Goal: Task Accomplishment & Management: Manage account settings

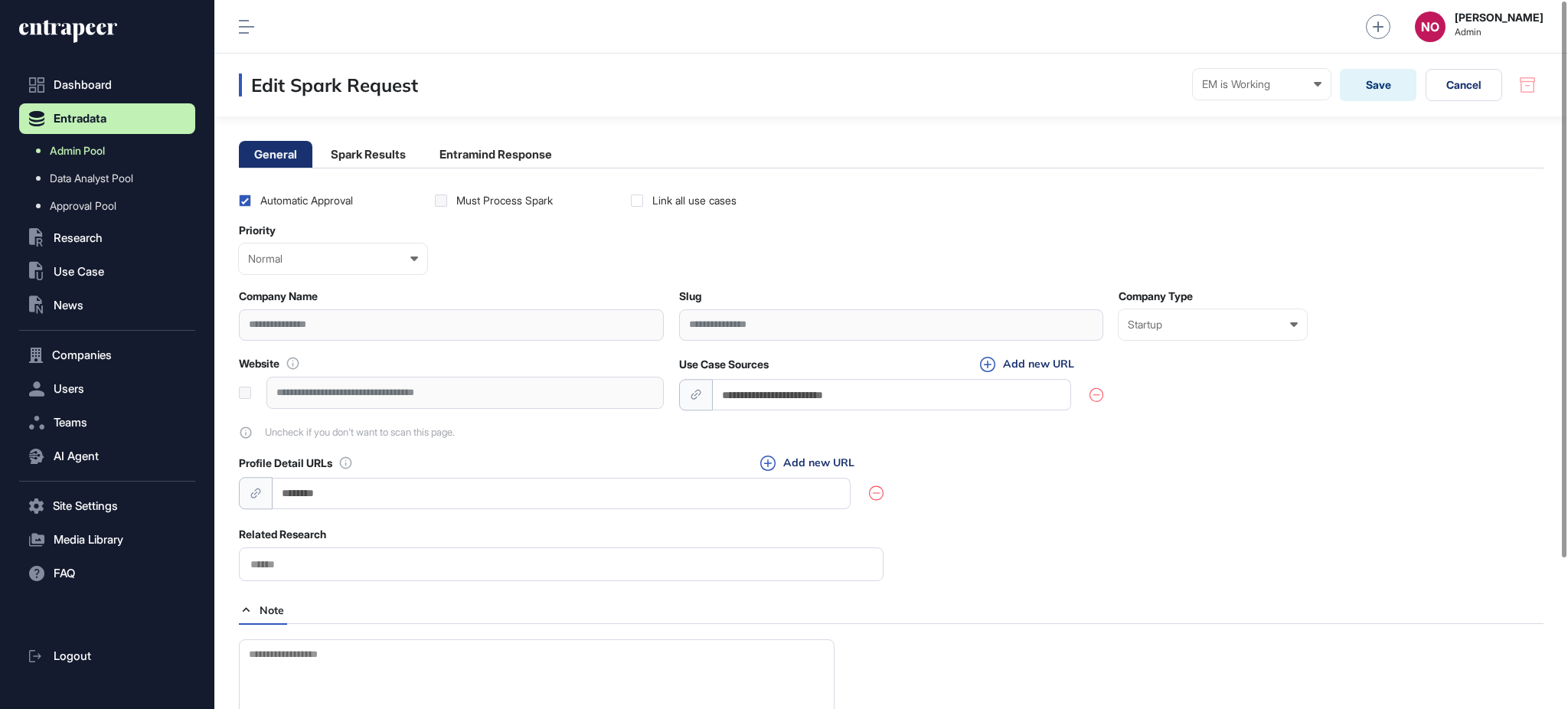
click at [63, 155] on span "Admin Pool" at bounding box center [77, 151] width 55 height 12
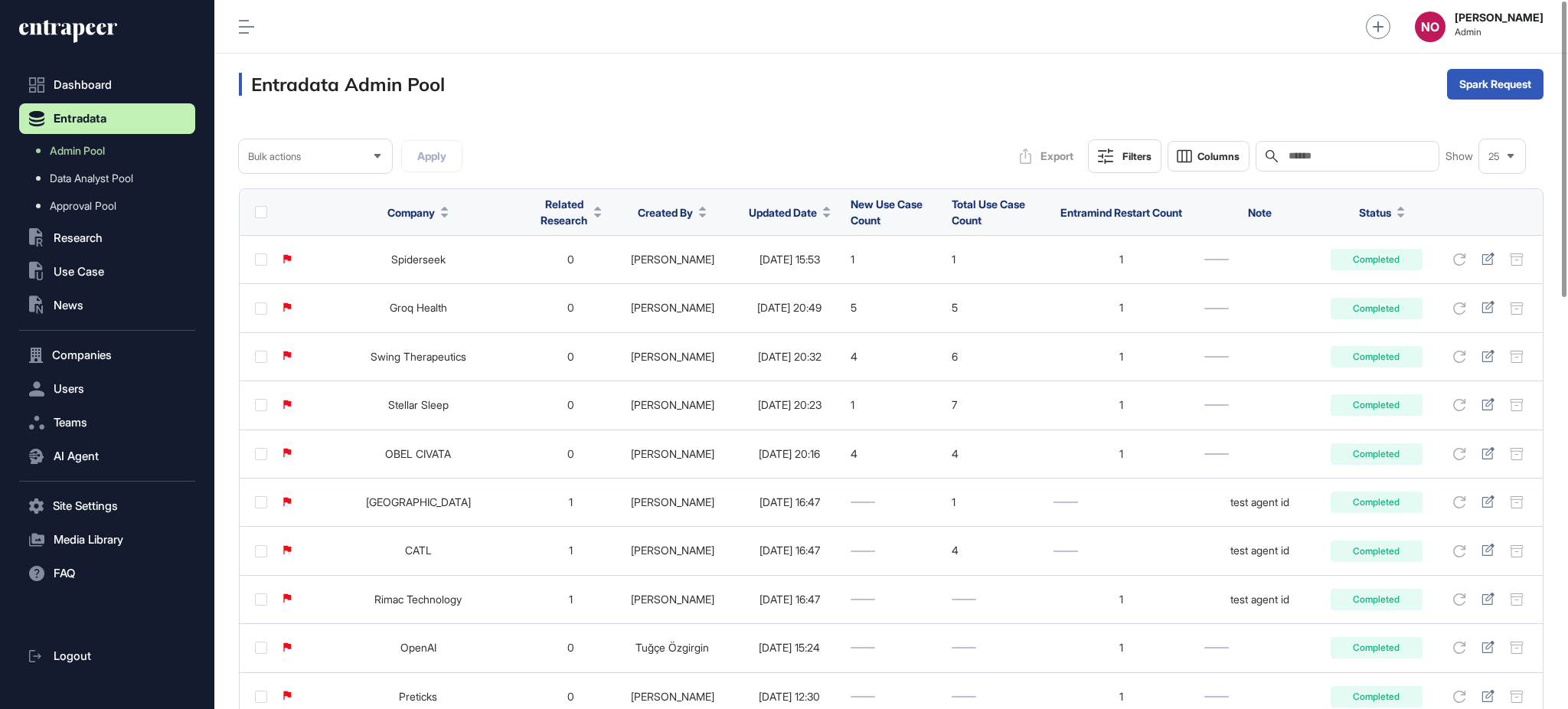
click at [1134, 139] on button "Filters" at bounding box center [1125, 156] width 73 height 34
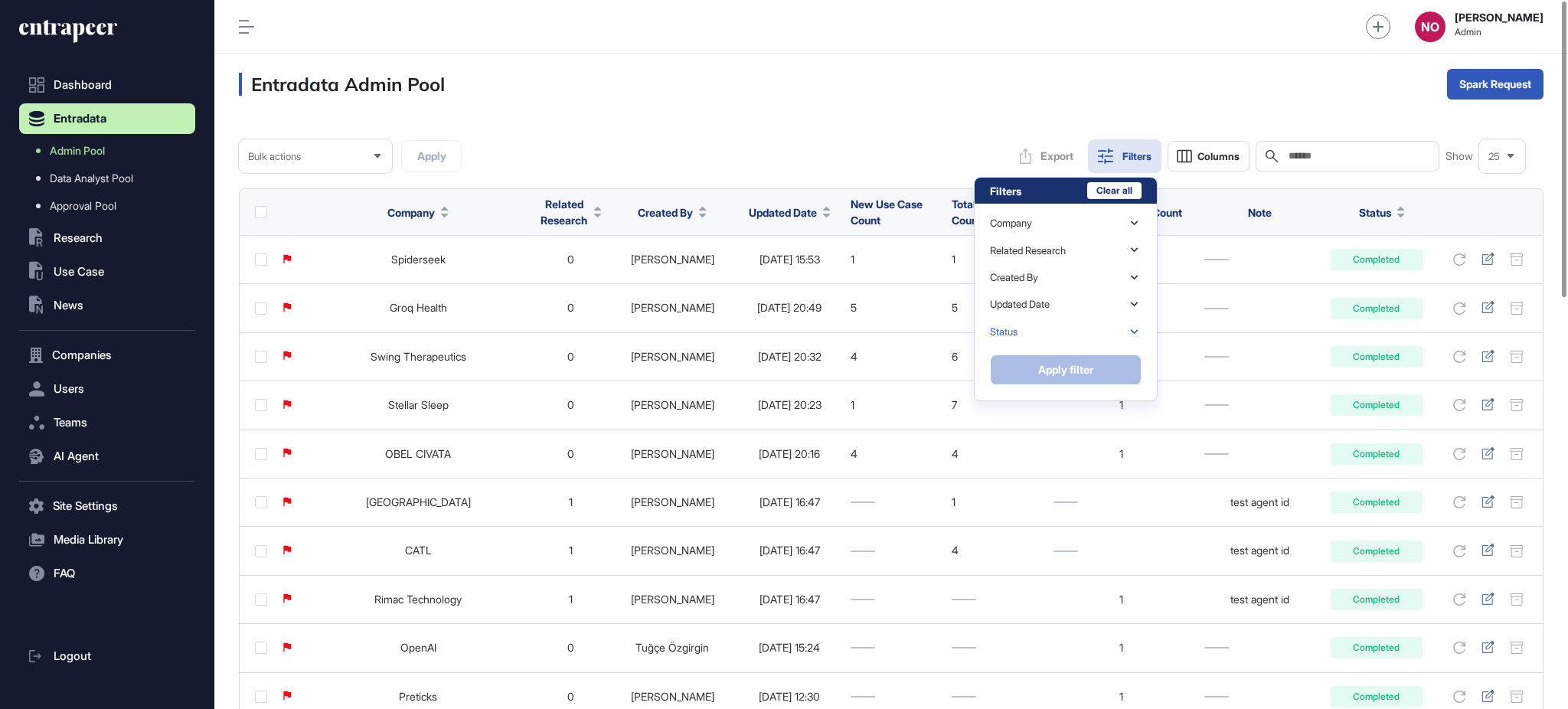
click at [1082, 326] on div "Status" at bounding box center [1066, 332] width 152 height 27
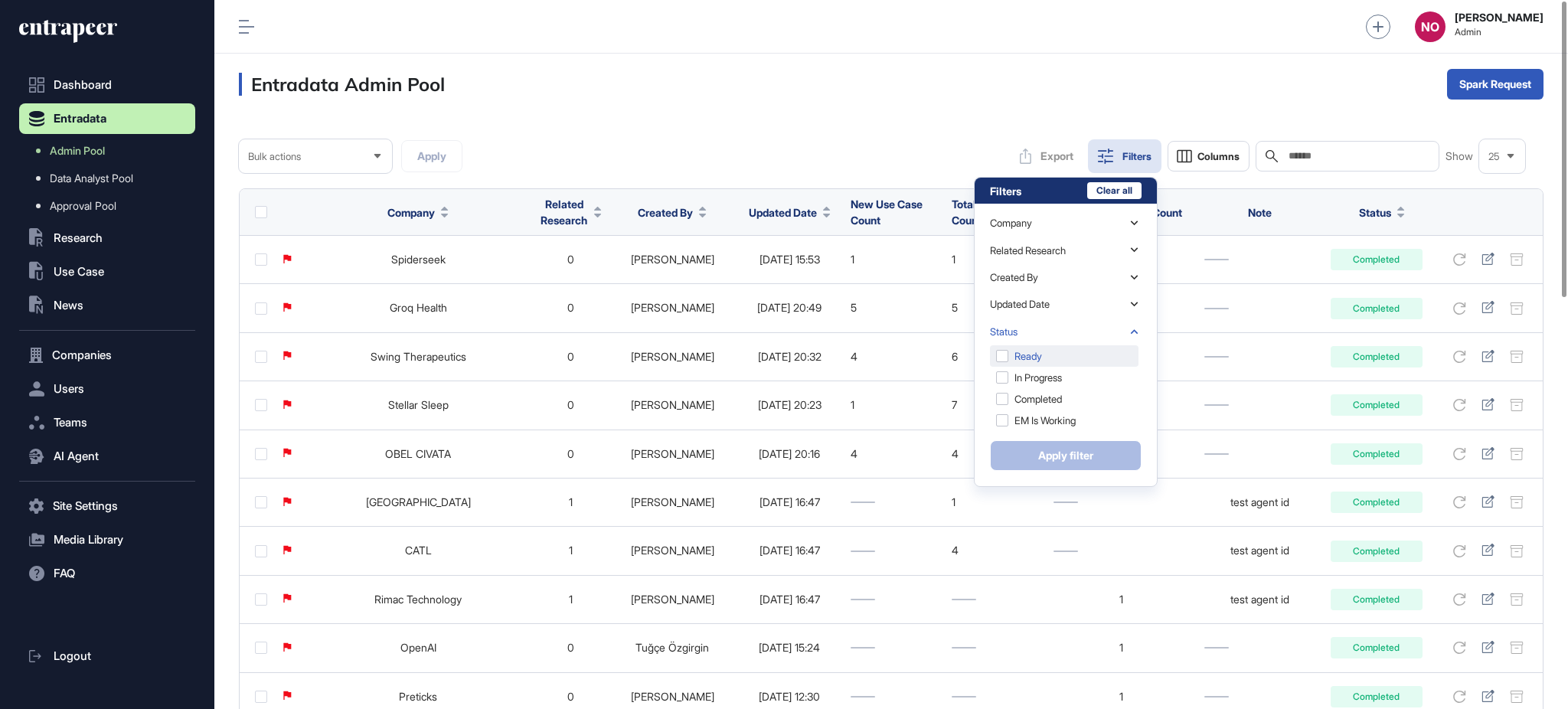
click at [1067, 353] on div "Ready" at bounding box center [1064, 356] width 148 height 22
click at [1070, 456] on button "Apply filter" at bounding box center [1066, 455] width 152 height 31
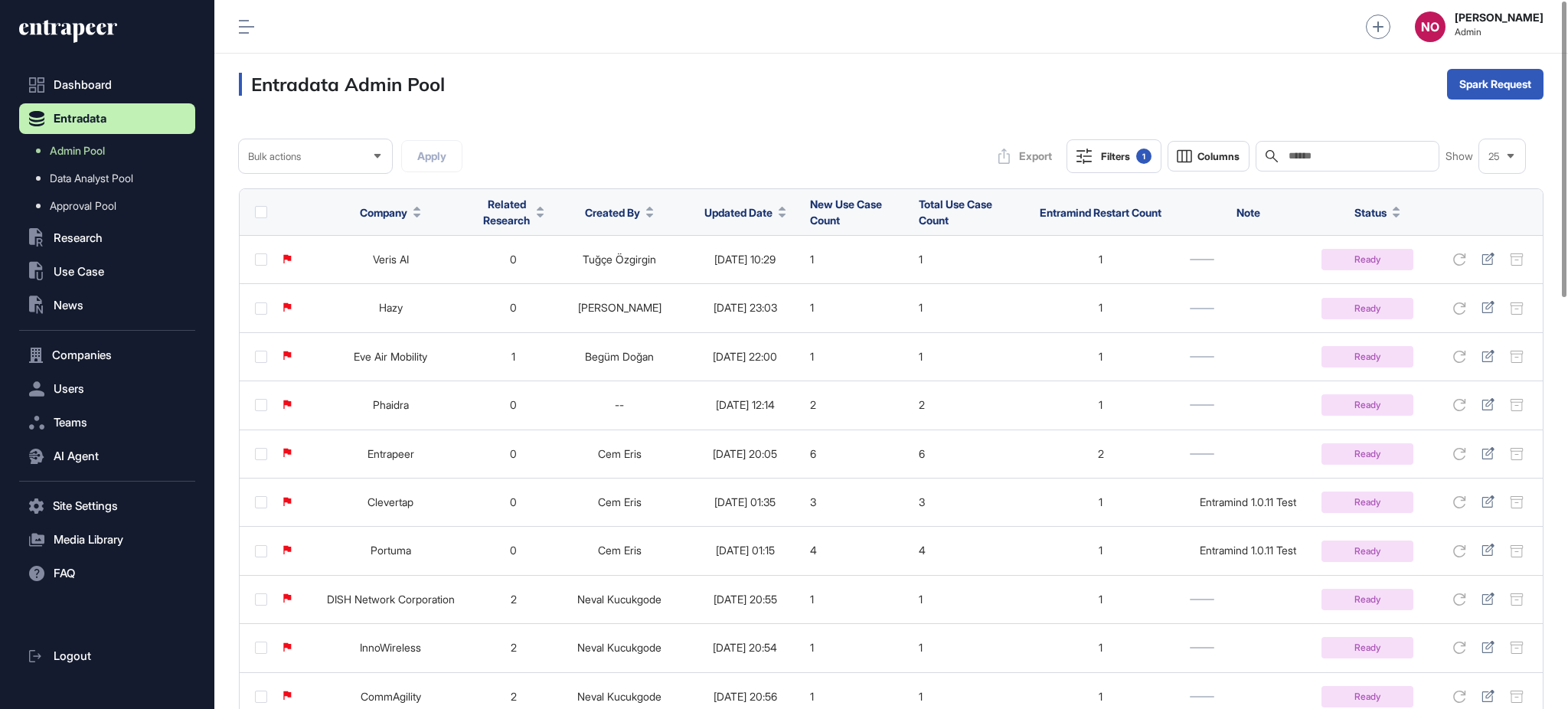
click at [784, 212] on div at bounding box center [783, 211] width 8 height 11
click at [758, 271] on span "Sort Descending" at bounding box center [769, 276] width 61 height 13
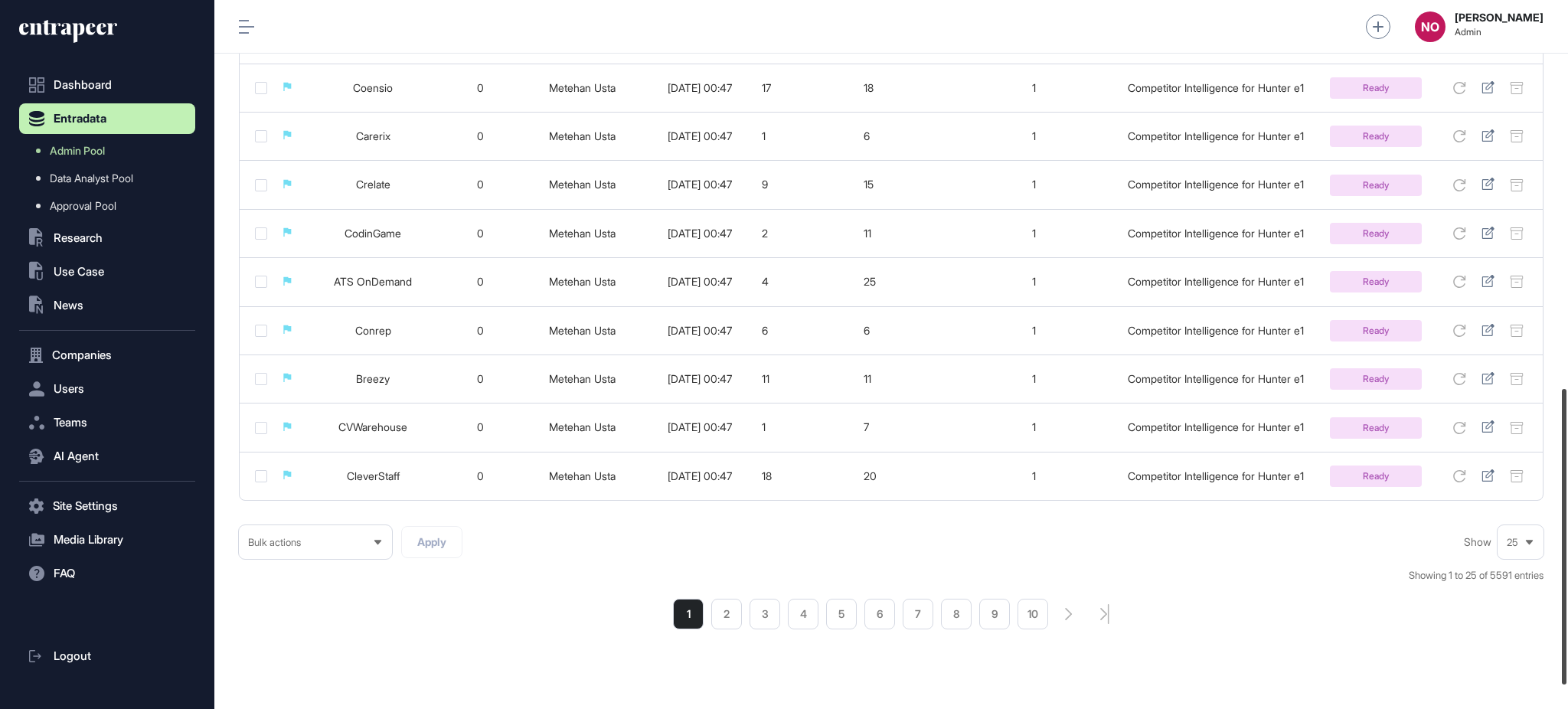
scroll to position [986, 0]
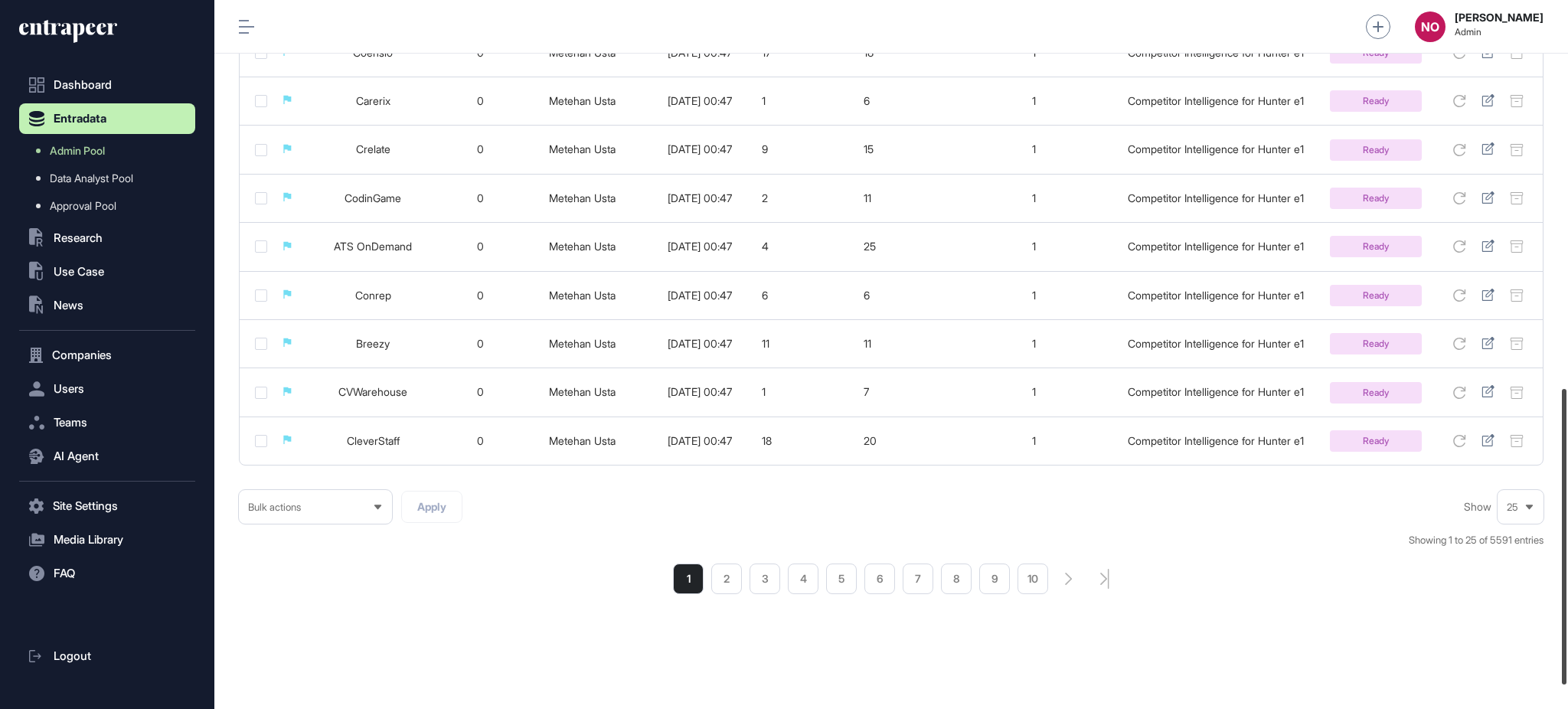
drag, startPoint x: 1566, startPoint y: 219, endPoint x: 1566, endPoint y: 641, distance: 422.0
click at [1566, 641] on div at bounding box center [1564, 536] width 5 height 295
click at [715, 586] on li "2" at bounding box center [726, 579] width 31 height 31
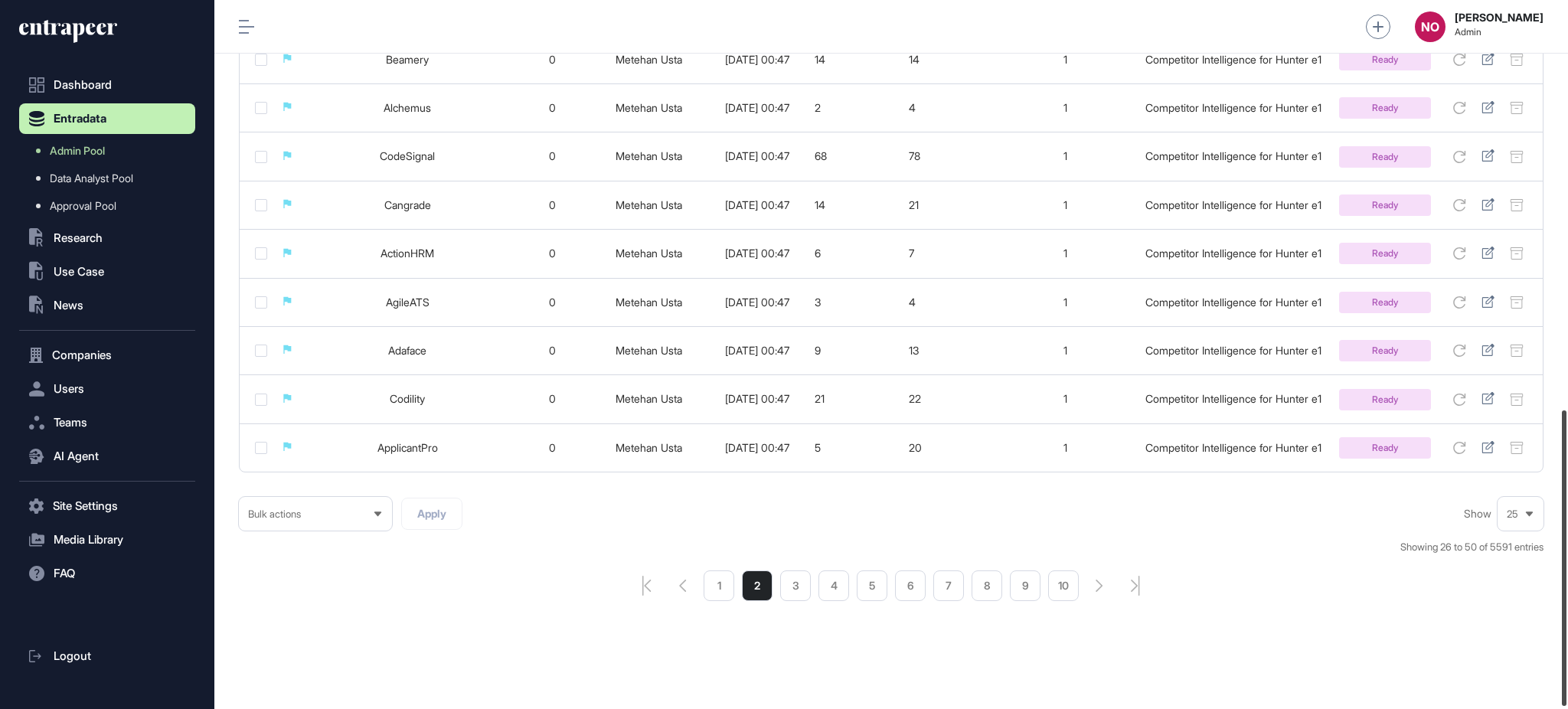
drag, startPoint x: 1566, startPoint y: 197, endPoint x: 1566, endPoint y: 607, distance: 410.0
click at [1566, 607] on div at bounding box center [1564, 558] width 5 height 295
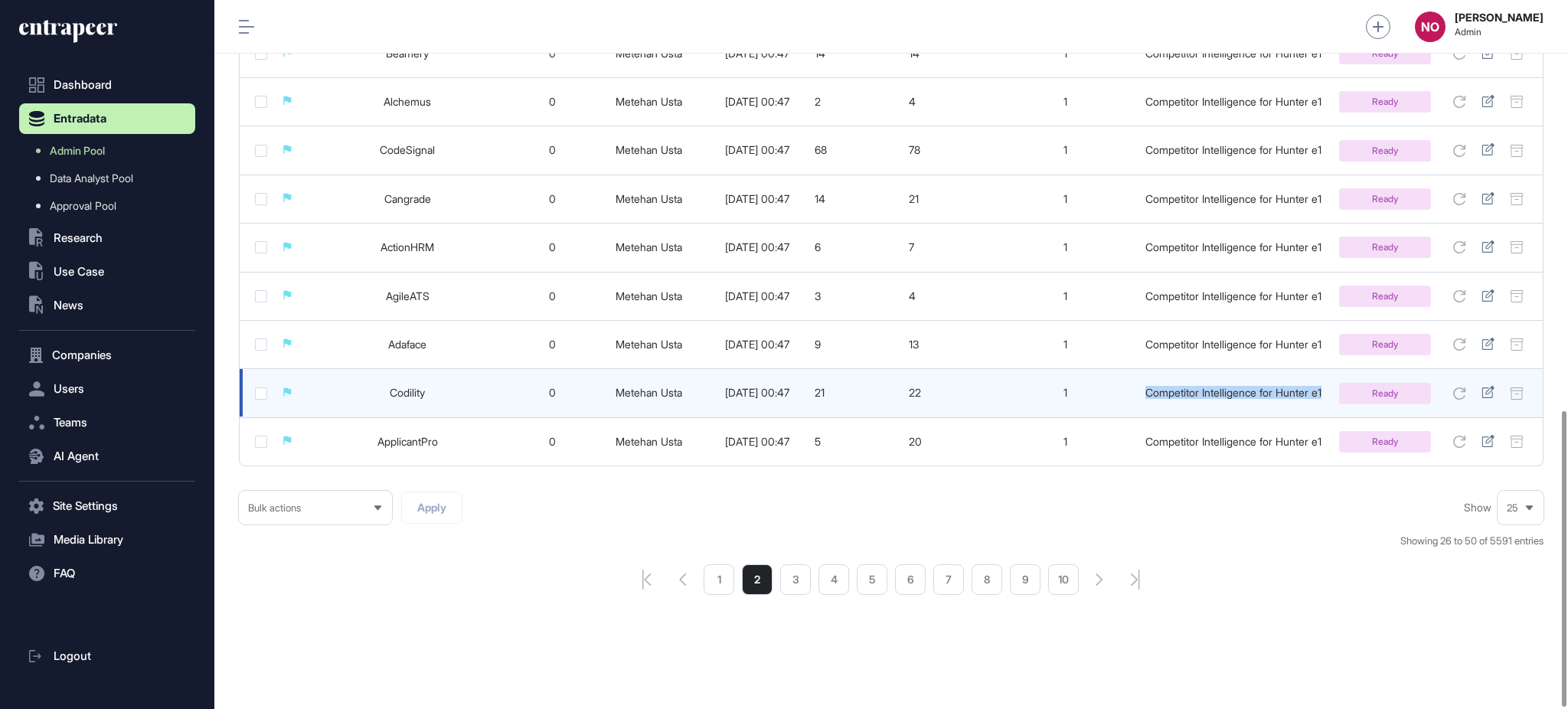
drag, startPoint x: 1139, startPoint y: 397, endPoint x: 1328, endPoint y: 387, distance: 189.3
click at [1328, 387] on td "Competitor Intelligence for Hunter e1" at bounding box center [1233, 393] width 196 height 48
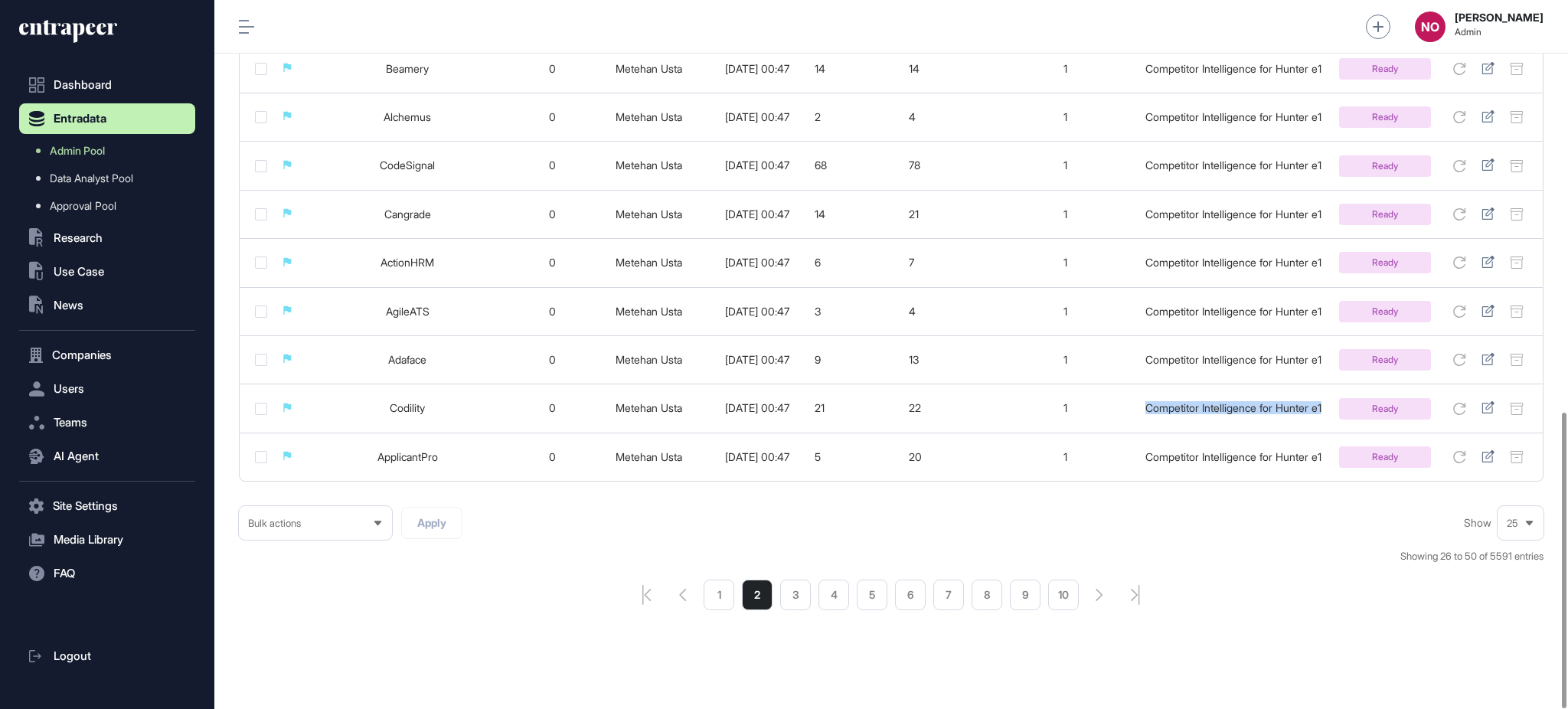
scroll to position [986, 0]
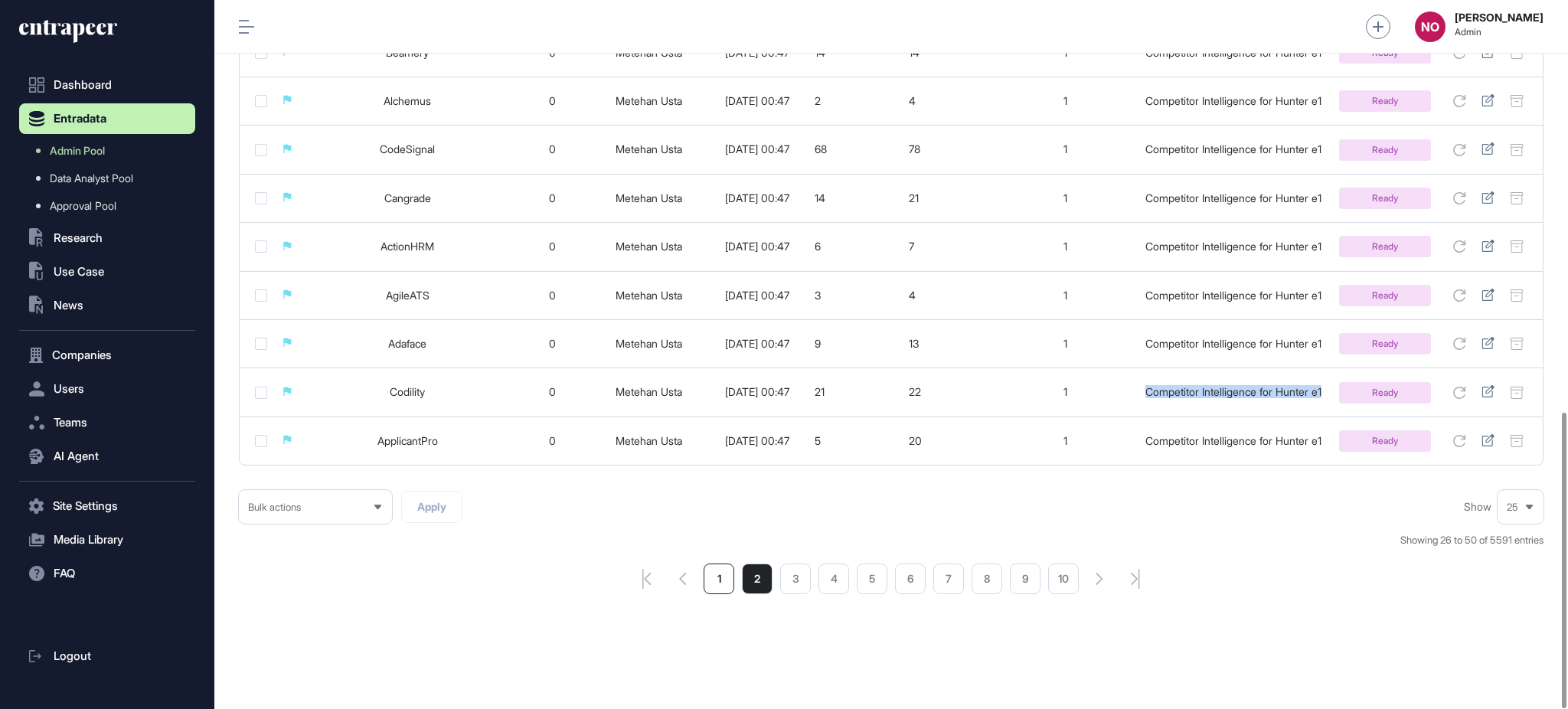
click at [726, 576] on li "1" at bounding box center [719, 579] width 31 height 31
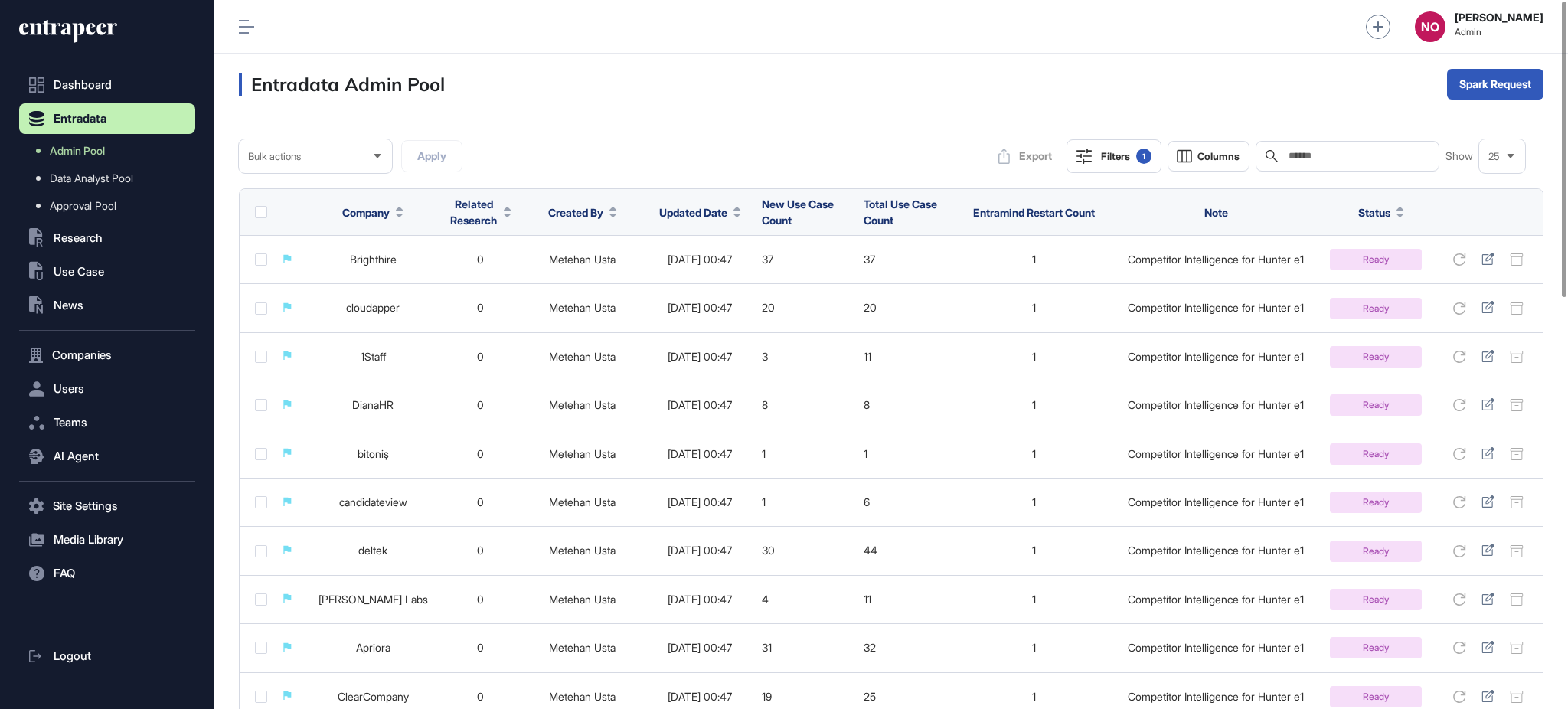
click at [1399, 154] on input "text" at bounding box center [1358, 156] width 142 height 12
paste input "**********"
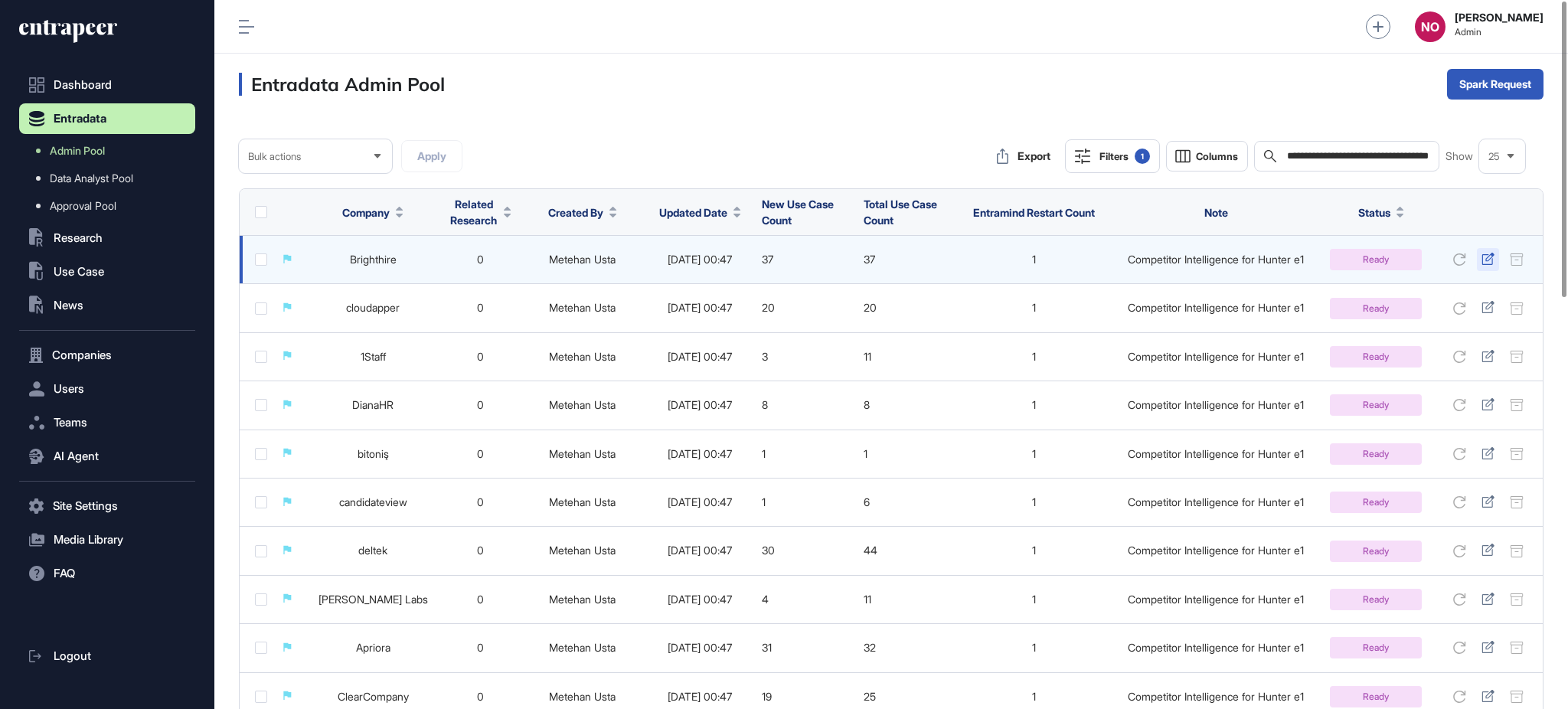
type input "**********"
click at [1490, 259] on icon at bounding box center [1487, 259] width 13 height 12
click at [1491, 254] on icon at bounding box center [1487, 259] width 12 height 12
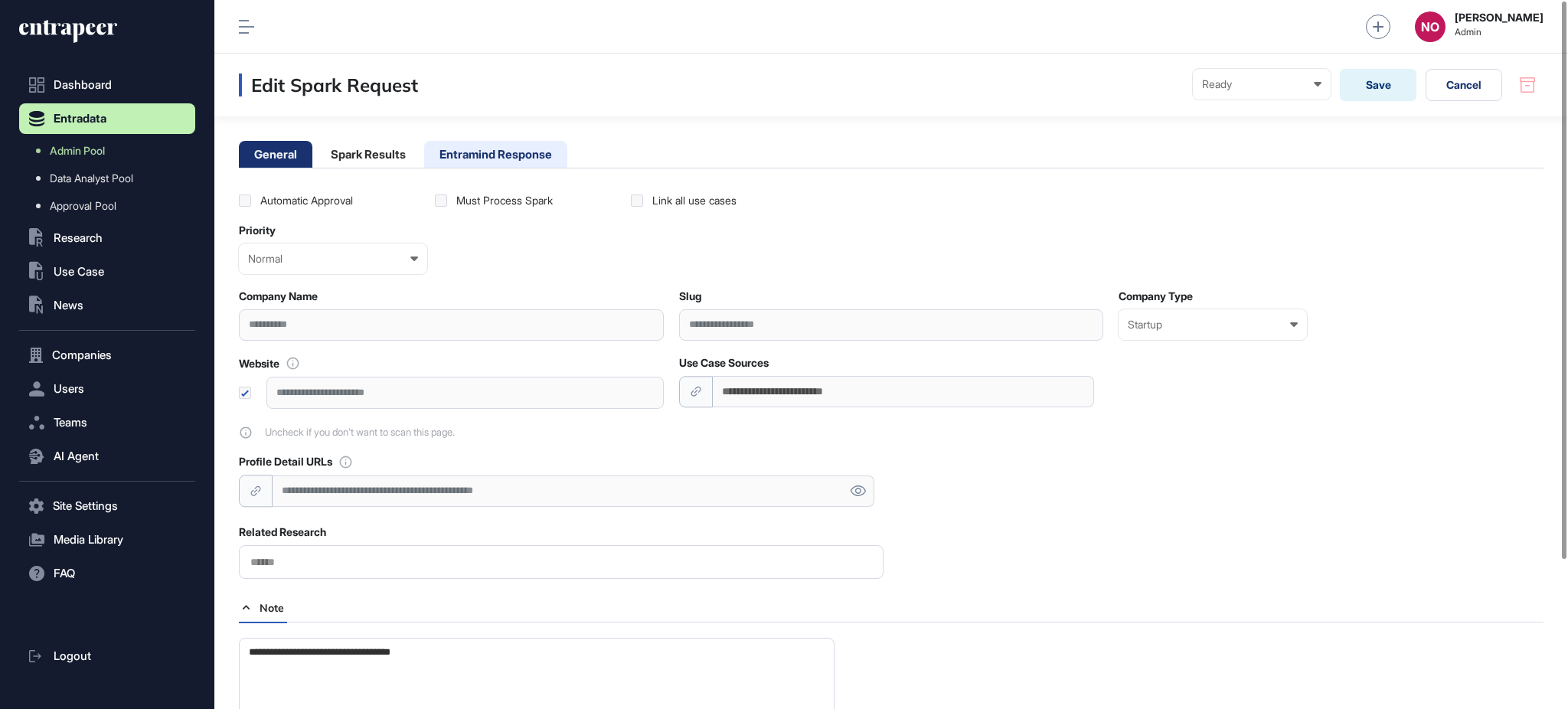
click at [448, 141] on li "Entramind Response" at bounding box center [496, 154] width 143 height 27
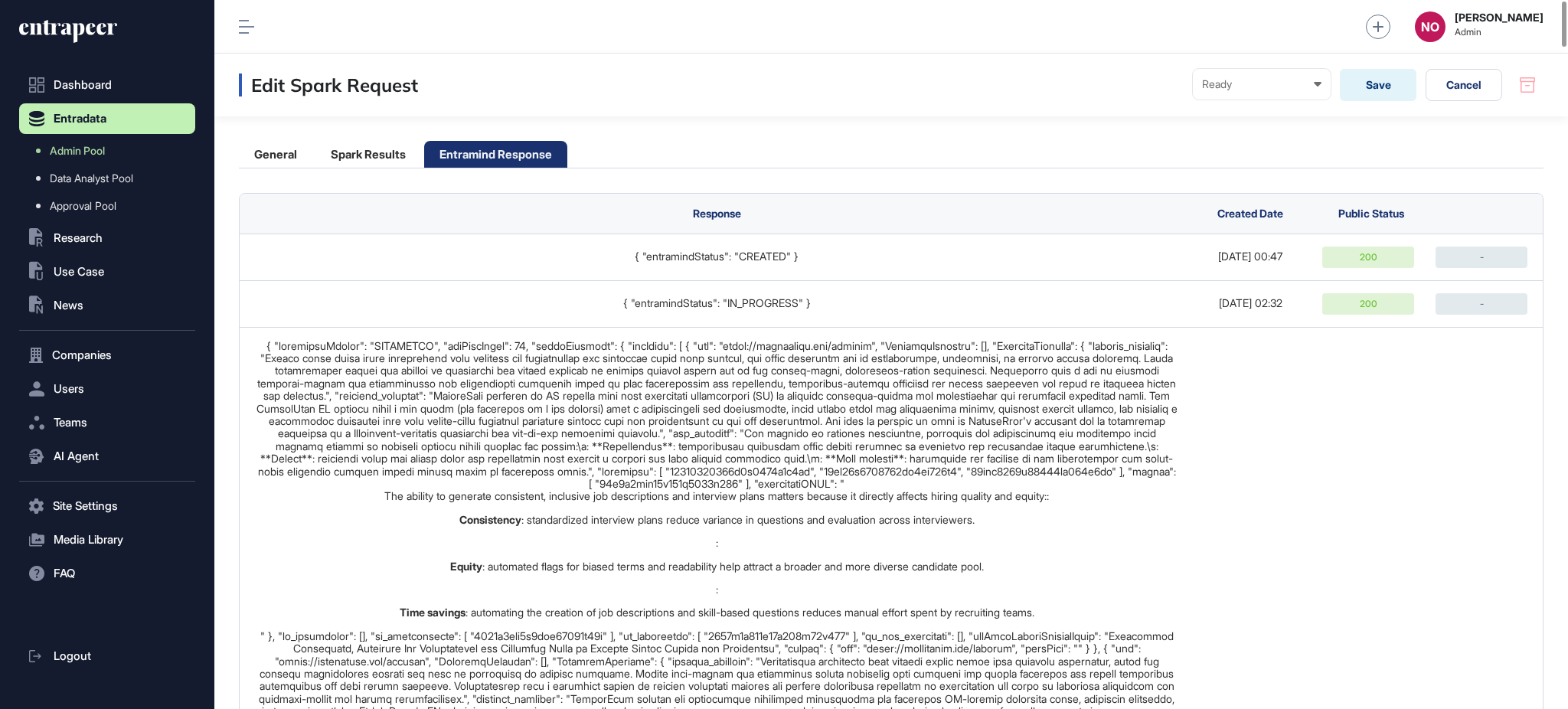
drag, startPoint x: 1566, startPoint y: 199, endPoint x: 1566, endPoint y: 257, distance: 58.0
drag, startPoint x: 1566, startPoint y: 39, endPoint x: 1566, endPoint y: 24, distance: 15.0
click at [1566, 26] on div at bounding box center [1564, 32] width 5 height 45
click at [78, 172] on span "Data Analyst Pool" at bounding box center [91, 178] width 84 height 12
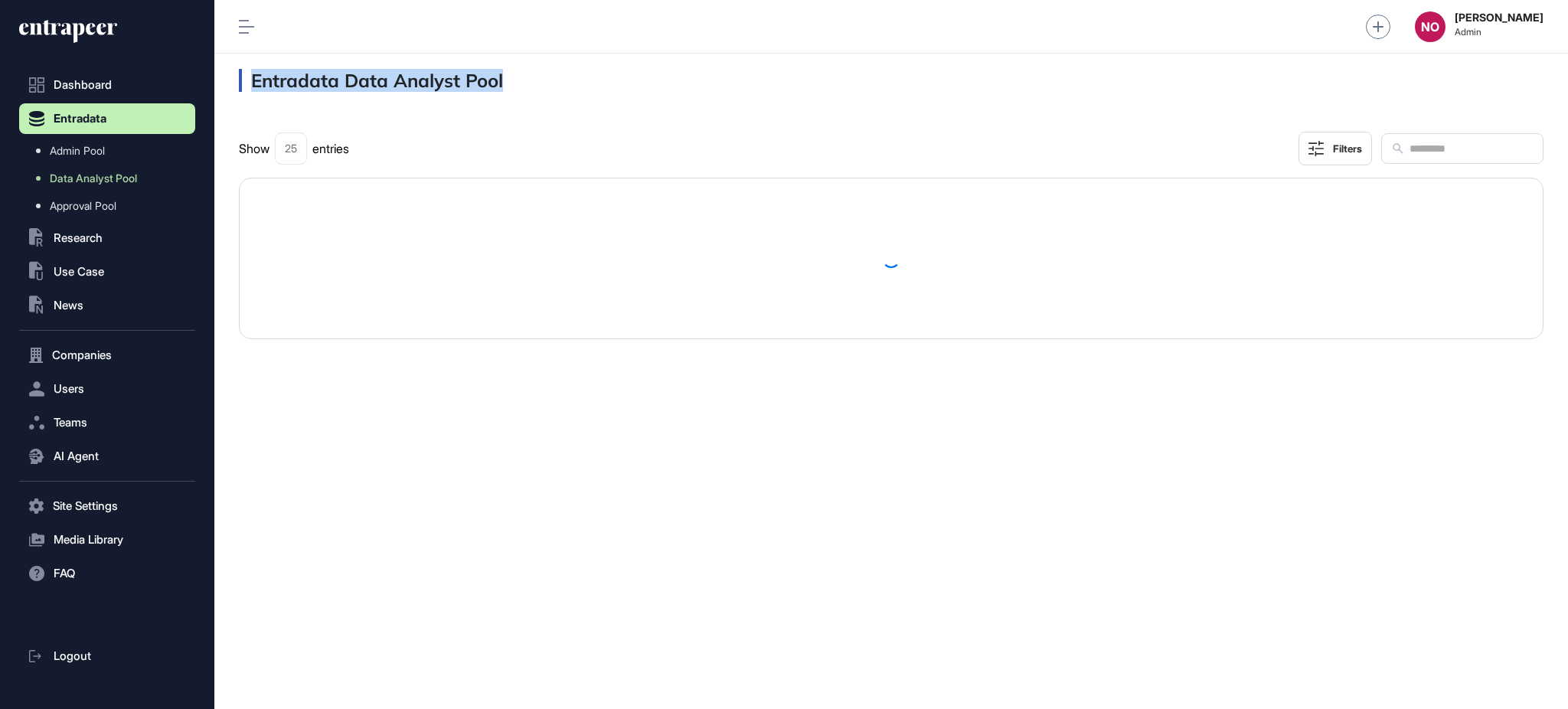
drag, startPoint x: 251, startPoint y: 77, endPoint x: 511, endPoint y: 77, distance: 260.0
click at [511, 77] on div "Entradata Data Analyst Pool" at bounding box center [891, 80] width 1354 height 53
copy h3 "Entradata Data Analyst Pool"
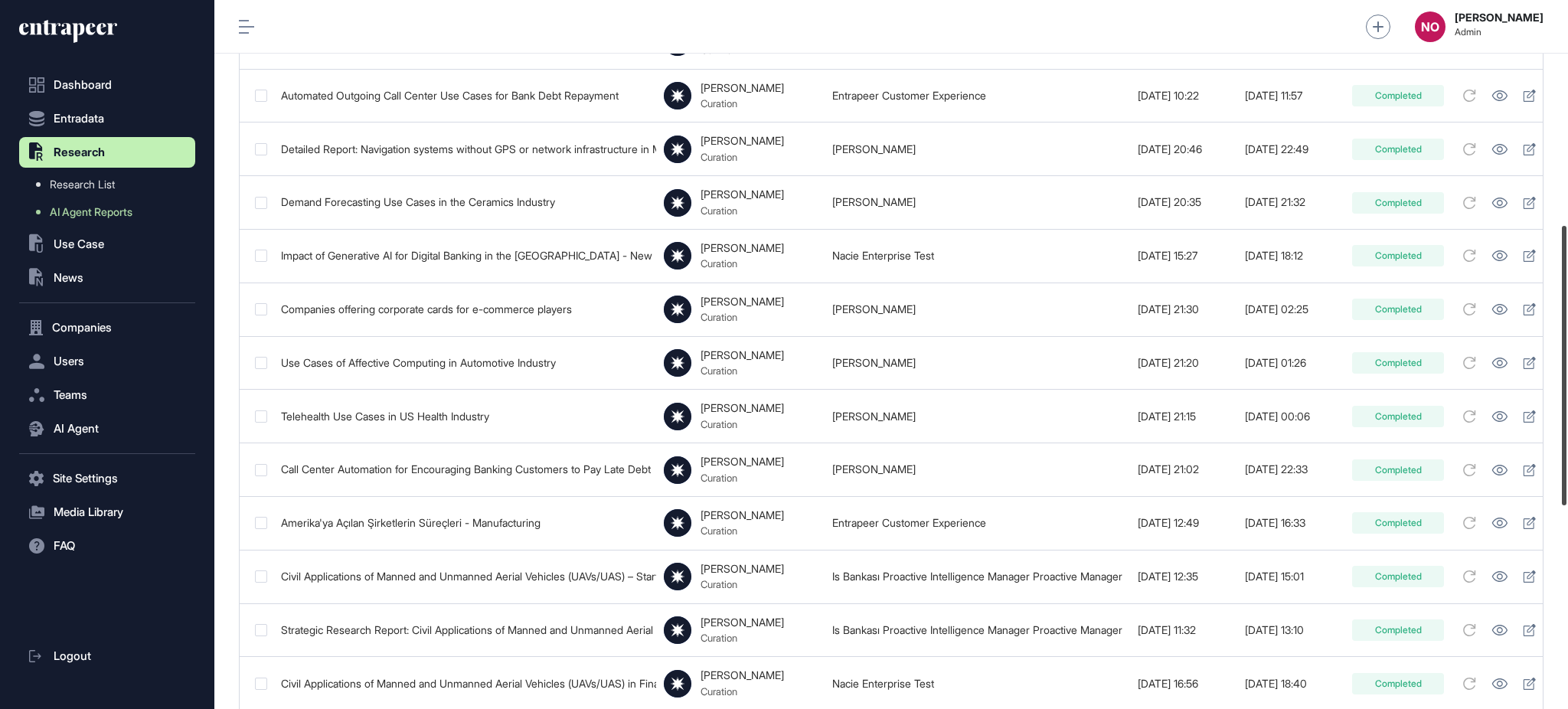
scroll to position [570, 0]
drag, startPoint x: 1566, startPoint y: 306, endPoint x: 1566, endPoint y: 437, distance: 131.0
click at [1566, 437] on div at bounding box center [1564, 365] width 5 height 279
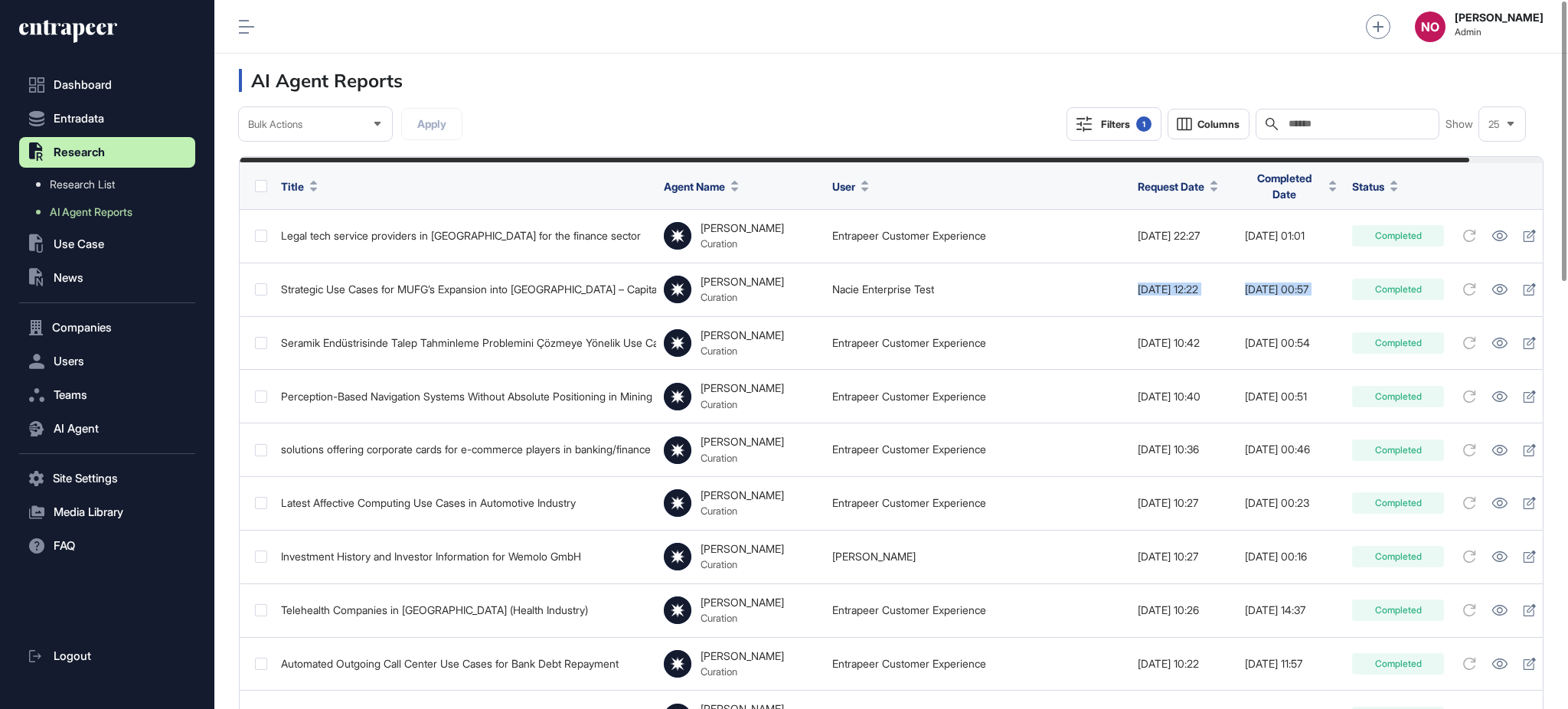
scroll to position [0, 78]
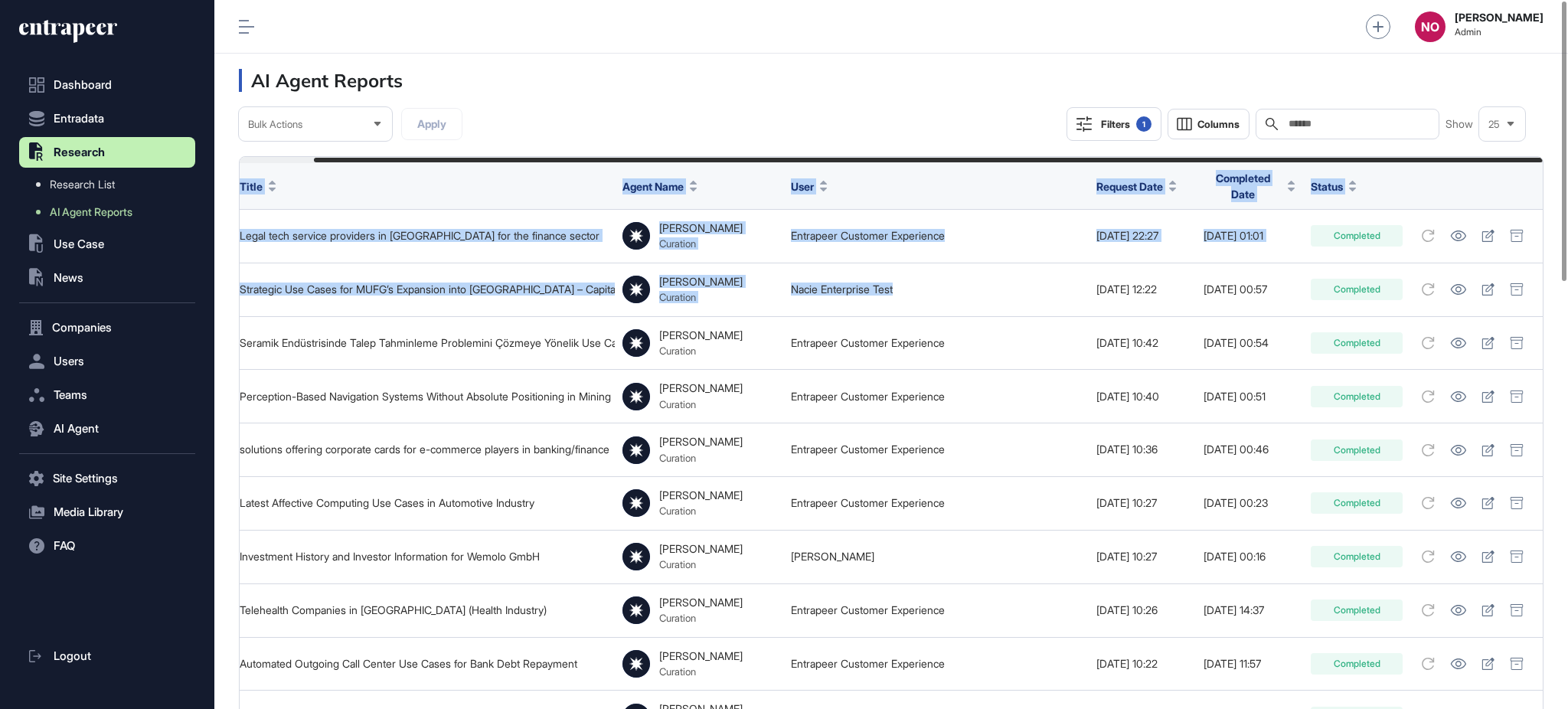
drag, startPoint x: 1133, startPoint y: 277, endPoint x: 1566, endPoint y: 293, distance: 433.3
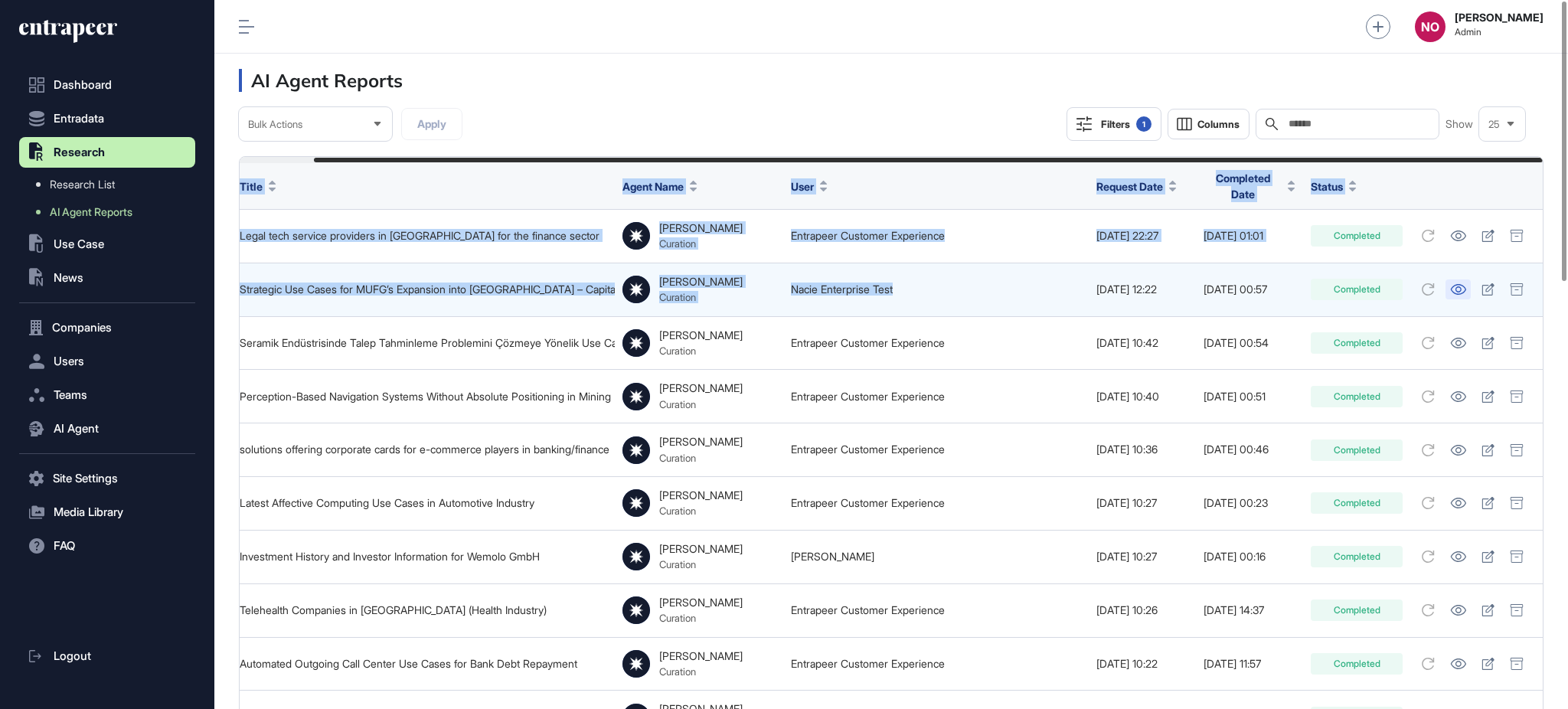
click at [1463, 284] on icon at bounding box center [1458, 289] width 16 height 11
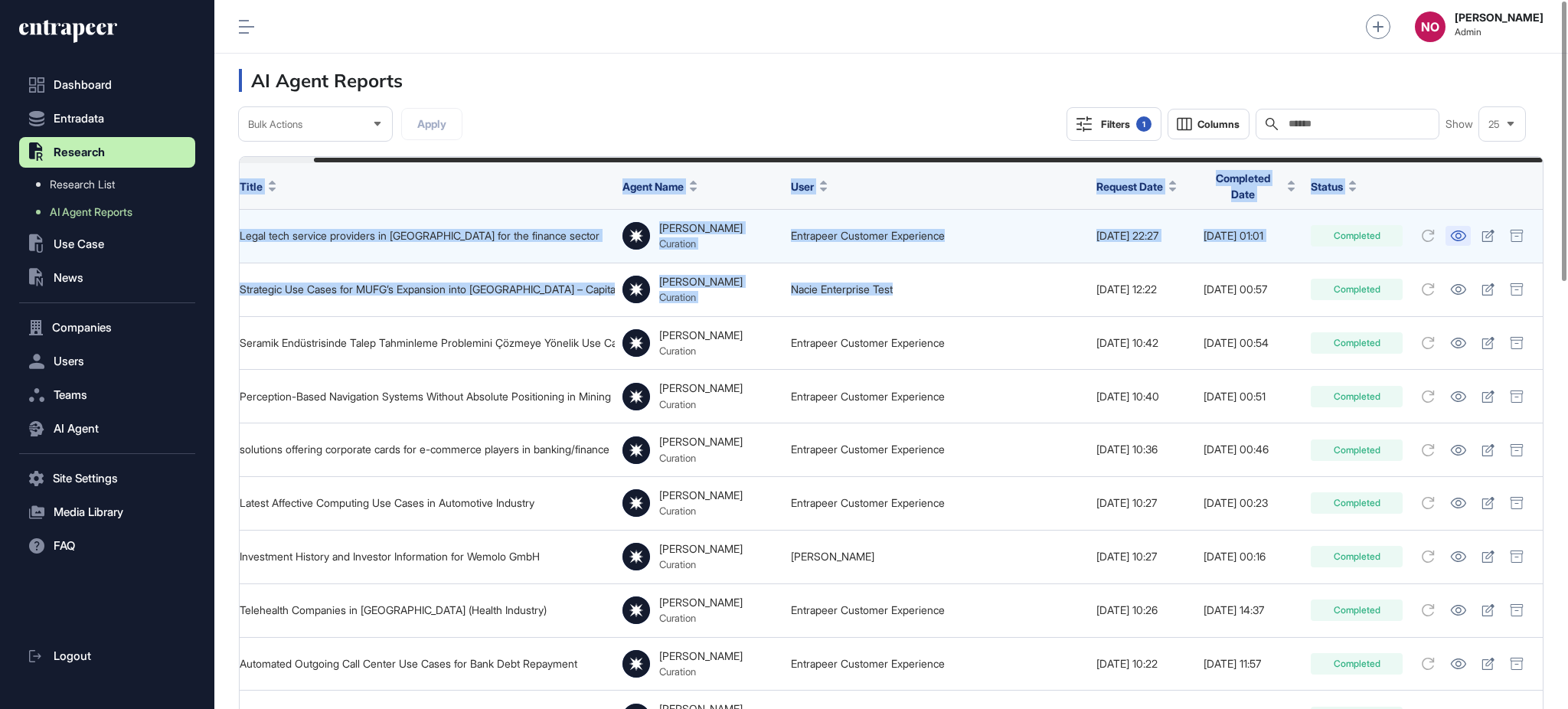
click at [1463, 230] on icon at bounding box center [1458, 235] width 16 height 11
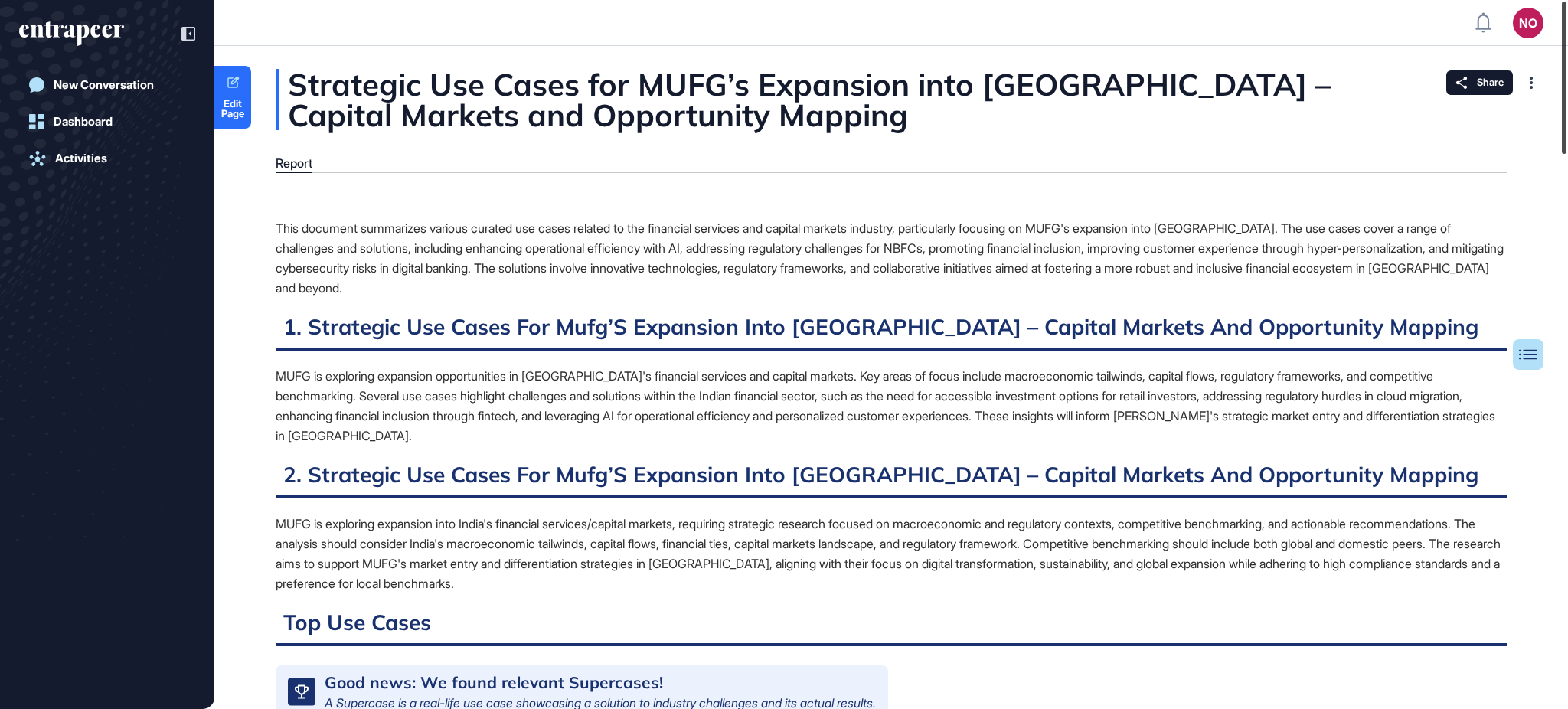
drag, startPoint x: 1566, startPoint y: 132, endPoint x: 1553, endPoint y: 131, distance: 13.0
click at [1563, 154] on div at bounding box center [1564, 78] width 5 height 152
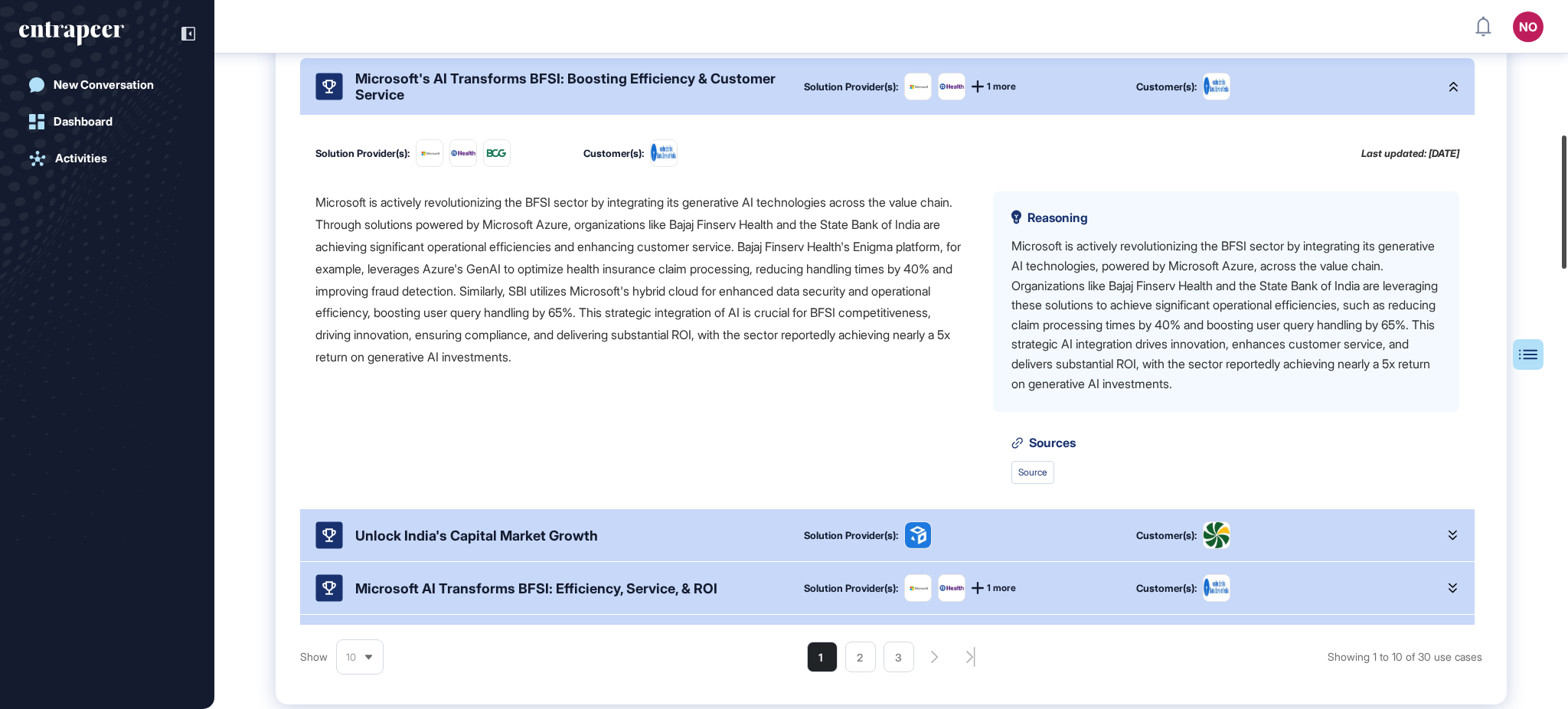
scroll to position [712, 0]
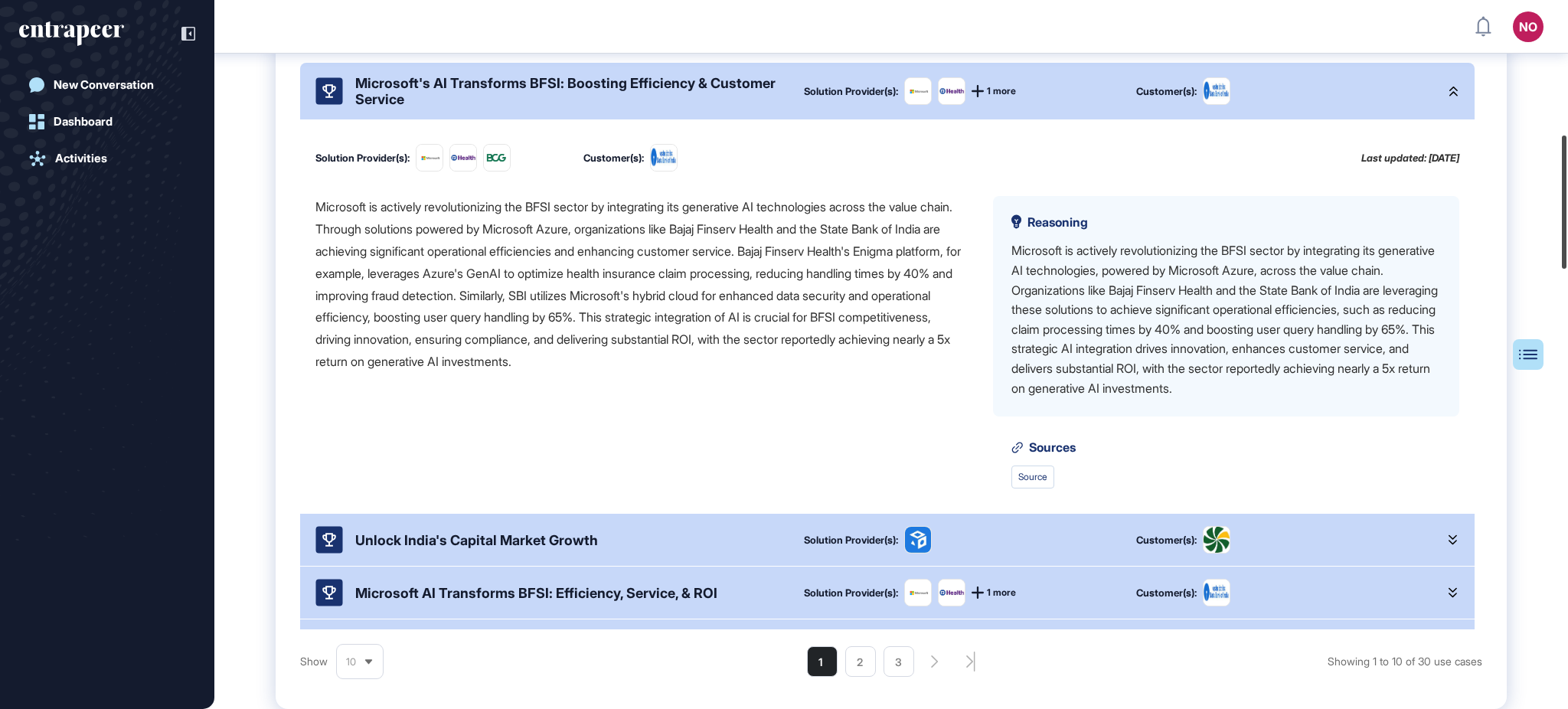
drag, startPoint x: 1563, startPoint y: 132, endPoint x: 1541, endPoint y: 233, distance: 103.4
click at [1541, 233] on div "NO Admin Dashboard Dashboard Profile My Content Request More Data New Conversat…" at bounding box center [784, 354] width 1568 height 709
click at [1449, 97] on icon at bounding box center [1452, 91] width 9 height 11
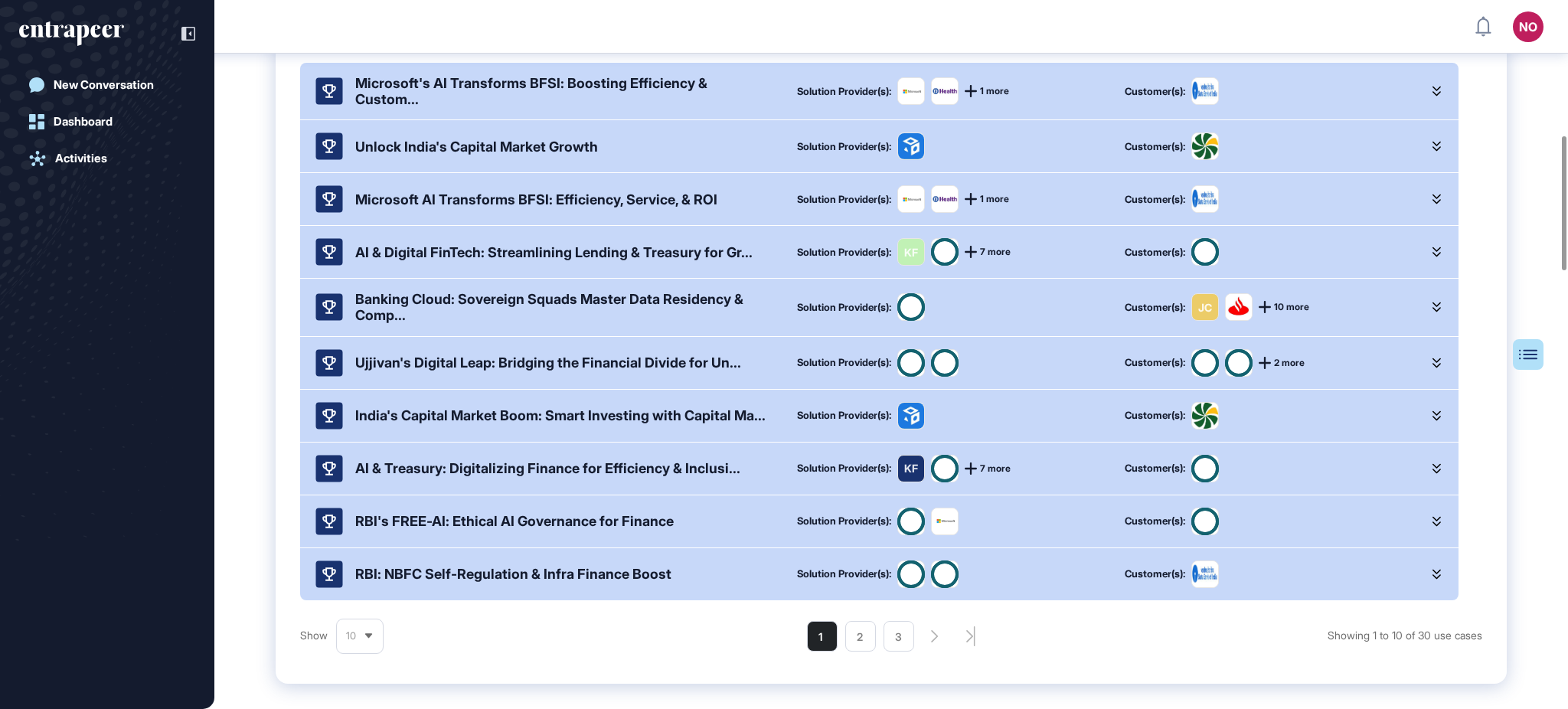
click at [1435, 152] on icon at bounding box center [1437, 146] width 9 height 11
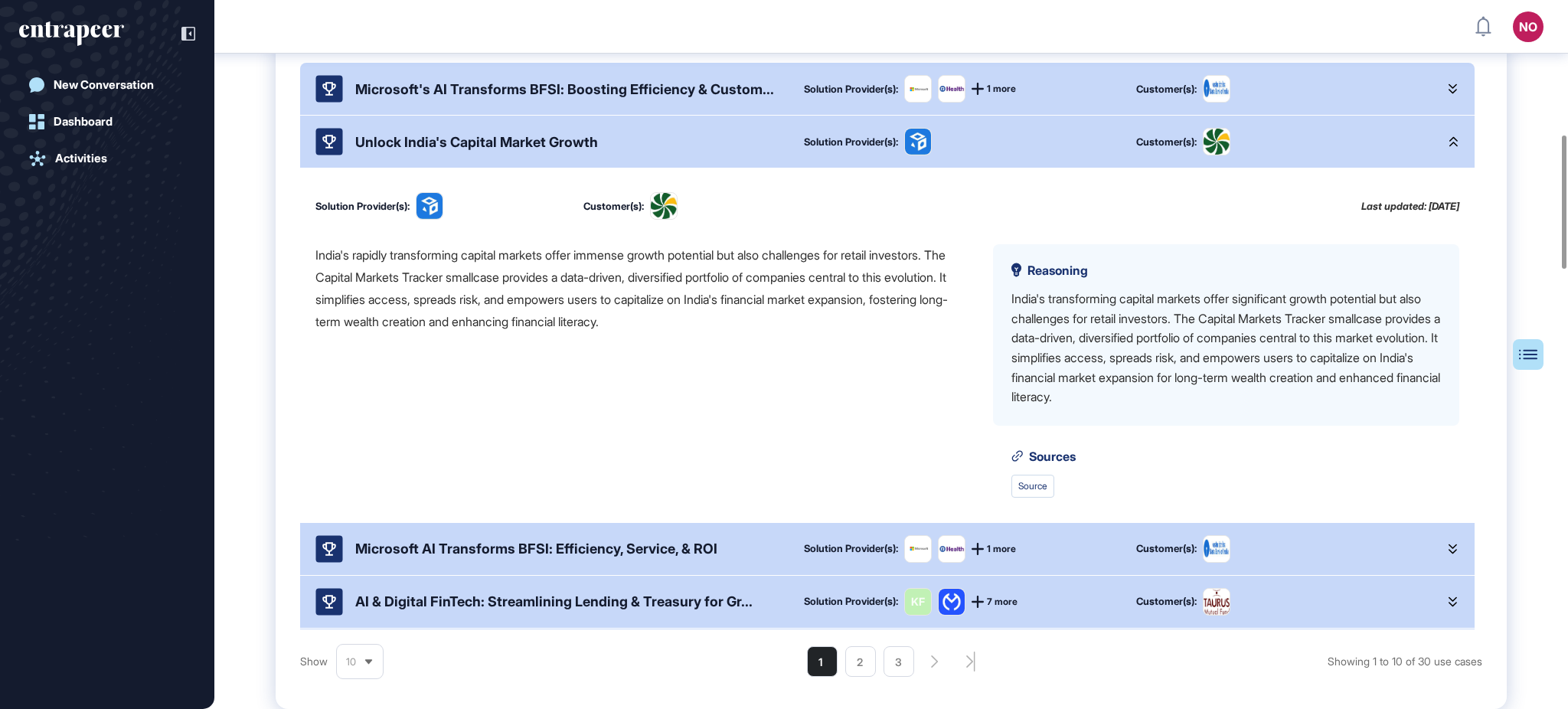
click at [1448, 155] on div at bounding box center [1453, 141] width 12 height 28
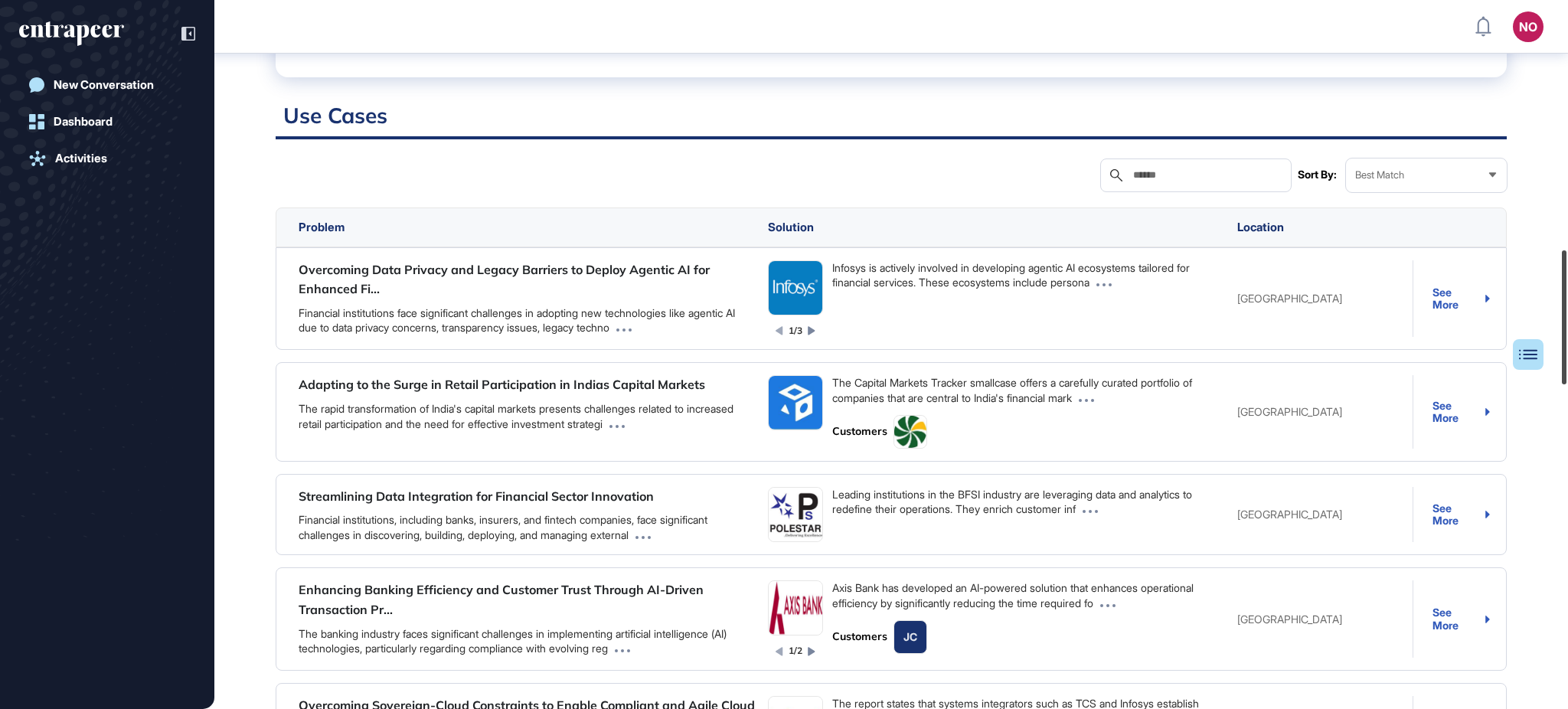
scroll to position [1315, 0]
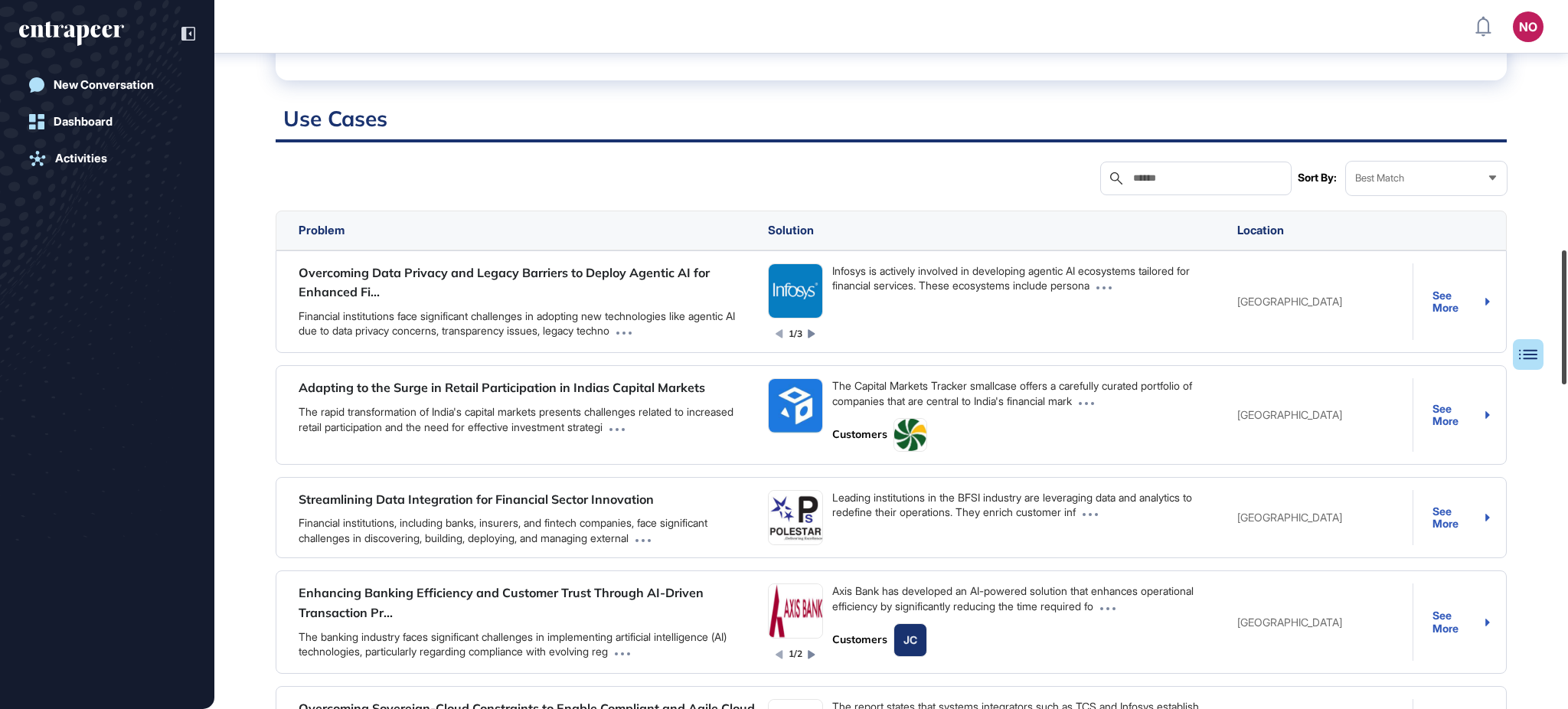
drag, startPoint x: 1566, startPoint y: 208, endPoint x: 1566, endPoint y: 322, distance: 114.0
click at [1566, 322] on div at bounding box center [1564, 318] width 5 height 134
click at [1236, 185] on input "text" at bounding box center [1207, 178] width 150 height 12
click at [1166, 185] on input "text" at bounding box center [1207, 178] width 150 height 12
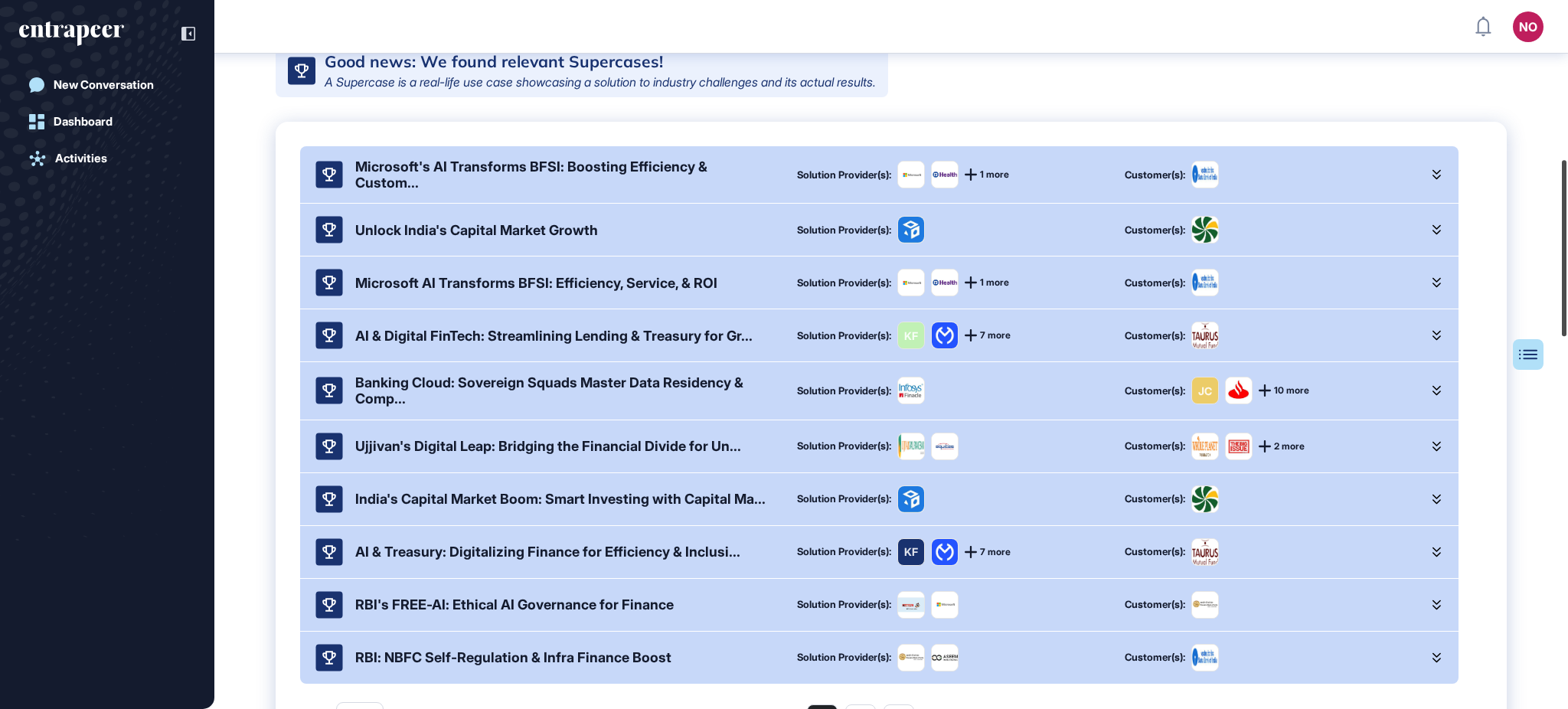
scroll to position [638, 0]
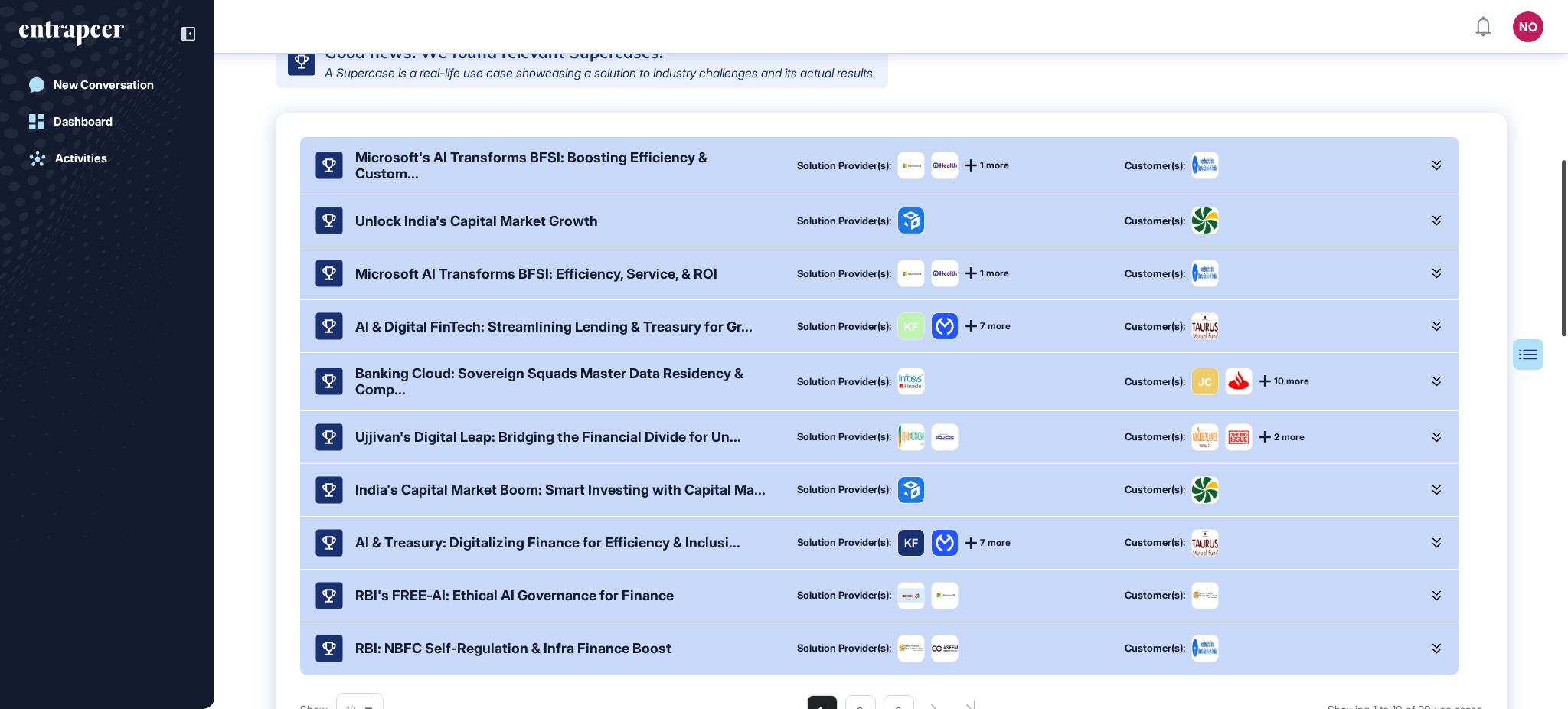
drag, startPoint x: 1566, startPoint y: 405, endPoint x: 1563, endPoint y: 237, distance: 168.0
click at [1563, 237] on div at bounding box center [1564, 248] width 5 height 176
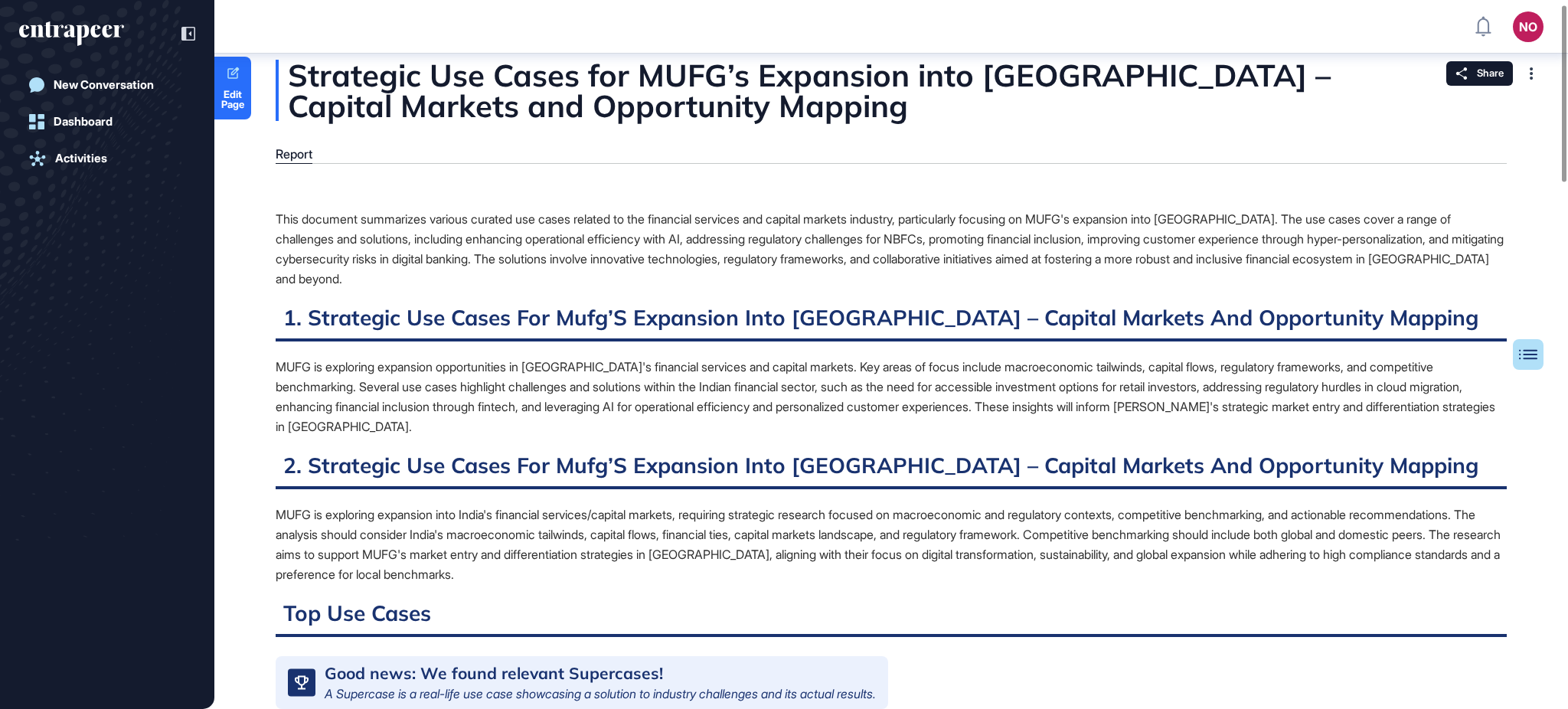
type input "*********"
click at [241, 107] on span "Edit Page" at bounding box center [232, 100] width 37 height 20
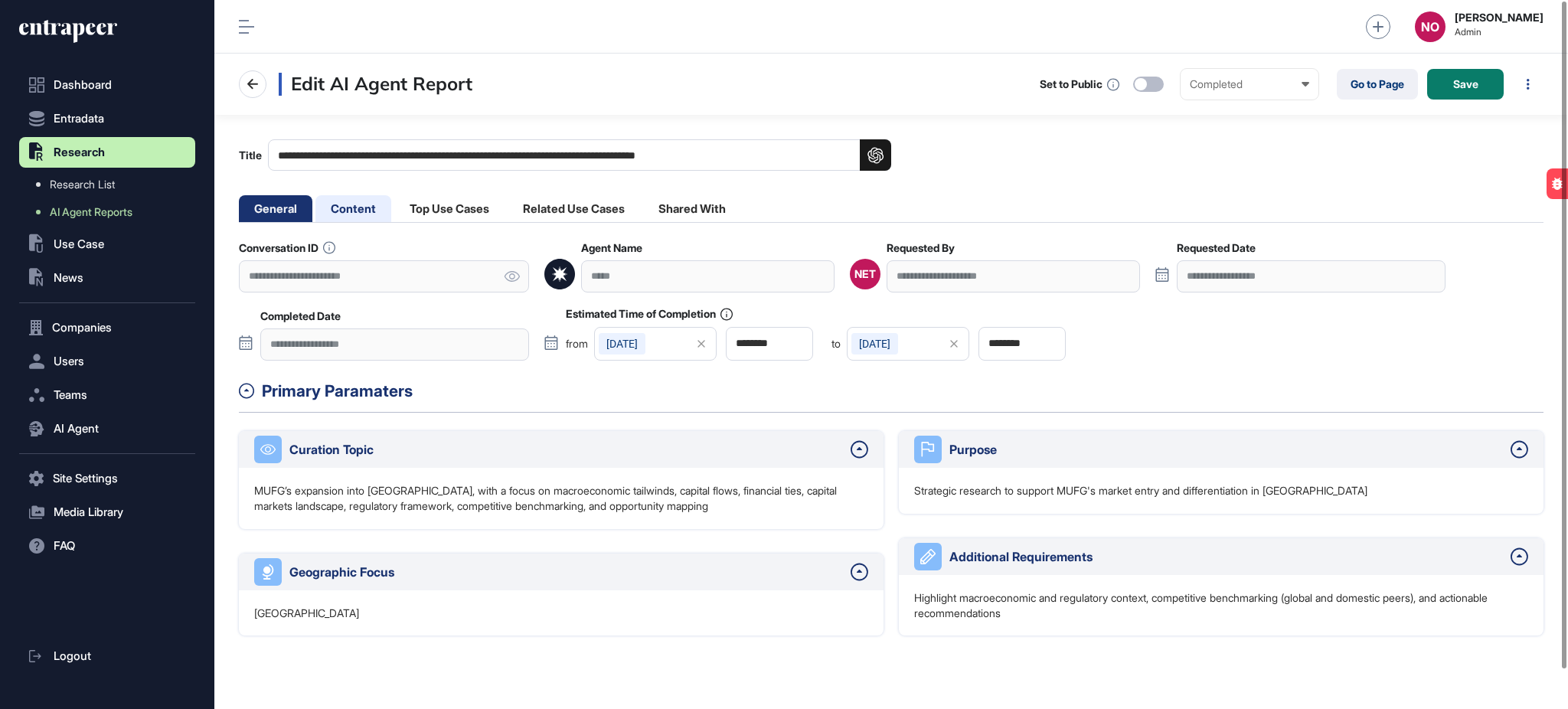
click at [356, 207] on li "Content" at bounding box center [353, 208] width 76 height 27
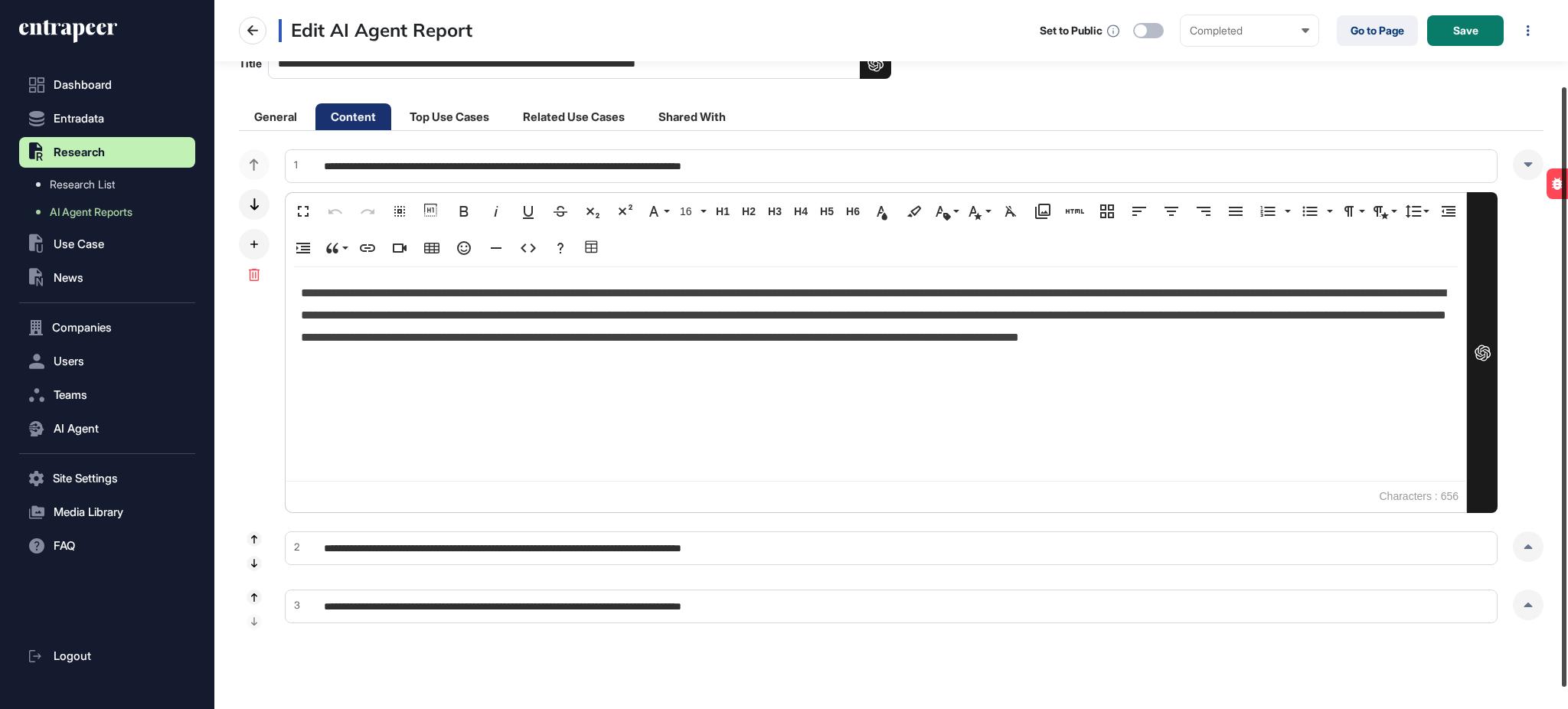
scroll to position [126, 0]
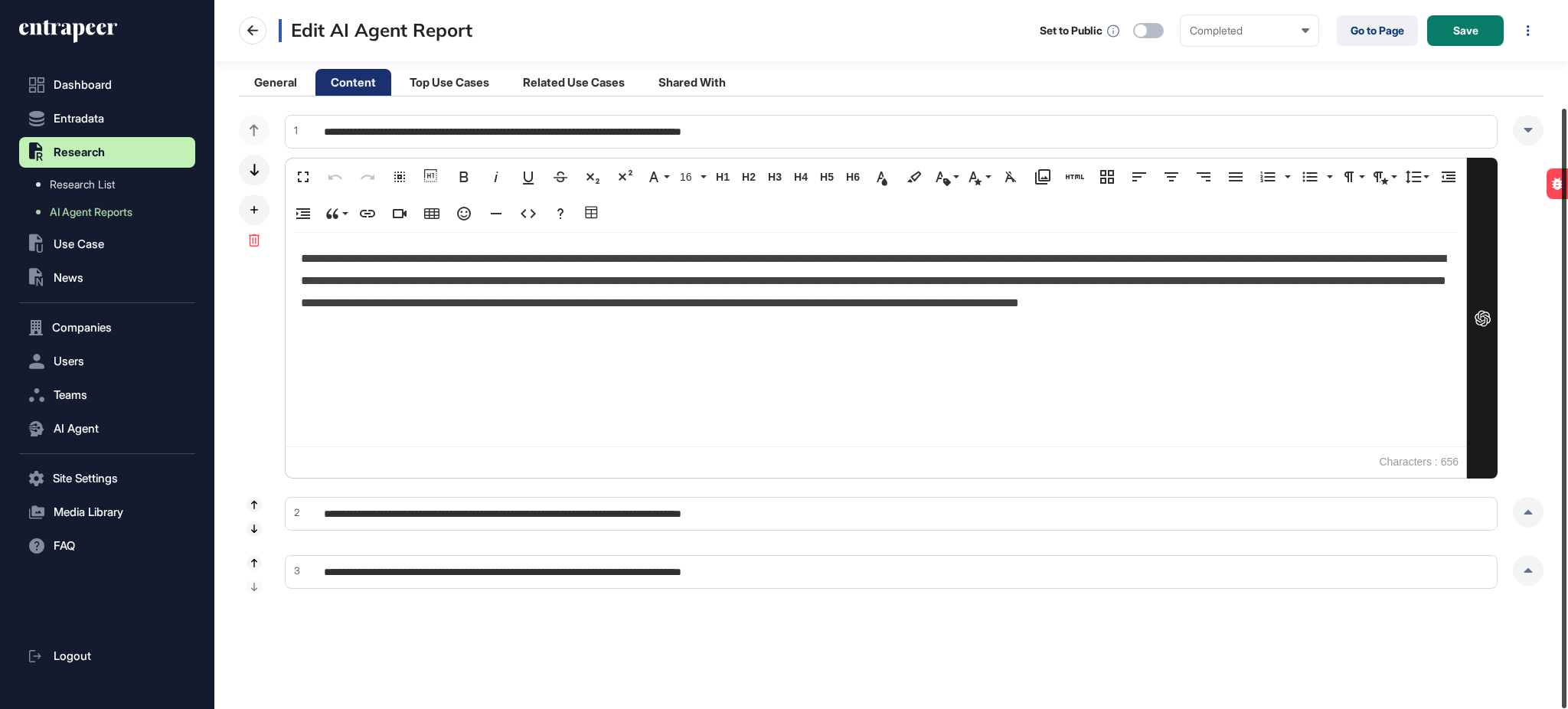
drag, startPoint x: 1566, startPoint y: 307, endPoint x: 1548, endPoint y: 503, distance: 196.8
click at [1562, 497] on div at bounding box center [1564, 408] width 5 height 599
click at [1526, 511] on icon at bounding box center [1528, 512] width 9 height 5
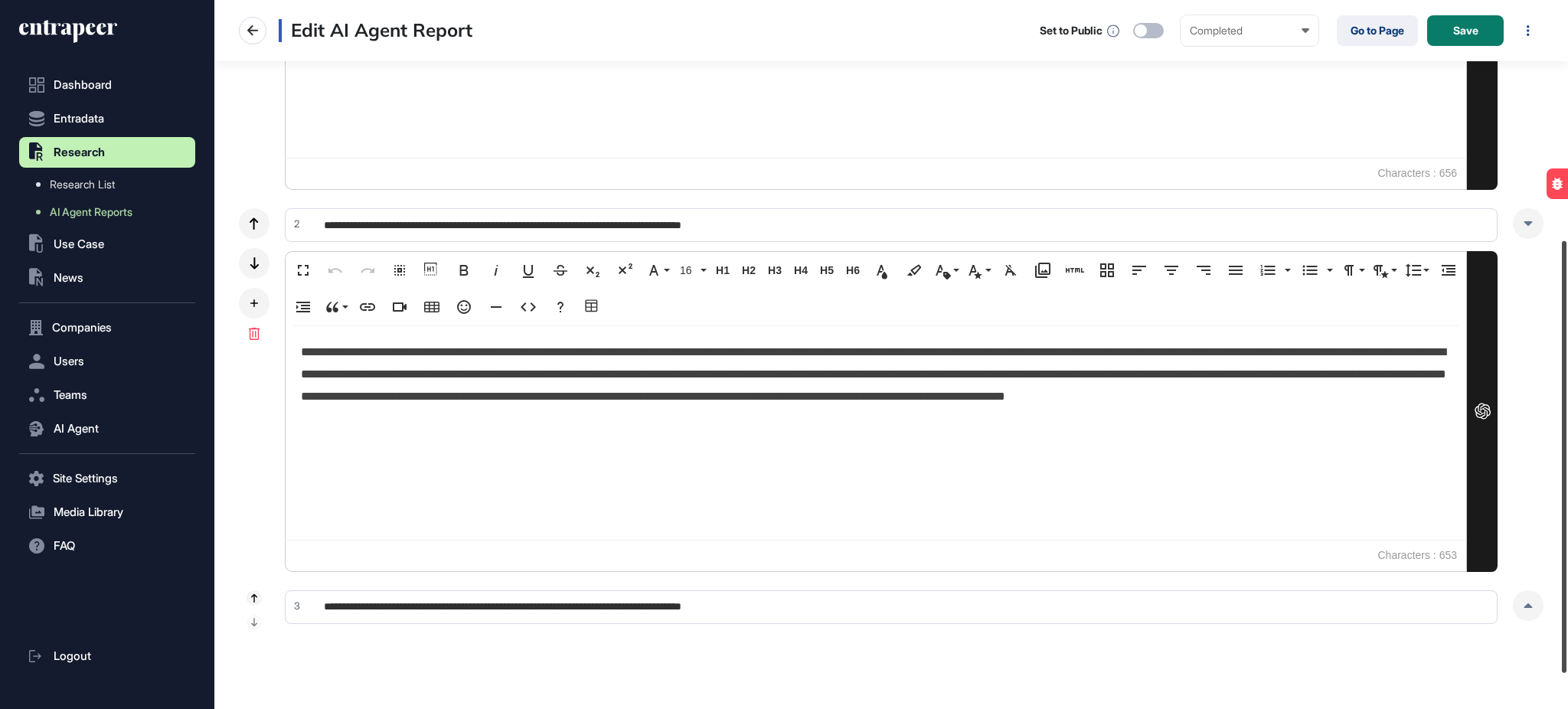
scroll to position [432, 0]
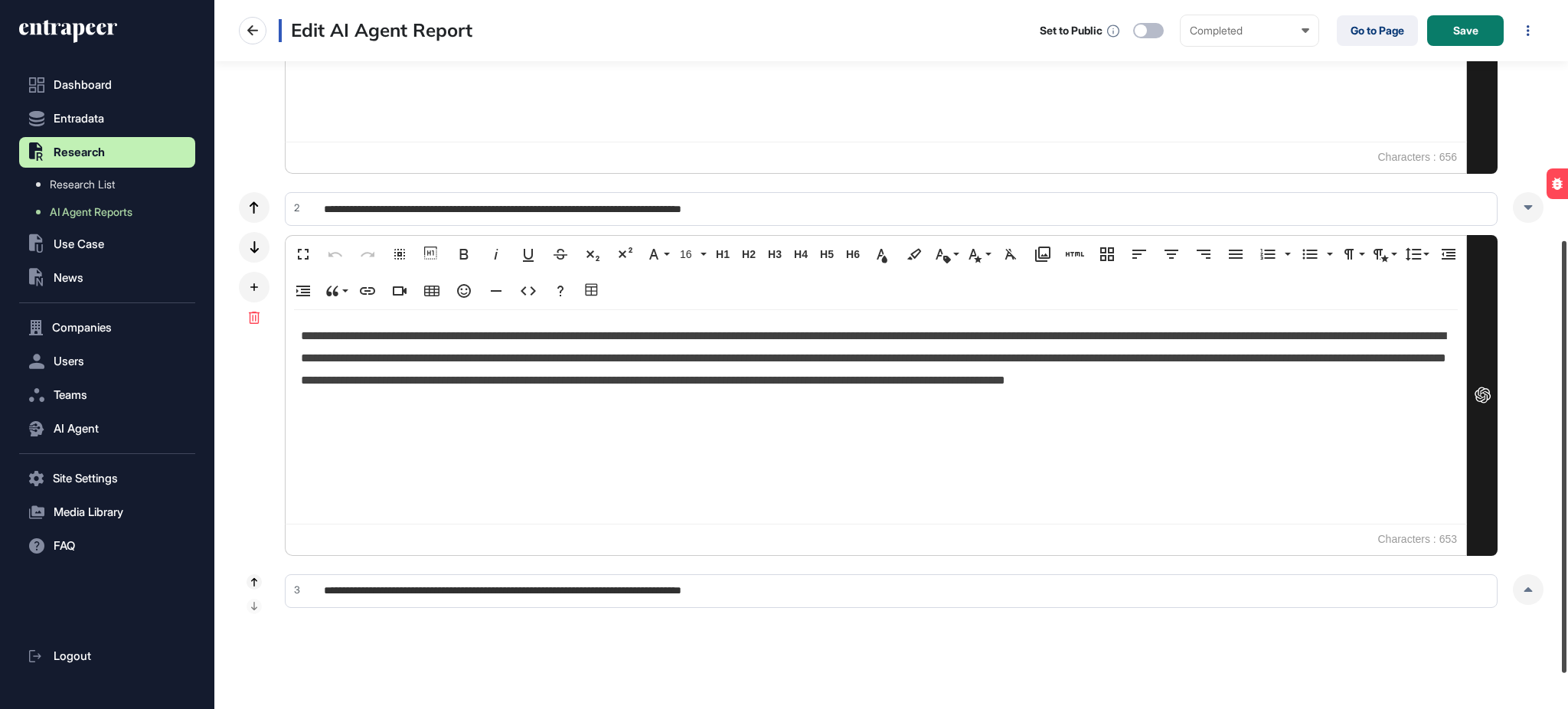
drag, startPoint x: 1566, startPoint y: 490, endPoint x: 1458, endPoint y: 643, distance: 187.3
click at [1548, 675] on div "**********" at bounding box center [891, 354] width 1354 height 709
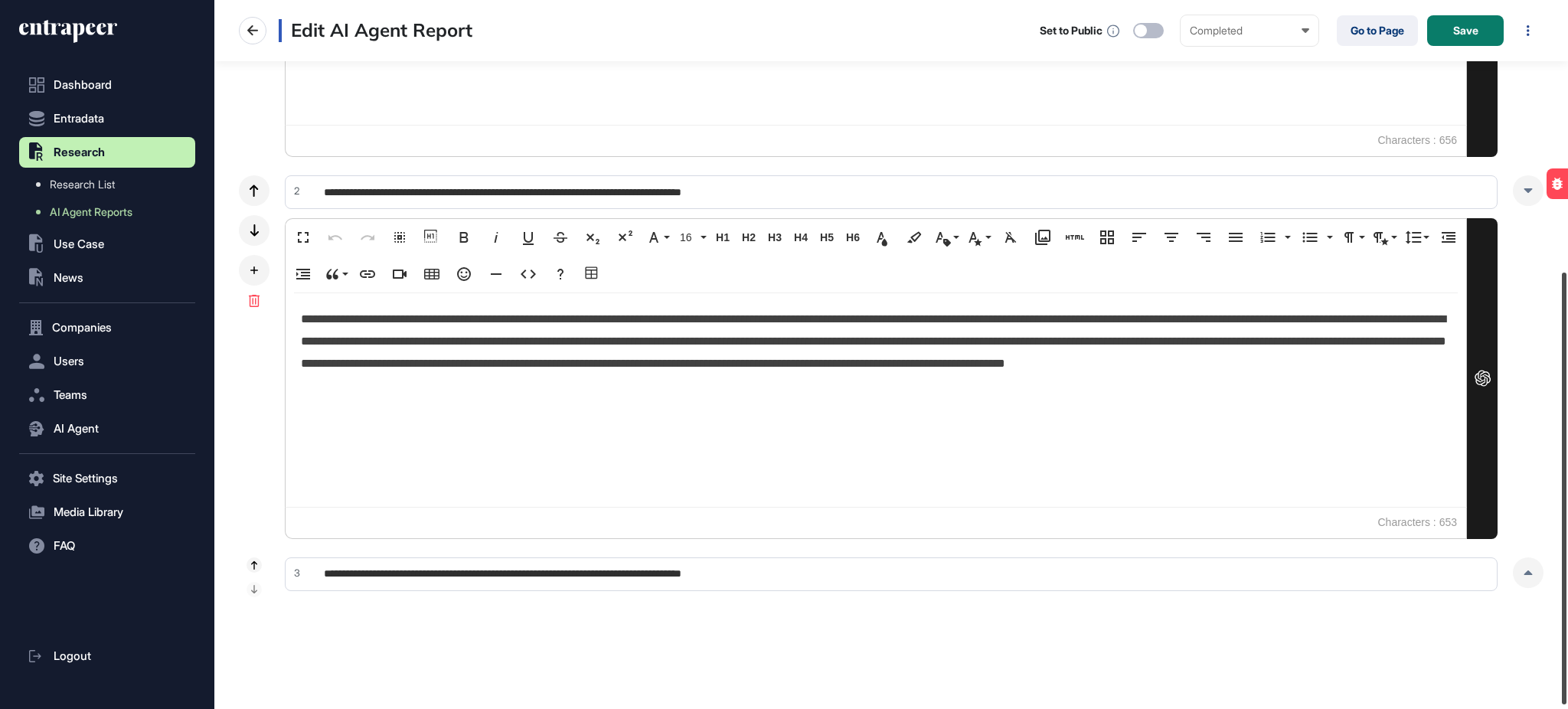
scroll to position [449, 0]
drag, startPoint x: 1566, startPoint y: 414, endPoint x: 1513, endPoint y: 572, distance: 166.7
click at [1513, 568] on div "**********" at bounding box center [891, 354] width 1354 height 709
click at [1513, 573] on div at bounding box center [1528, 571] width 31 height 31
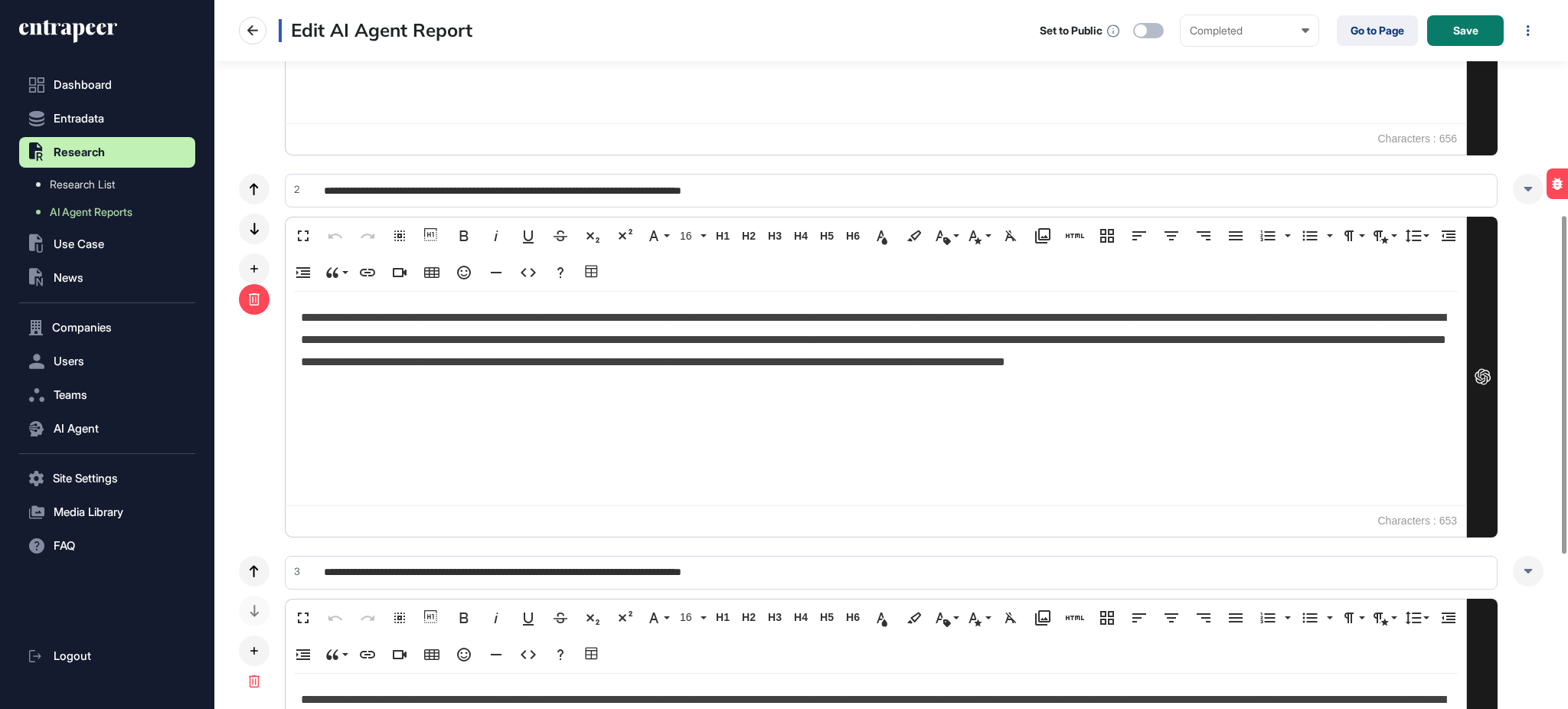
click at [258, 303] on icon at bounding box center [254, 299] width 12 height 12
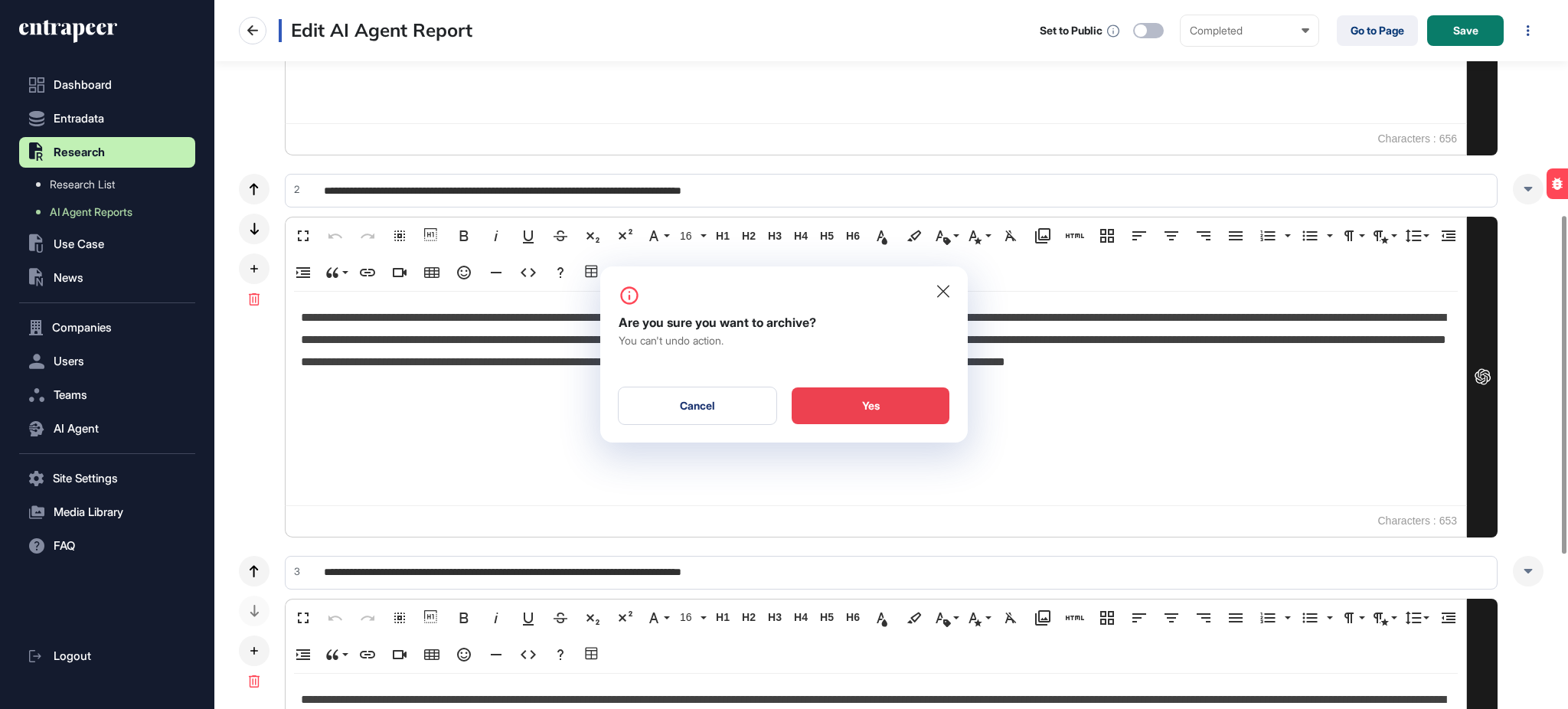
click at [843, 411] on div "Yes" at bounding box center [871, 405] width 158 height 37
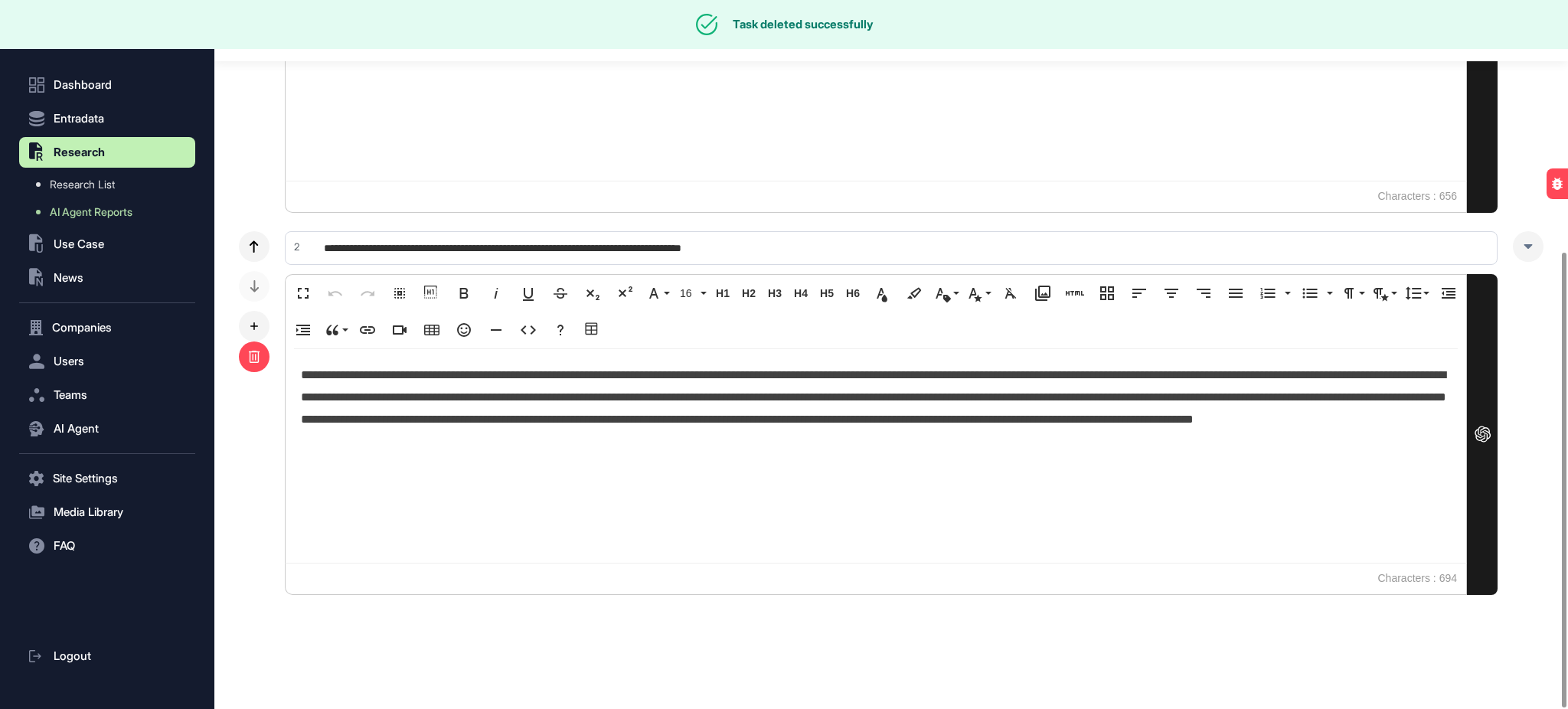
click at [260, 355] on icon at bounding box center [254, 356] width 12 height 12
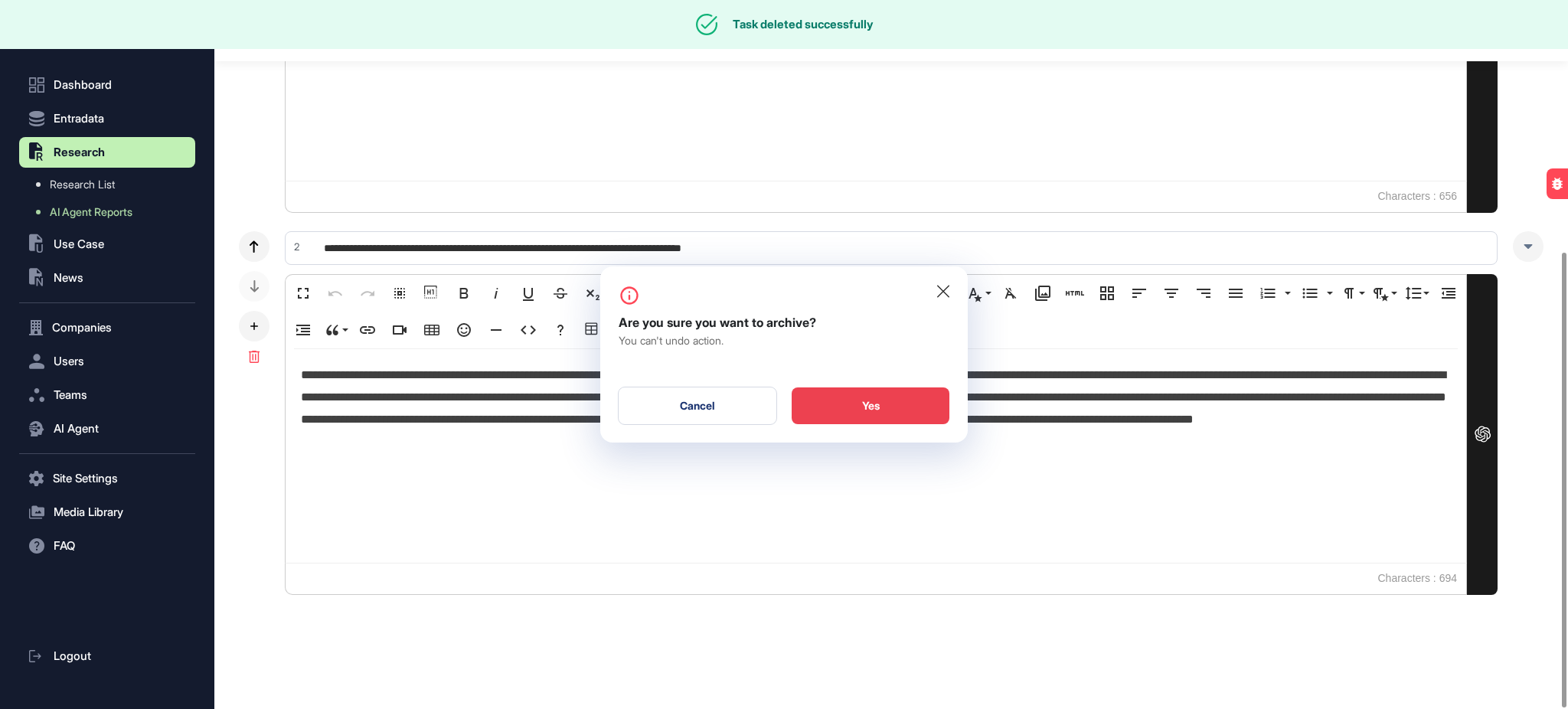
click at [839, 406] on div "Yes" at bounding box center [871, 405] width 158 height 37
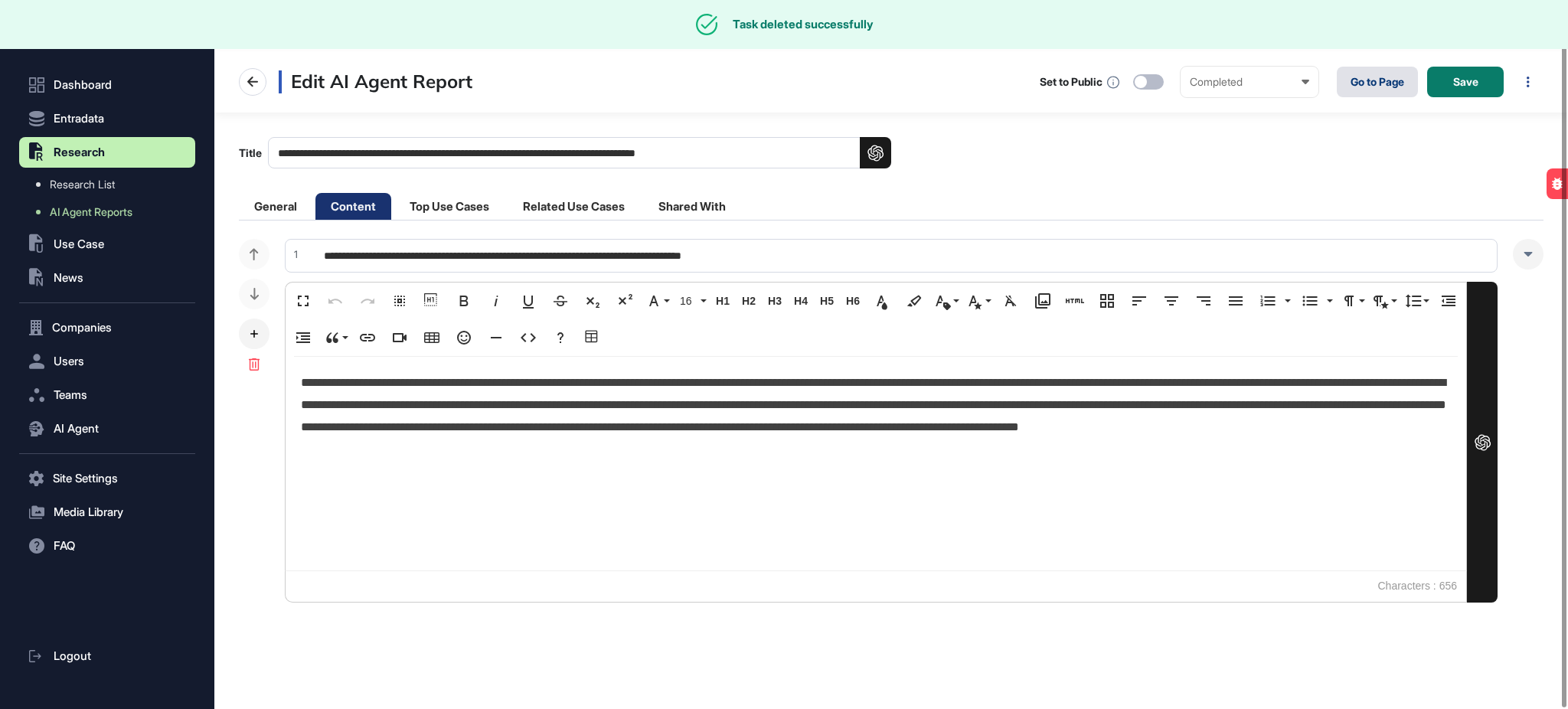
scroll to position [0, 0]
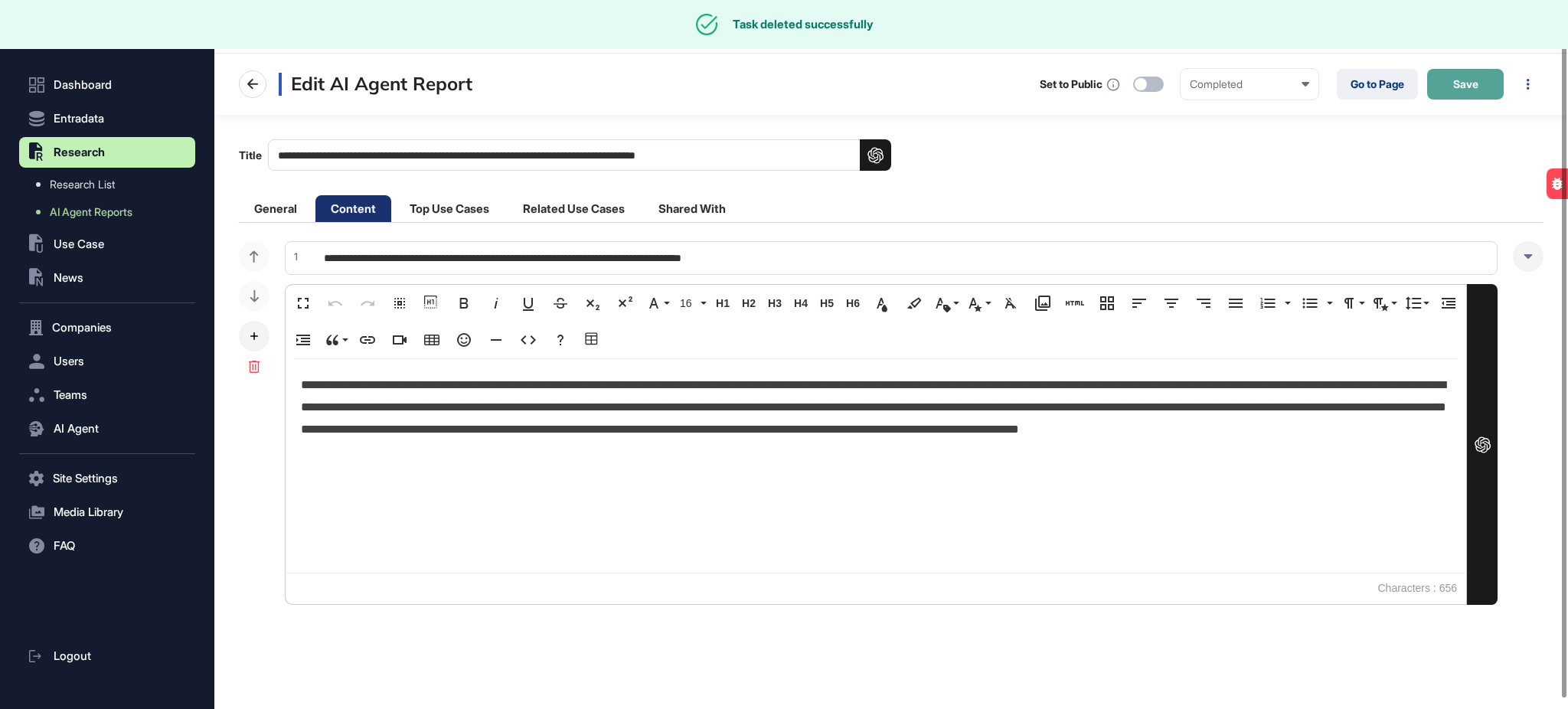
click at [1453, 80] on span "Save" at bounding box center [1466, 84] width 26 height 11
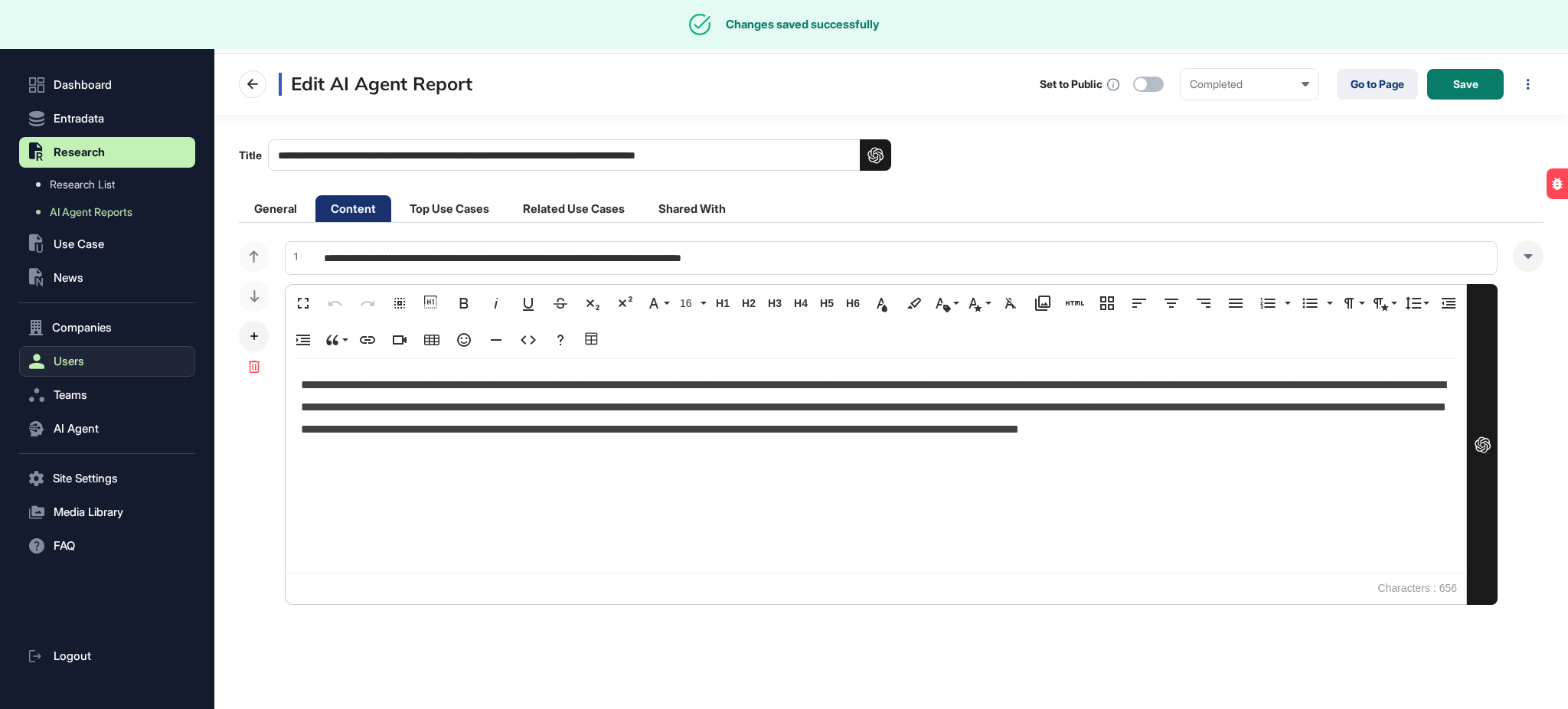
click at [88, 361] on button "Users" at bounding box center [107, 360] width 176 height 31
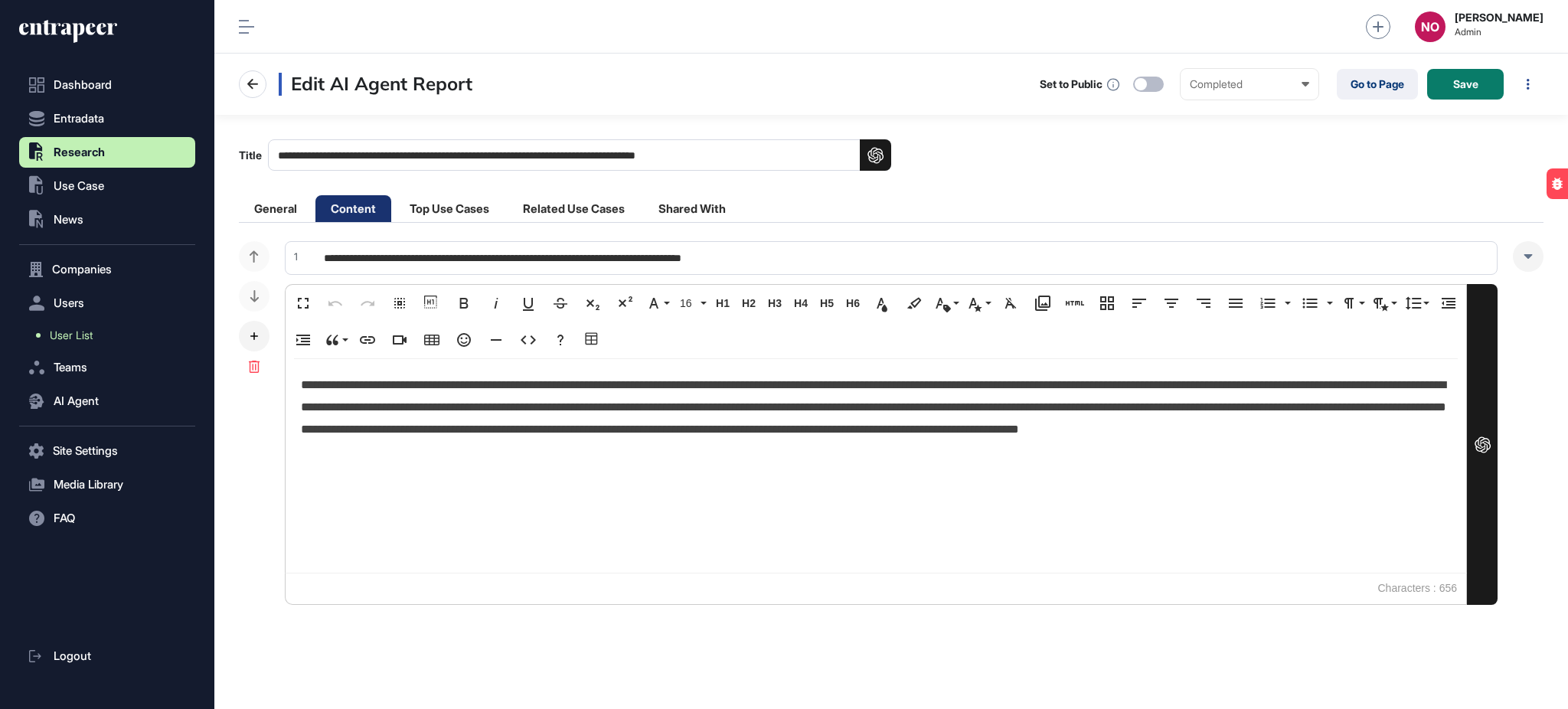
click at [104, 336] on link "User List" at bounding box center [111, 336] width 169 height 28
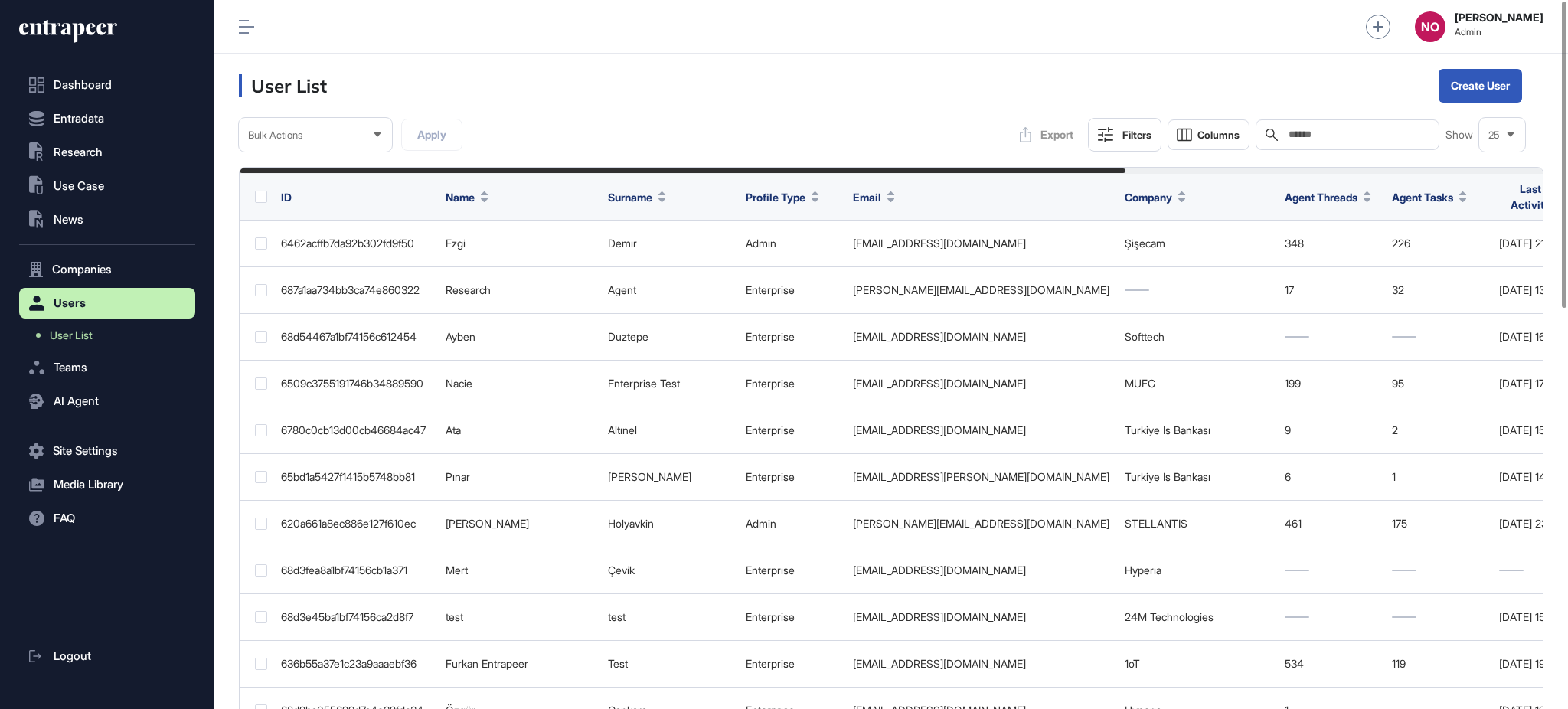
click at [1317, 138] on input "text" at bounding box center [1358, 134] width 142 height 12
paste input "**********"
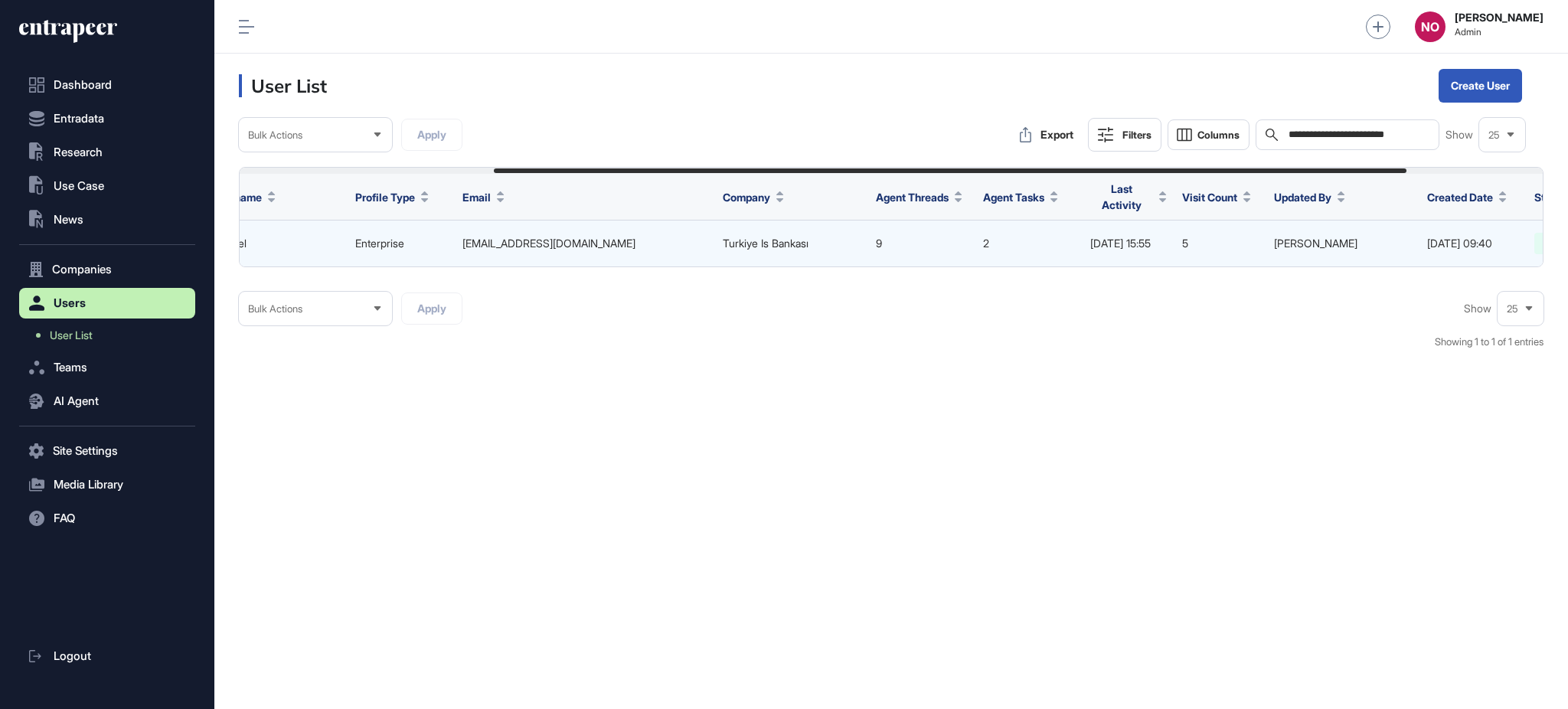
scroll to position [0, 364]
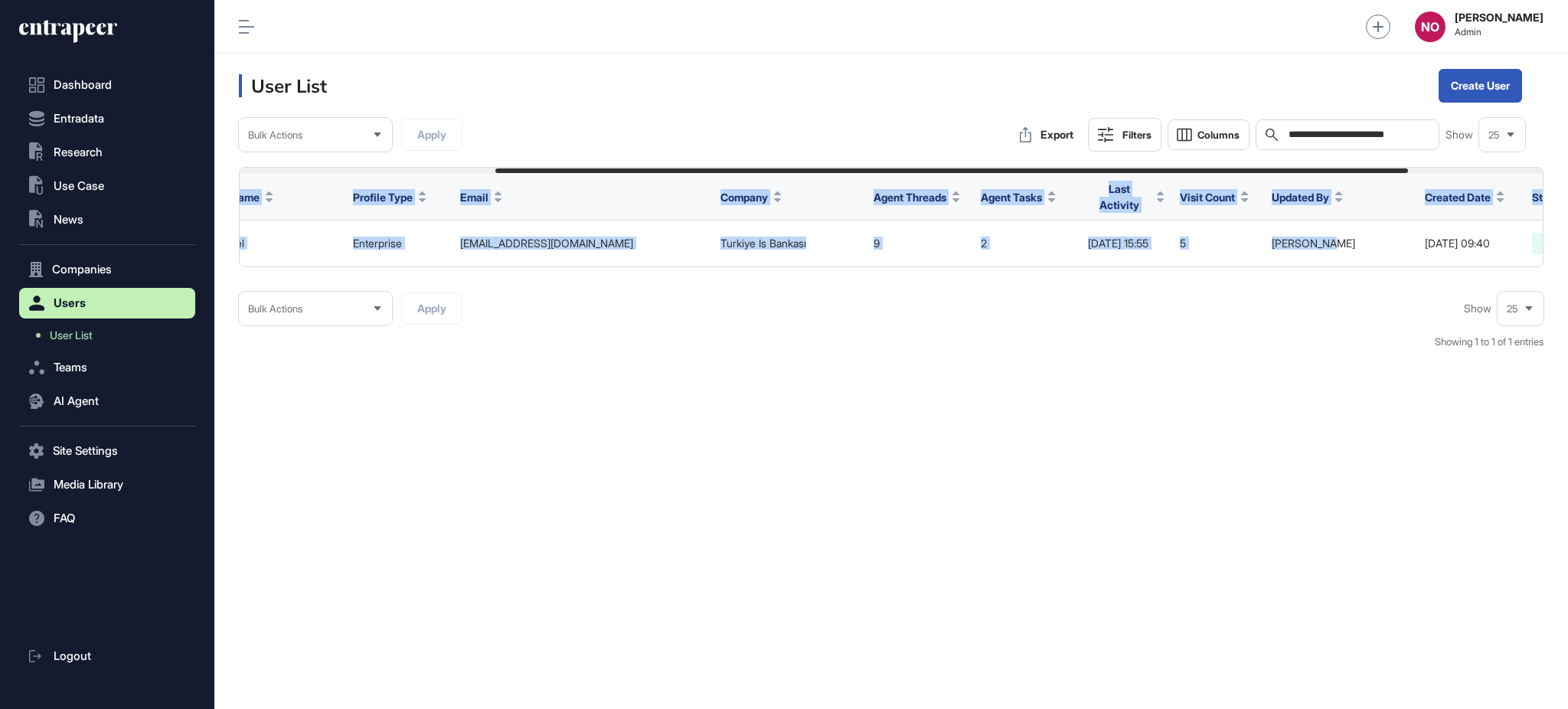
drag, startPoint x: 1379, startPoint y: 258, endPoint x: 1442, endPoint y: 265, distance: 63.4
click at [1442, 265] on div "ID Name Surname Profile Type Email Company Agent Threads Agent Tasks Last Activ…" at bounding box center [891, 217] width 1304 height 101
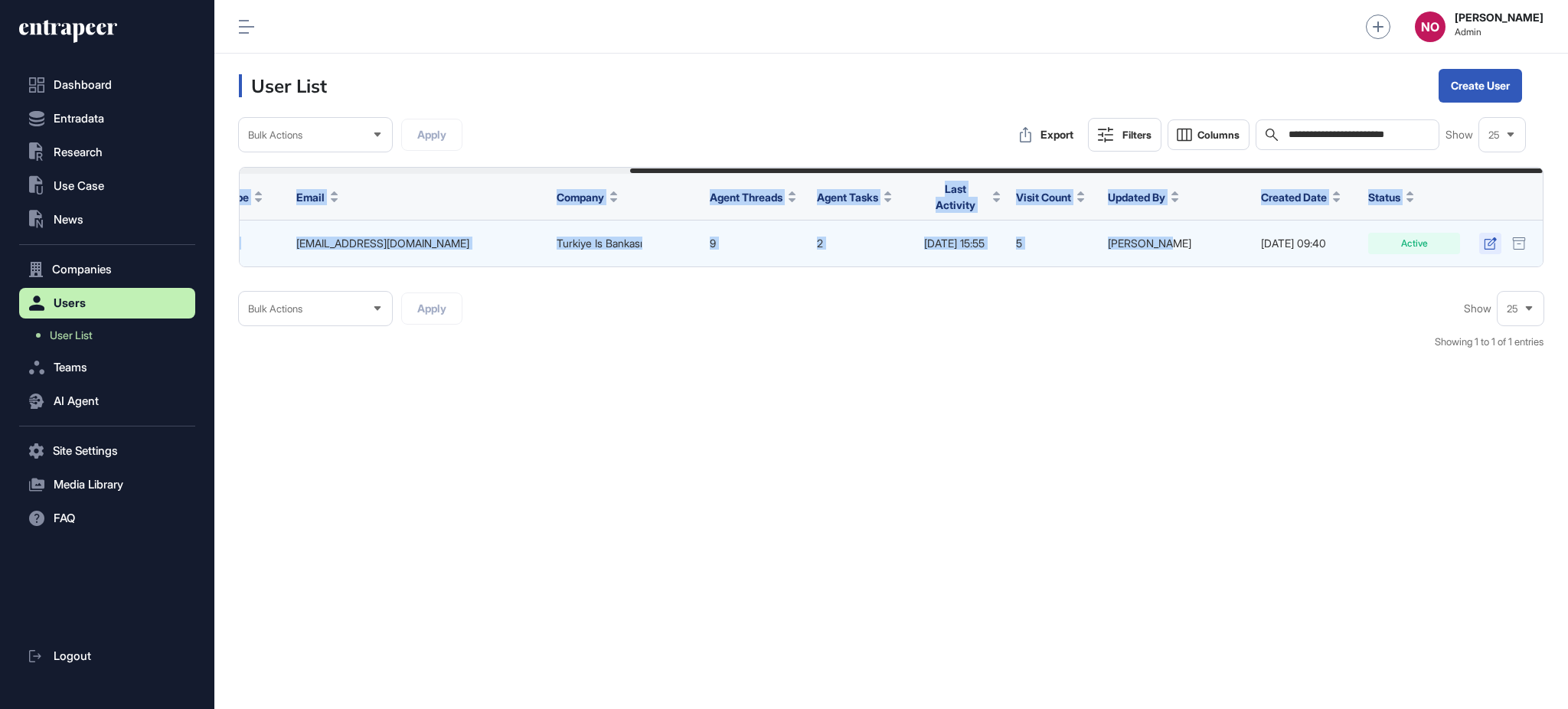
click at [1491, 237] on icon at bounding box center [1490, 243] width 13 height 12
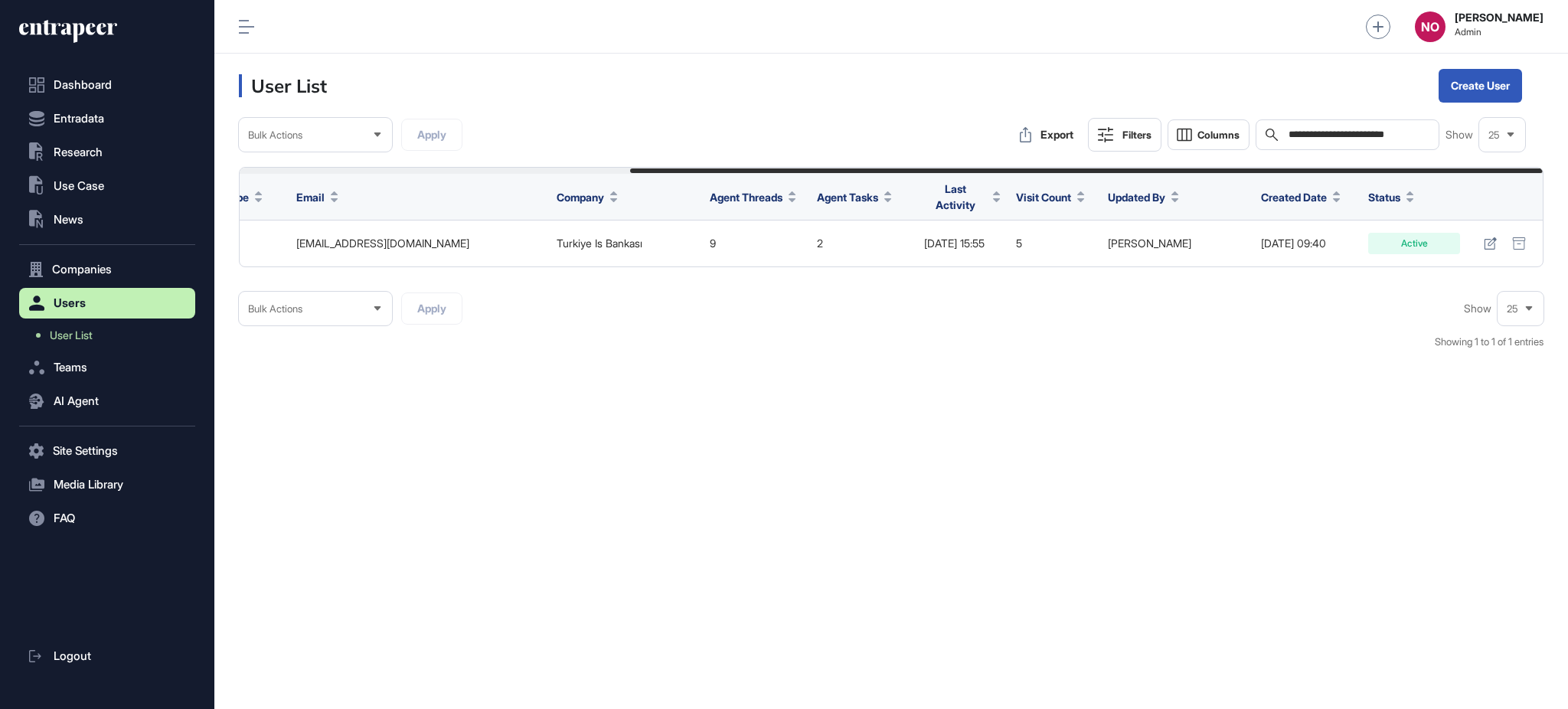
click at [1304, 135] on input "**********" at bounding box center [1358, 134] width 142 height 12
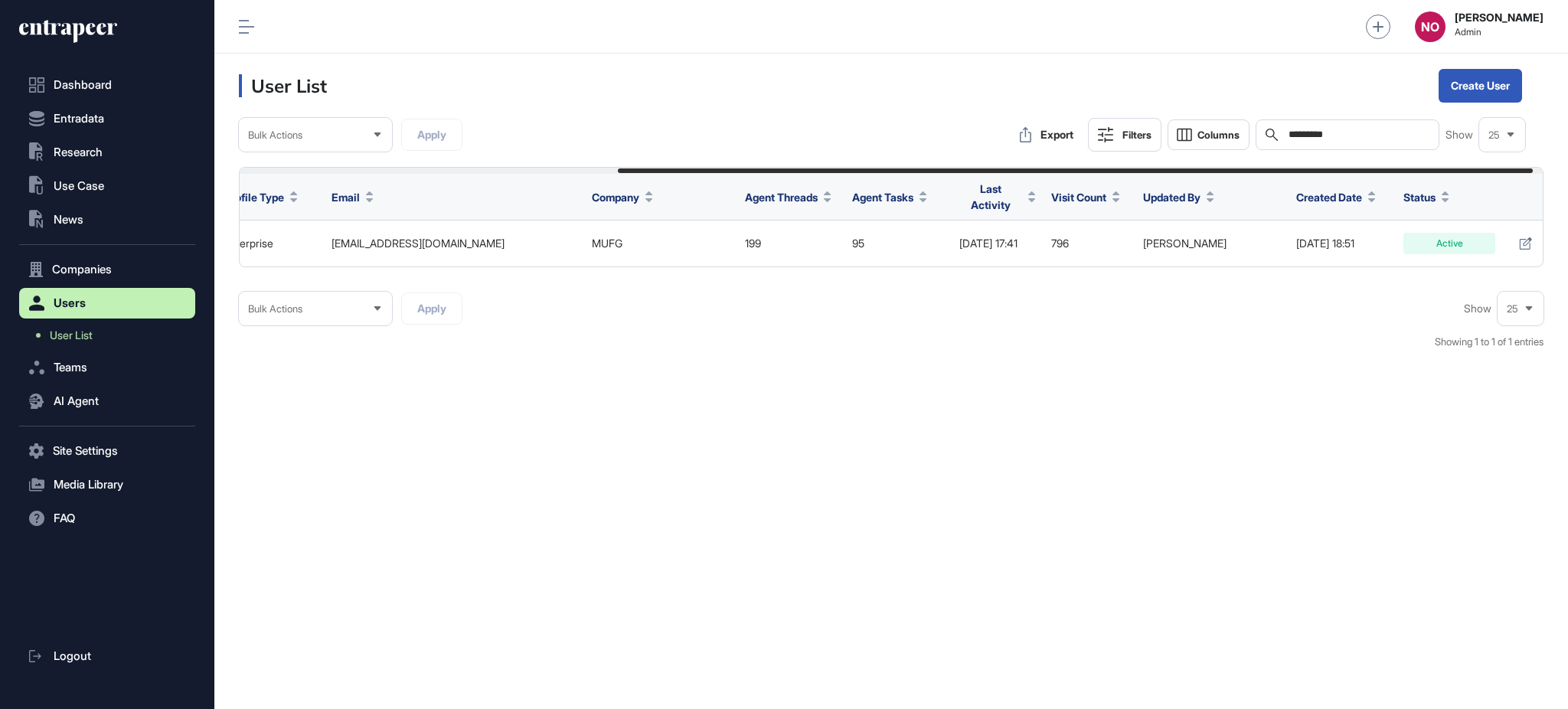
scroll to position [0, 553]
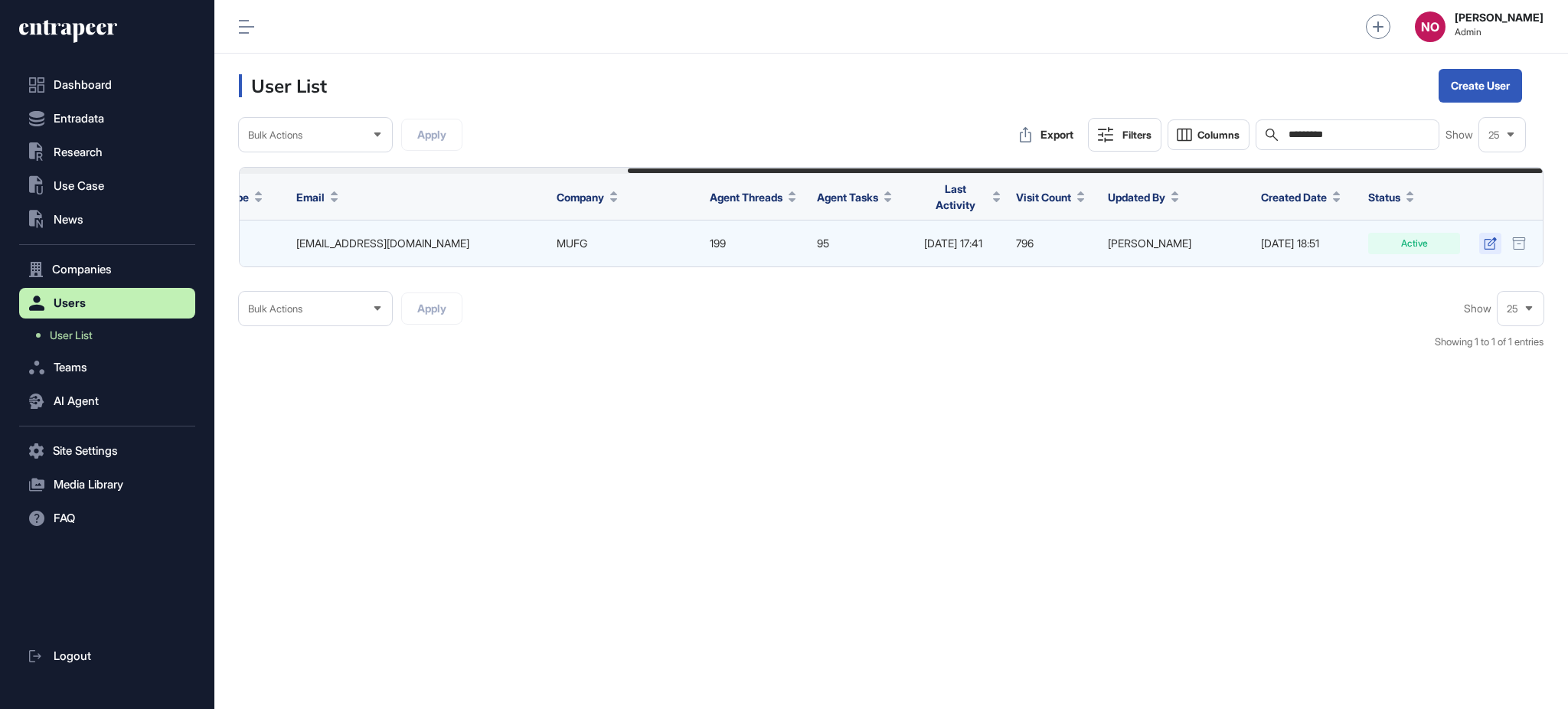
type input "*********"
click at [1490, 237] on icon at bounding box center [1490, 243] width 13 height 12
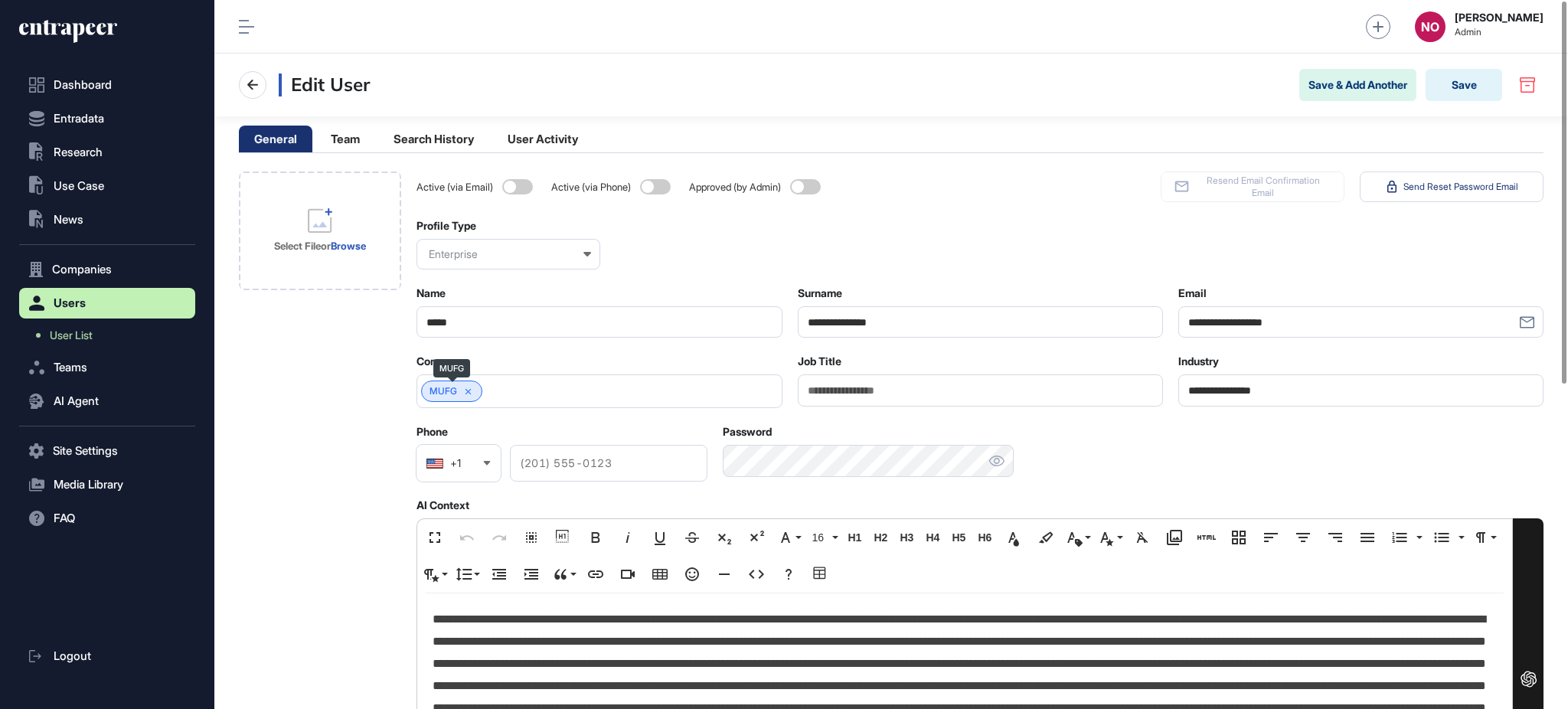
click at [471, 390] on icon at bounding box center [468, 392] width 11 height 11
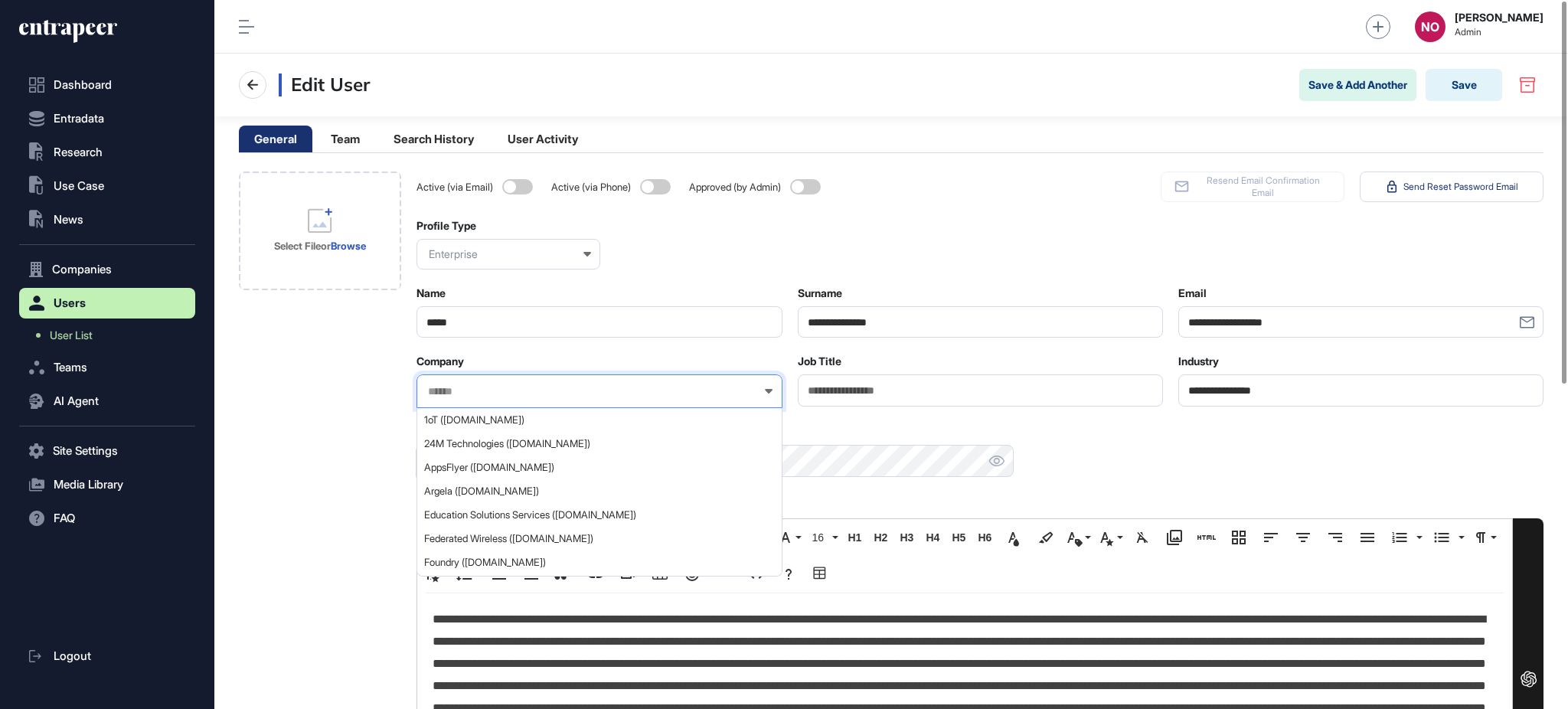
click at [497, 391] on input "text" at bounding box center [589, 391] width 326 height 13
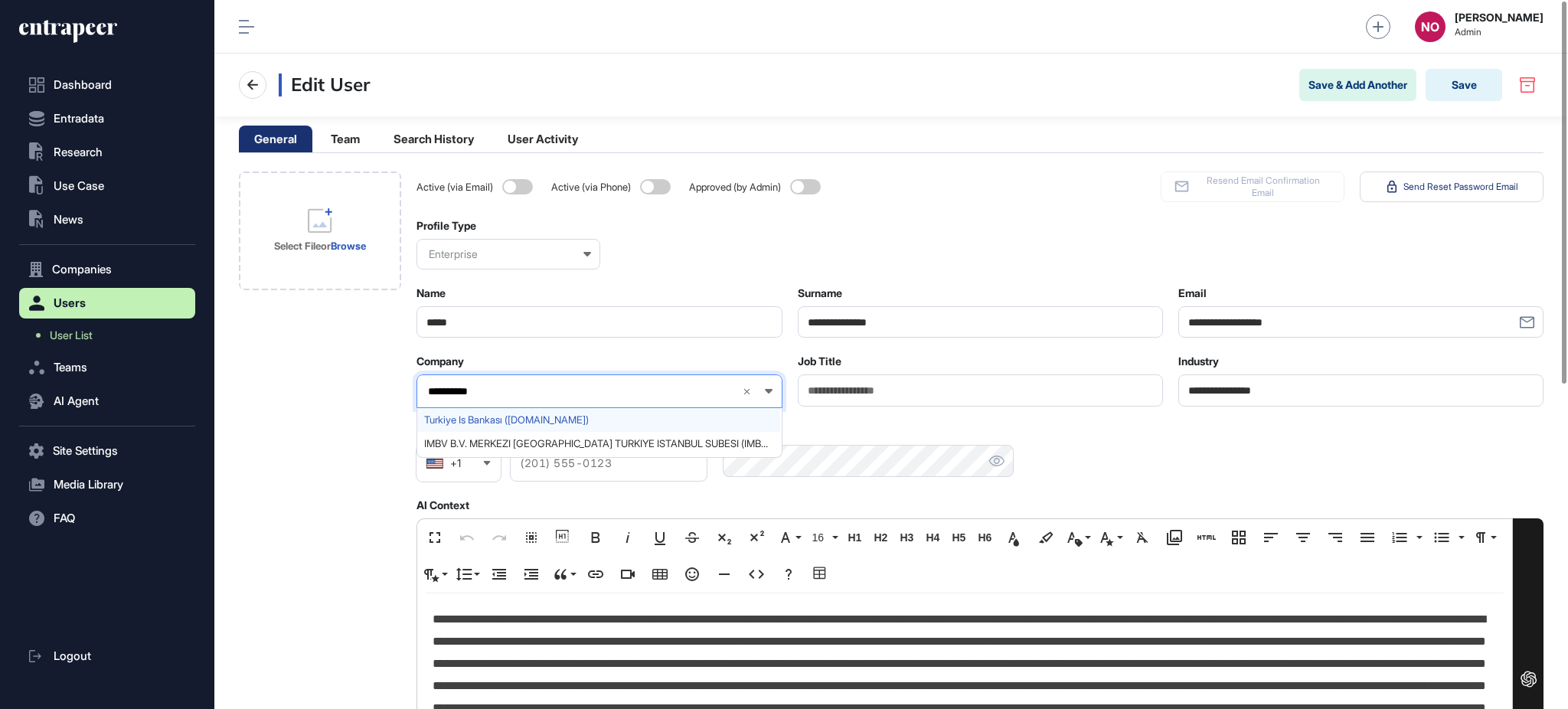
type input "**********"
click at [483, 425] on span "Turkiye Is Bankası (isbank.com.tr)" at bounding box center [598, 420] width 349 height 12
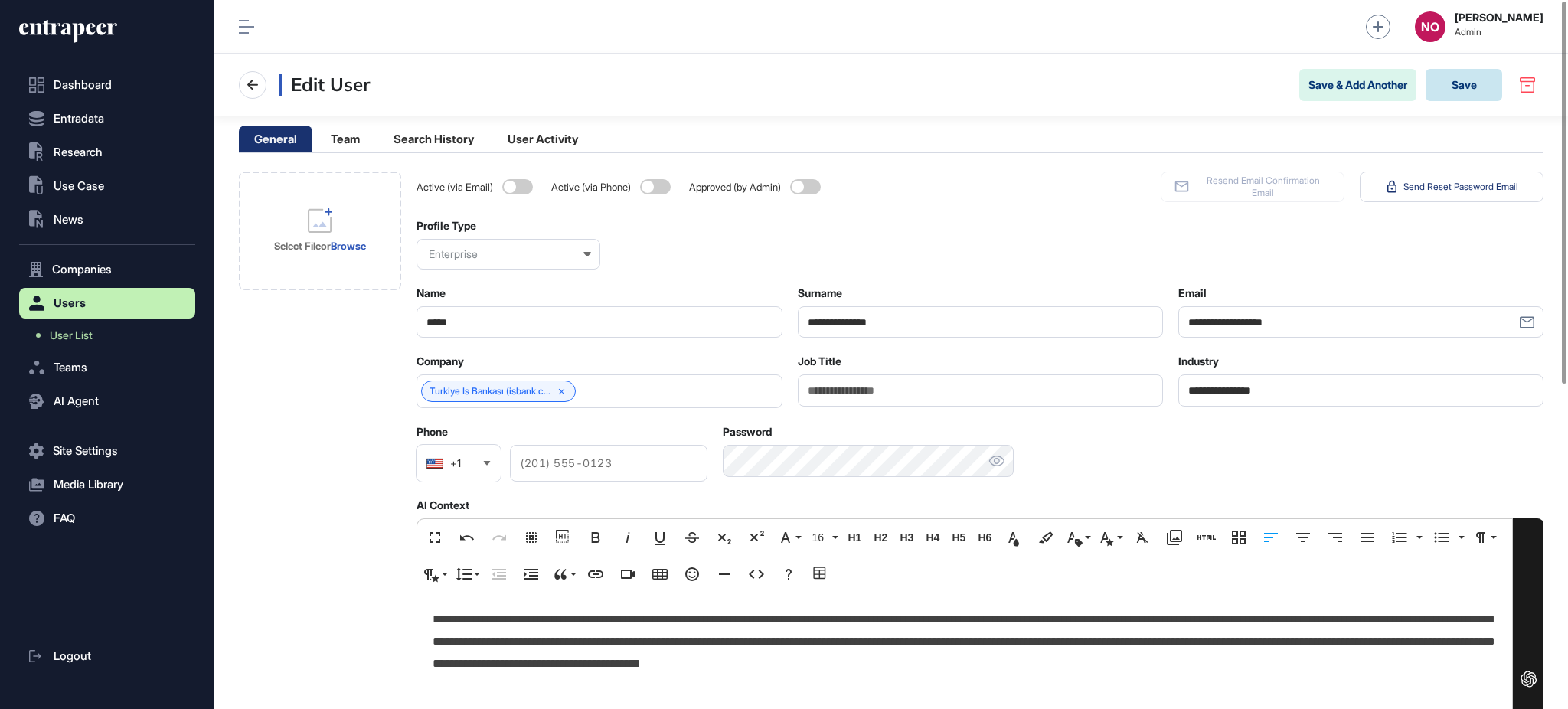
click at [1484, 90] on button "Save" at bounding box center [1464, 85] width 77 height 33
click at [1449, 87] on button "Save" at bounding box center [1464, 85] width 77 height 33
click at [1465, 90] on button "Save" at bounding box center [1464, 85] width 77 height 33
click at [255, 83] on icon at bounding box center [253, 85] width 19 height 19
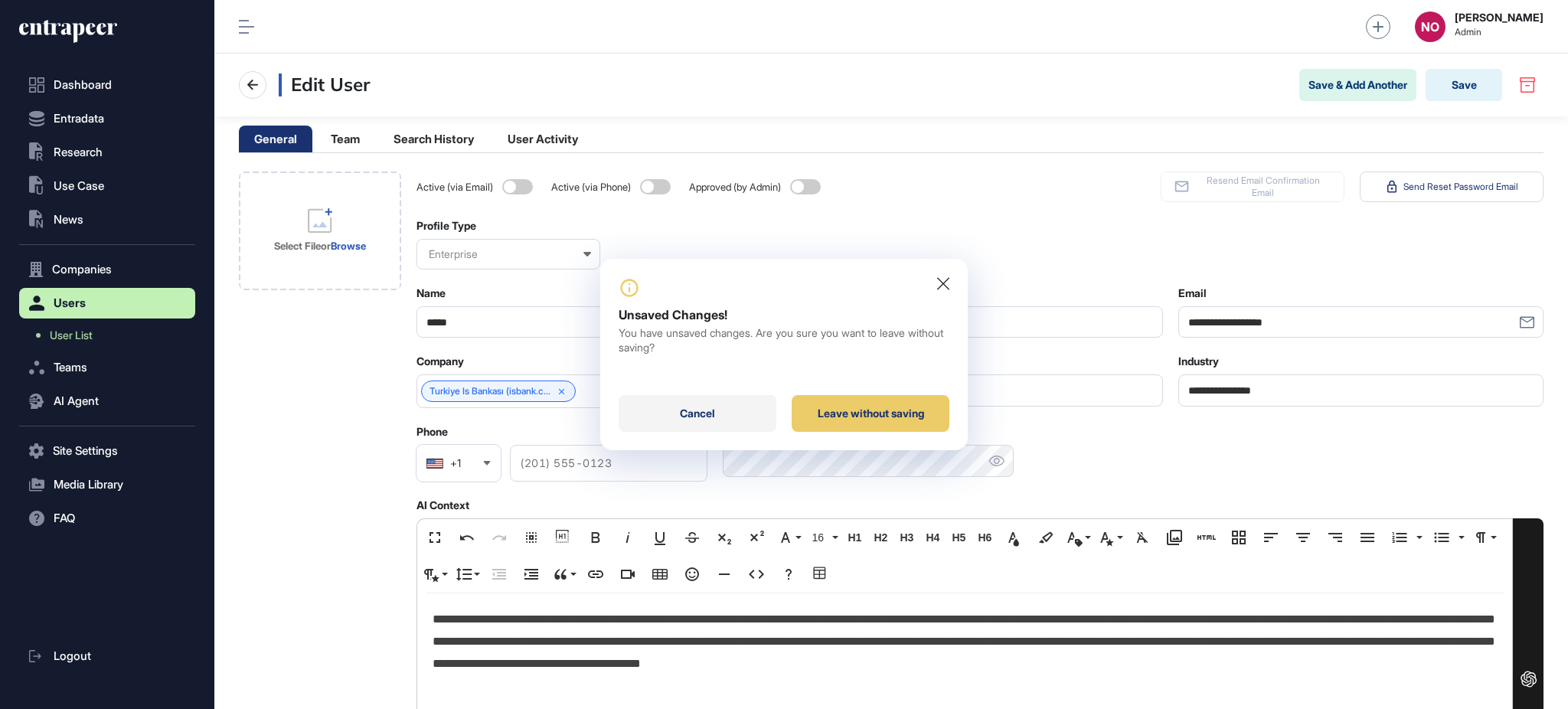
click at [748, 408] on div "Cancel" at bounding box center [698, 413] width 158 height 37
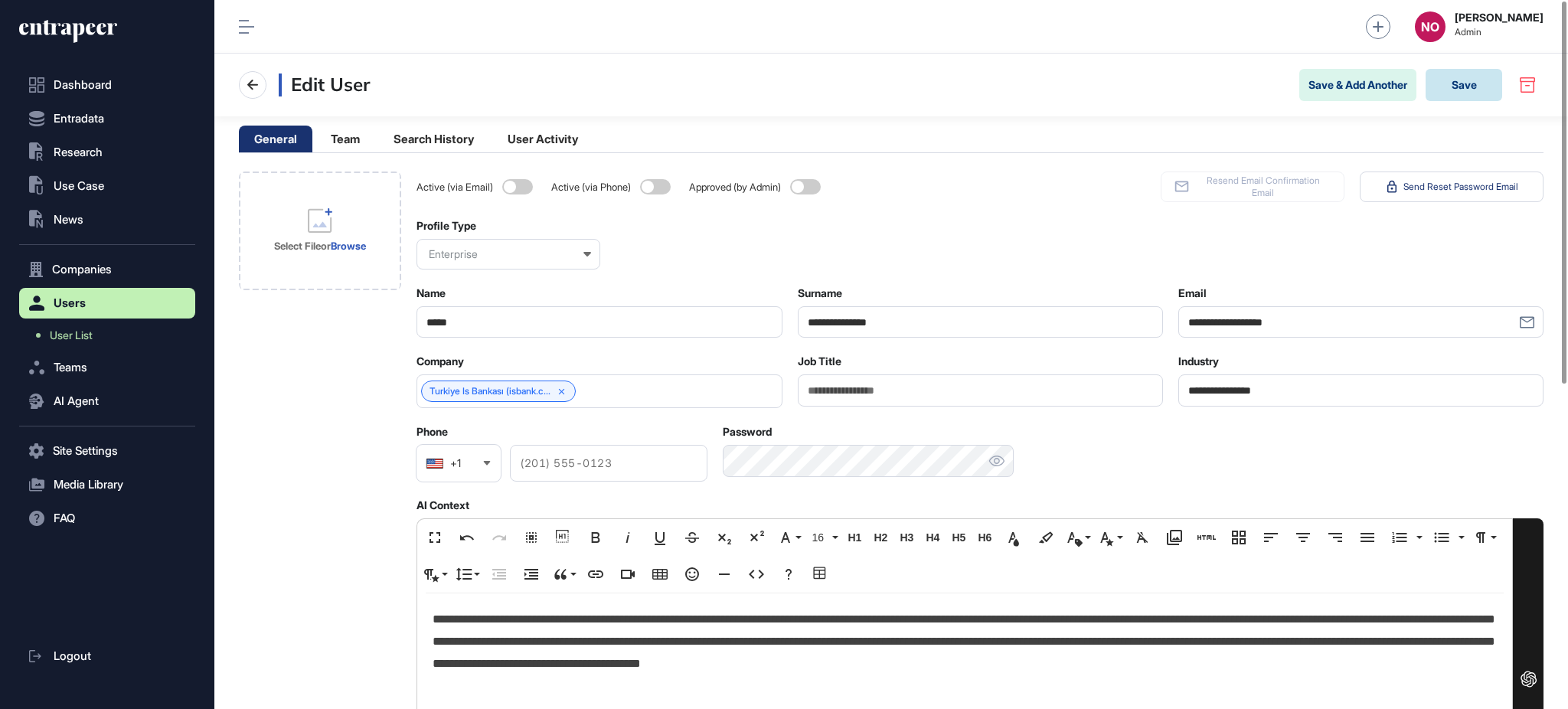
click at [1477, 80] on button "Save" at bounding box center [1464, 85] width 77 height 33
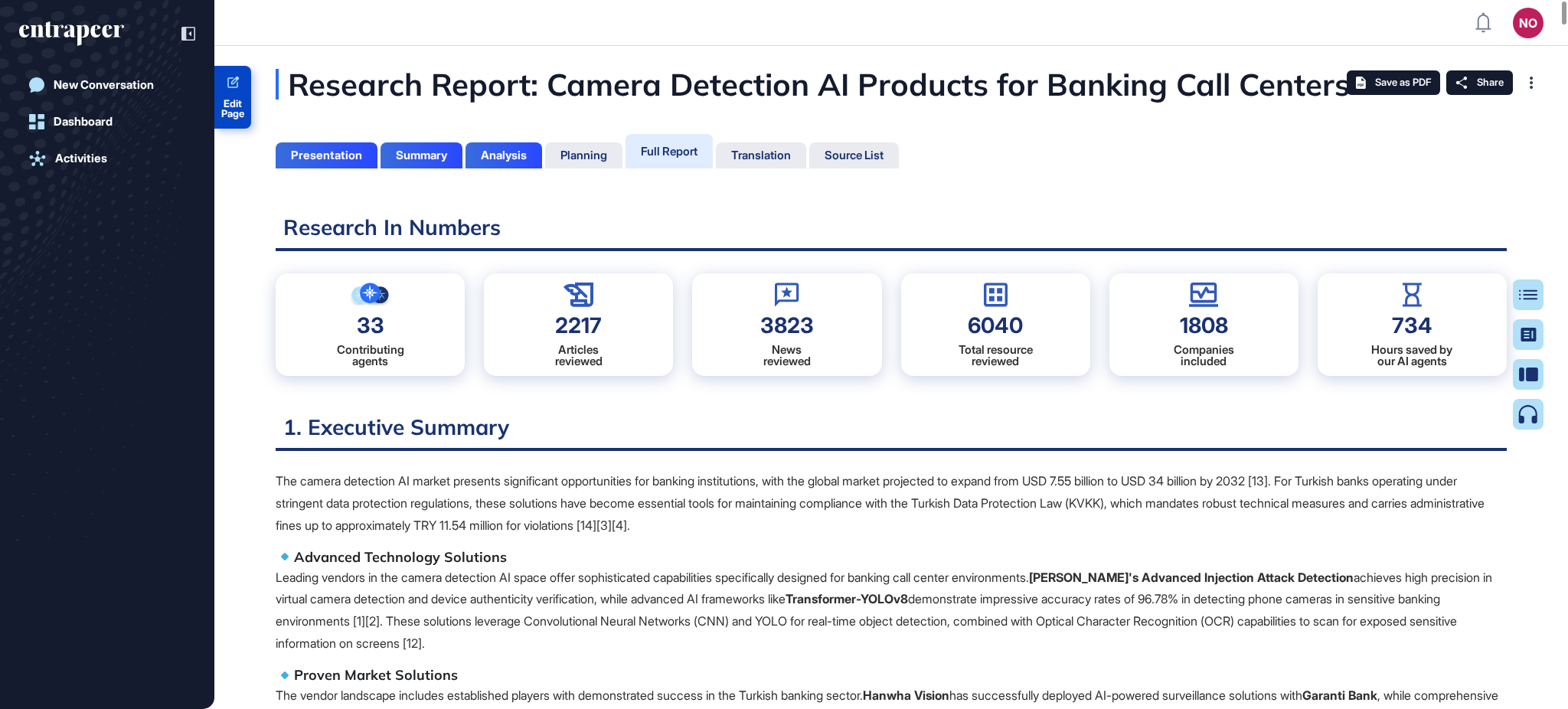
click at [230, 105] on span "Edit Page" at bounding box center [232, 109] width 37 height 20
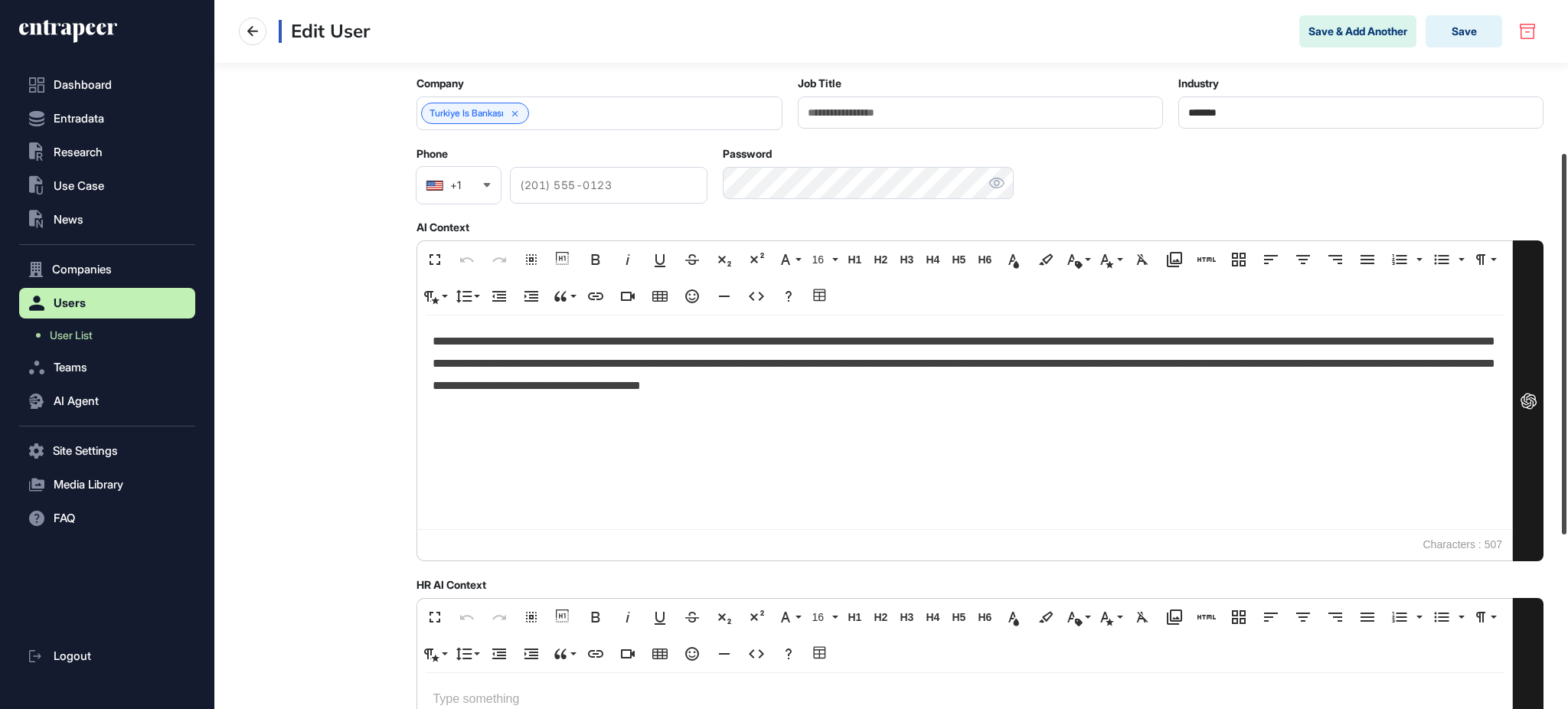
drag, startPoint x: 1561, startPoint y: 146, endPoint x: 1553, endPoint y: 298, distance: 152.2
click at [1553, 298] on div "**********" at bounding box center [891, 354] width 1354 height 709
click at [786, 372] on p "**********" at bounding box center [964, 363] width 1063 height 66
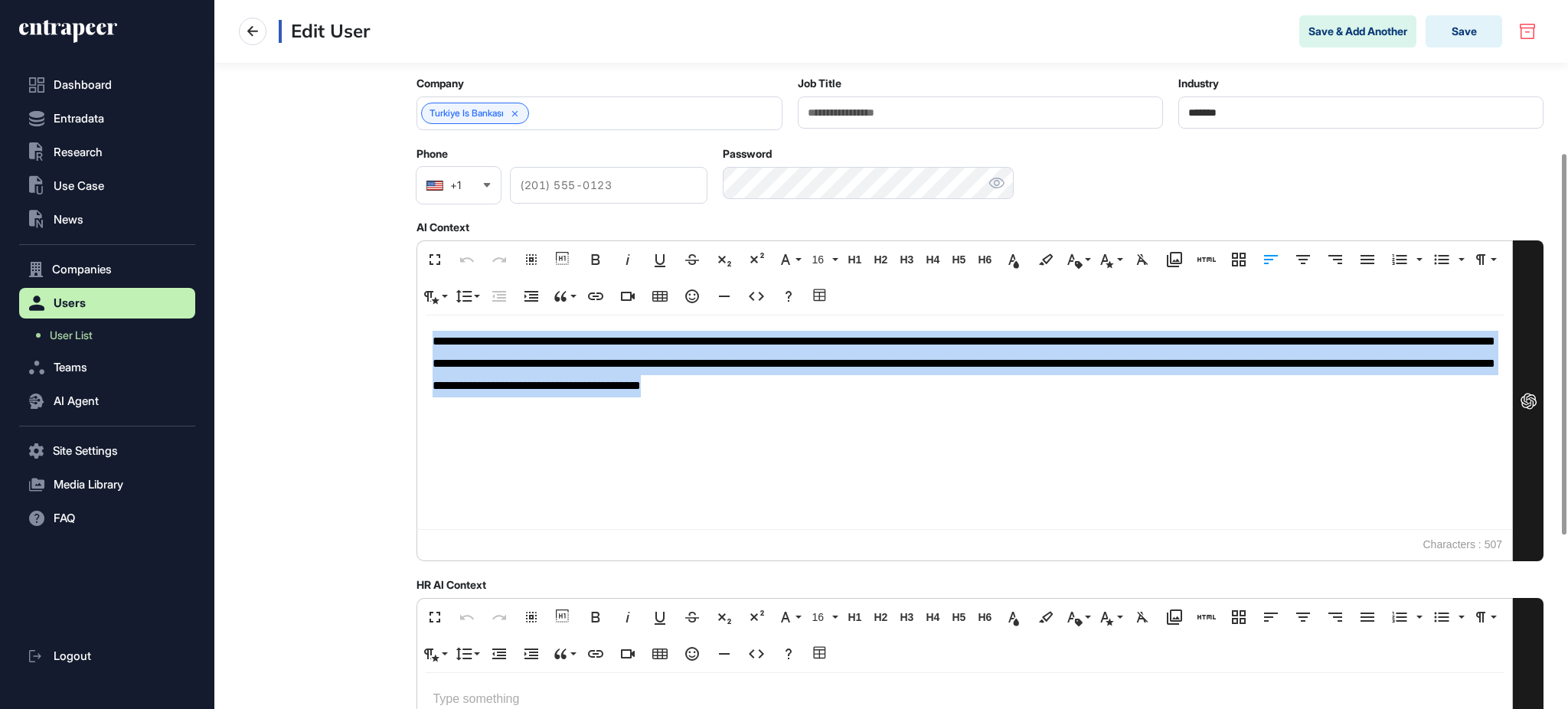
copy p "**********"
click at [857, 366] on p "**********" at bounding box center [964, 363] width 1063 height 66
copy p "**********"
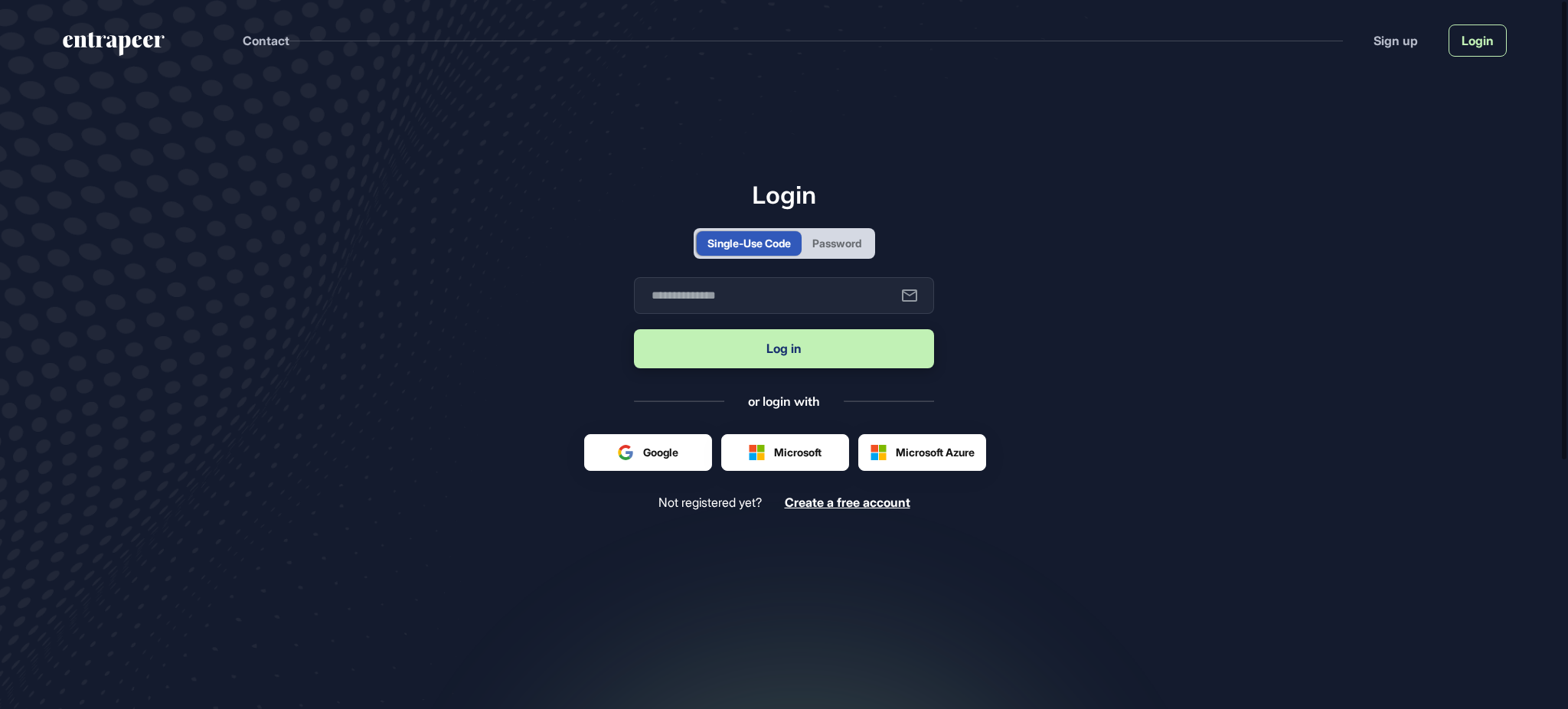
click at [1481, 46] on link "Login" at bounding box center [1477, 40] width 58 height 33
click at [828, 235] on div "Password" at bounding box center [837, 243] width 49 height 16
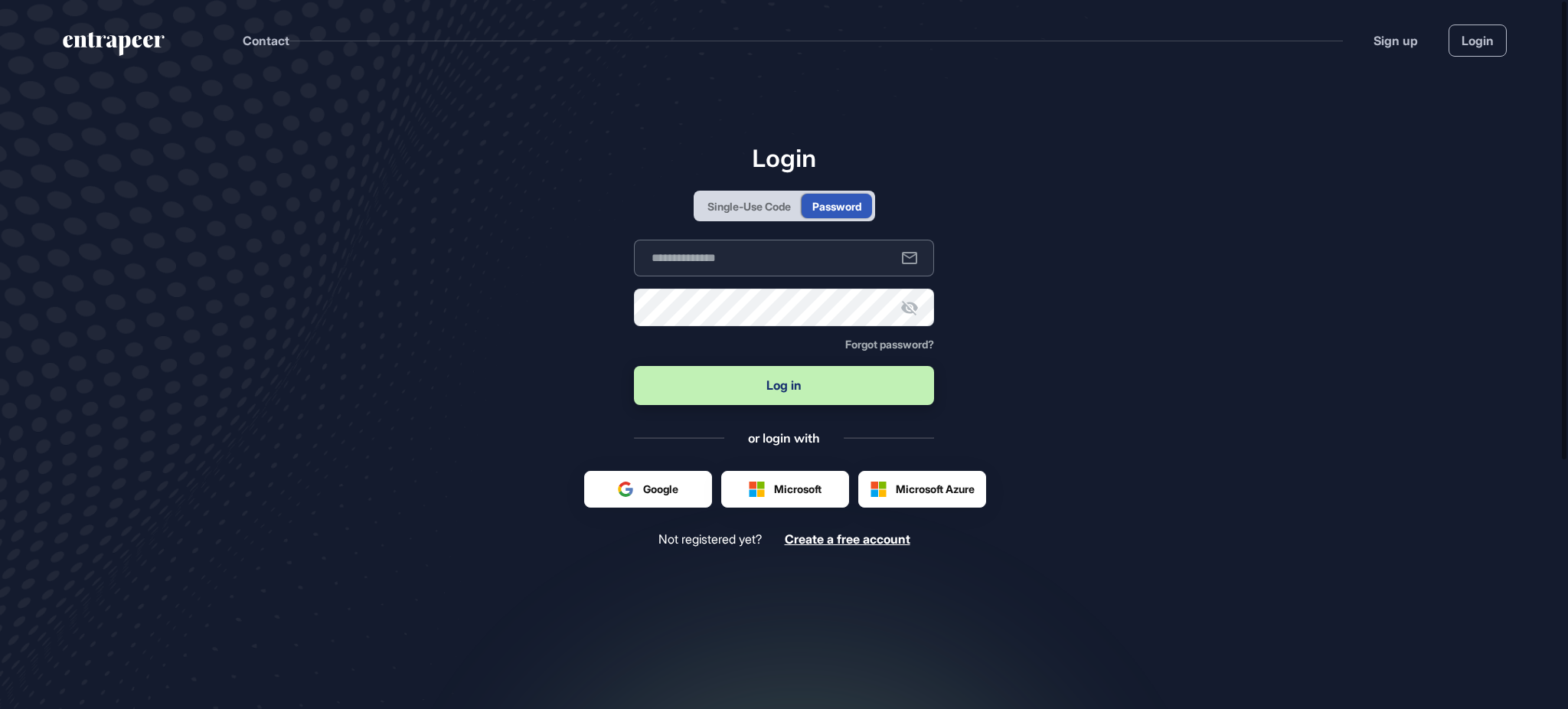
click at [810, 273] on input "text" at bounding box center [784, 258] width 300 height 37
type input "**********"
click at [767, 391] on button "Log in" at bounding box center [784, 386] width 300 height 39
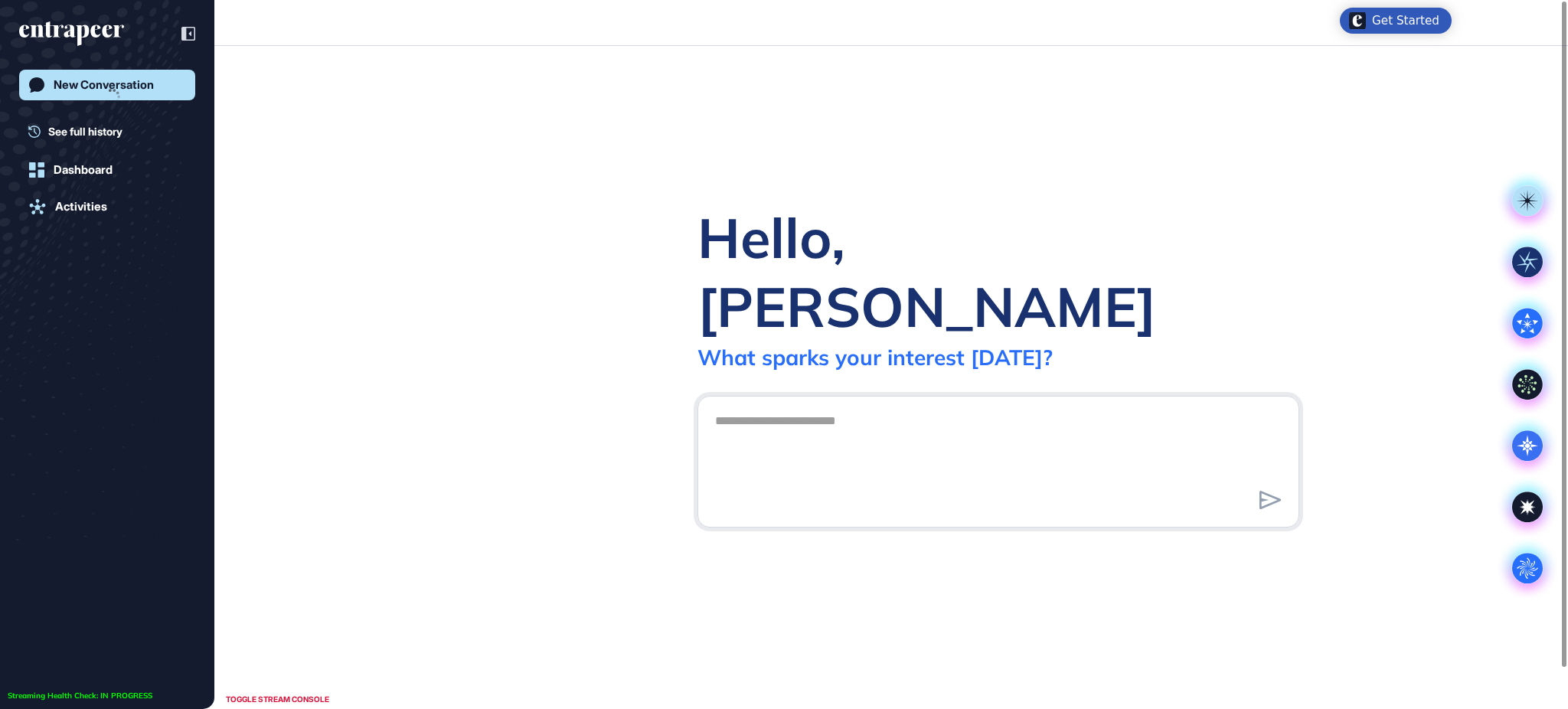
scroll to position [1, 1]
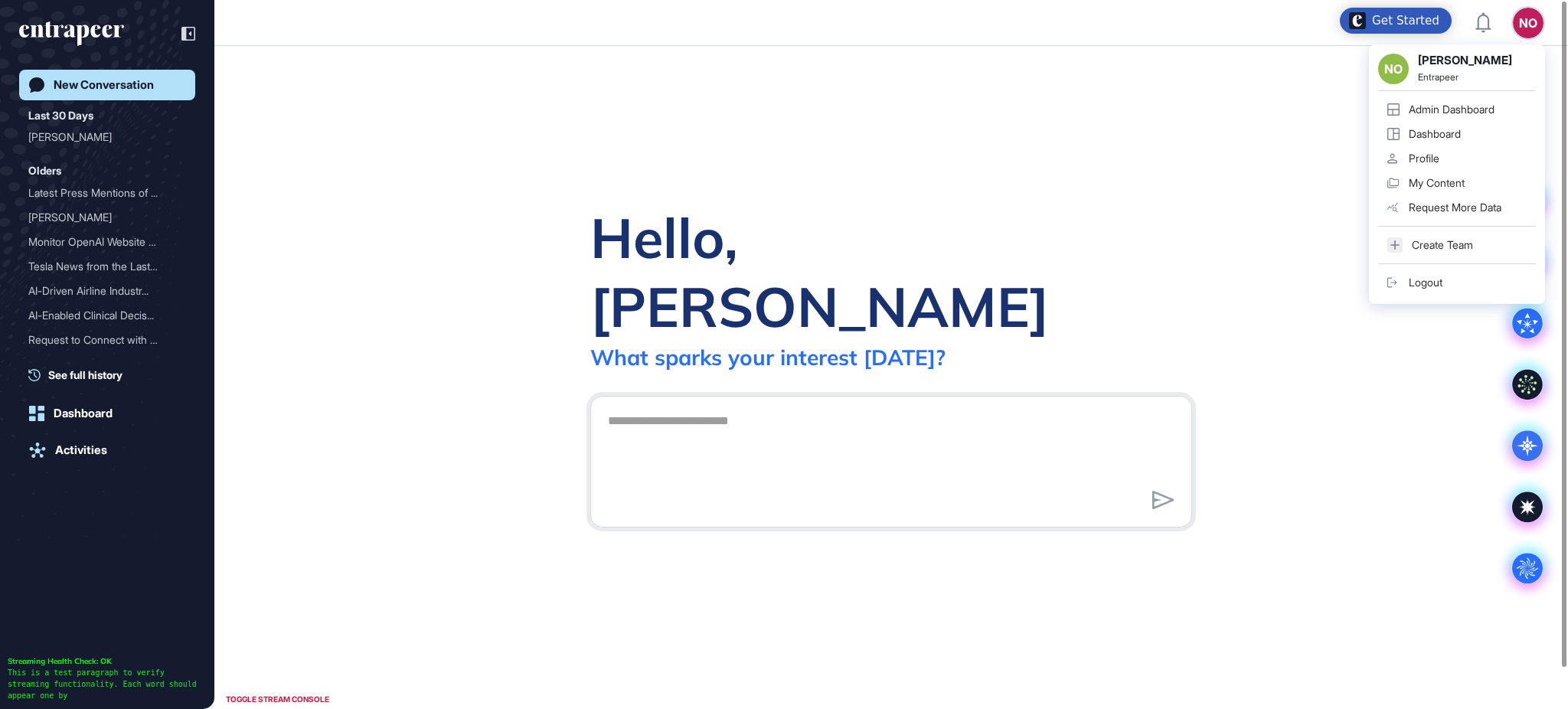
click at [1487, 108] on div "Admin Dashboard" at bounding box center [1451, 110] width 86 height 12
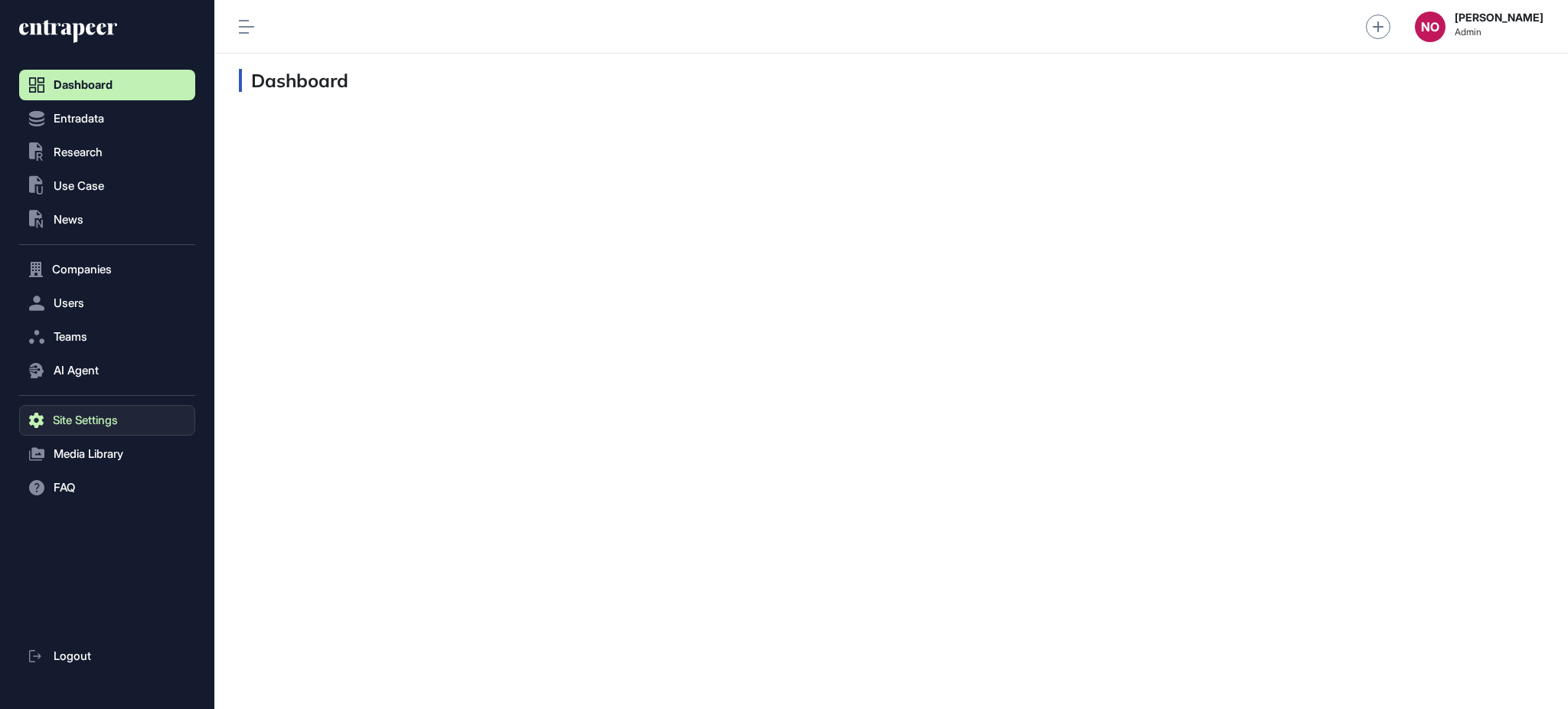
scroll to position [1, 1]
click at [98, 298] on button "Users" at bounding box center [107, 303] width 176 height 31
click at [99, 326] on link "User List" at bounding box center [111, 336] width 169 height 28
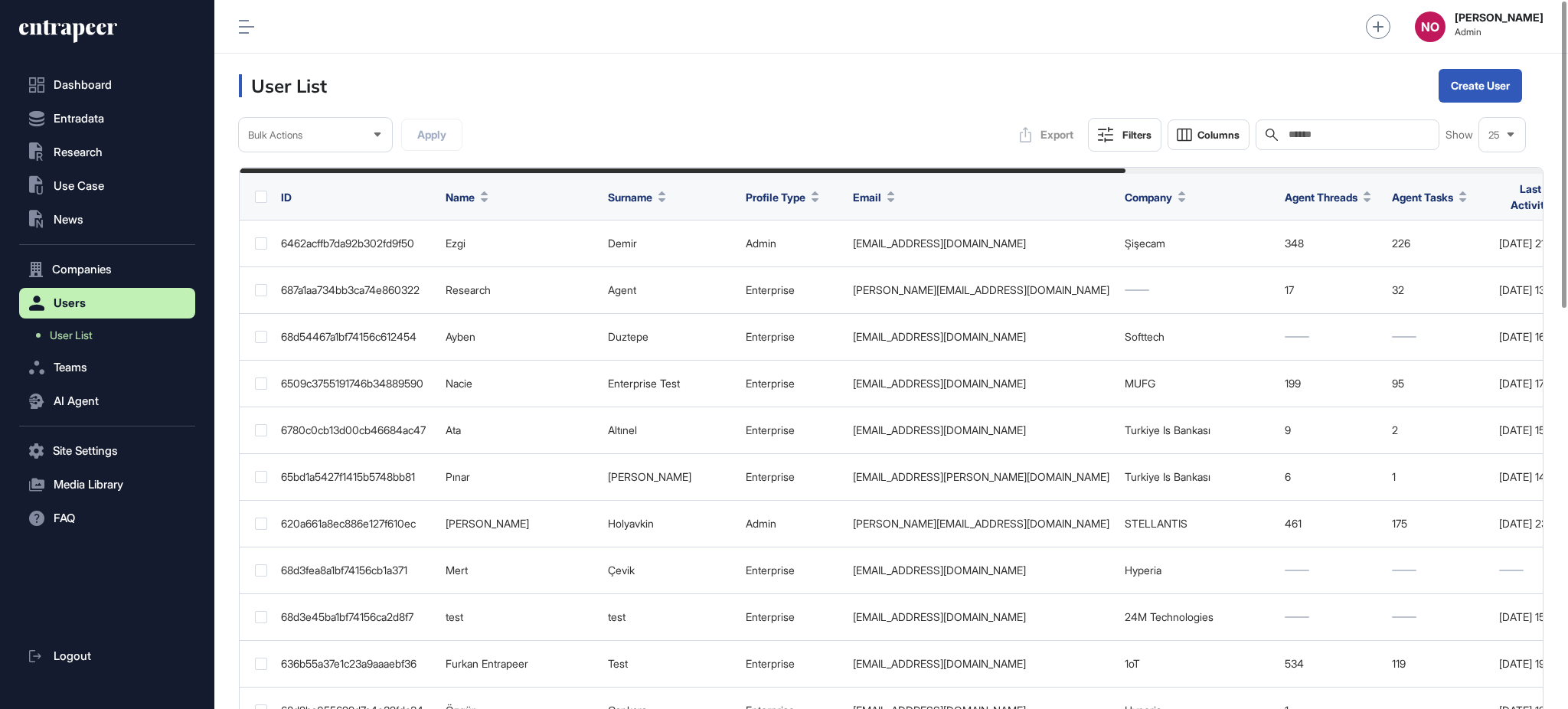
click at [1310, 138] on input "text" at bounding box center [1358, 134] width 142 height 12
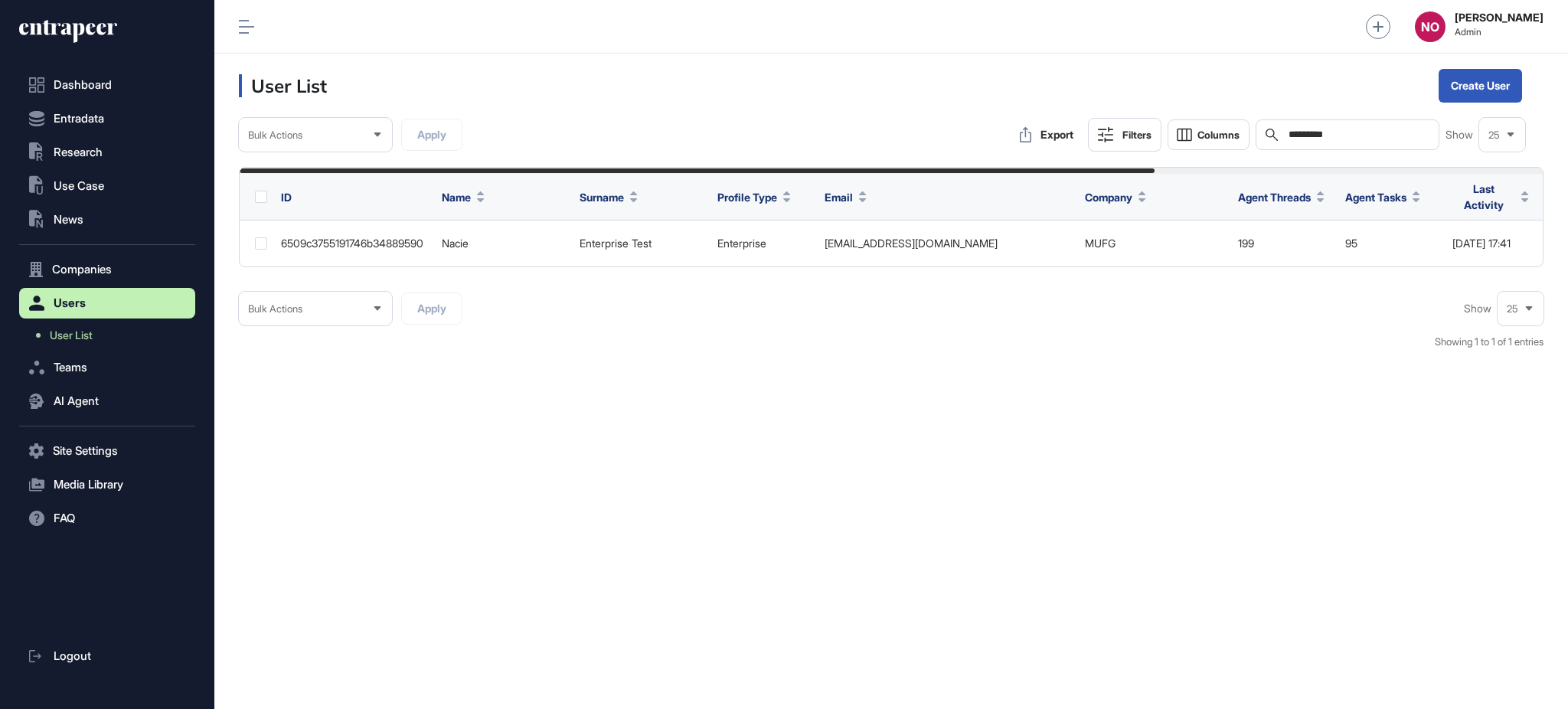
type input "*********"
drag, startPoint x: 1337, startPoint y: 271, endPoint x: 1403, endPoint y: 271, distance: 66.0
click at [1403, 268] on div "ID Name Surname Profile Type Email Company Agent Threads Agent Tasks Last Activ…" at bounding box center [891, 217] width 1304 height 101
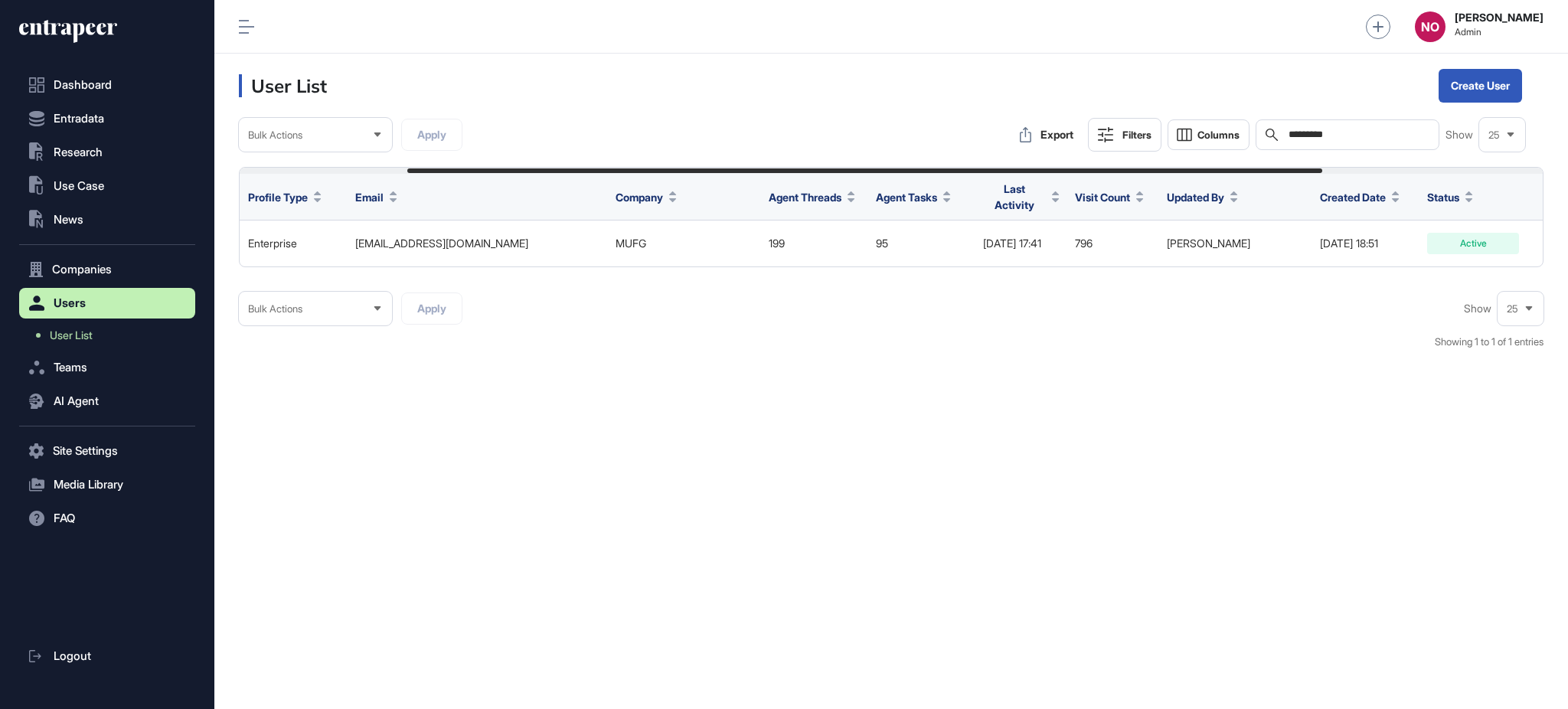
scroll to position [0, 507]
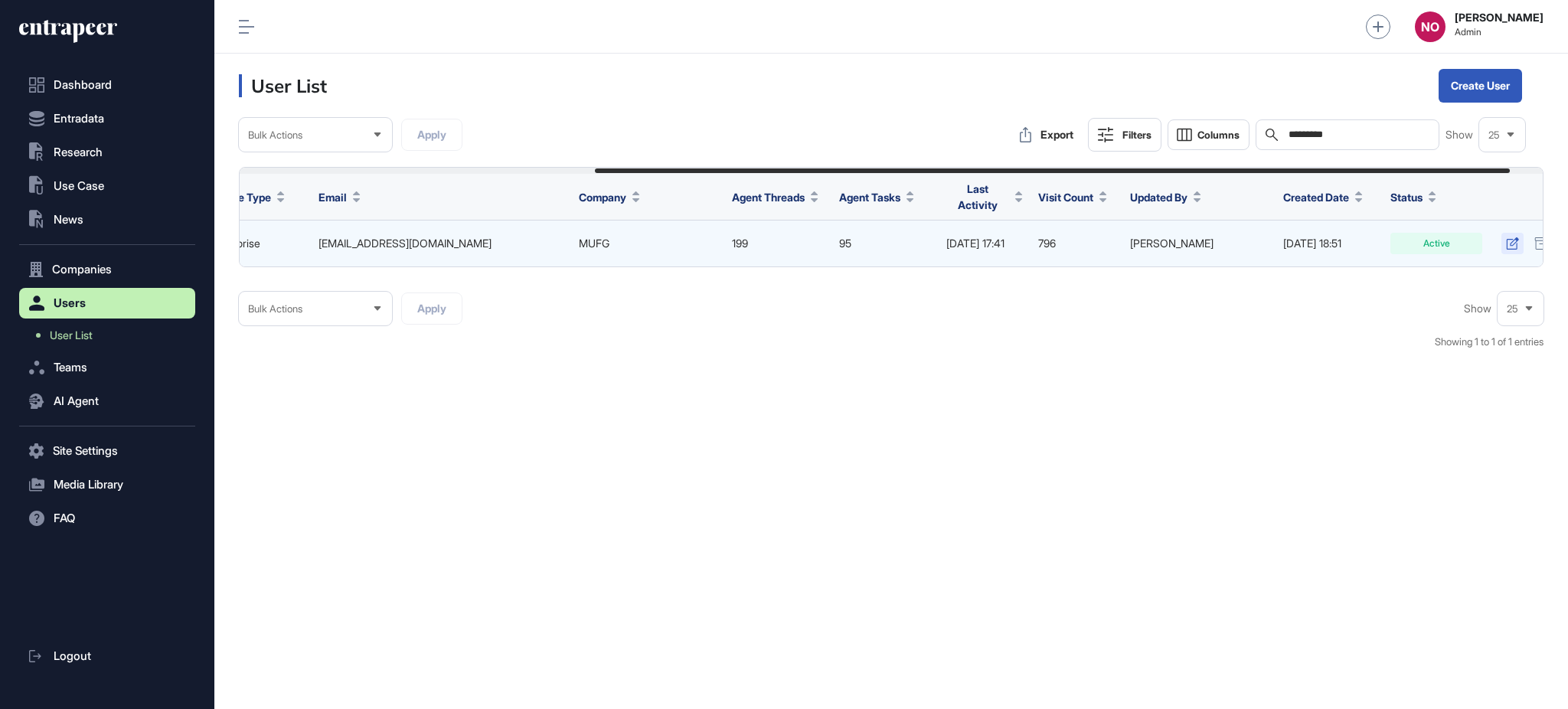
click at [1519, 238] on icon at bounding box center [1512, 243] width 12 height 12
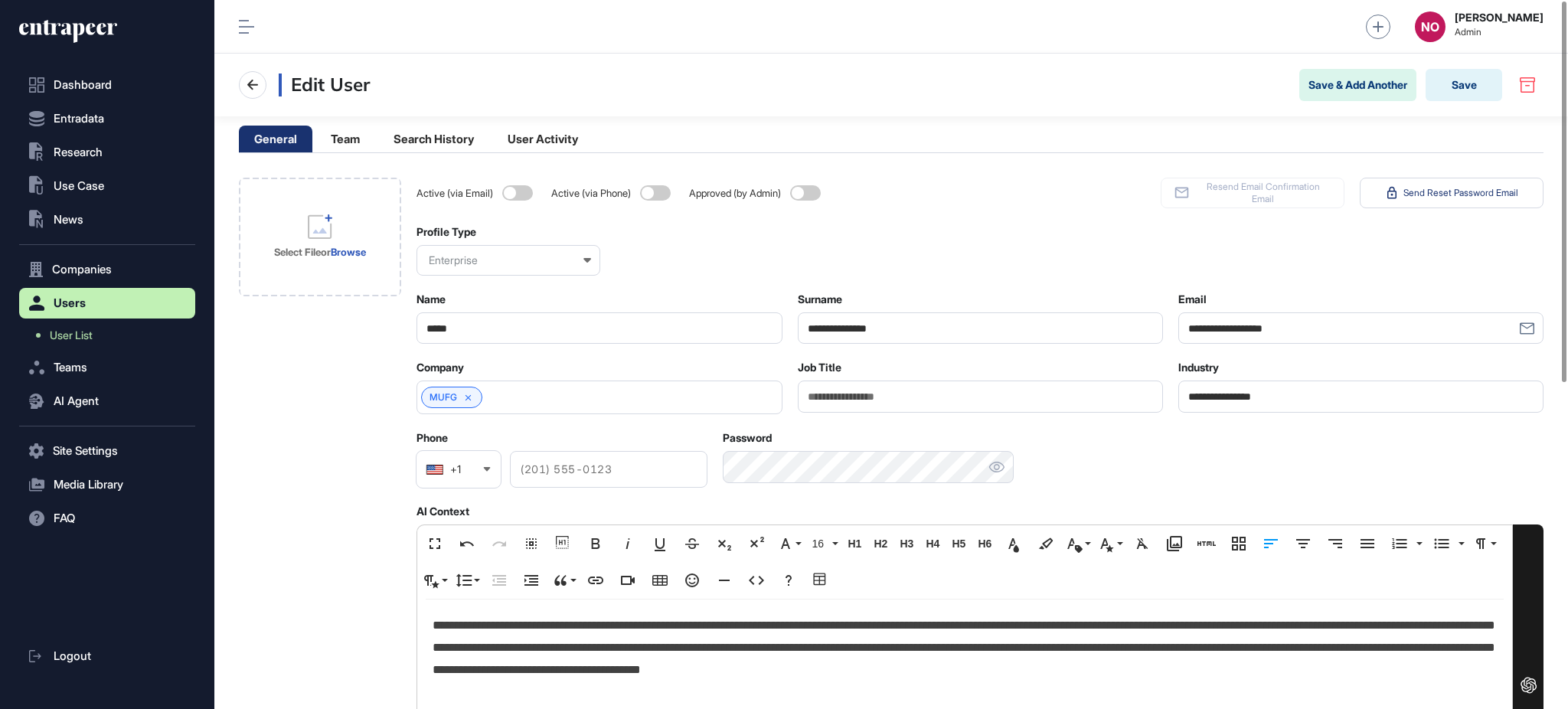
click at [493, 404] on div "MUFG" at bounding box center [599, 397] width 365 height 34
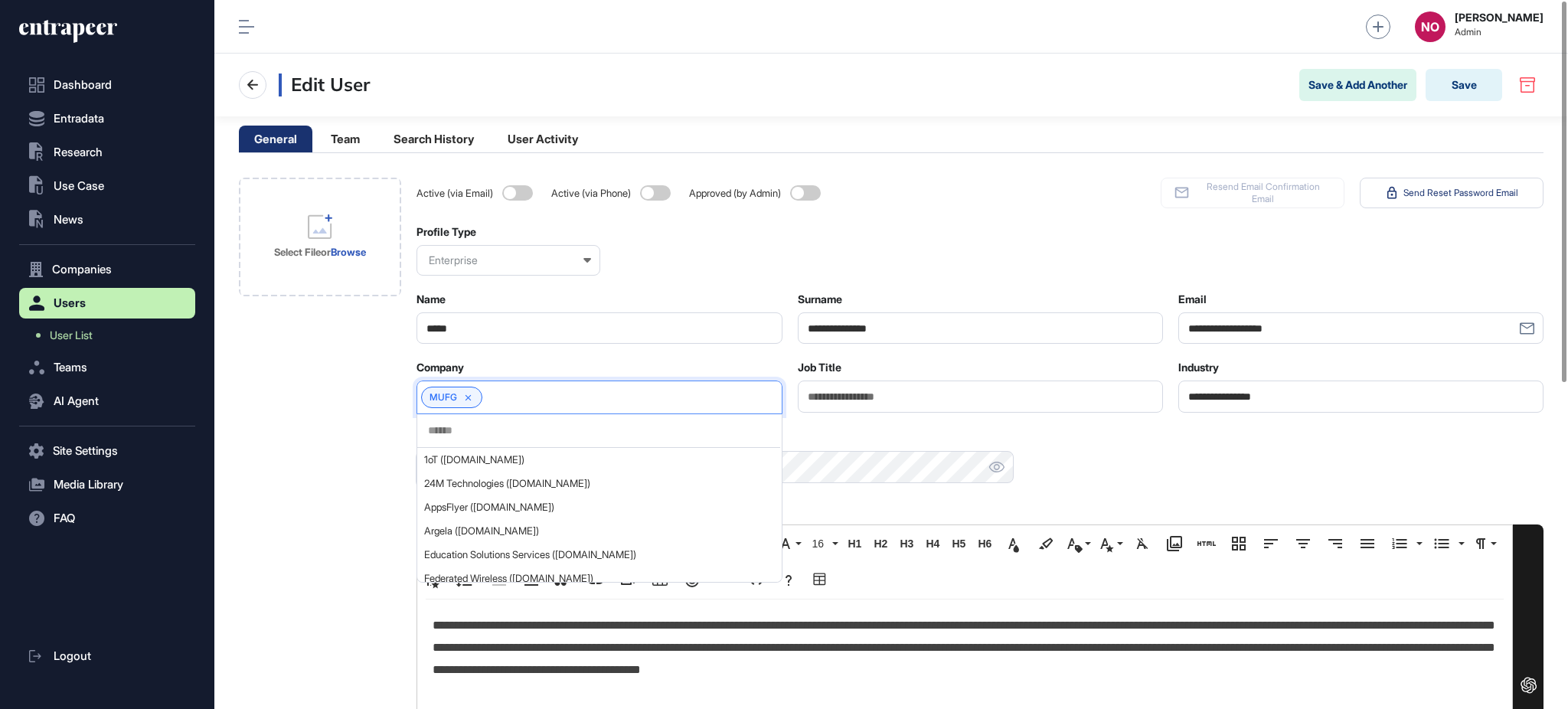
click at [483, 435] on input "text" at bounding box center [598, 431] width 344 height 13
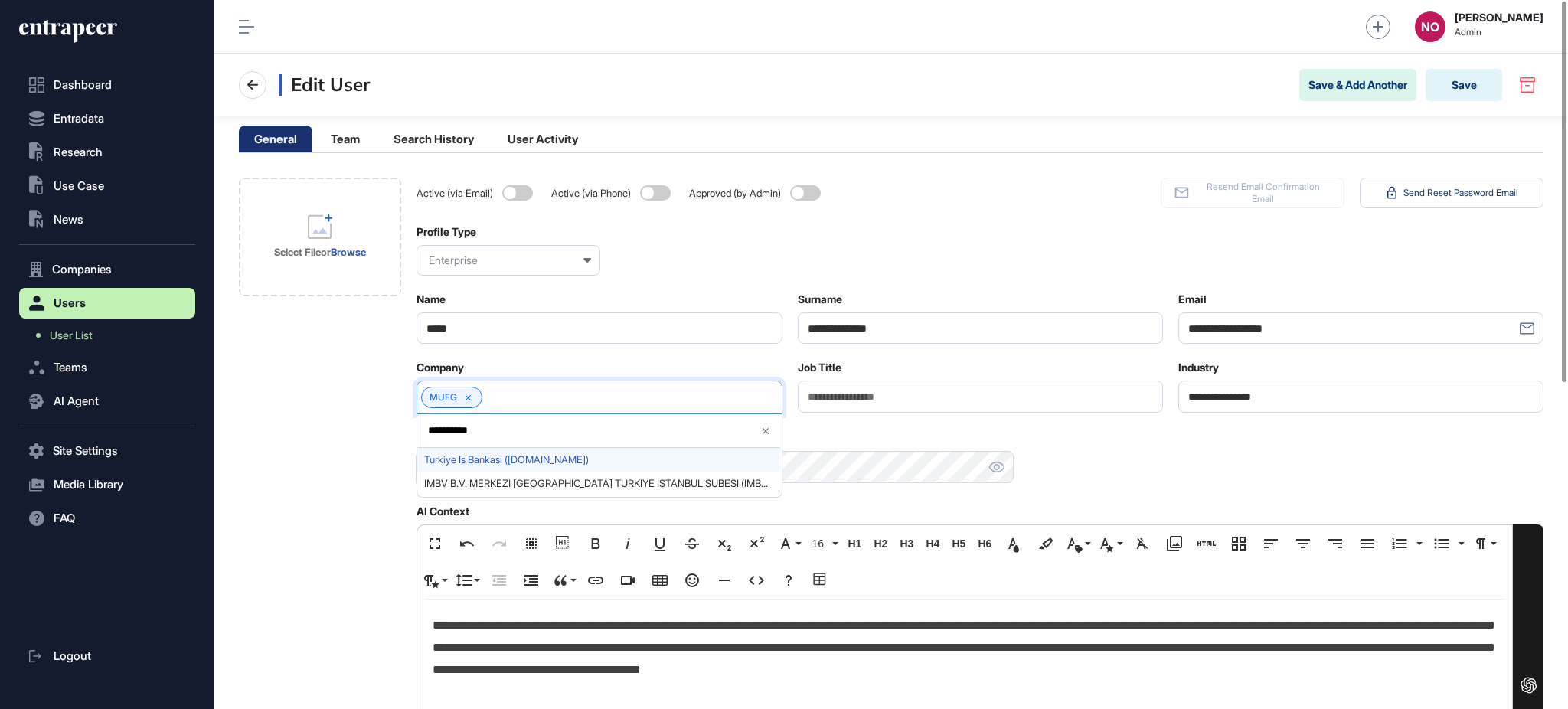
type input "**********"
click at [478, 457] on span "Turkiye Is Bankası (isbank.com.tr)" at bounding box center [598, 460] width 349 height 12
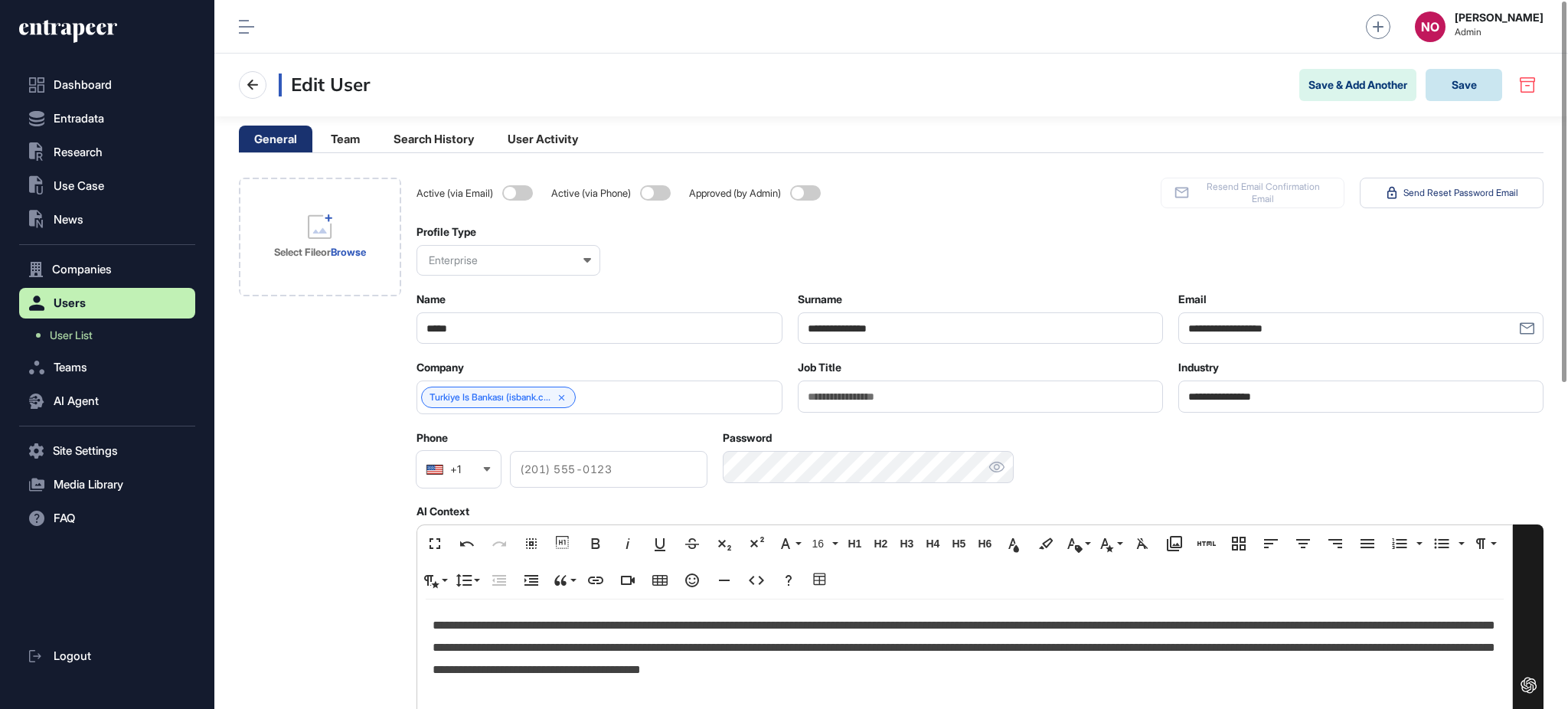
click at [1465, 85] on button "Save" at bounding box center [1464, 85] width 77 height 33
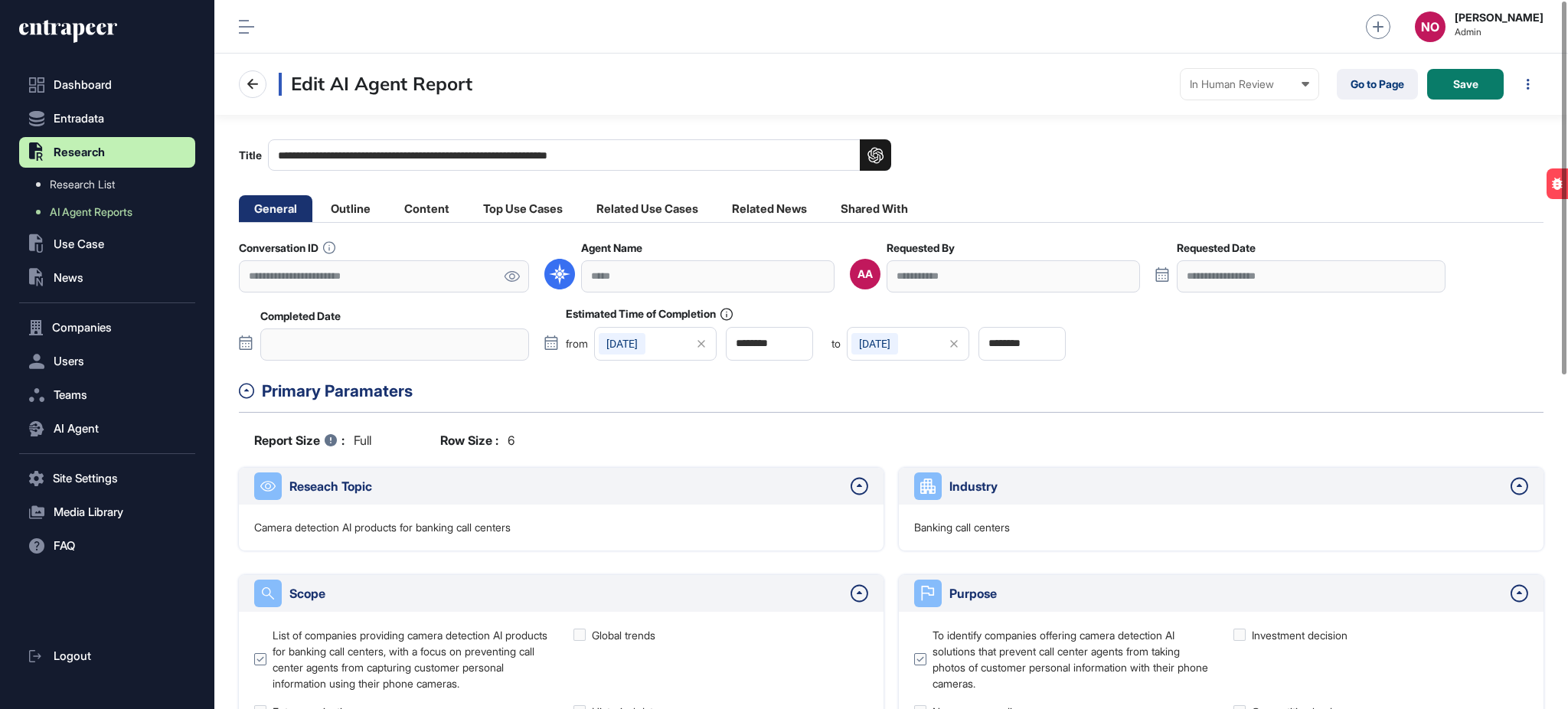
click at [511, 276] on icon at bounding box center [511, 276] width 16 height 11
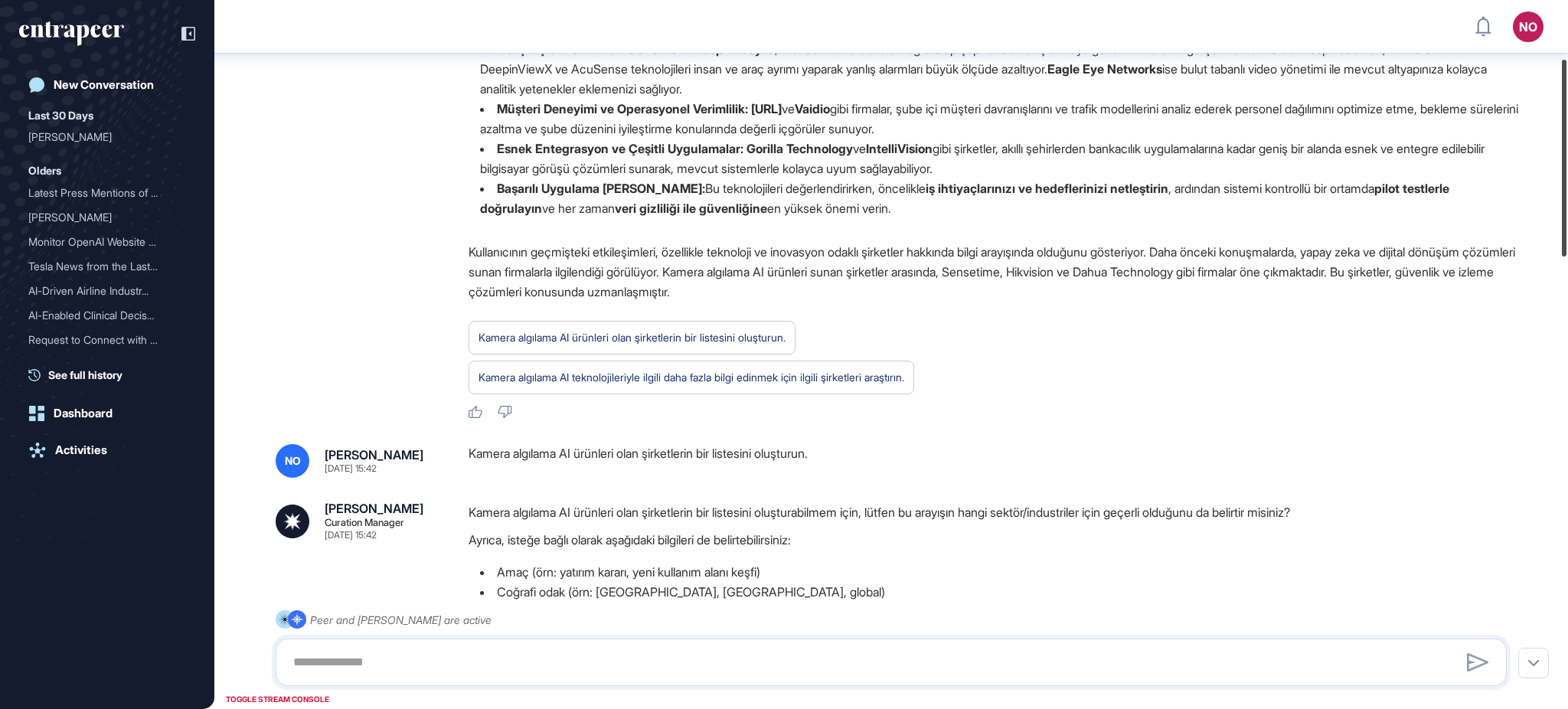
scroll to position [200, 0]
drag, startPoint x: 1566, startPoint y: 323, endPoint x: 1563, endPoint y: 217, distance: 106.0
click at [1563, 217] on div at bounding box center [1564, 155] width 5 height 197
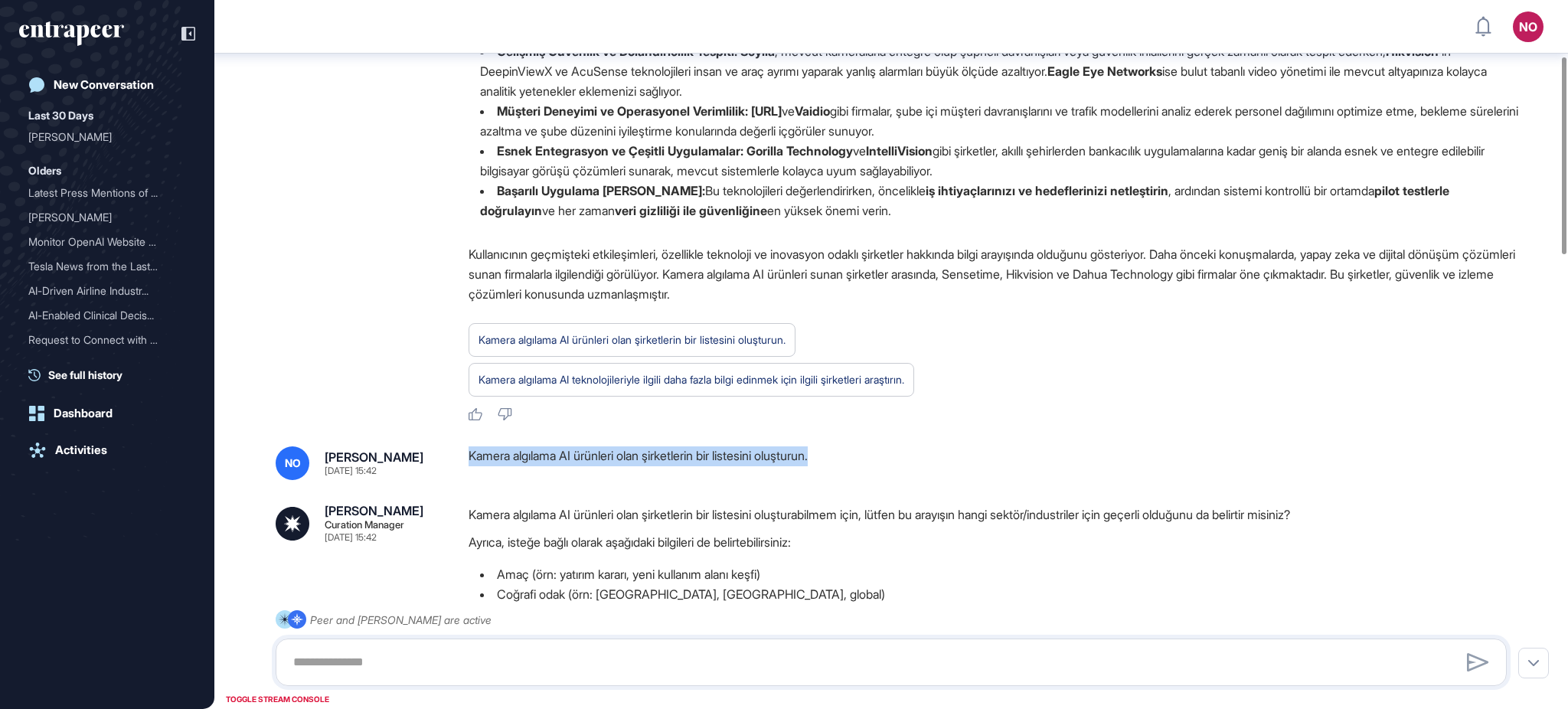
drag, startPoint x: 461, startPoint y: 457, endPoint x: 840, endPoint y: 445, distance: 379.2
click at [840, 446] on div "NO [PERSON_NAME] [DATE] 15:42 Kamera algılama AI ürünleri olan şirketlerin bir …" at bounding box center [891, 463] width 1231 height 34
copy div "Kamera algılama AI ürünleri olan şirketlerin bir listesini oluşturun."
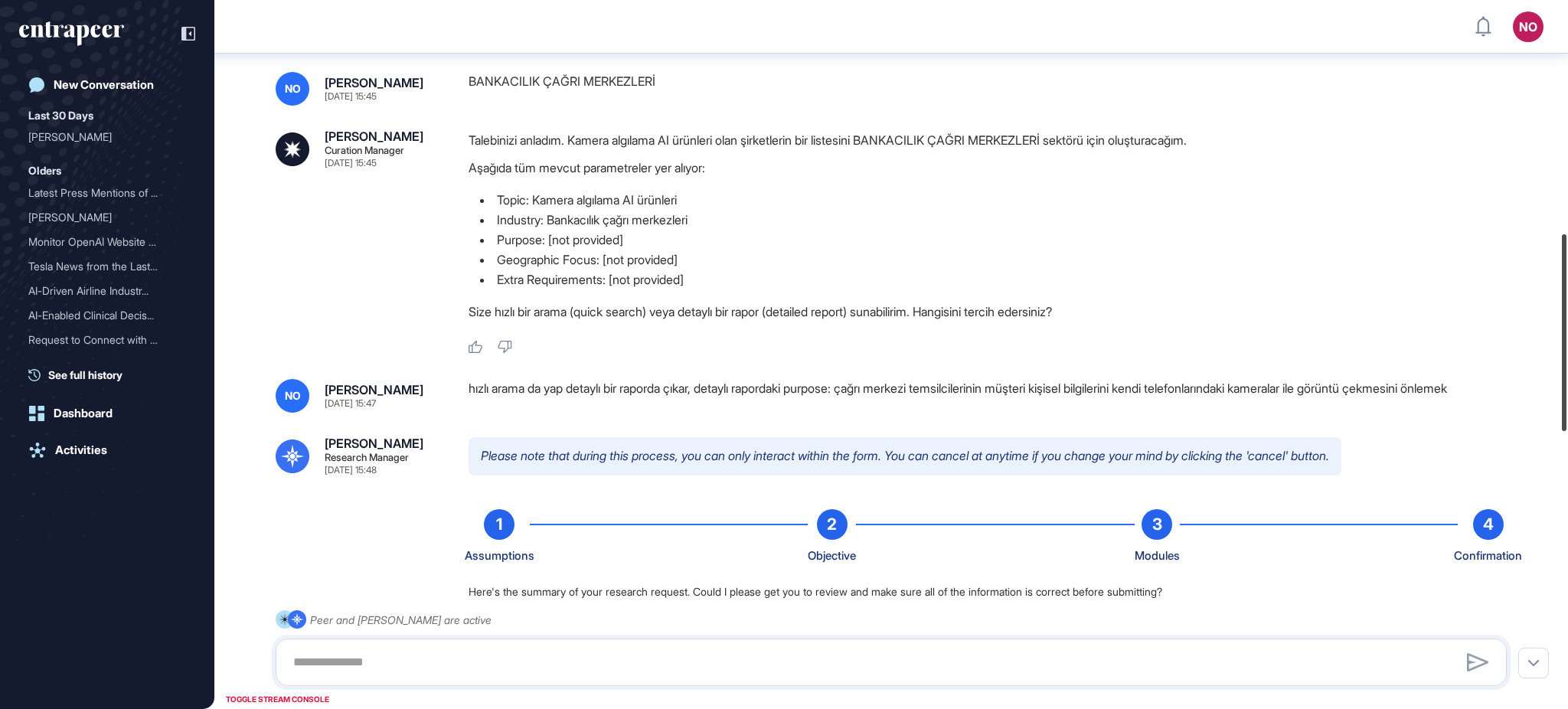
scroll to position [837, 0]
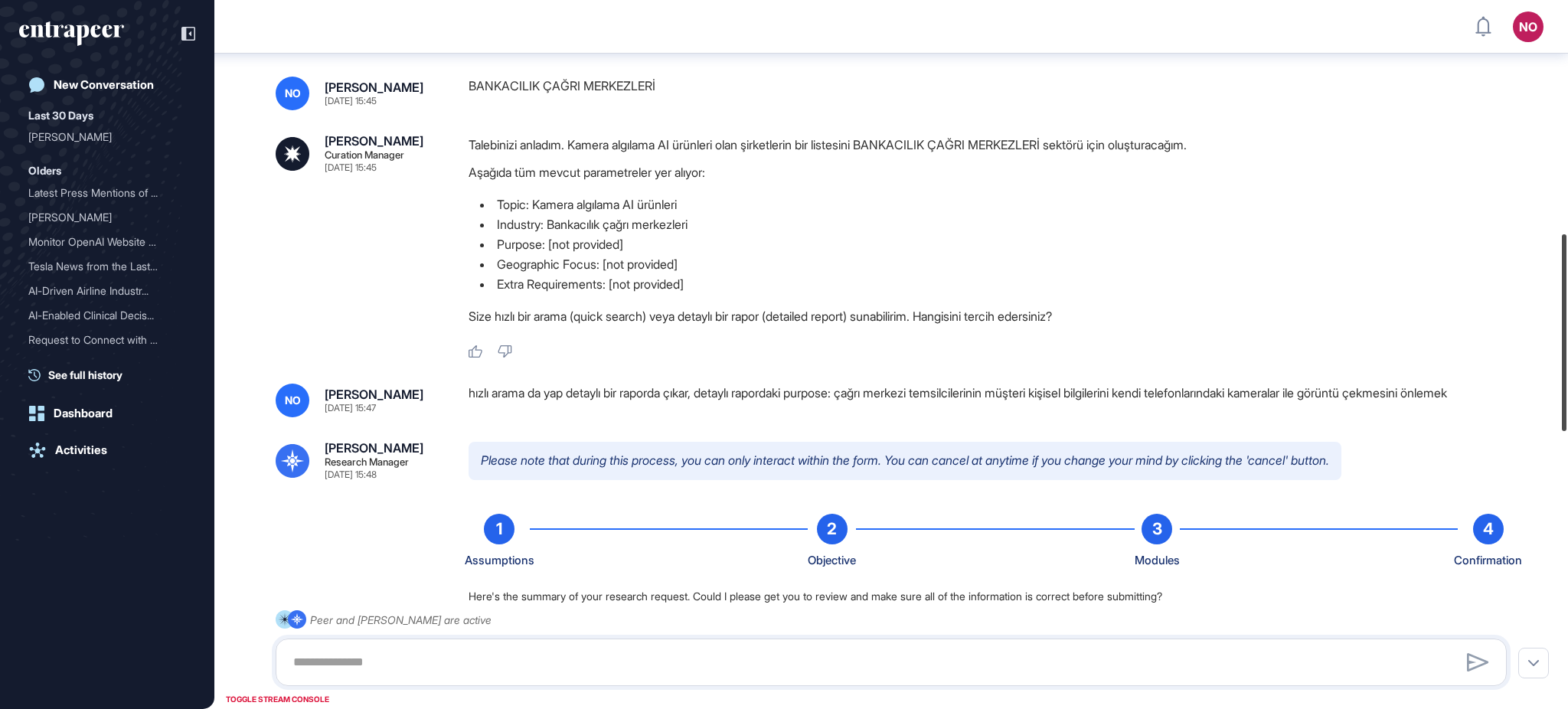
drag, startPoint x: 1566, startPoint y: 155, endPoint x: 1537, endPoint y: 331, distance: 178.4
click at [1537, 331] on div "NO Admin Dashboard Dashboard Profile My Content Request More Data New Conversat…" at bounding box center [784, 354] width 1568 height 709
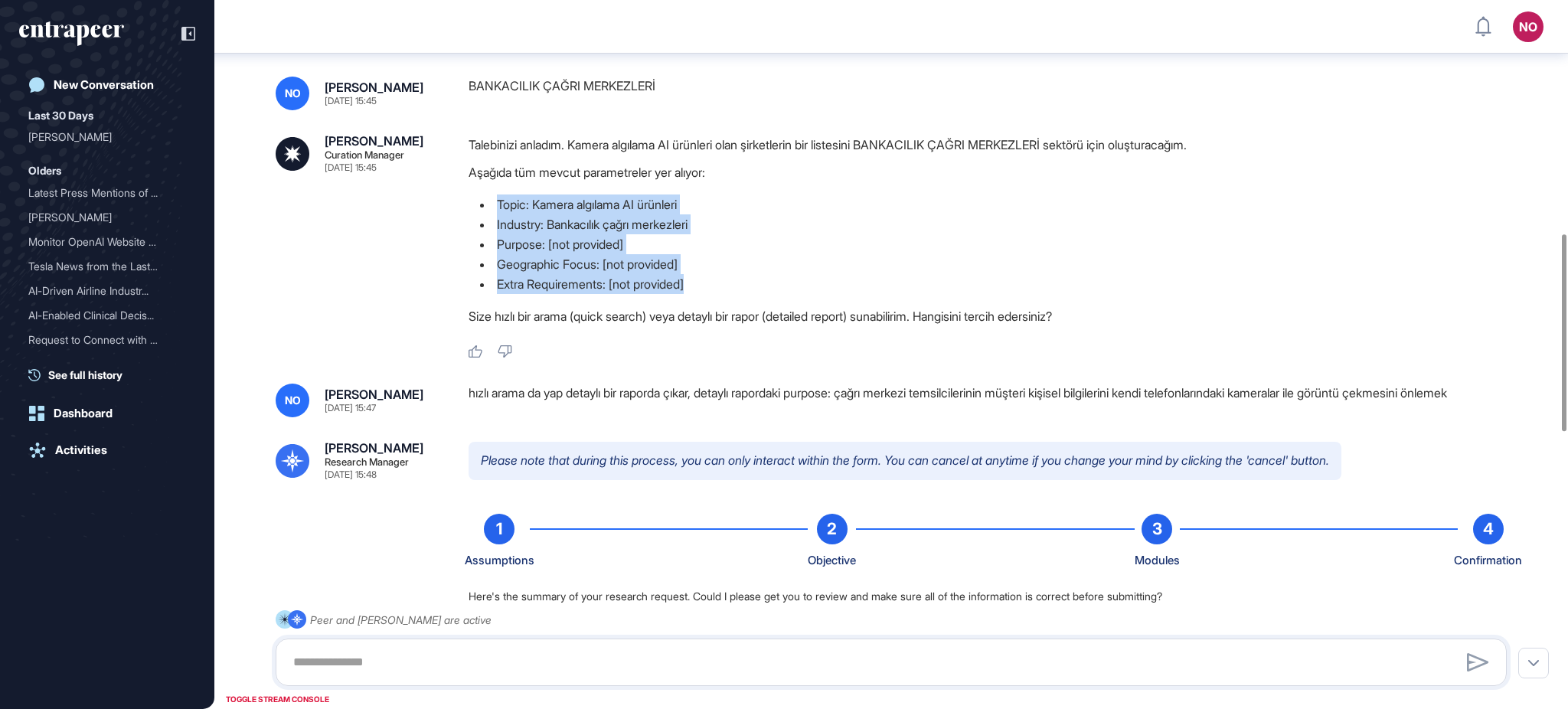
drag, startPoint x: 708, startPoint y: 288, endPoint x: 500, endPoint y: 208, distance: 222.9
click at [500, 208] on ul "Topic: Kamera algılama AI ürünleri Industry: Bankacılık çağrı merkezleri Purpos…" at bounding box center [994, 244] width 1051 height 100
click at [748, 249] on li "Purpose: [not provided]" at bounding box center [994, 244] width 1051 height 20
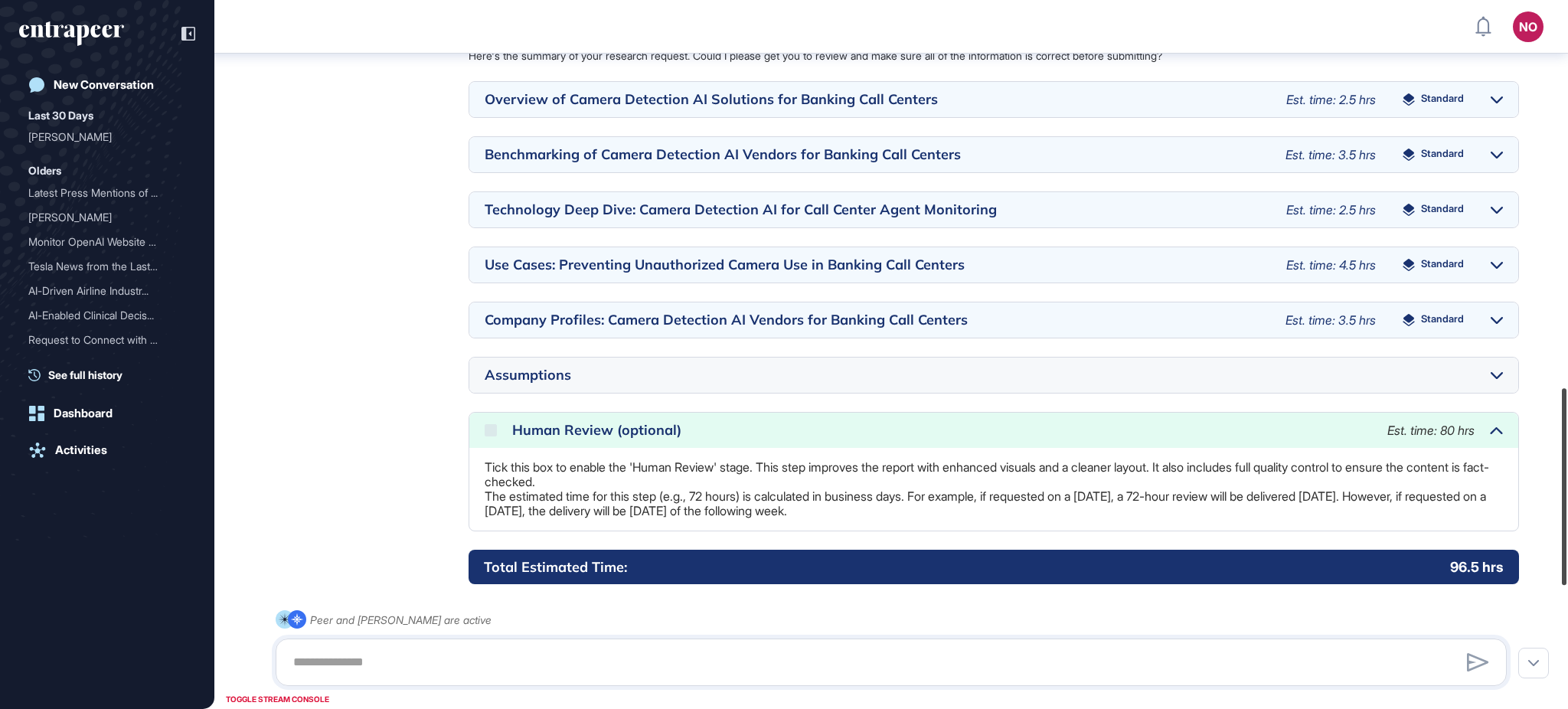
scroll to position [1391, 0]
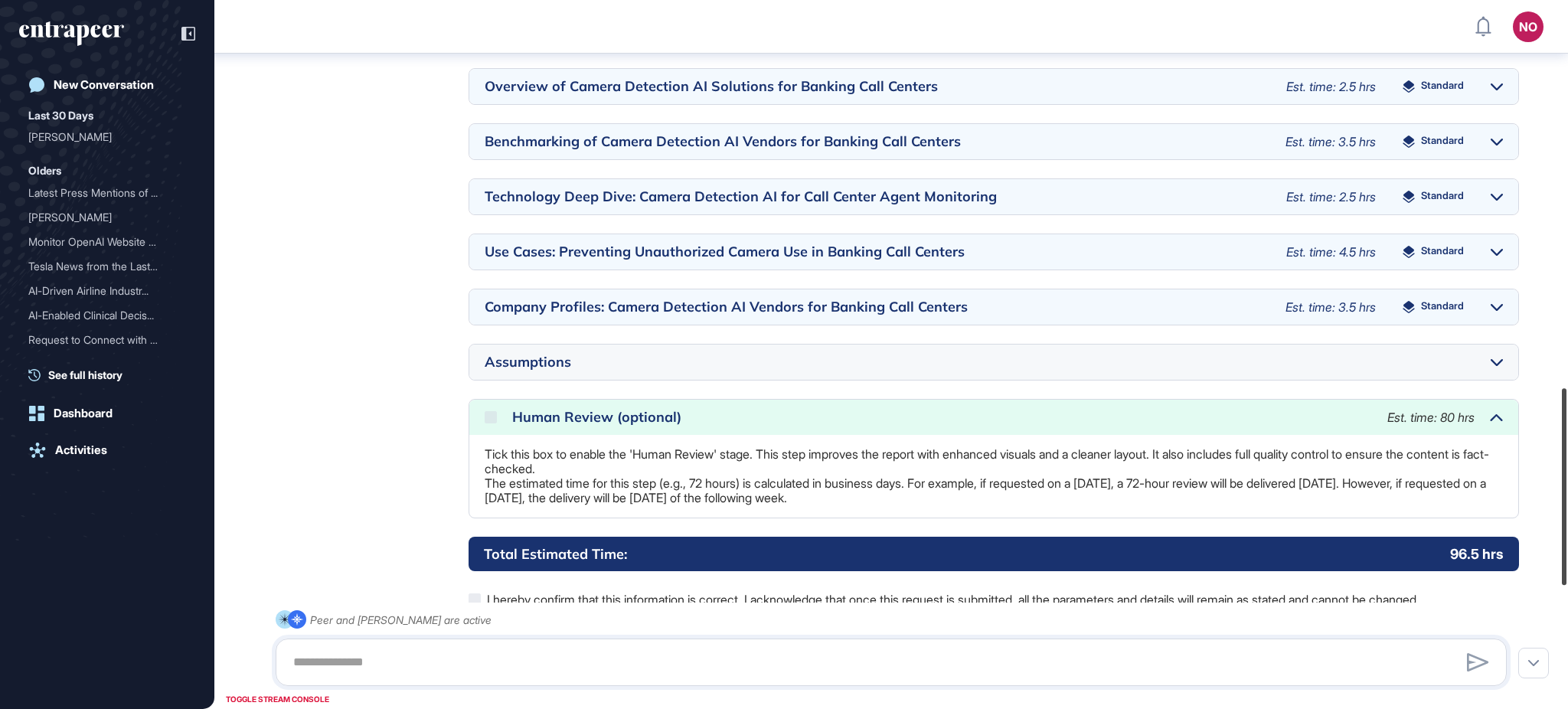
drag, startPoint x: 1566, startPoint y: 342, endPoint x: 1546, endPoint y: 496, distance: 155.3
click at [1546, 496] on div "NO Admin Dashboard Dashboard Profile My Content Request More Data New Conversat…" at bounding box center [784, 354] width 1568 height 709
click at [1504, 365] on div "Assumptions" at bounding box center [993, 362] width 1049 height 36
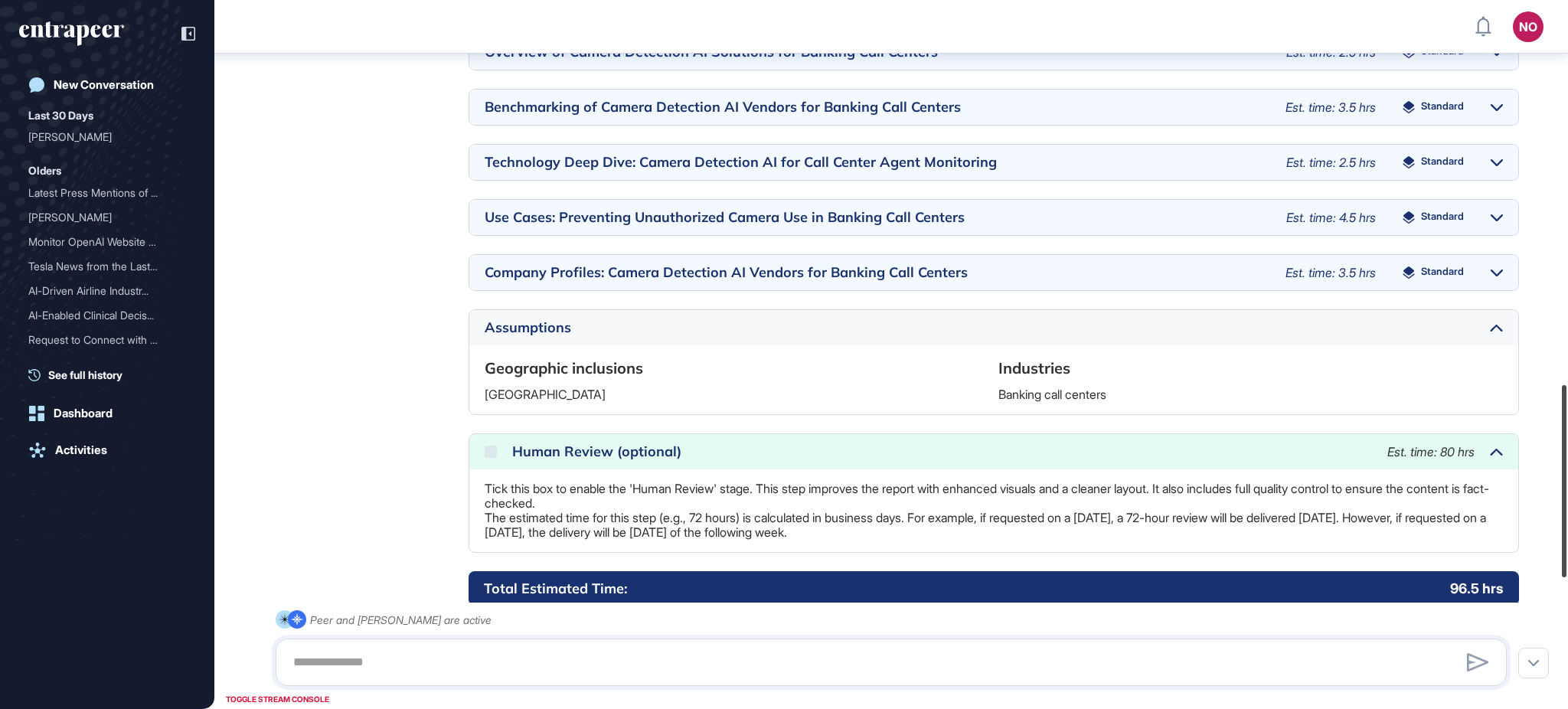
drag, startPoint x: 1566, startPoint y: 441, endPoint x: 1566, endPoint y: 450, distance: 9.0
click at [1566, 450] on div at bounding box center [1564, 481] width 5 height 193
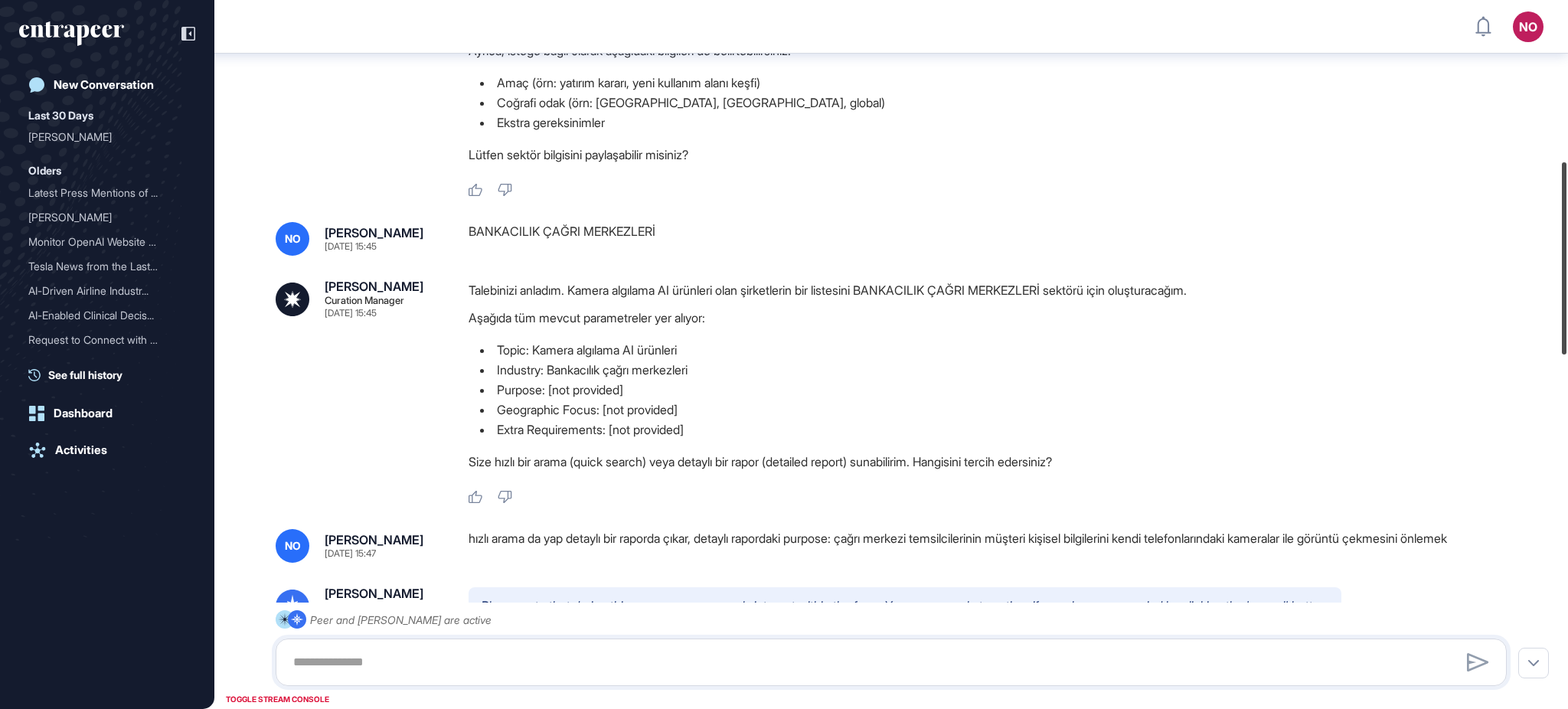
scroll to position [729, 0]
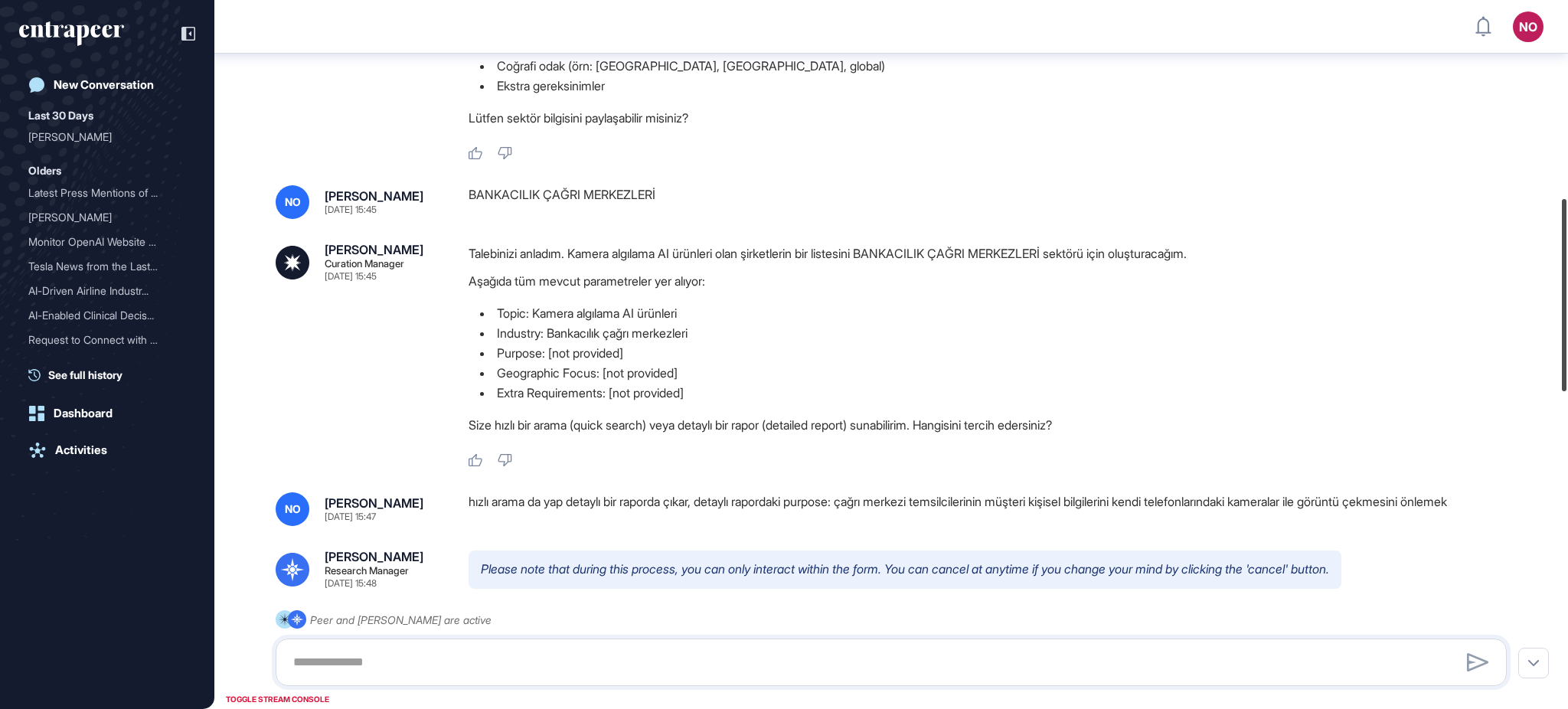
drag, startPoint x: 1566, startPoint y: 466, endPoint x: 1563, endPoint y: 277, distance: 189.0
click at [1563, 277] on div at bounding box center [1564, 295] width 5 height 193
drag, startPoint x: 496, startPoint y: 305, endPoint x: 716, endPoint y: 338, distance: 222.5
click at [716, 338] on ul "Topic: Kamera algılama AI ürünleri Industry: Bankacılık çağrı merkezleri Purpos…" at bounding box center [994, 353] width 1051 height 100
copy ul "Topic: Kamera algılama AI ürünleri Industry: Bankacılık çağrı merkezleri"
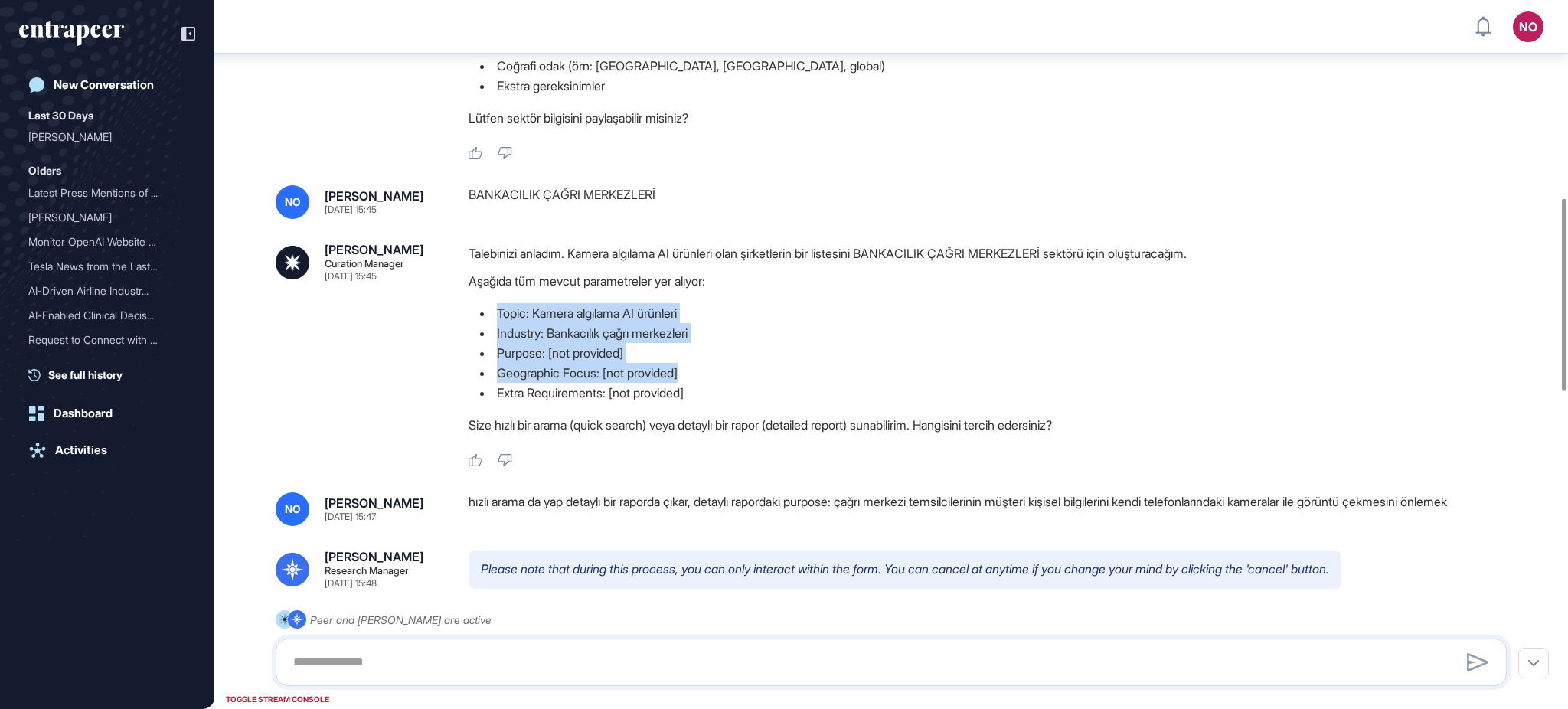
drag, startPoint x: 683, startPoint y: 370, endPoint x: 487, endPoint y: 312, distance: 204.4
click at [487, 312] on ul "Topic: Kamera algılama AI ürünleri Industry: Bankacılık çağrı merkezleri Purpos…" at bounding box center [994, 353] width 1051 height 100
copy ul "Topic: Kamera algılama AI ürünleri Industry: Bankacılık çağrı merkezleri Purpos…"
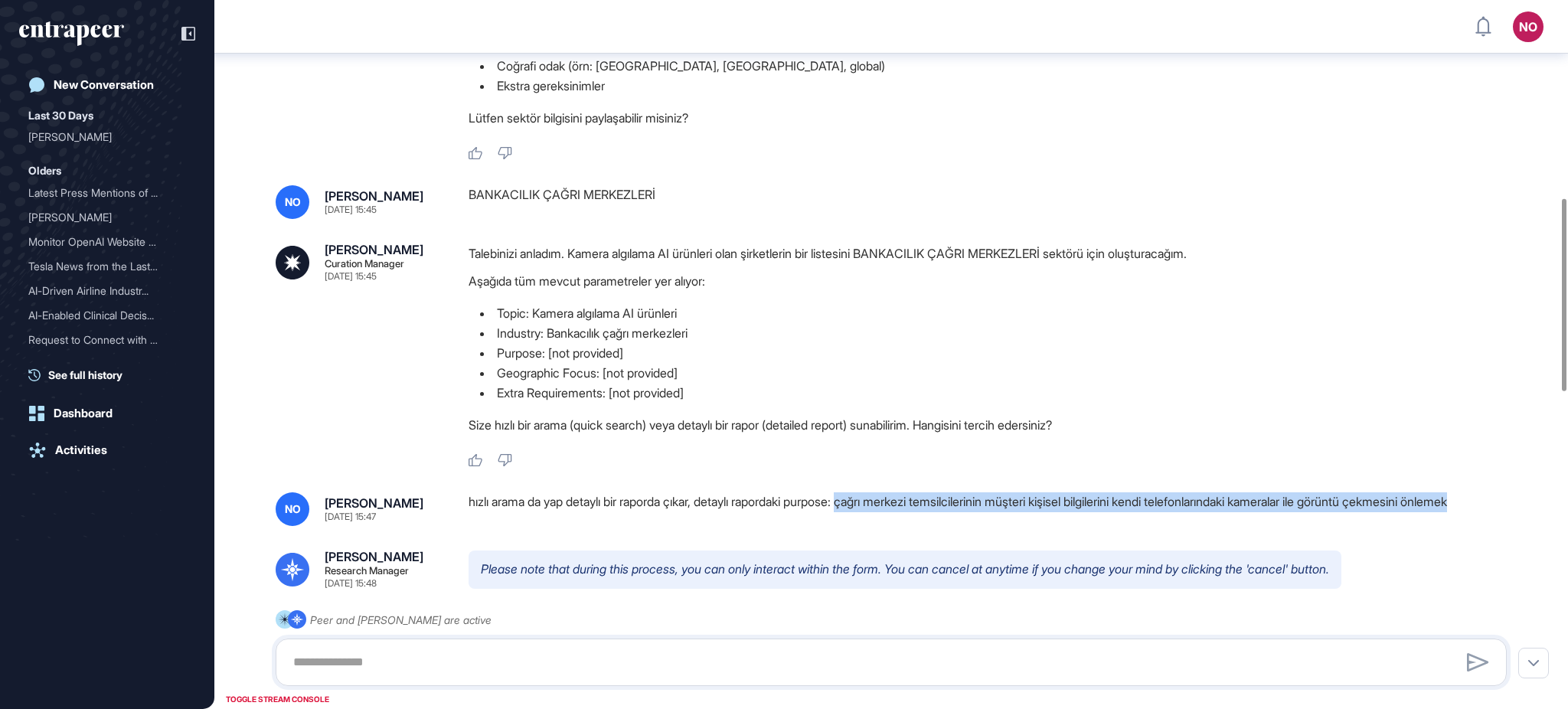
drag, startPoint x: 873, startPoint y: 504, endPoint x: 1177, endPoint y: 535, distance: 305.6
click at [1177, 535] on div "NO Naciye Ozcan Sep 24, 2025 15:39 Camera Detection AI ürünü olan şirketler kim…" at bounding box center [891, 579] width 1354 height 2508
copy div "çağrı merkezi temsilcilerinin müşteri kişisel bilgilerini kendi telefonlarındak…"
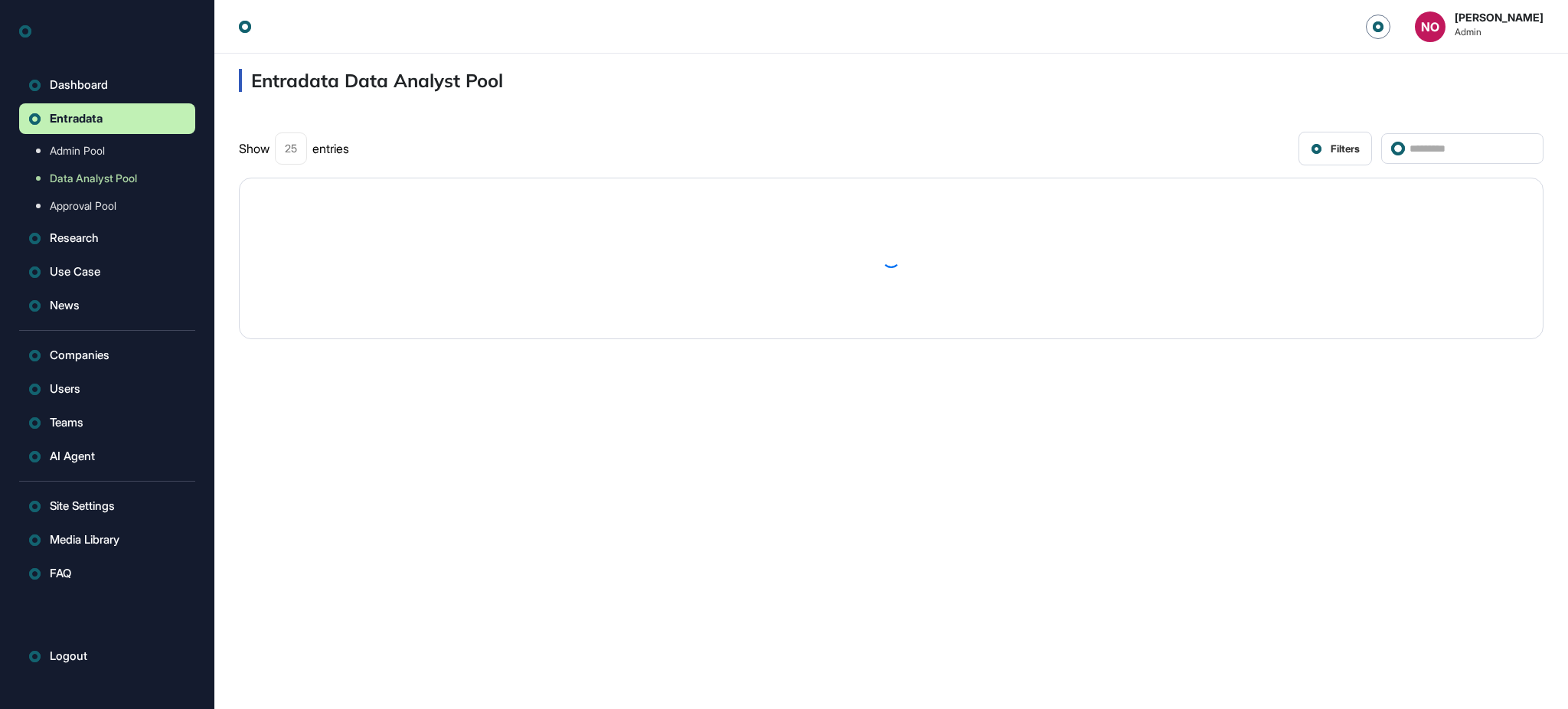
scroll to position [1, 1]
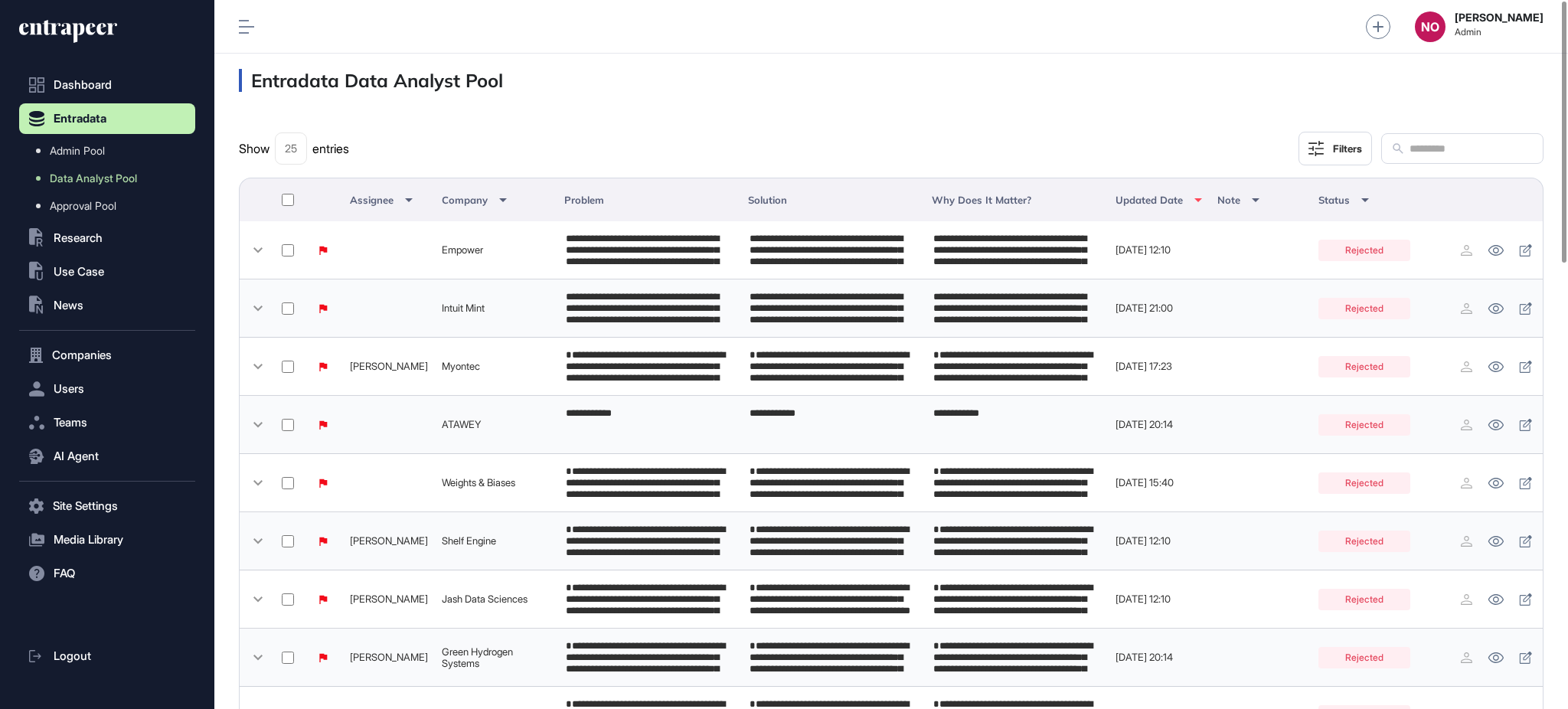
click at [1408, 147] on input "text" at bounding box center [1470, 148] width 125 height 20
paste input "**********"
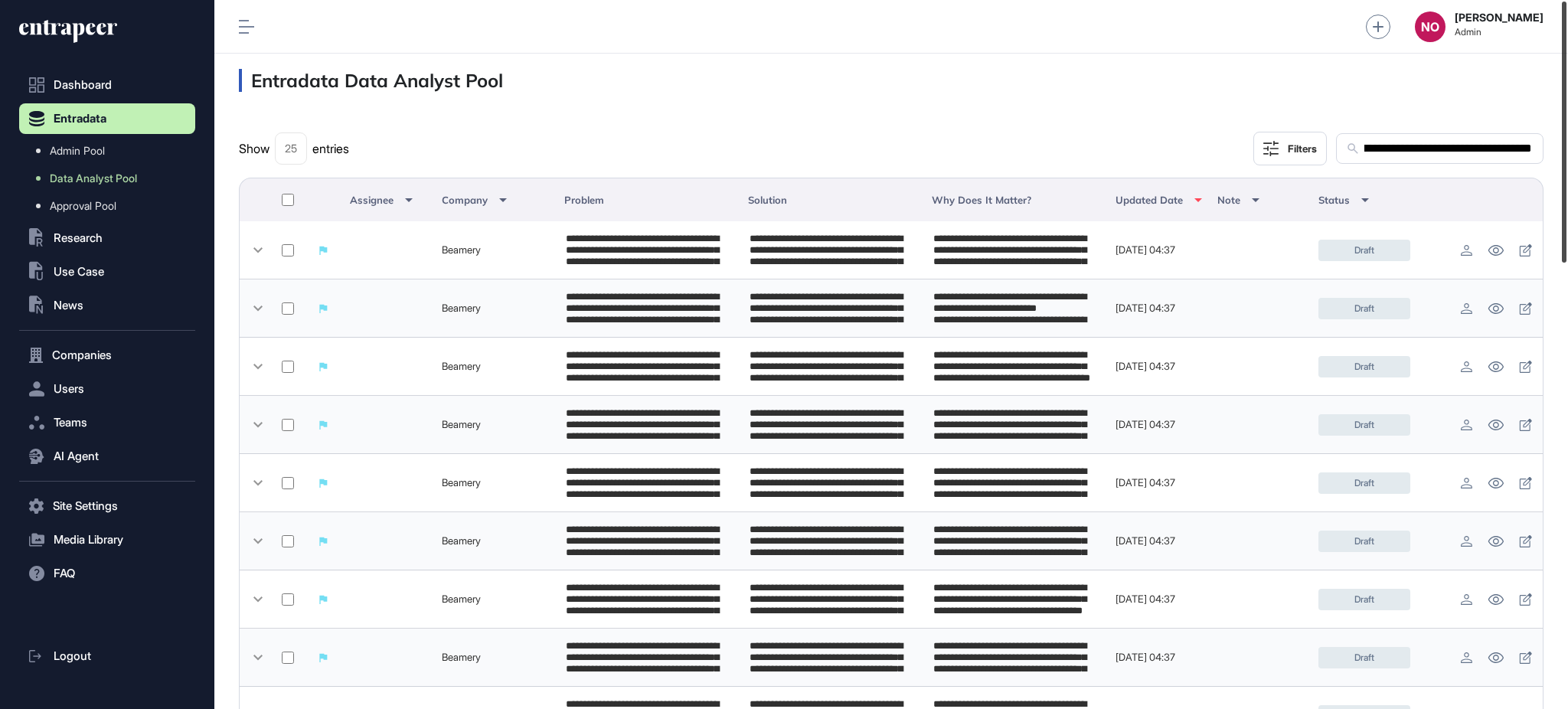
drag, startPoint x: 1566, startPoint y: 230, endPoint x: 1533, endPoint y: 131, distance: 104.4
click at [1533, 131] on div "**********" at bounding box center [891, 354] width 1354 height 709
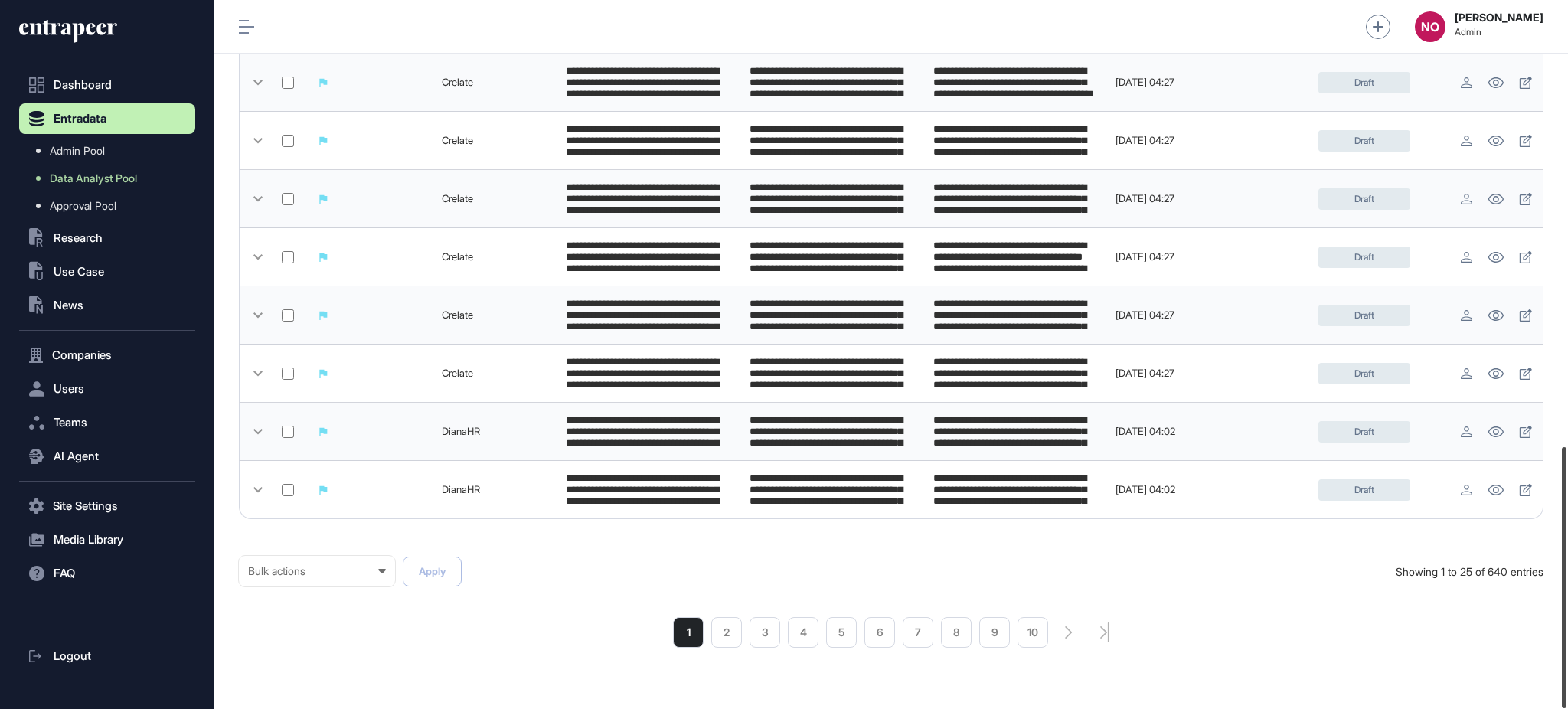
scroll to position [1211, 0]
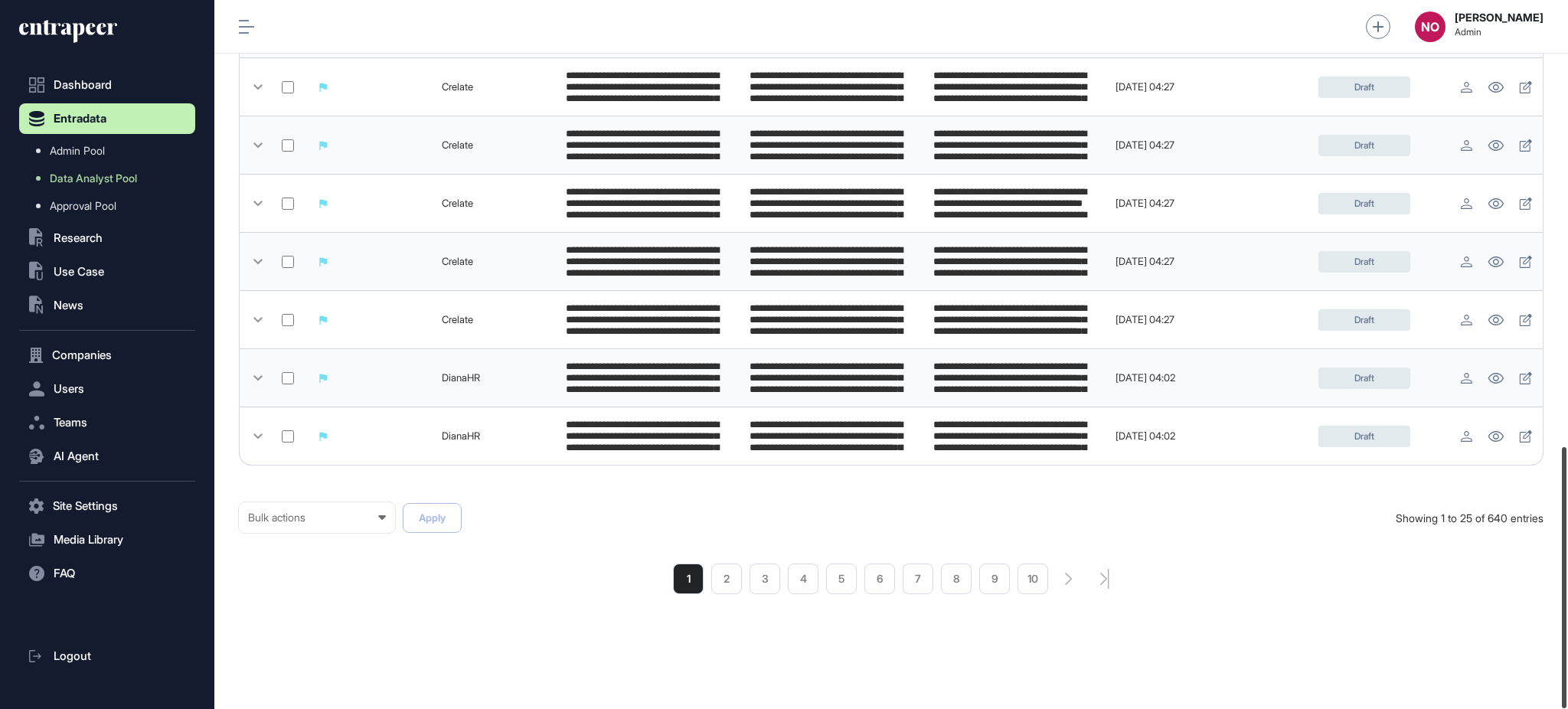
drag, startPoint x: 1566, startPoint y: 459, endPoint x: 1566, endPoint y: 645, distance: 186.0
click at [1566, 645] on div at bounding box center [1564, 578] width 5 height 261
type input "**********"
click at [346, 523] on div "Bulk actions" at bounding box center [317, 517] width 138 height 12
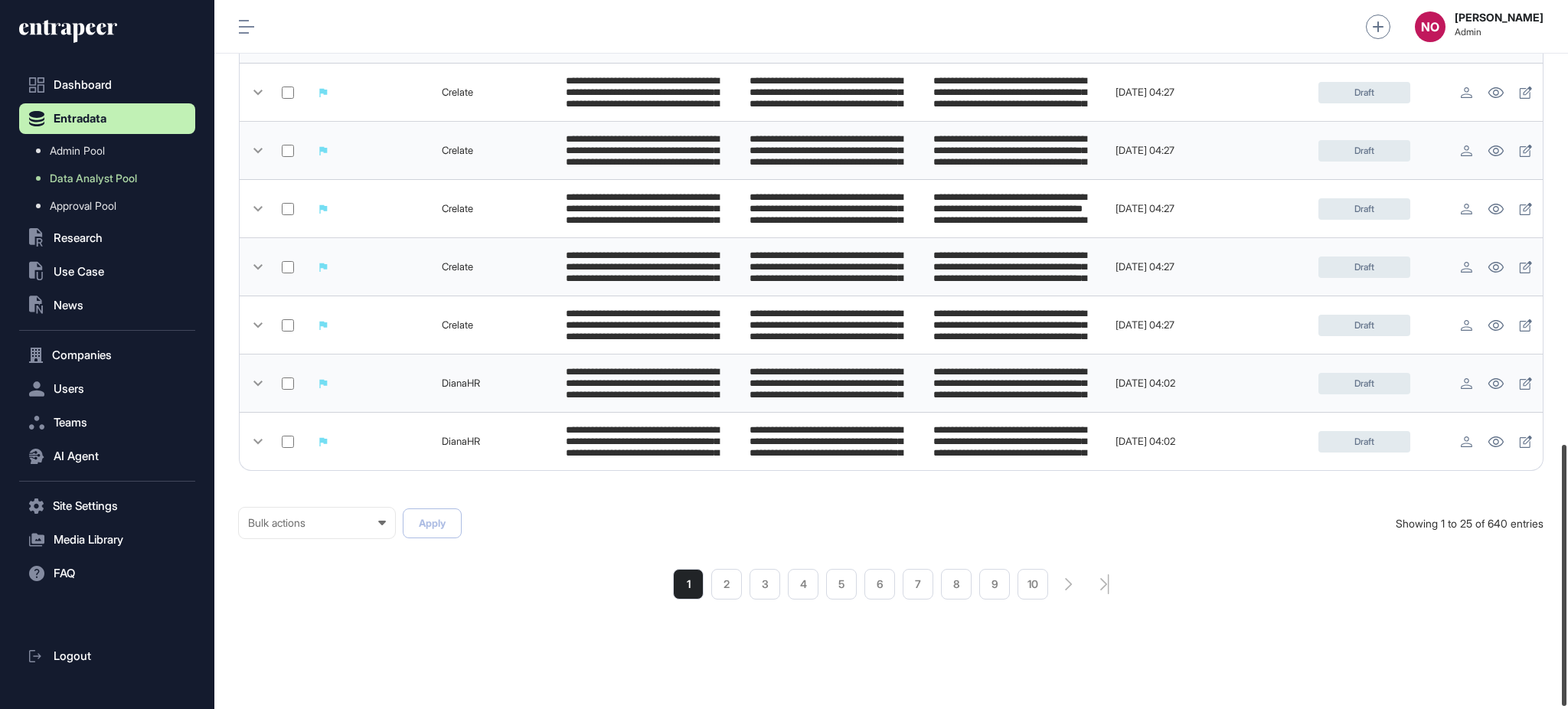
scroll to position [1211, 0]
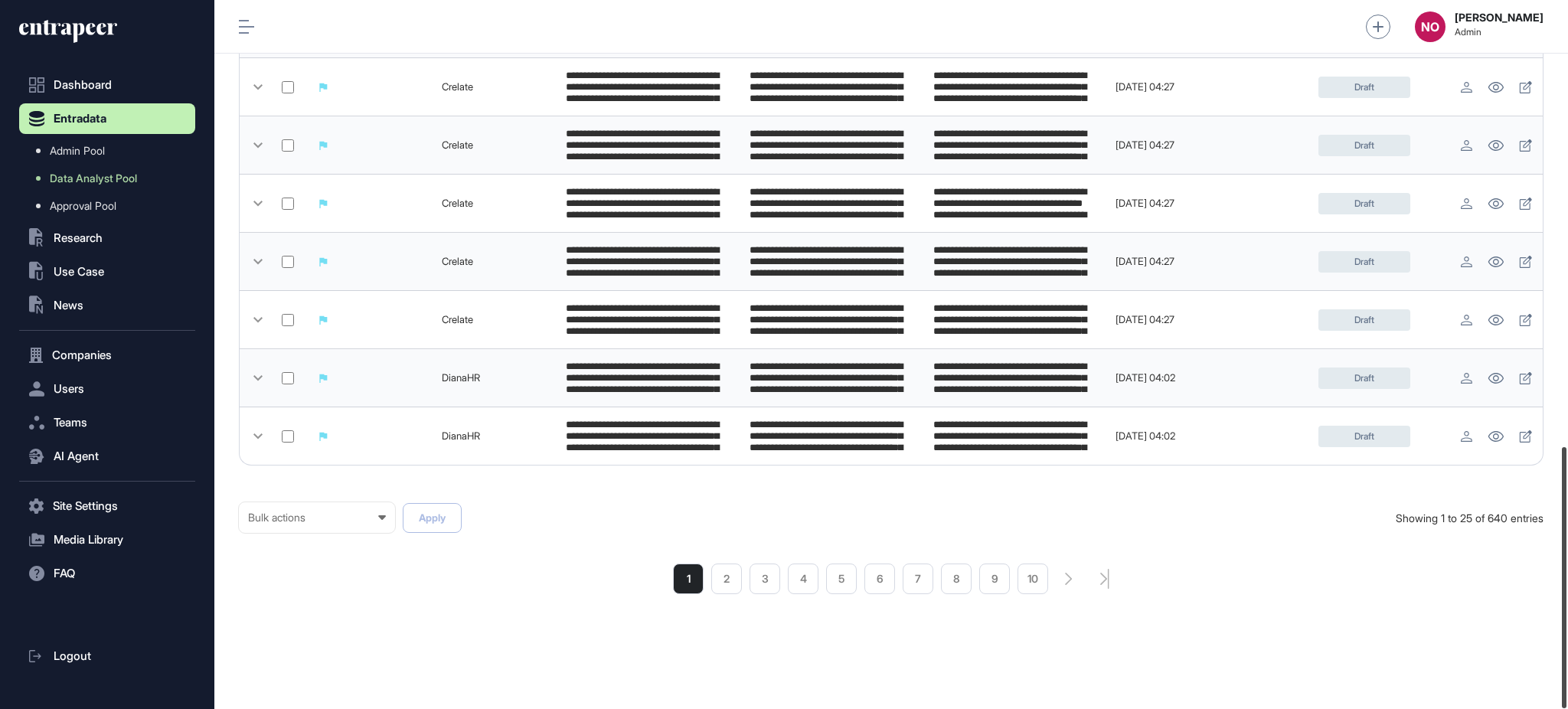
drag, startPoint x: 1566, startPoint y: 611, endPoint x: 1566, endPoint y: 726, distance: 115.0
click at [1566, 708] on html "**********" at bounding box center [784, 416] width 1568 height 831
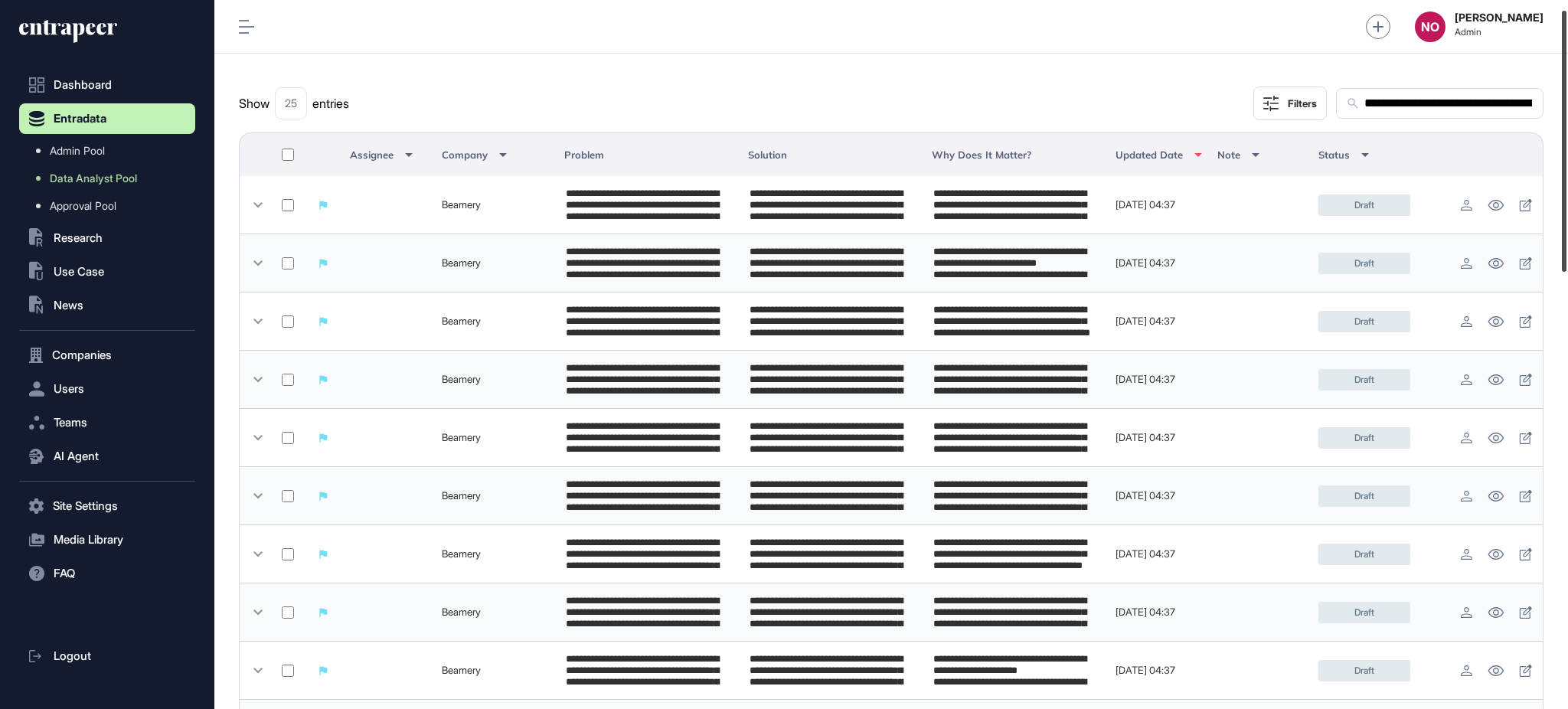
scroll to position [2, 0]
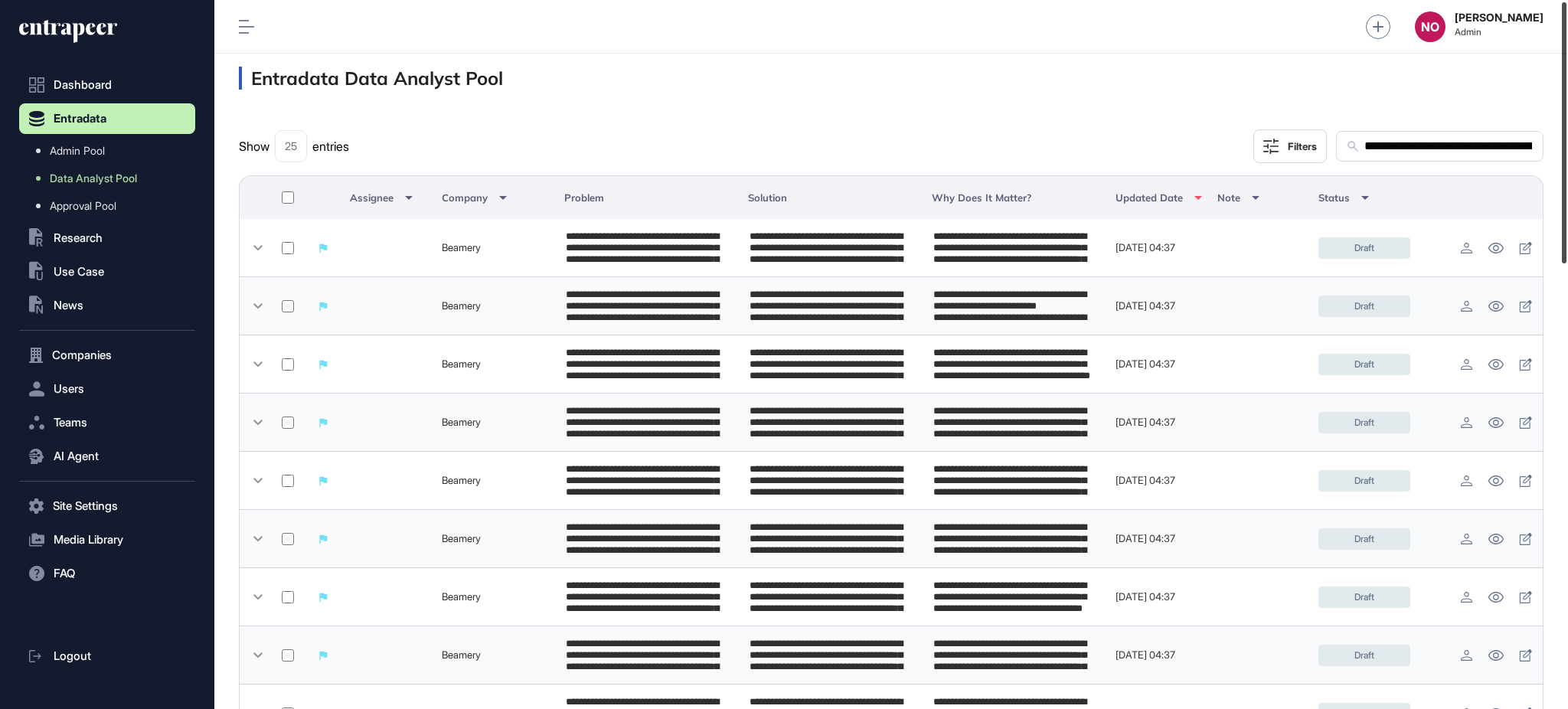
drag, startPoint x: 1566, startPoint y: 550, endPoint x: 1566, endPoint y: 106, distance: 444.0
click at [1566, 106] on div at bounding box center [1564, 132] width 5 height 261
click at [303, 146] on div "25 5 10 25 50 100" at bounding box center [290, 146] width 31 height 31
click at [0, 0] on div "50" at bounding box center [0, 0] width 0 height 0
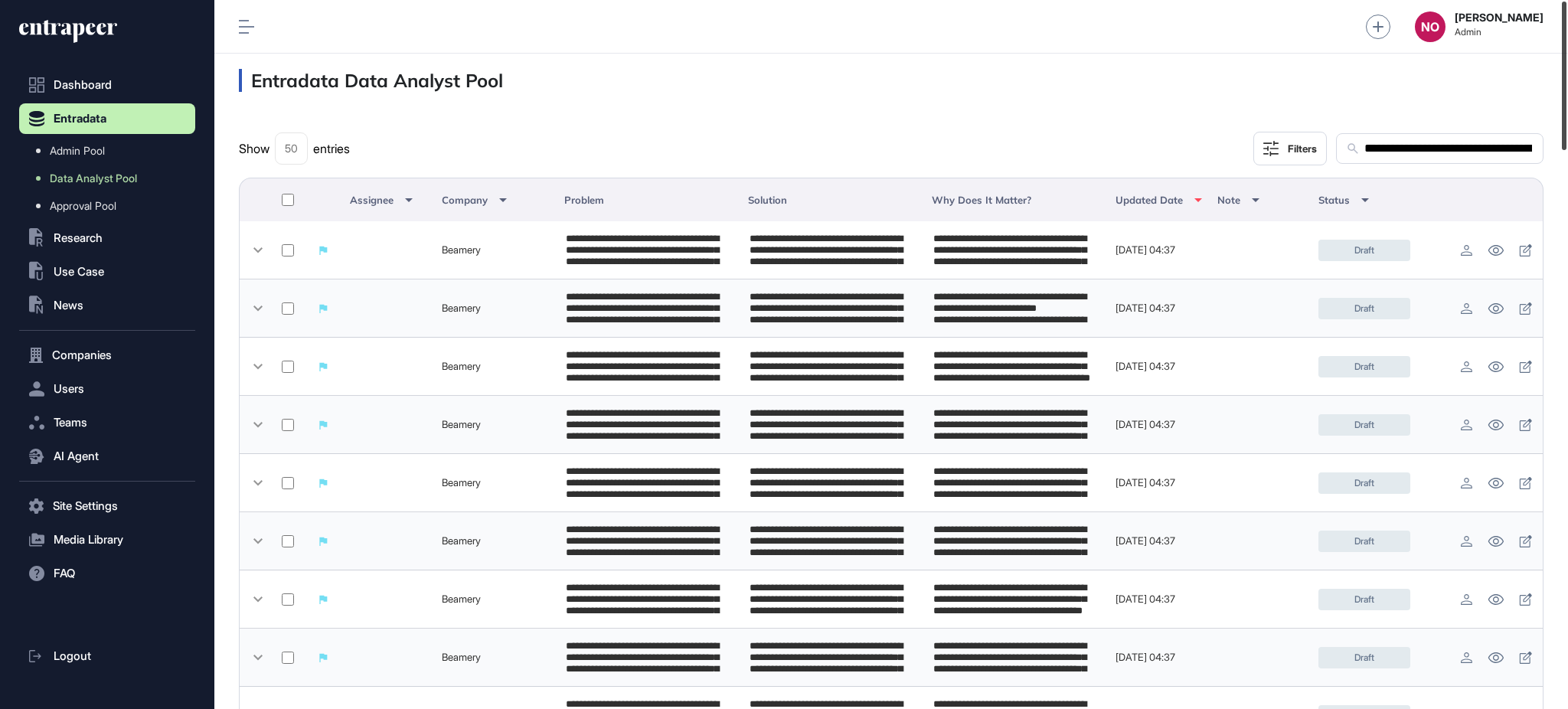
drag, startPoint x: 1566, startPoint y: 105, endPoint x: 1488, endPoint y: -5, distance: 134.8
click at [1488, 0] on html "**********" at bounding box center [784, 416] width 1568 height 831
click at [297, 152] on div "50" at bounding box center [290, 148] width 13 height 12
click at [0, 0] on div "100" at bounding box center [0, 0] width 0 height 0
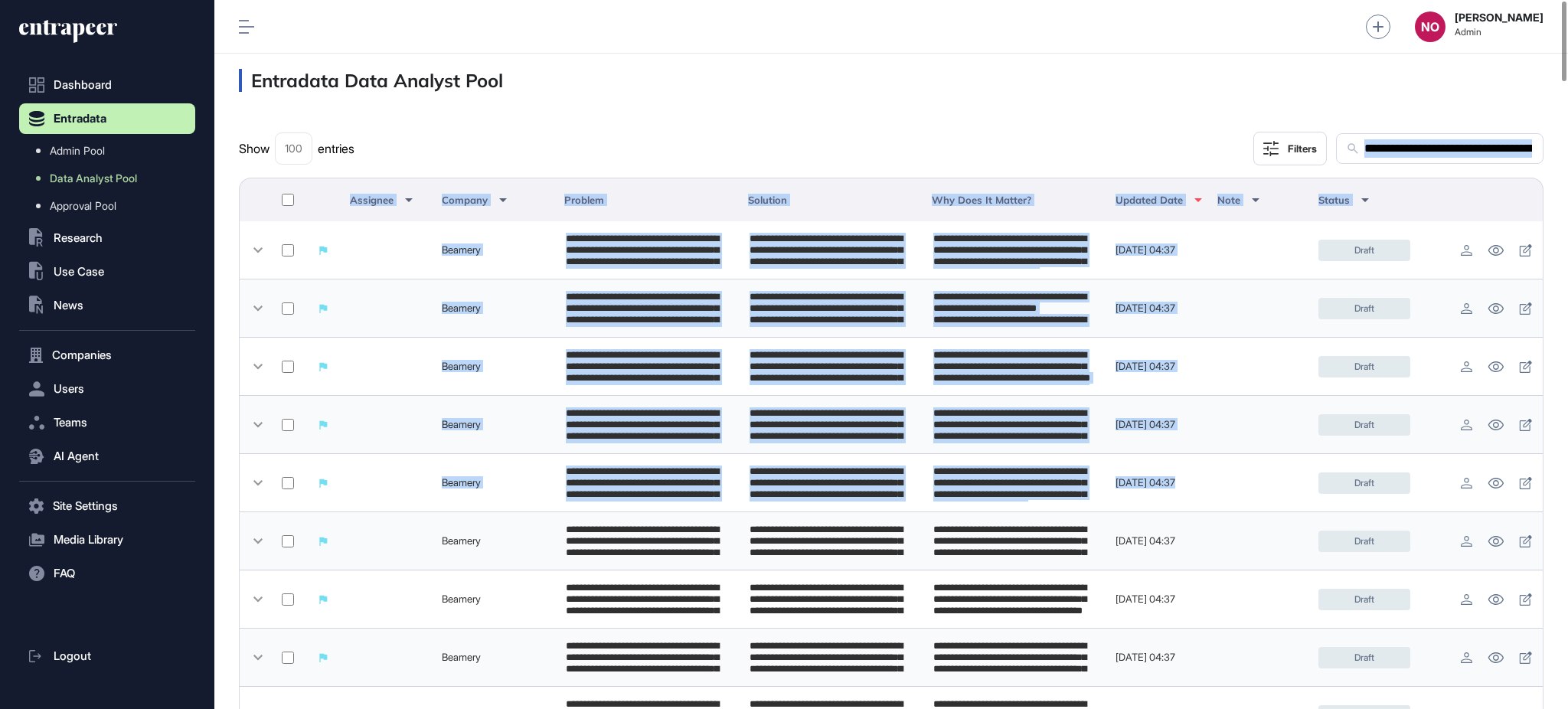
drag, startPoint x: 1566, startPoint y: 123, endPoint x: 1566, endPoint y: 487, distance: 364.0
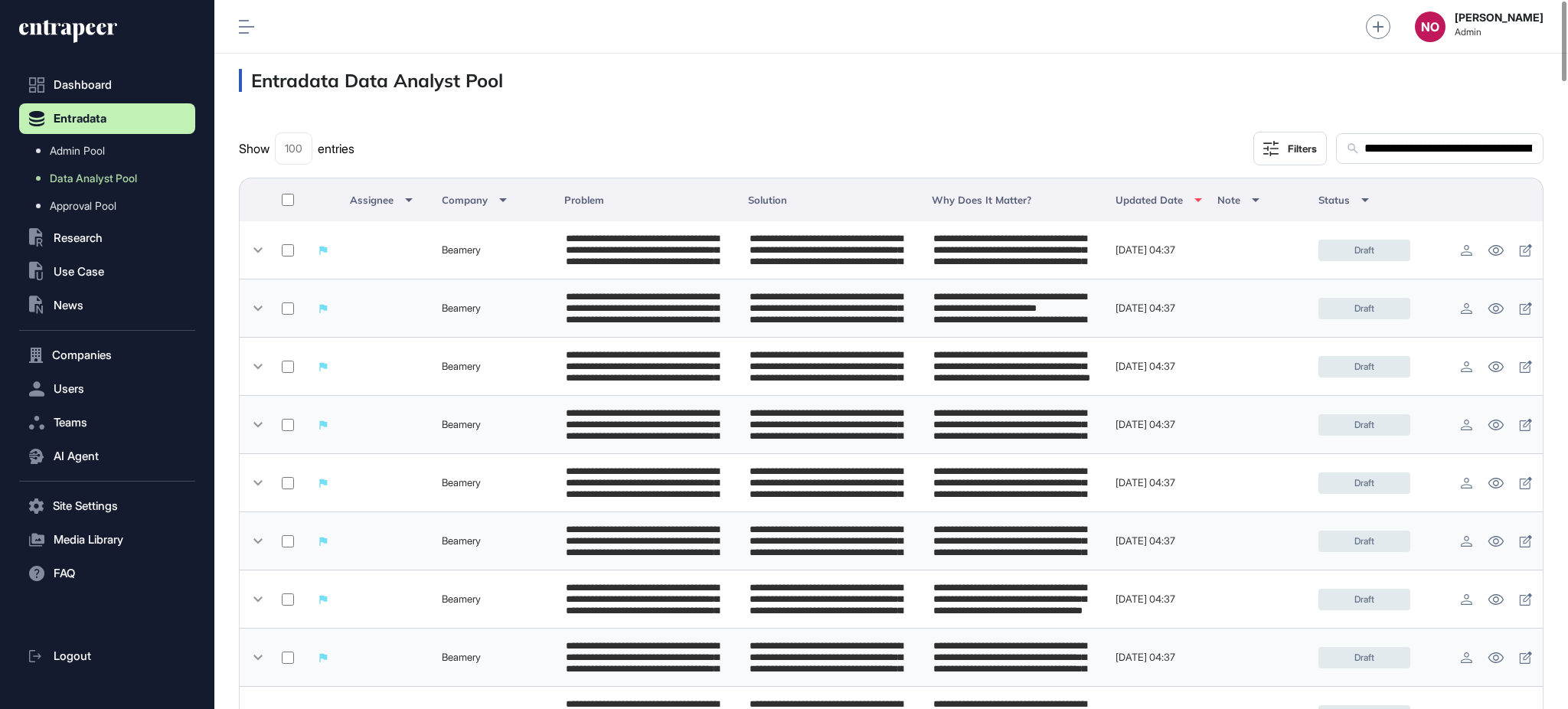
click at [1094, 141] on div "**********" at bounding box center [891, 148] width 1304 height 34
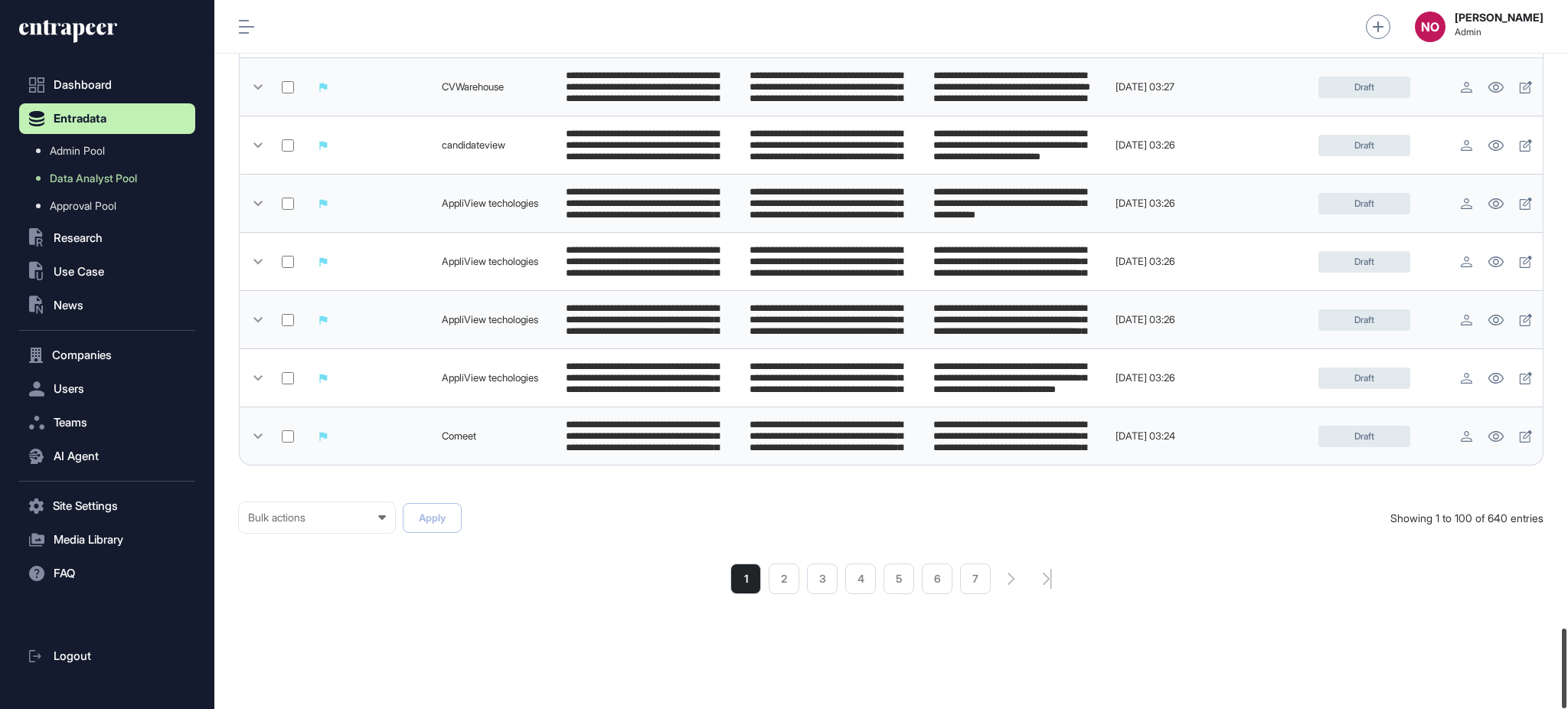
drag, startPoint x: 1566, startPoint y: 60, endPoint x: 1566, endPoint y: 703, distance: 643.0
click at [1566, 703] on div at bounding box center [1564, 669] width 5 height 80
click at [983, 581] on li "7" at bounding box center [975, 579] width 31 height 31
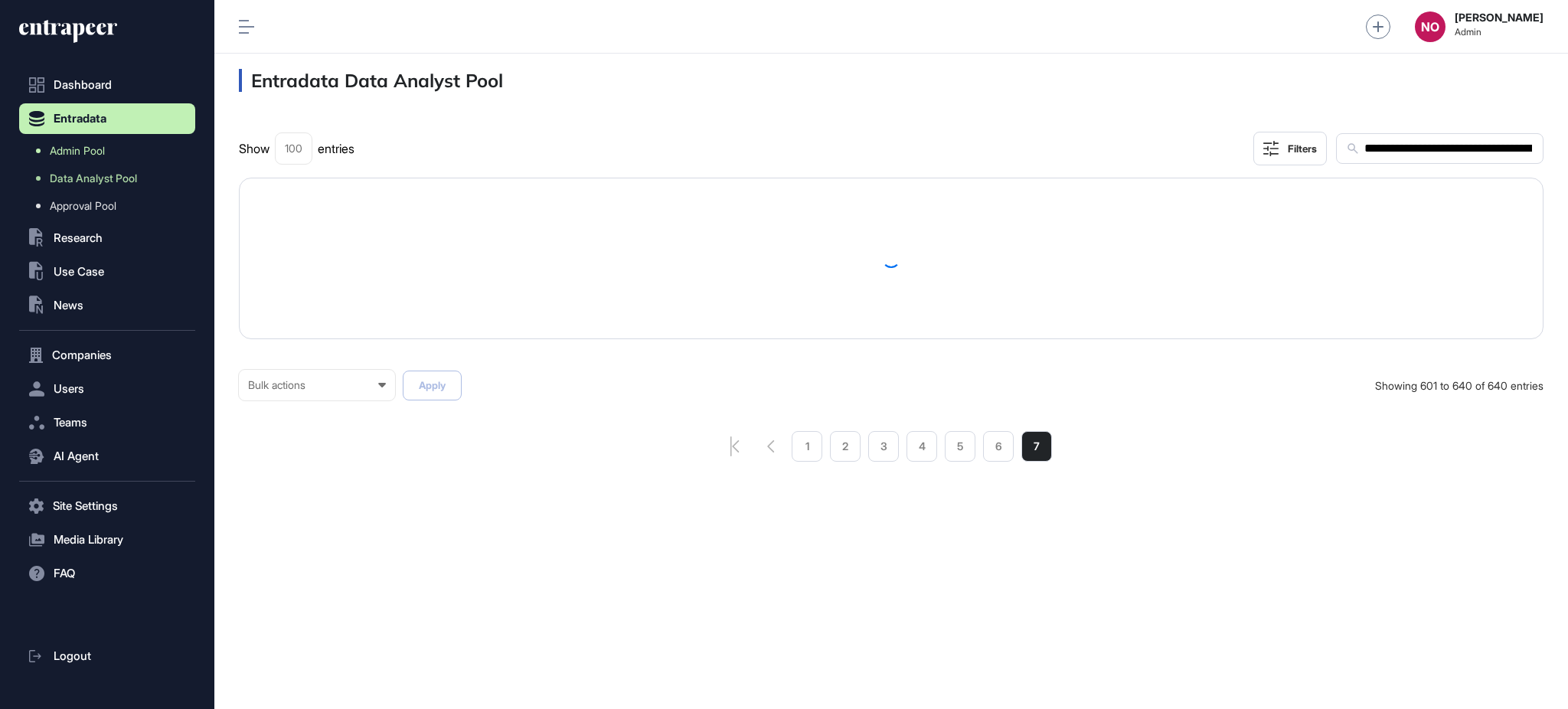
click at [105, 145] on span "Admin Pool" at bounding box center [77, 151] width 55 height 12
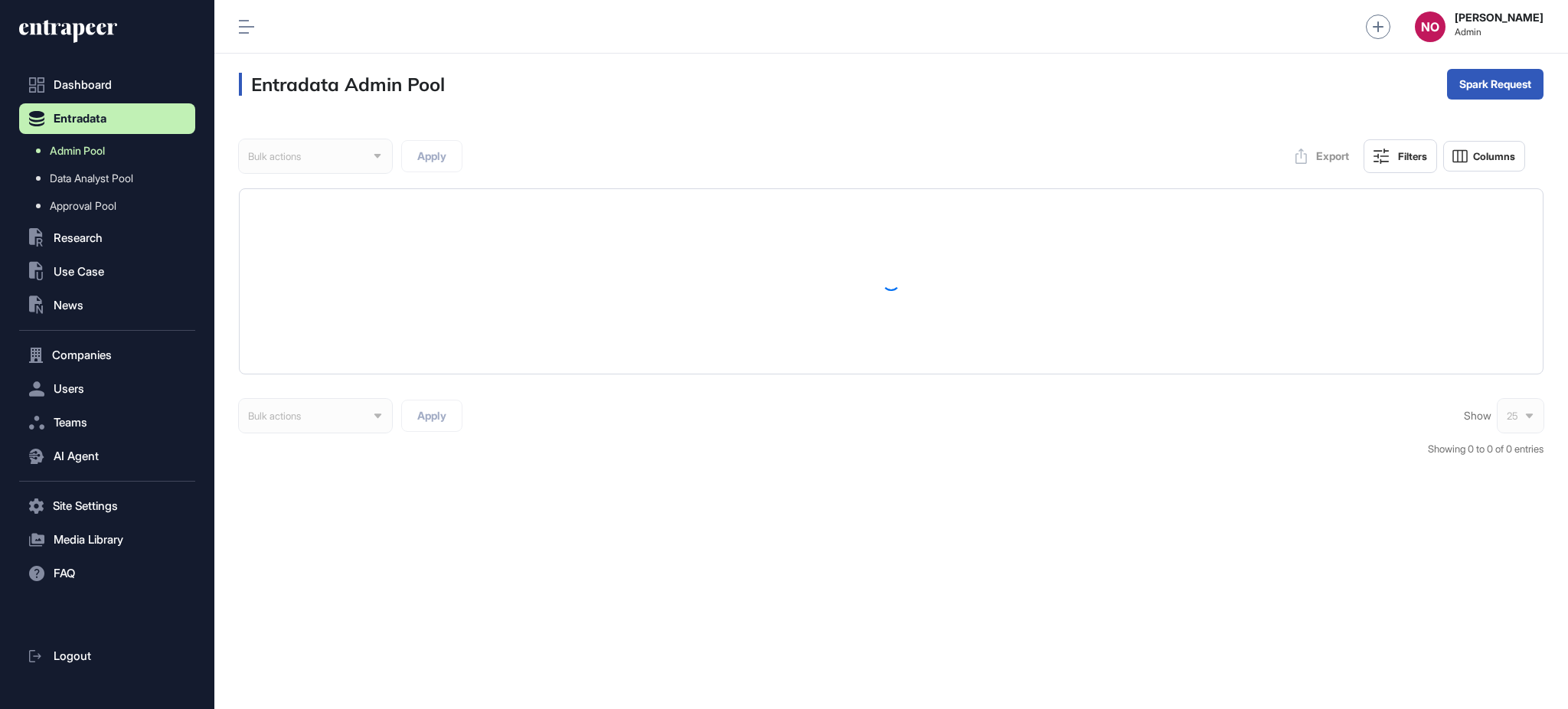
click at [128, 148] on link "Admin Pool" at bounding box center [111, 151] width 169 height 28
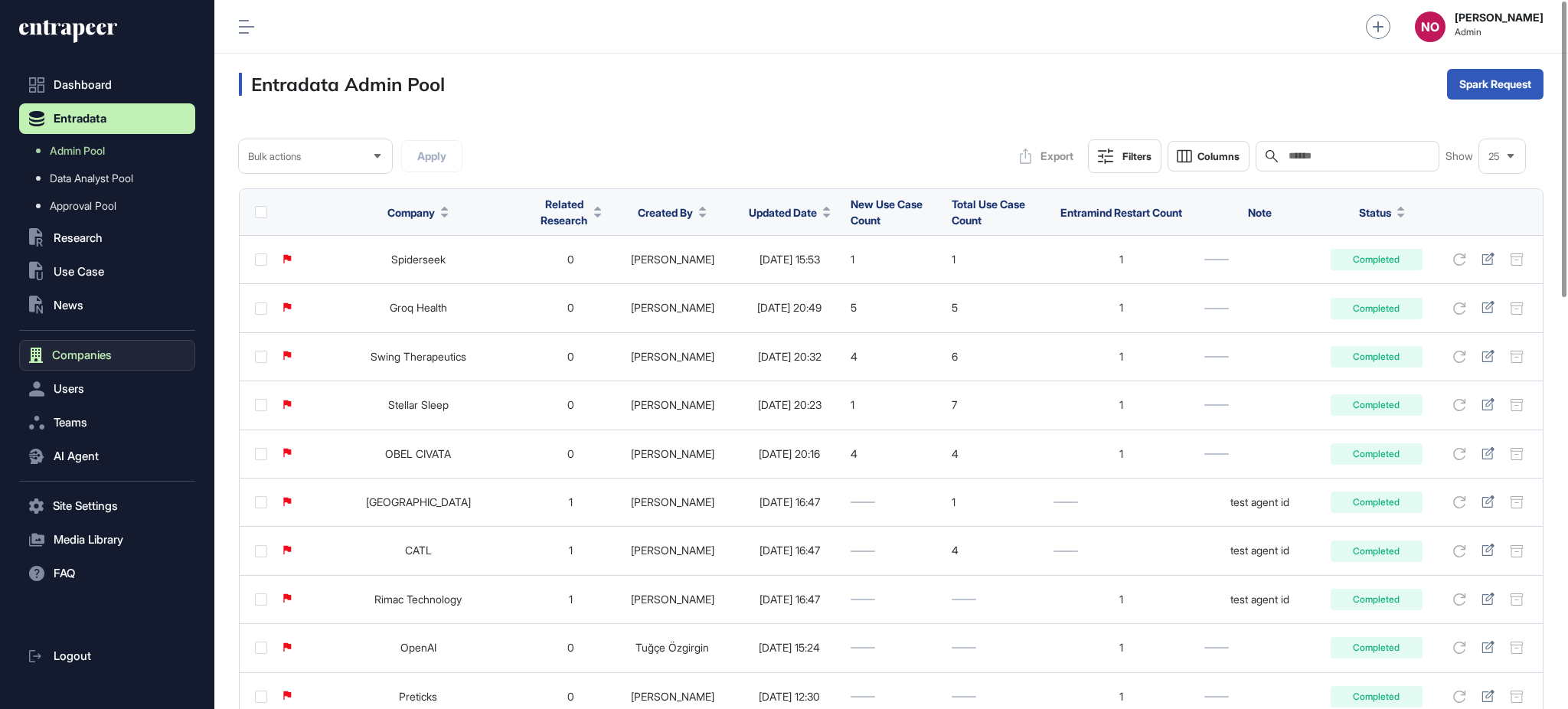
click at [96, 352] on span "Companies" at bounding box center [82, 355] width 59 height 12
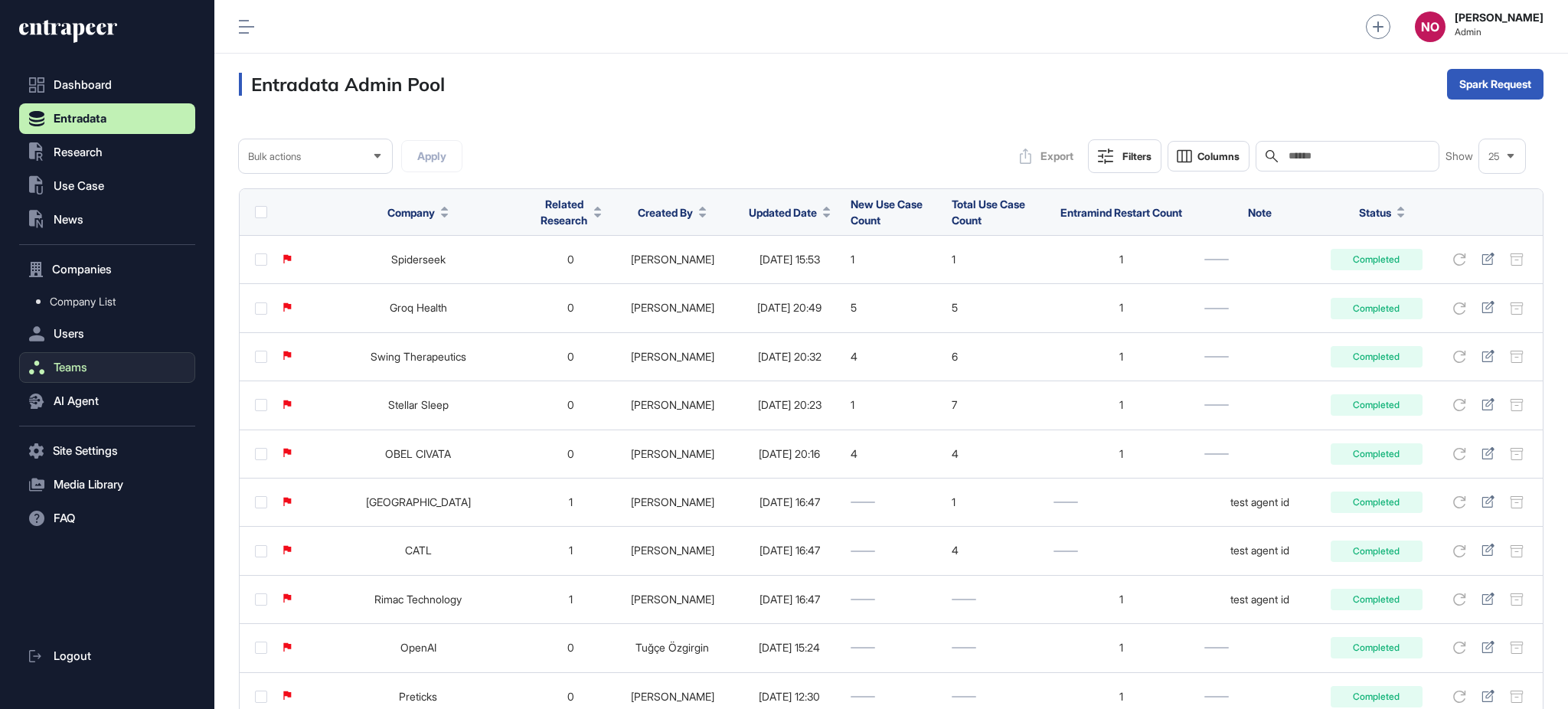
click at [94, 380] on button "Teams" at bounding box center [107, 367] width 176 height 31
click at [111, 277] on button "Companies" at bounding box center [107, 269] width 176 height 31
click at [782, 218] on span "Updated Date" at bounding box center [782, 212] width 68 height 16
click at [789, 271] on span "Sort Descending" at bounding box center [783, 276] width 61 height 13
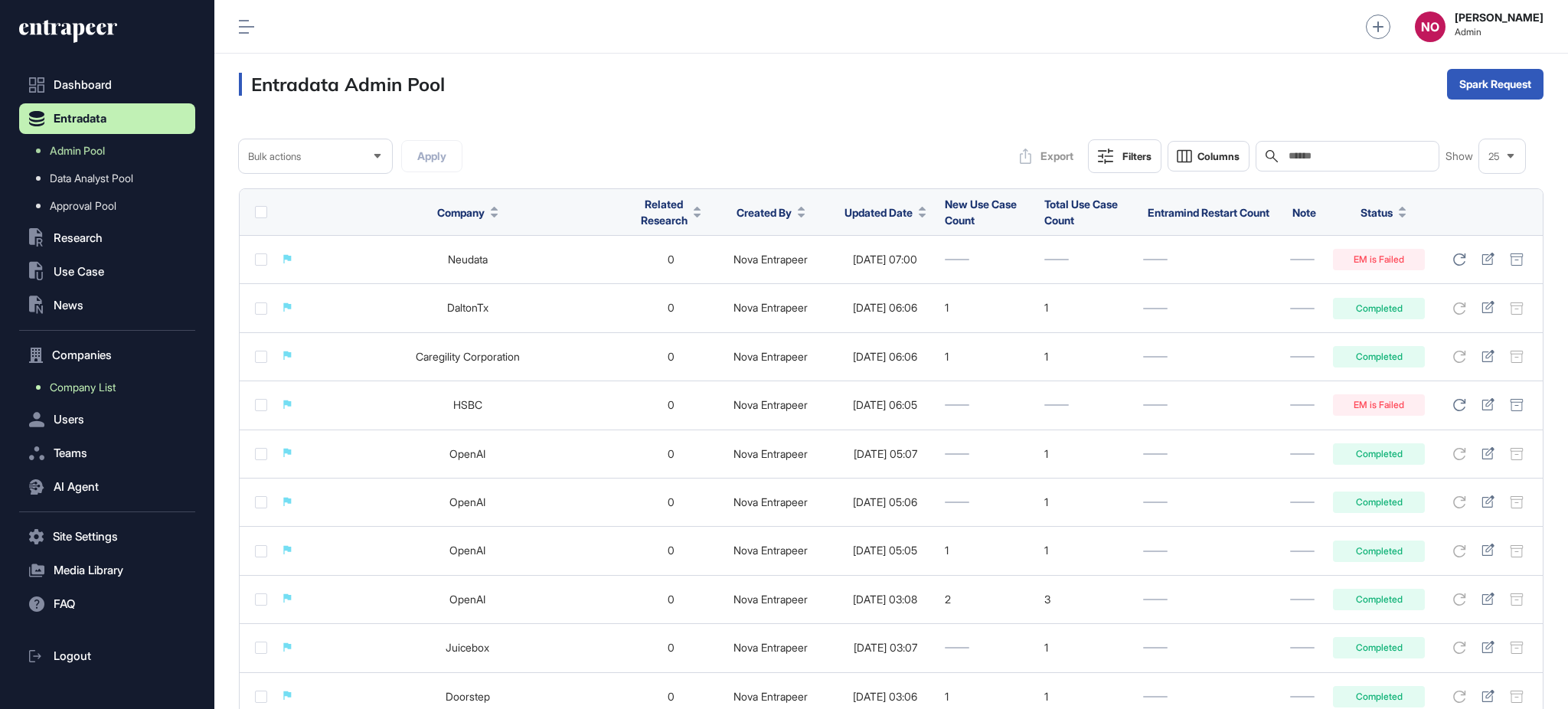
click at [116, 384] on span "Company List" at bounding box center [82, 387] width 66 height 12
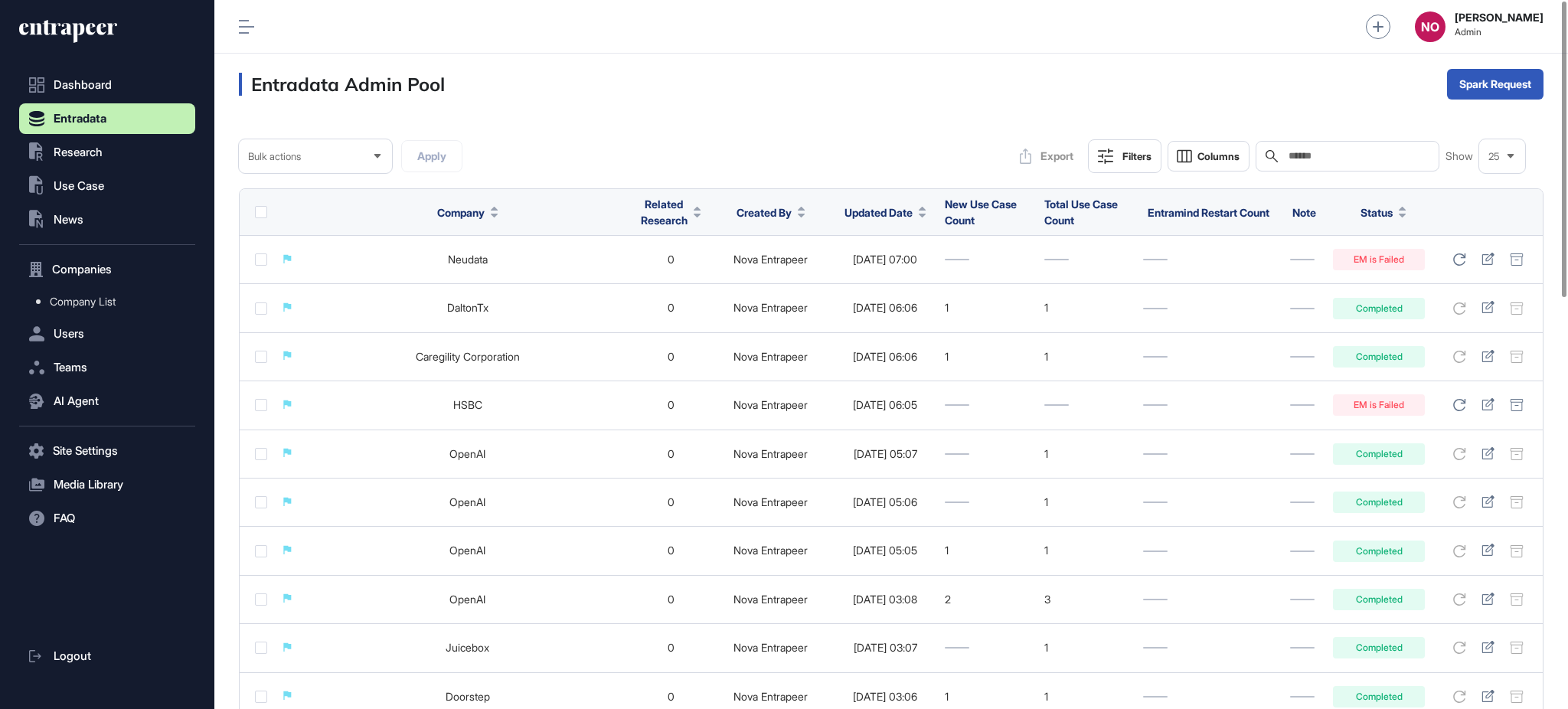
scroll to position [986, 0]
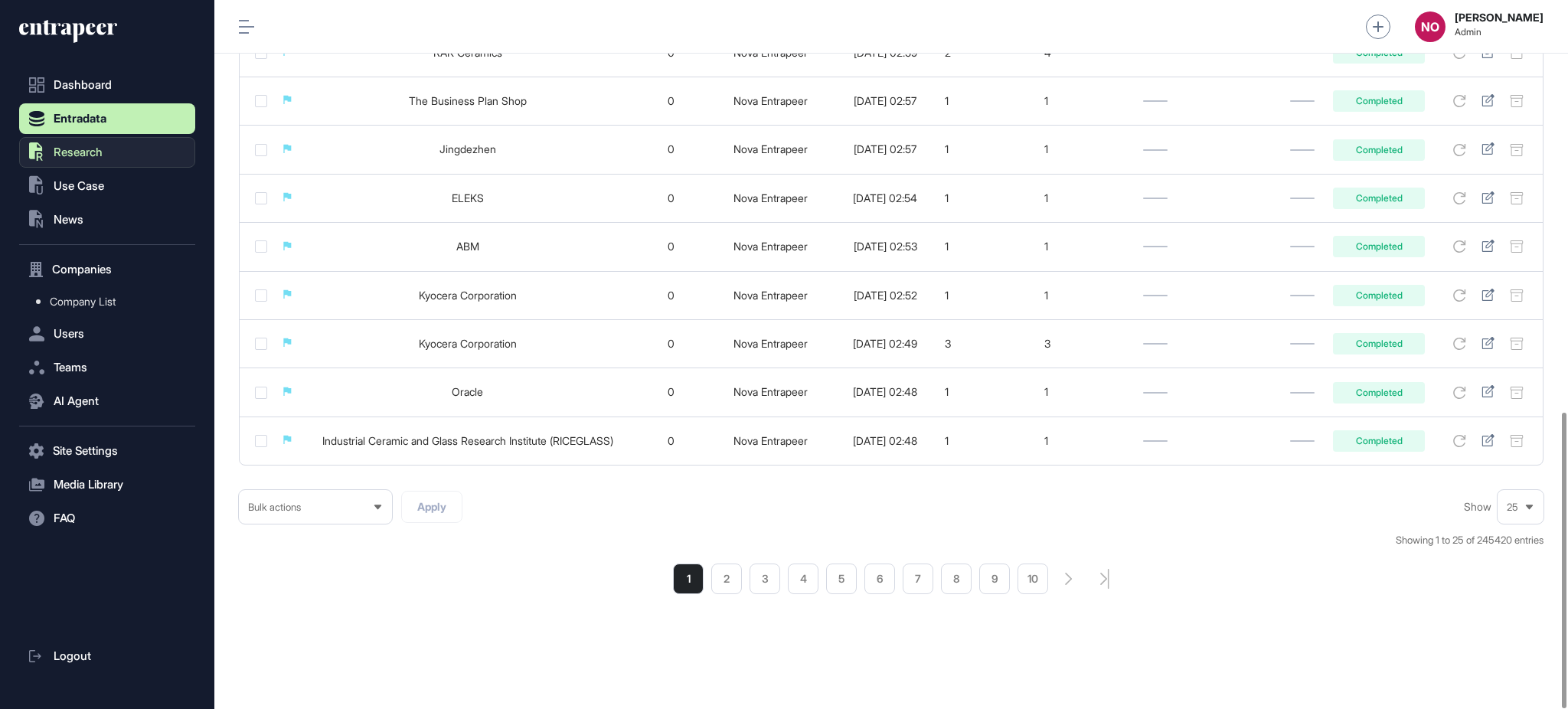
click at [68, 150] on span "Research" at bounding box center [78, 152] width 49 height 12
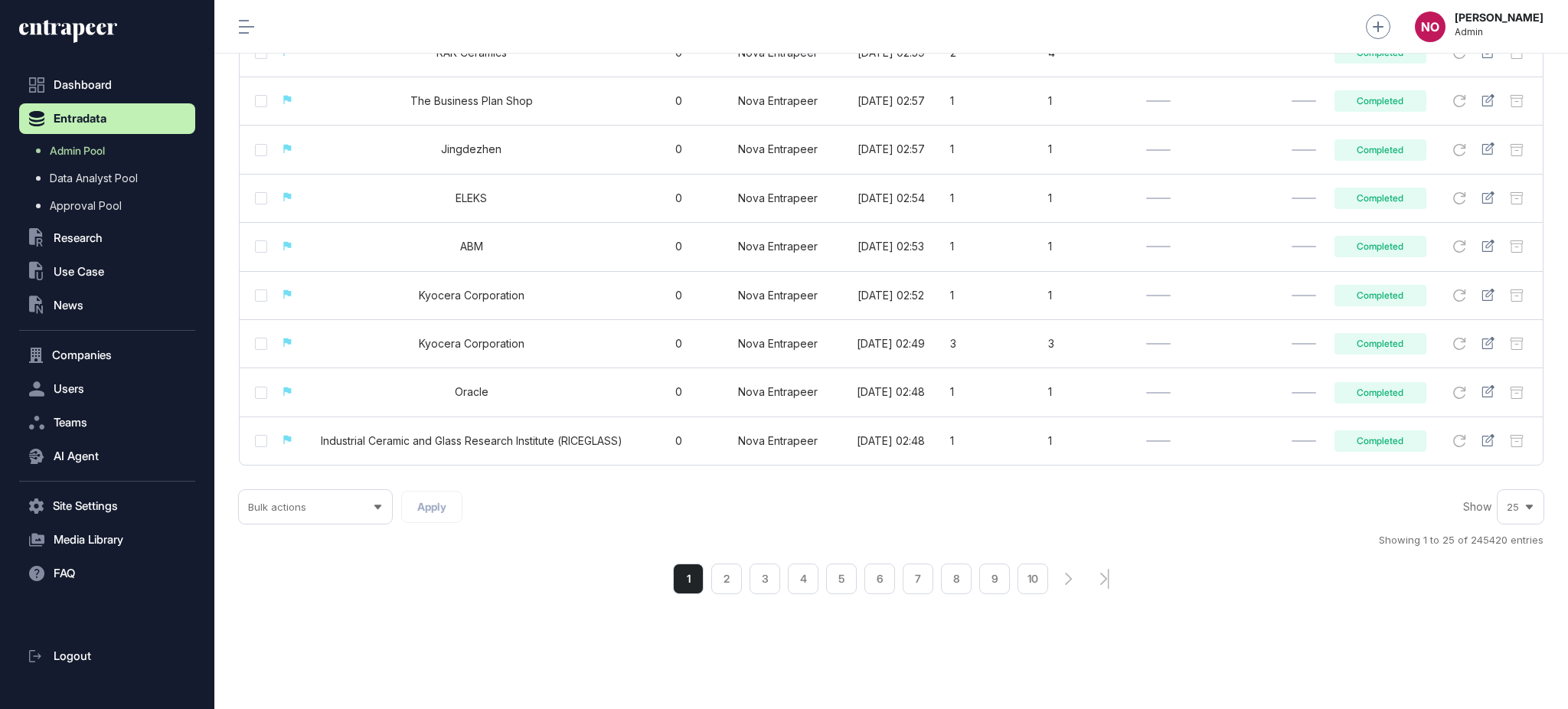
click at [103, 33] on icon at bounding box center [62, 29] width 87 height 12
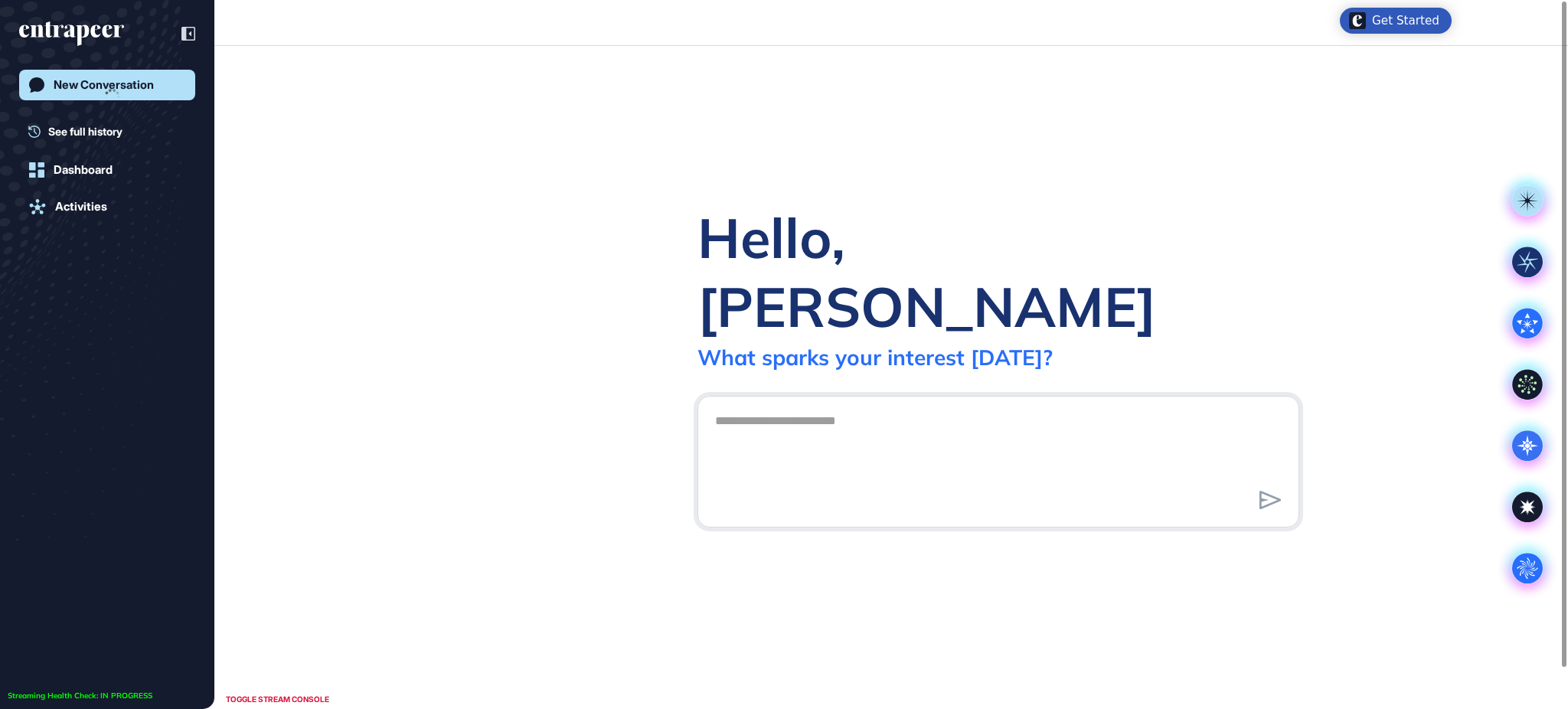
scroll to position [1, 1]
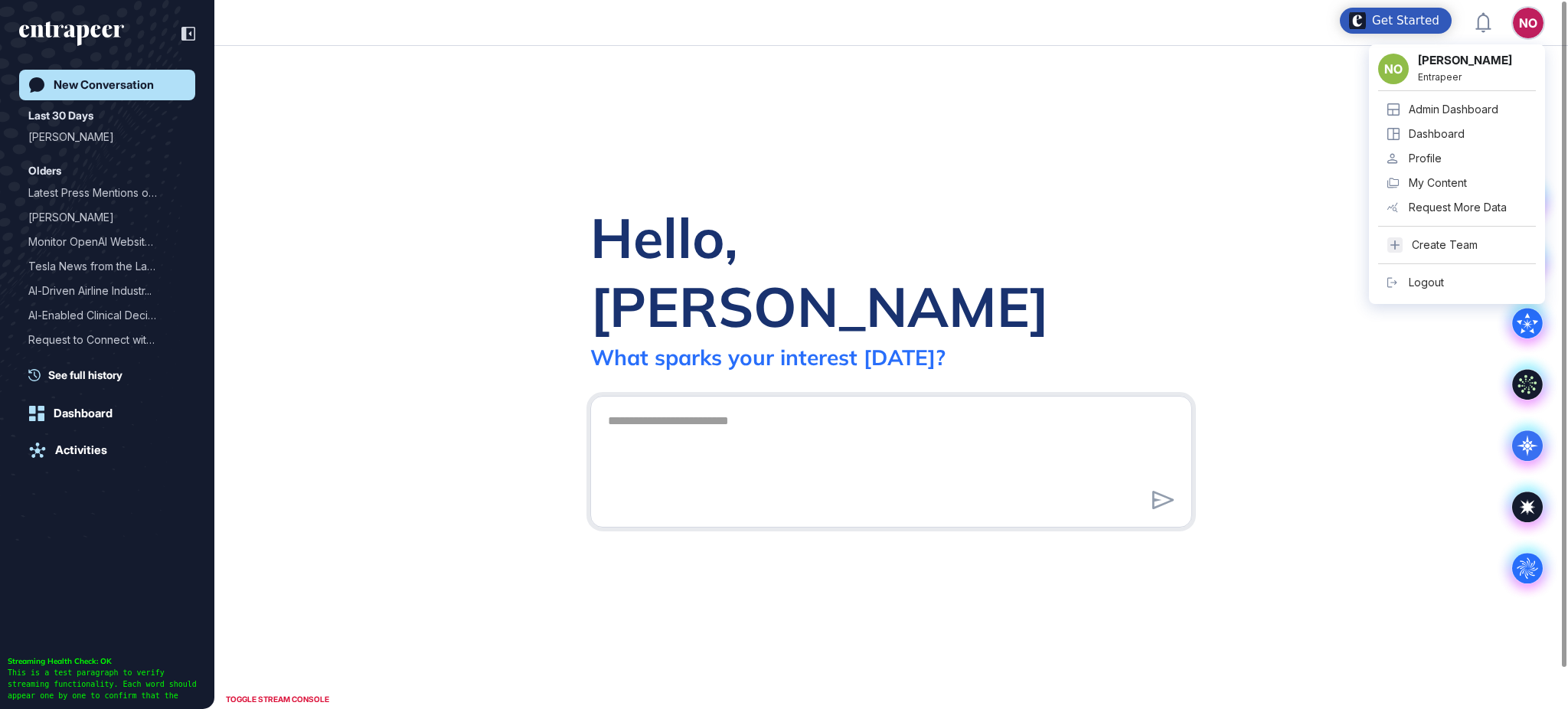
click at [1478, 104] on div "Admin Dashboard" at bounding box center [1453, 110] width 90 height 12
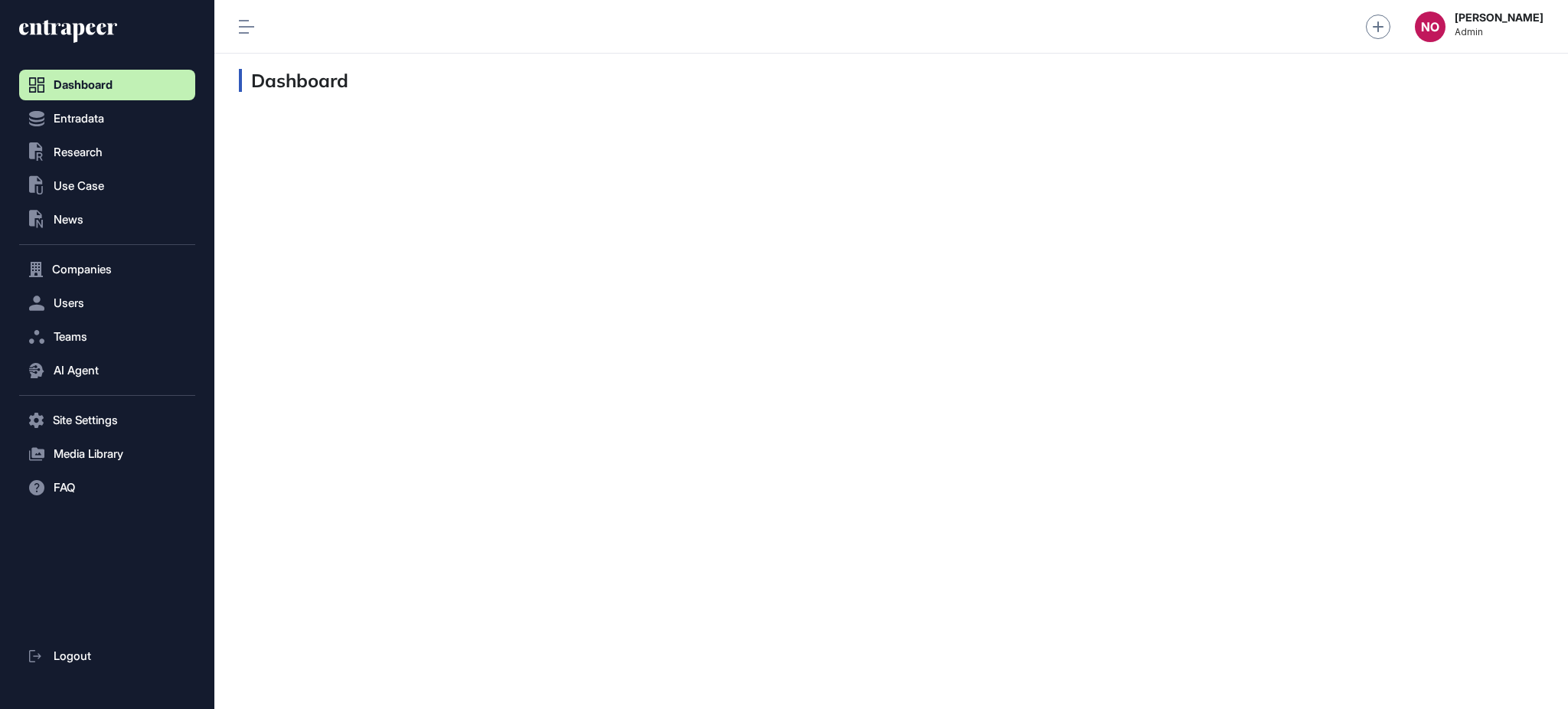
scroll to position [1, 1]
click at [87, 124] on span "Entradata" at bounding box center [78, 118] width 50 height 12
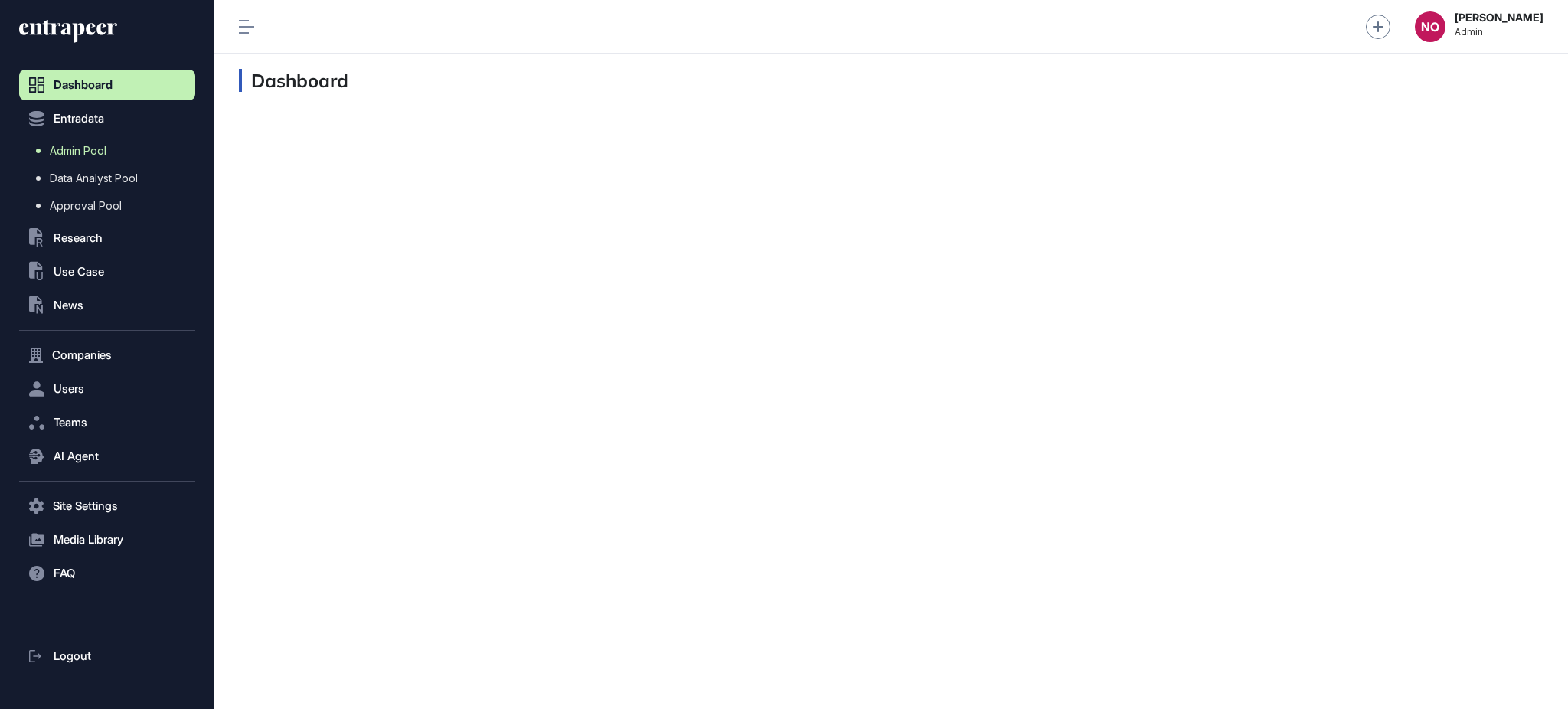
click at [98, 145] on span "Admin Pool" at bounding box center [77, 151] width 56 height 12
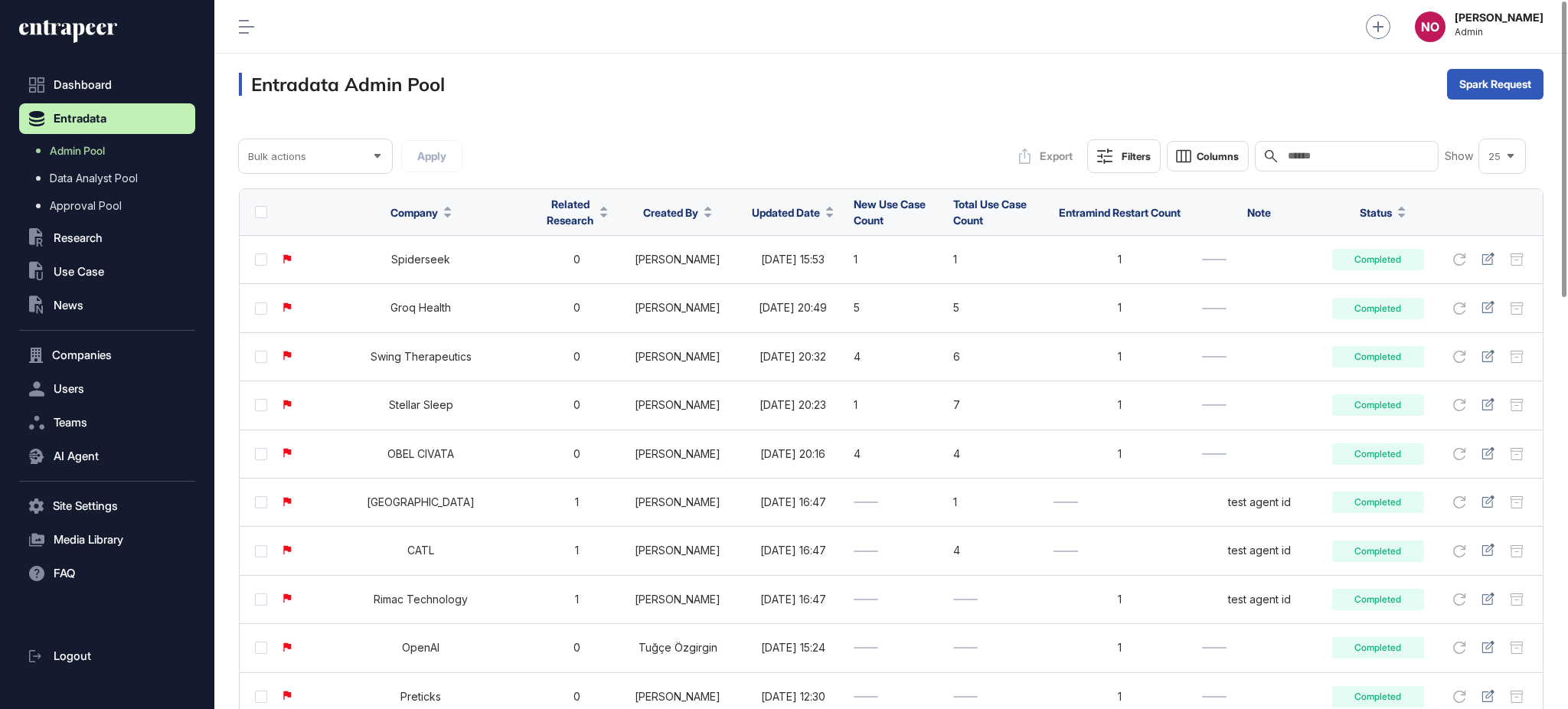
click at [784, 213] on span "Updated Date" at bounding box center [785, 212] width 68 height 16
click at [765, 273] on span "Sort Descending" at bounding box center [788, 276] width 72 height 13
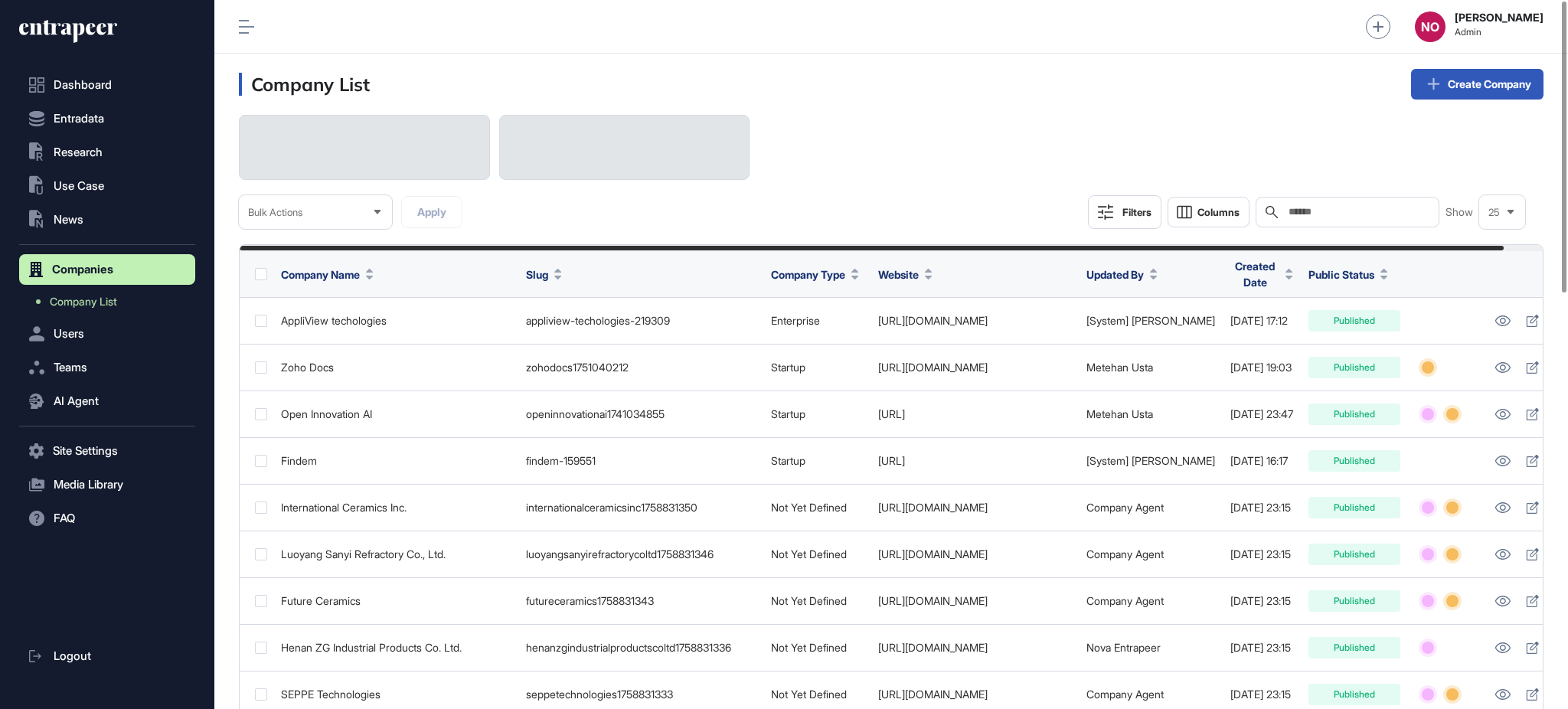
click at [1335, 218] on div "Search" at bounding box center [1348, 211] width 184 height 31
paste input "**********"
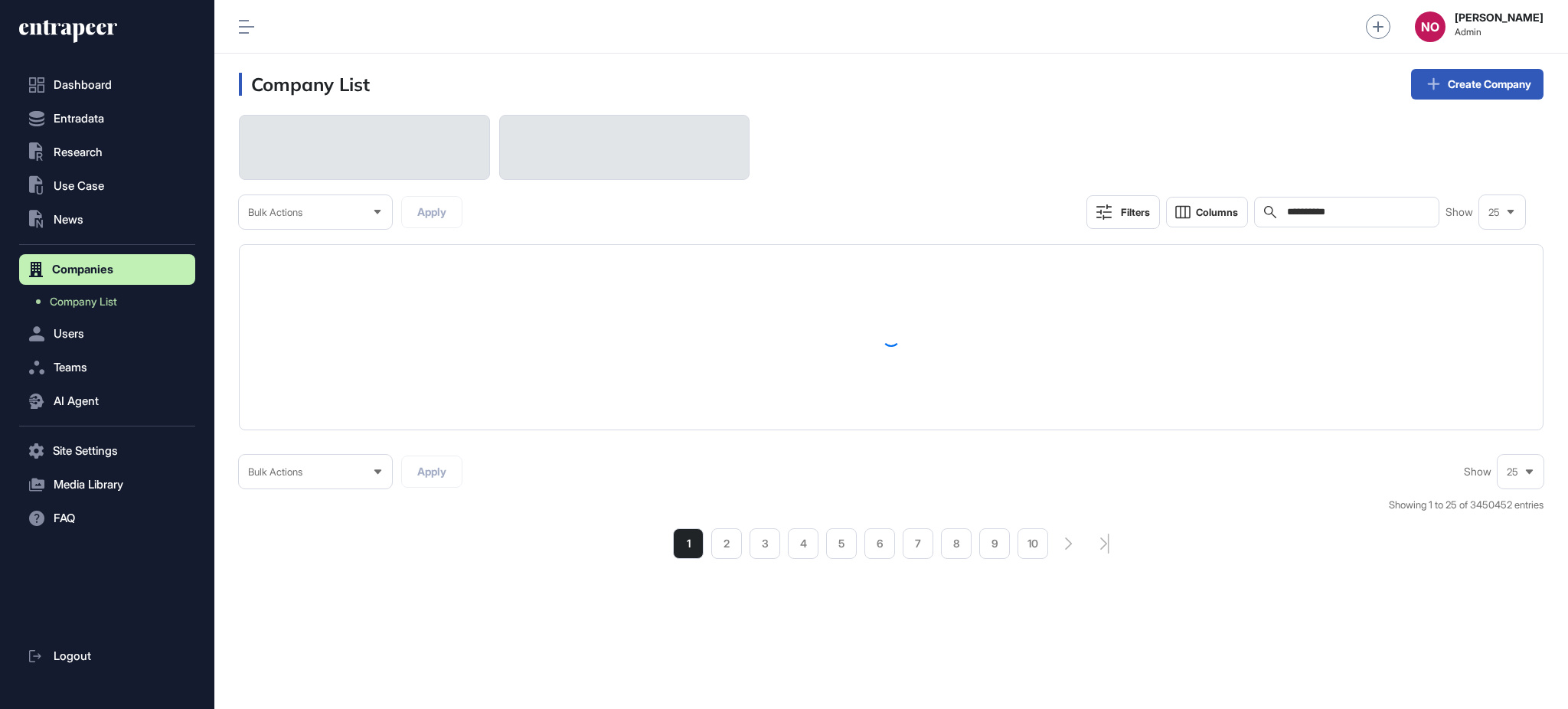
type input "**********"
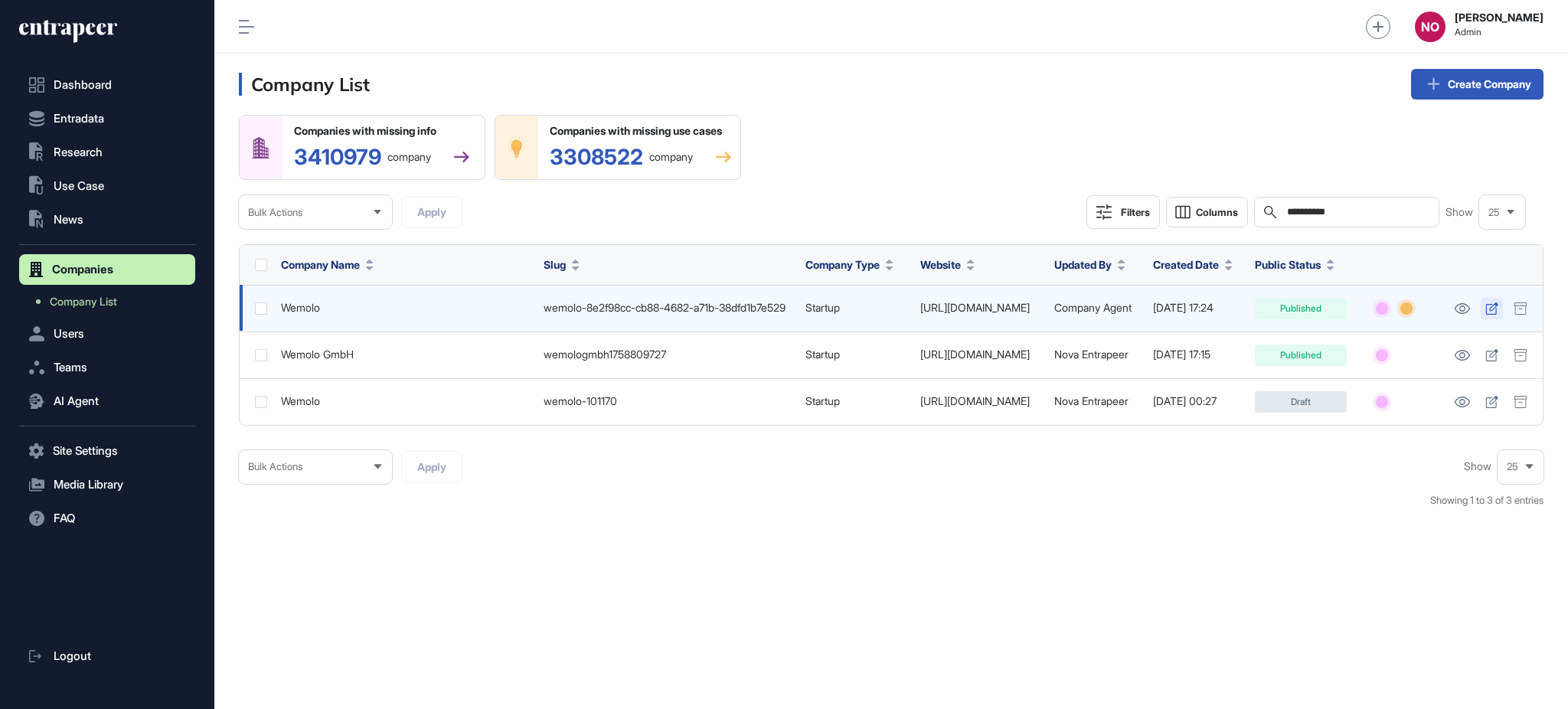
click at [1489, 308] on icon at bounding box center [1491, 308] width 12 height 12
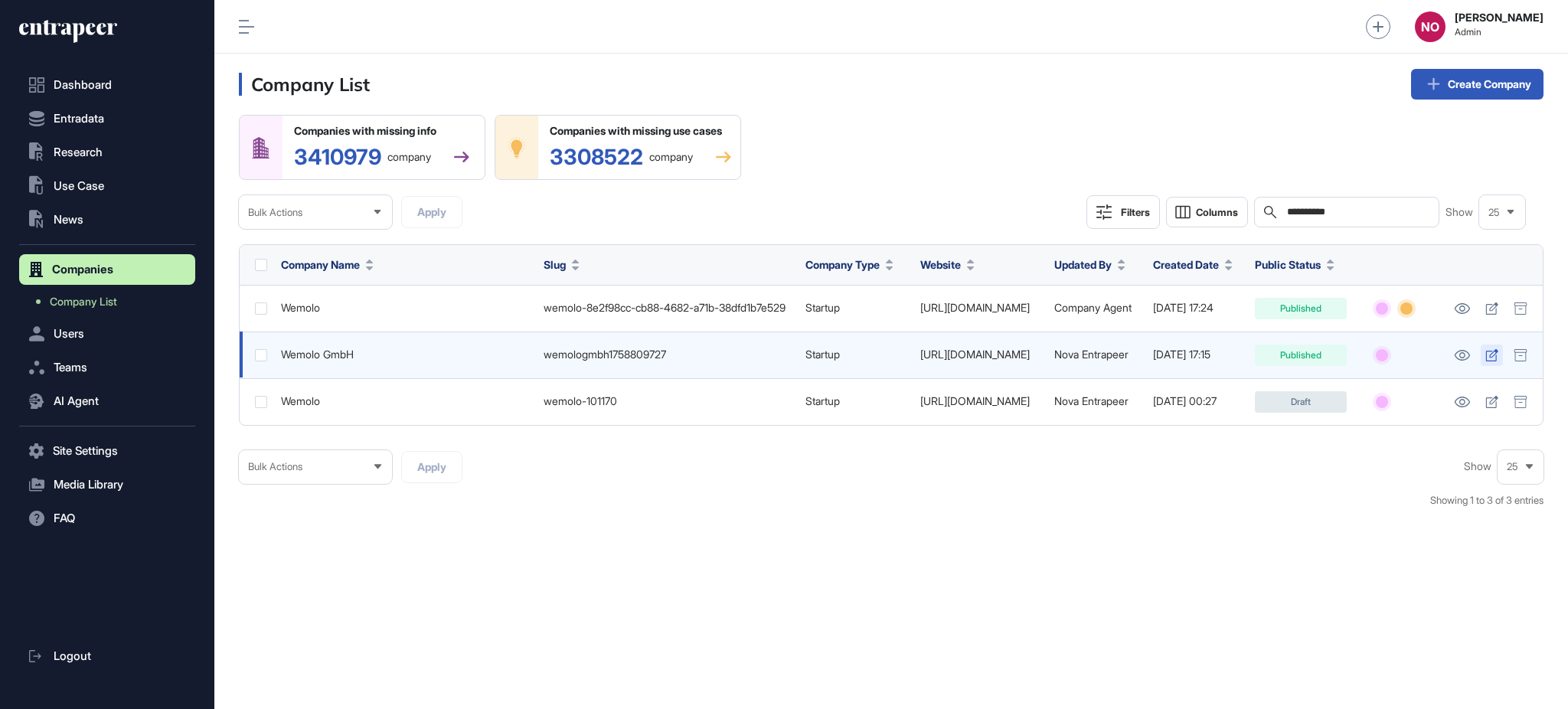
click at [1492, 360] on icon at bounding box center [1491, 355] width 12 height 12
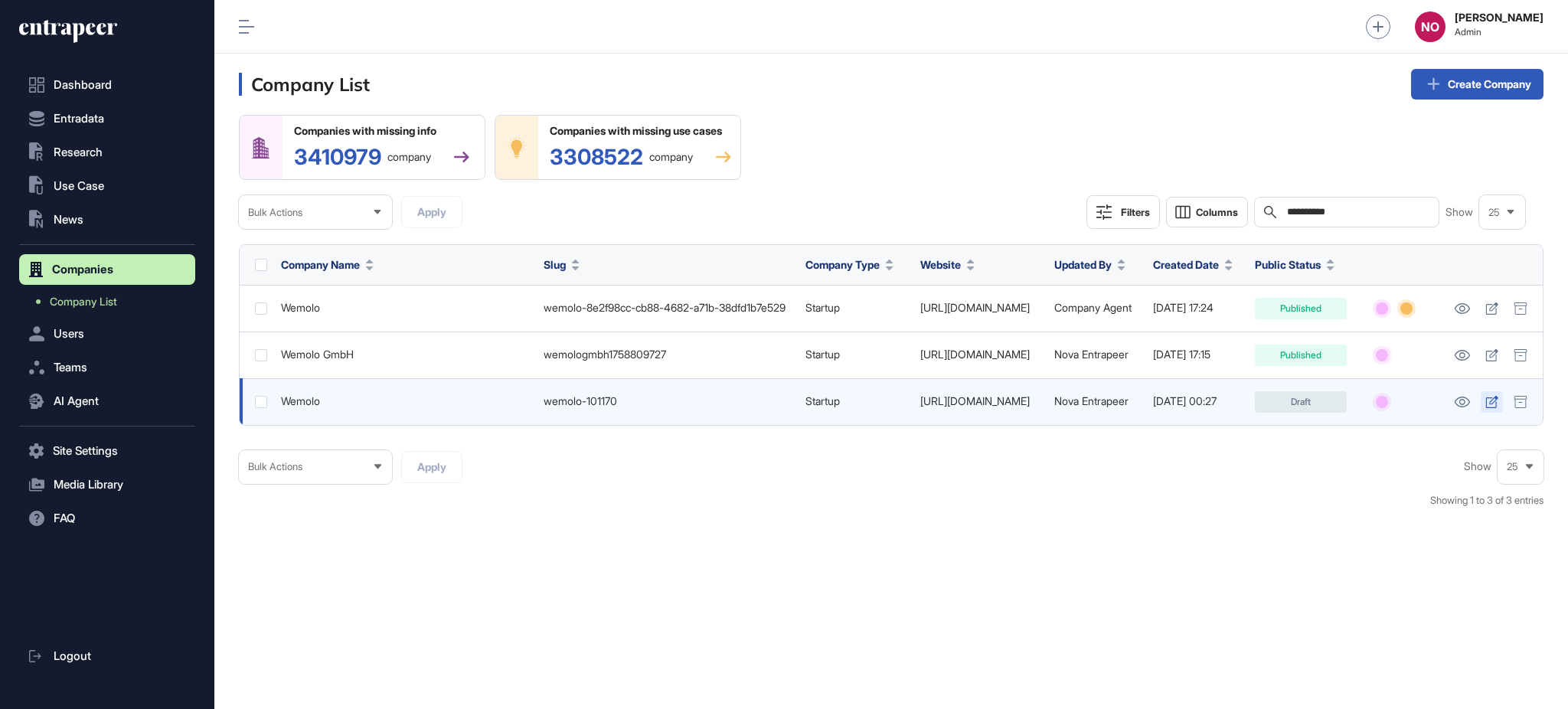
click at [1498, 399] on icon at bounding box center [1491, 402] width 13 height 12
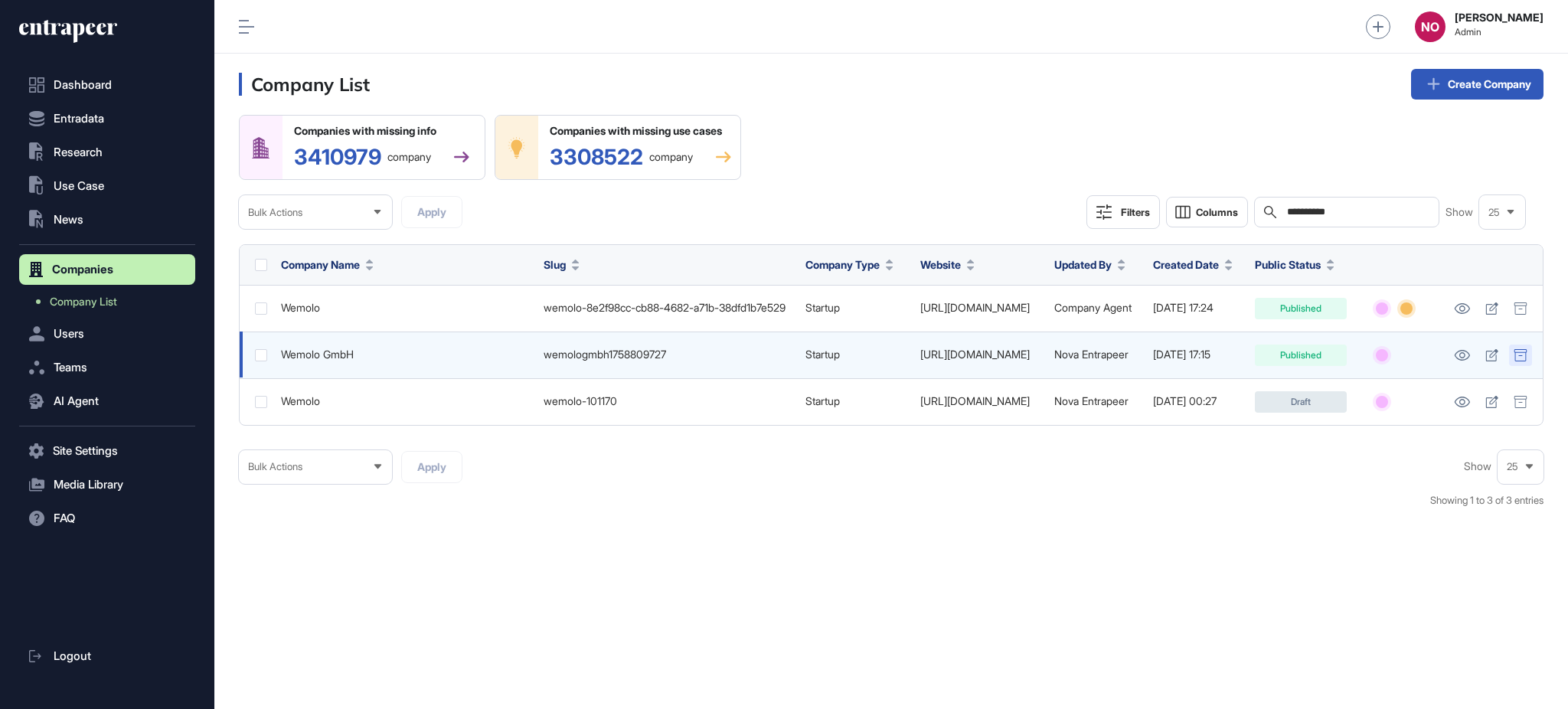
click at [1512, 353] on div at bounding box center [1520, 355] width 23 height 22
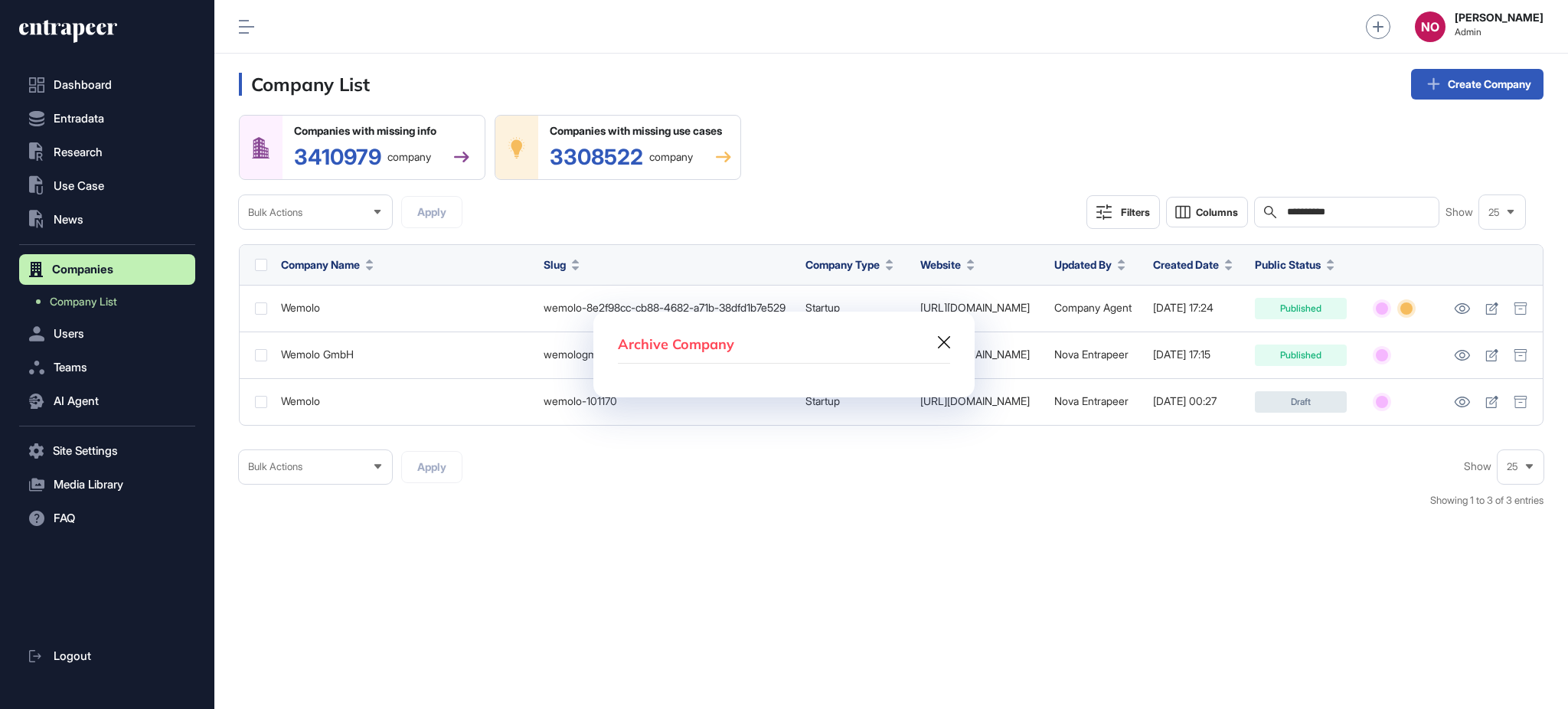
click at [942, 341] on icon at bounding box center [944, 342] width 12 height 12
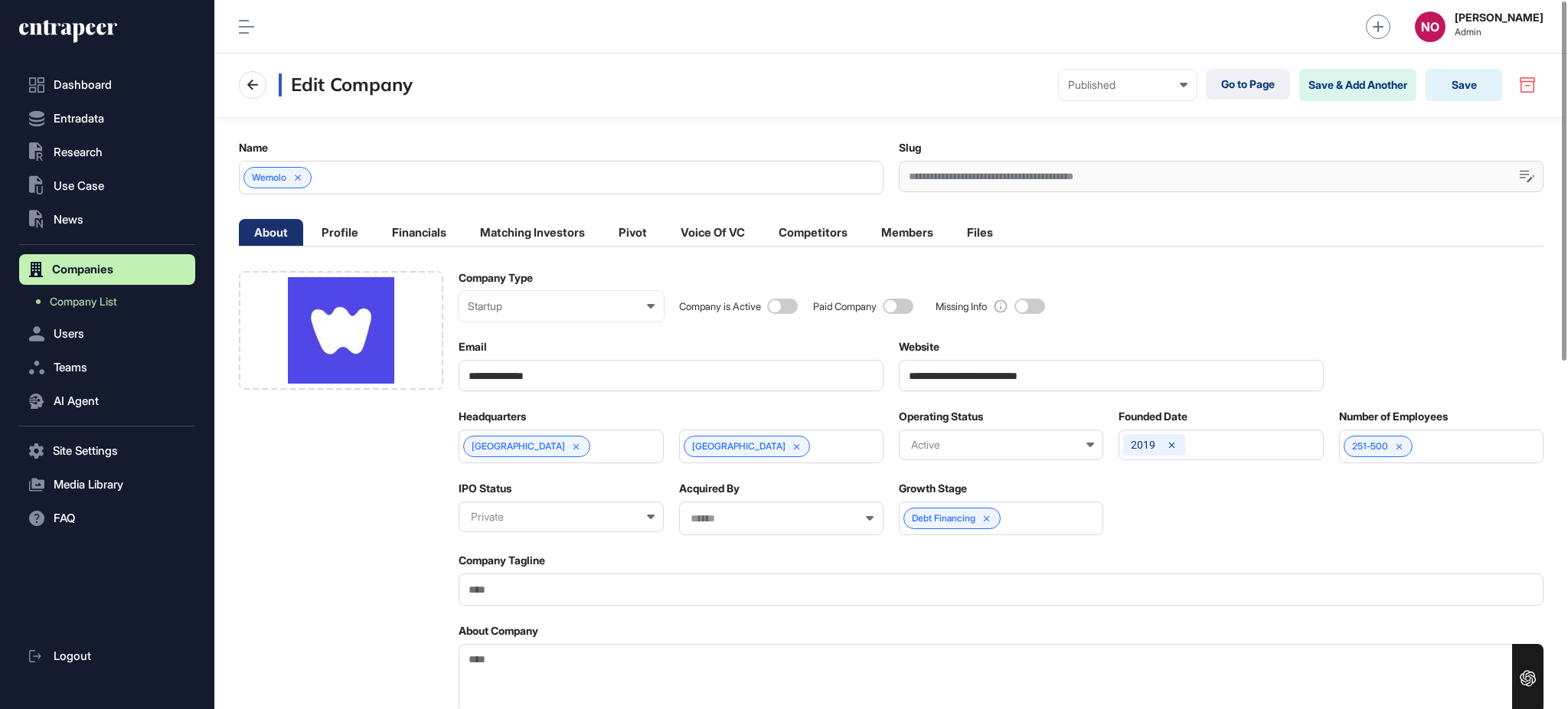
scroll to position [620, 0]
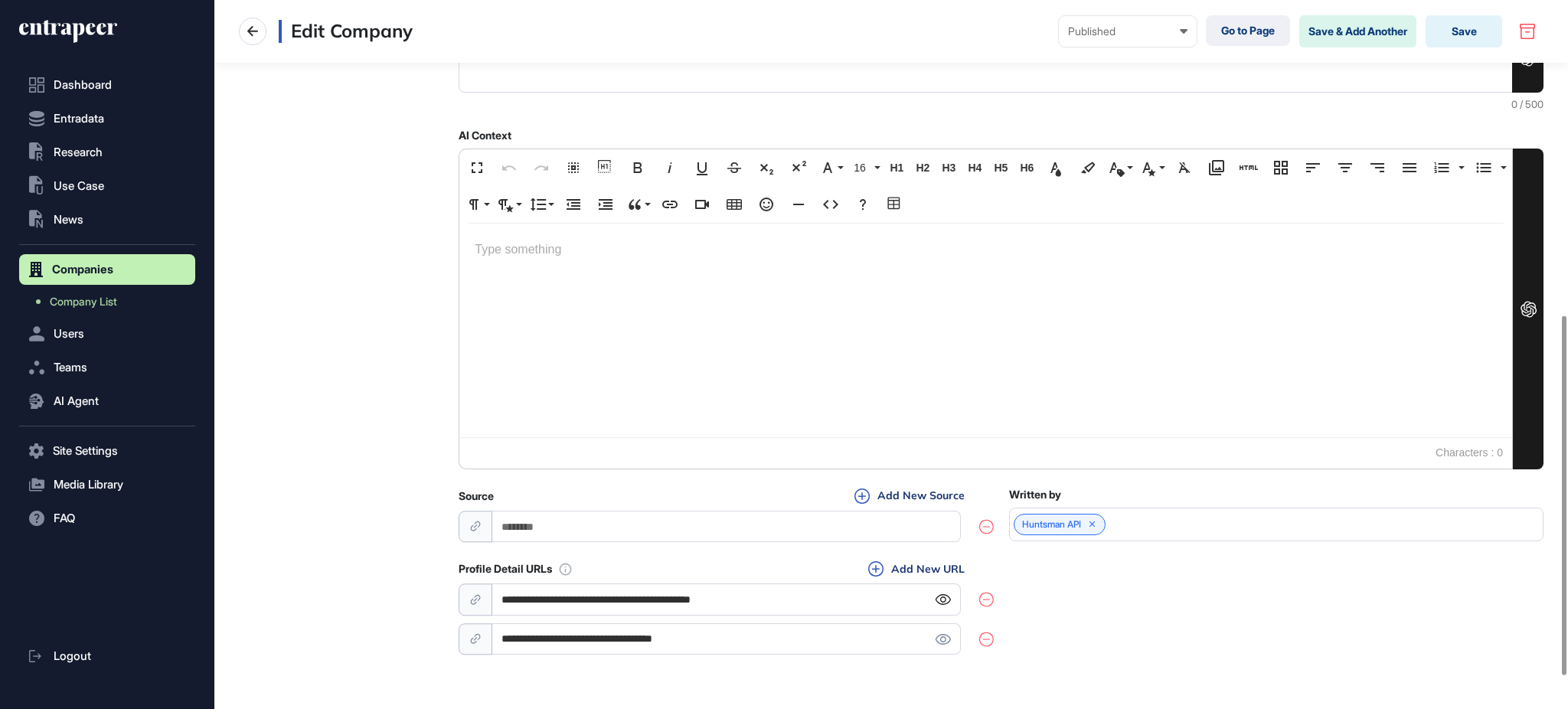
click at [946, 597] on icon at bounding box center [943, 599] width 16 height 11
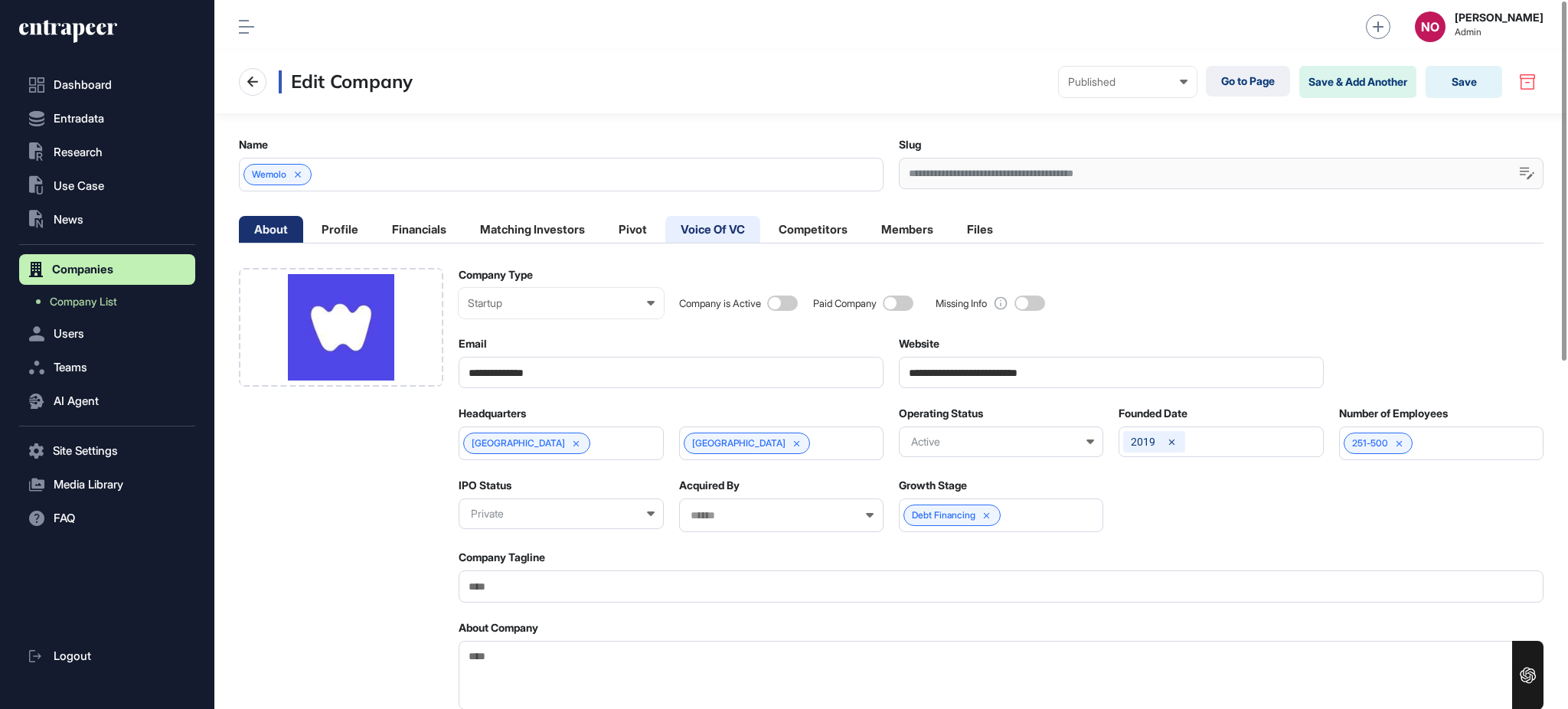
scroll to position [0, 0]
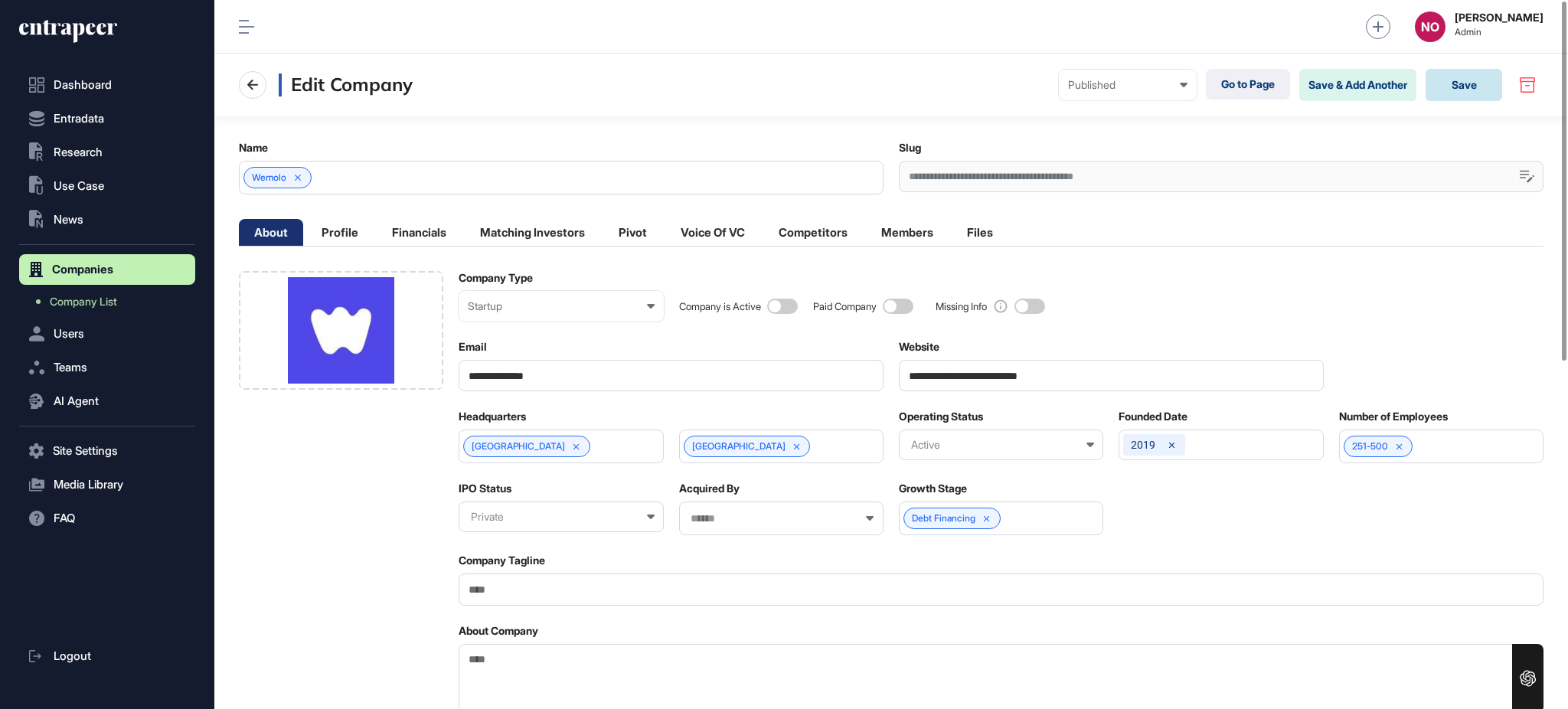
click at [1478, 90] on button "Save" at bounding box center [1464, 85] width 77 height 33
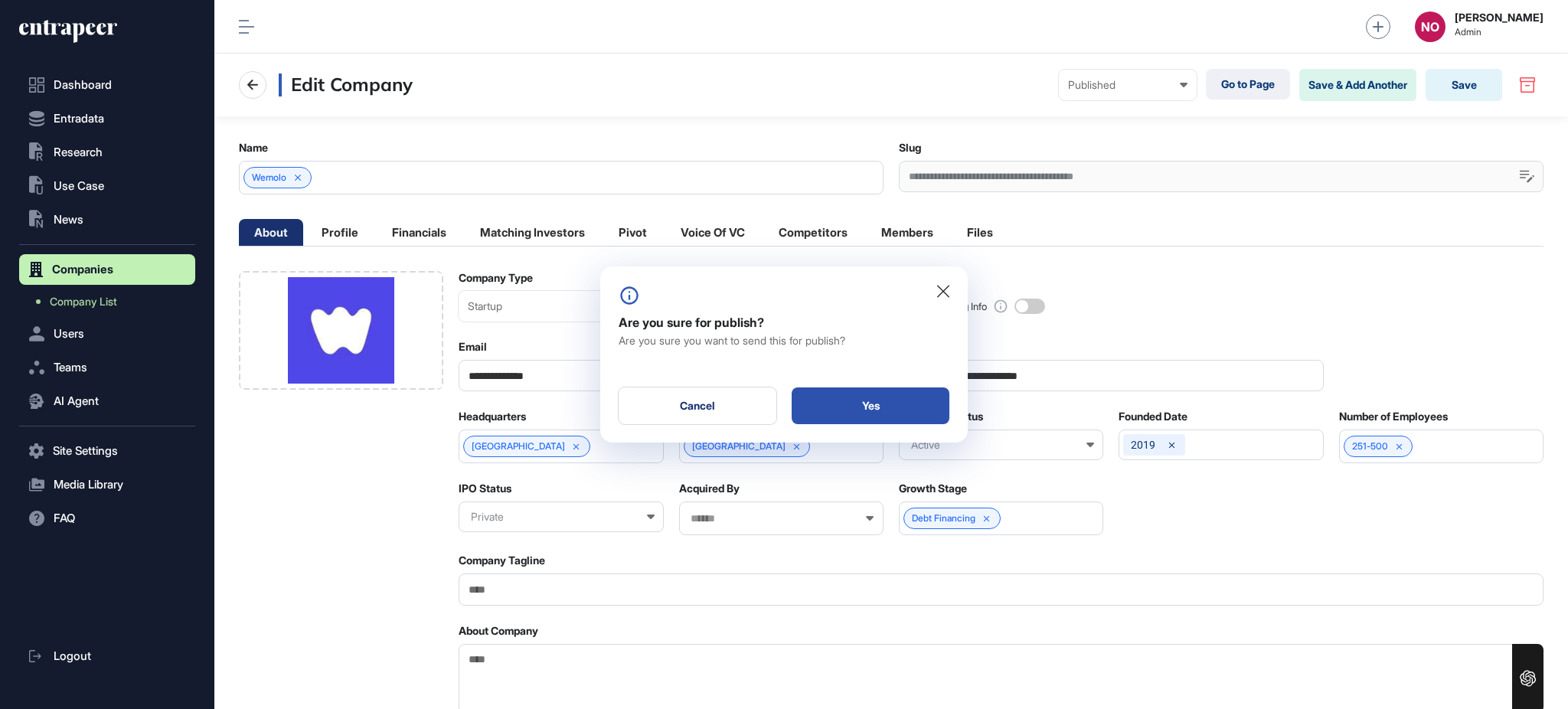
click at [928, 404] on div "Yes" at bounding box center [871, 405] width 158 height 37
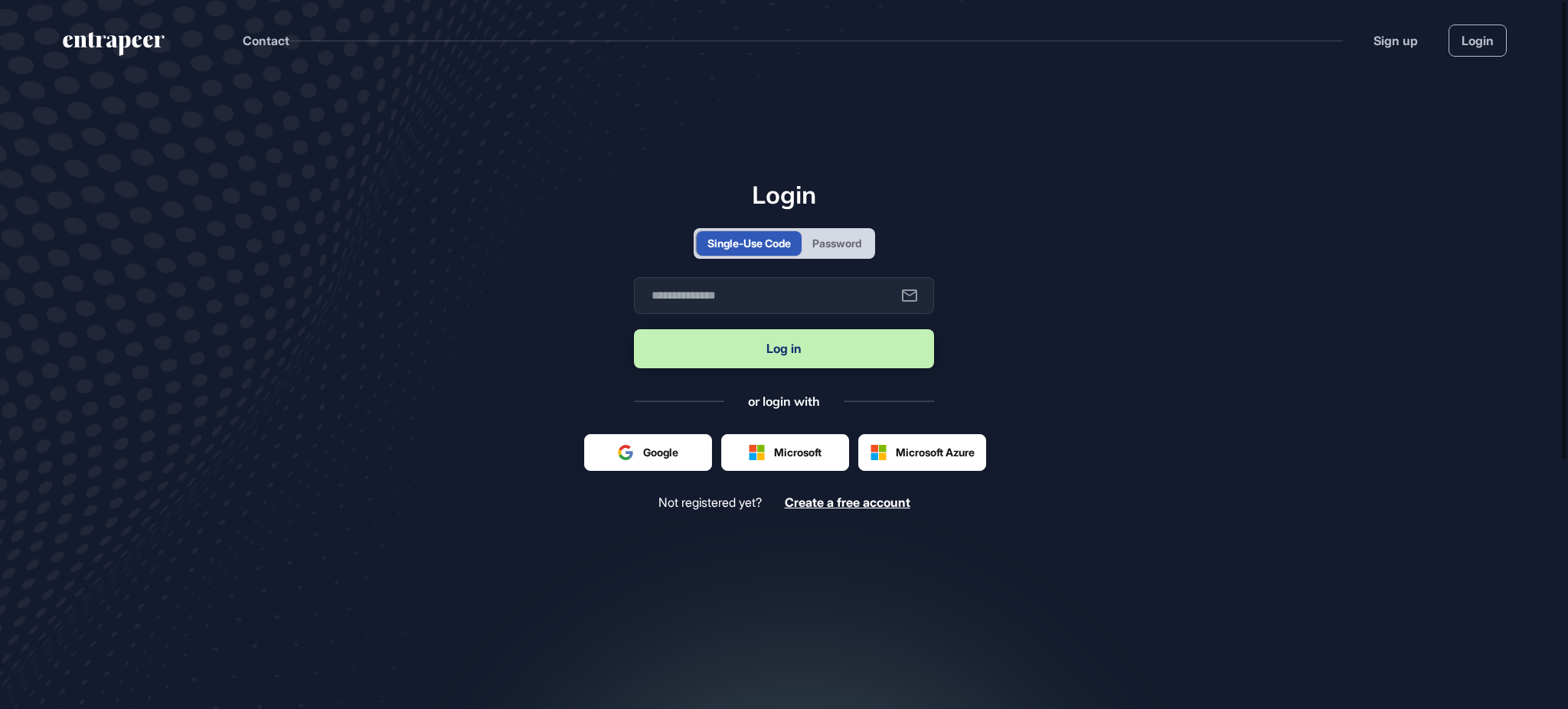
click at [861, 244] on div "Password" at bounding box center [837, 243] width 49 height 16
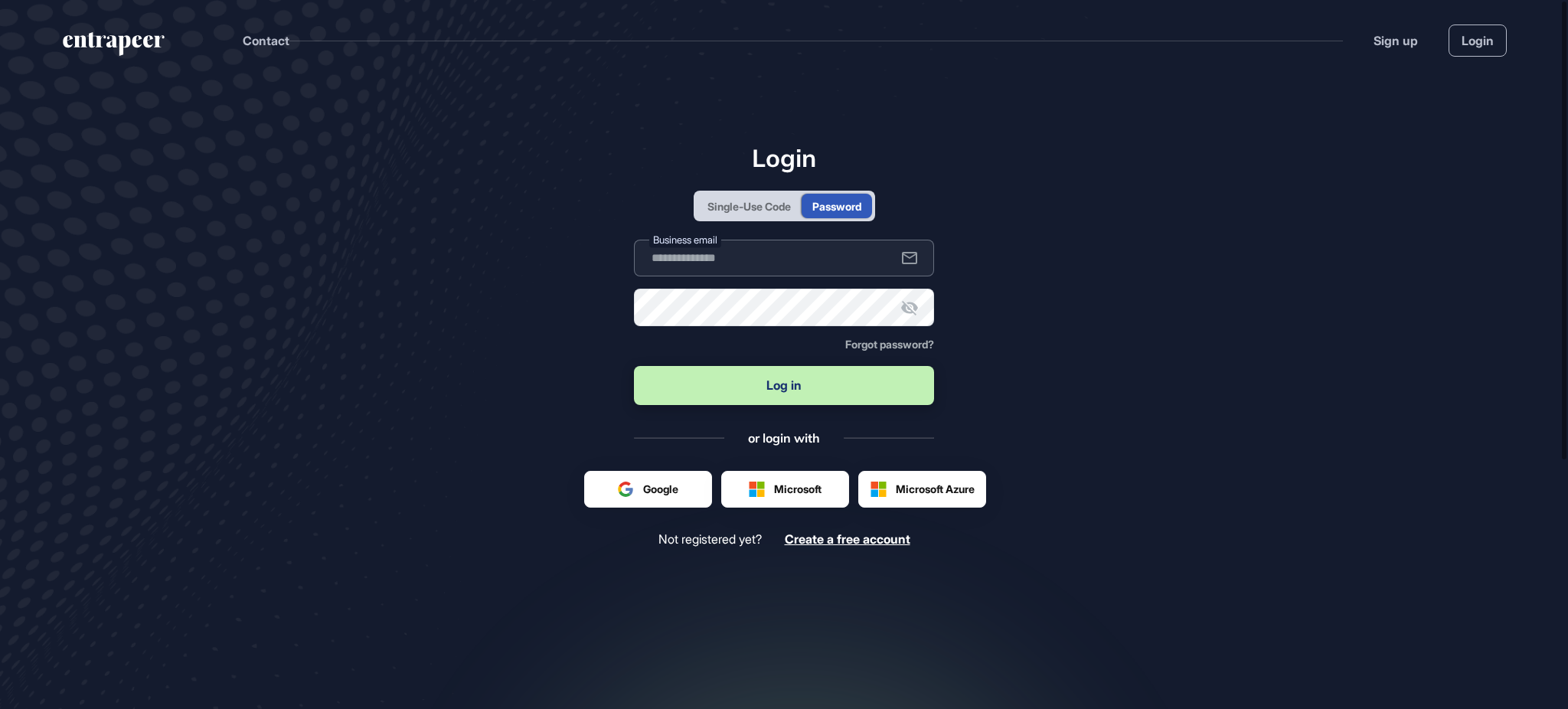
click at [847, 264] on input "text" at bounding box center [784, 258] width 300 height 37
type input "**********"
click at [634, 366] on button "Log in" at bounding box center [784, 386] width 300 height 39
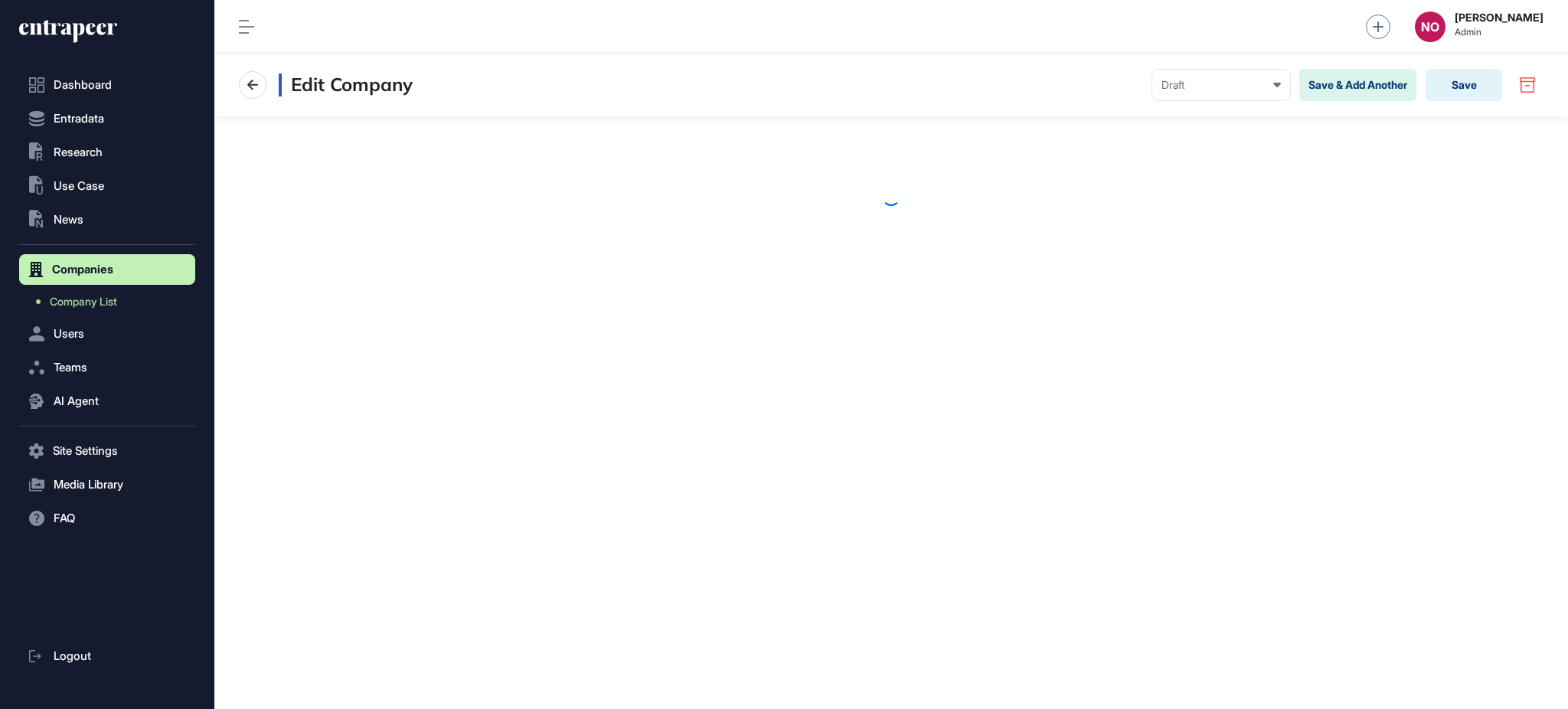
scroll to position [1, 1]
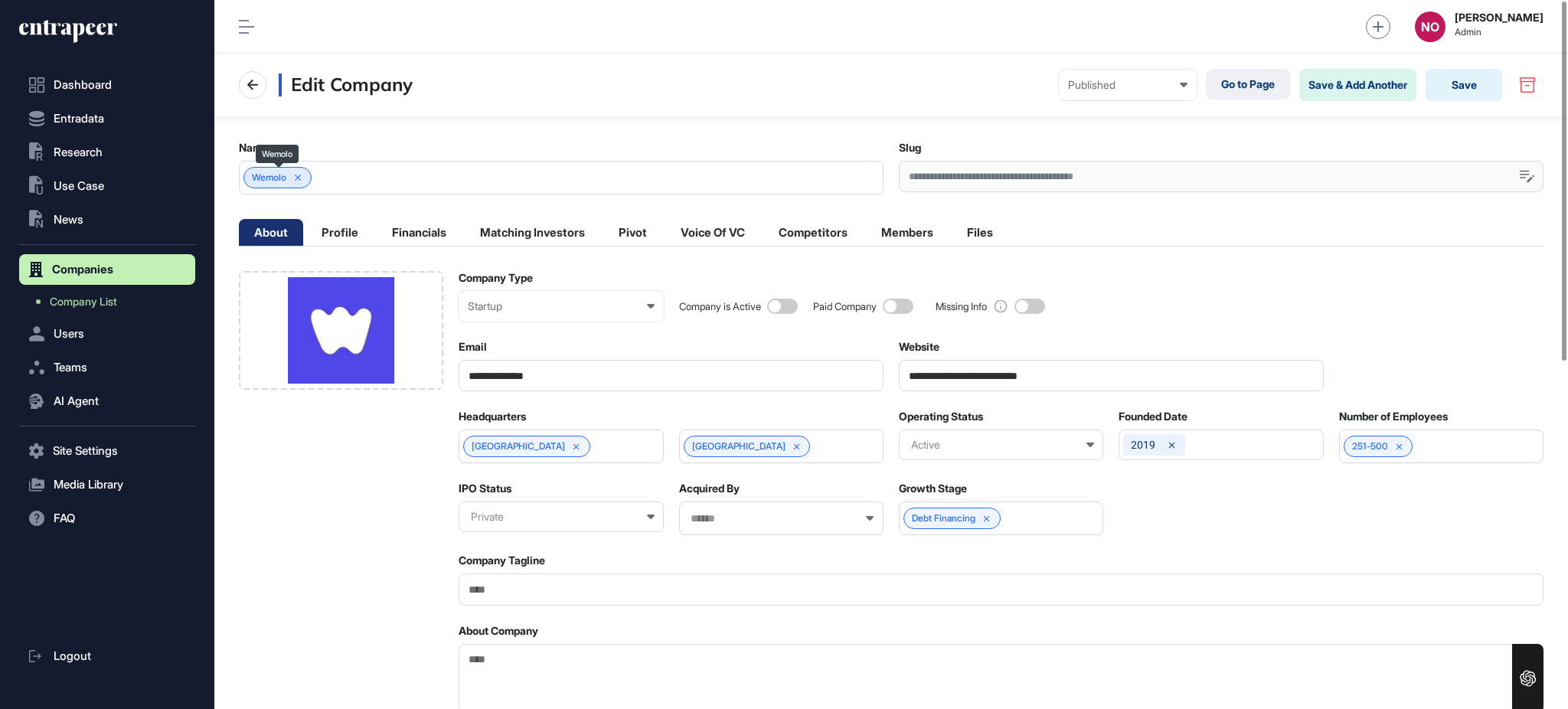
click at [263, 185] on div "Wemolo" at bounding box center [277, 178] width 68 height 22
copy span "Wemolo"
click at [130, 298] on link "Company List" at bounding box center [111, 302] width 169 height 28
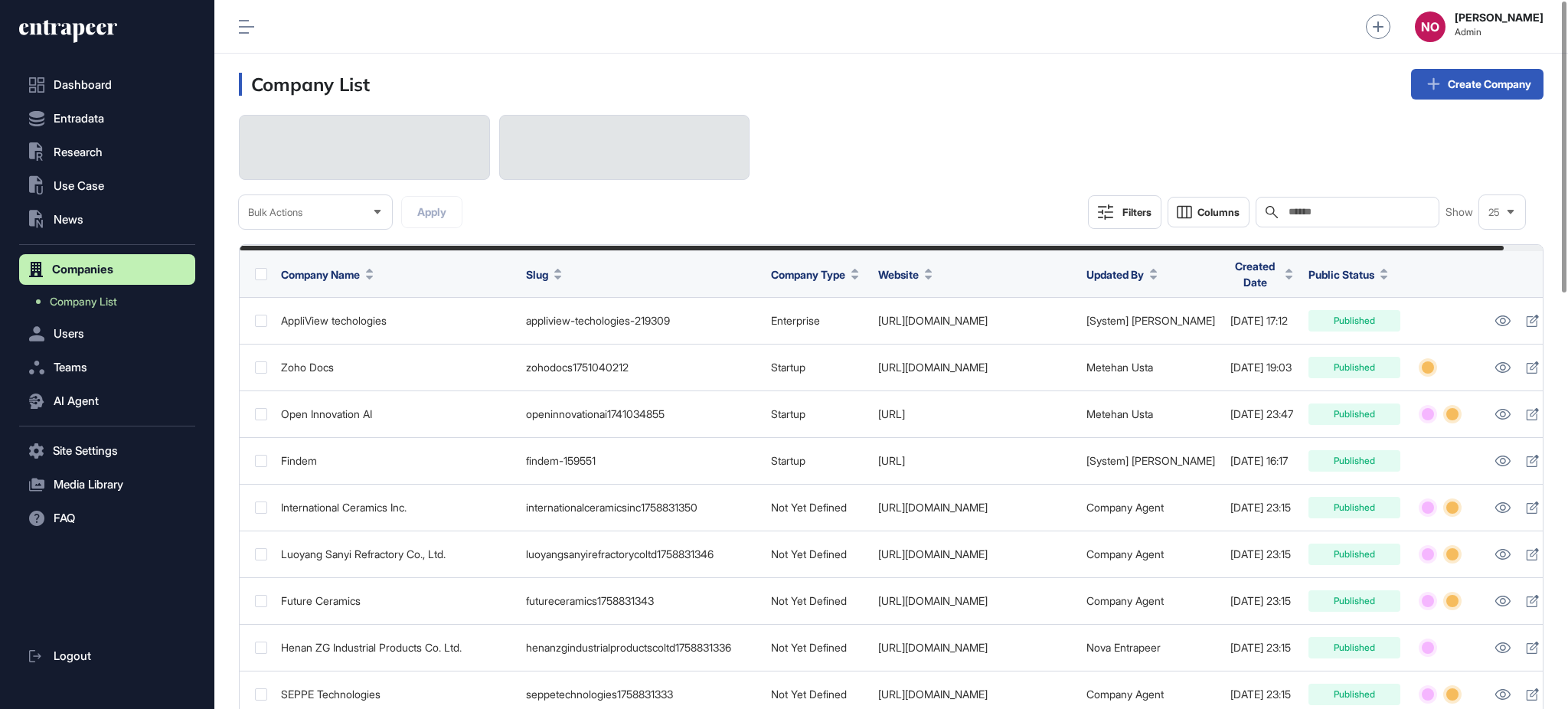
click at [1366, 218] on div "Search" at bounding box center [1348, 211] width 184 height 31
paste input "******"
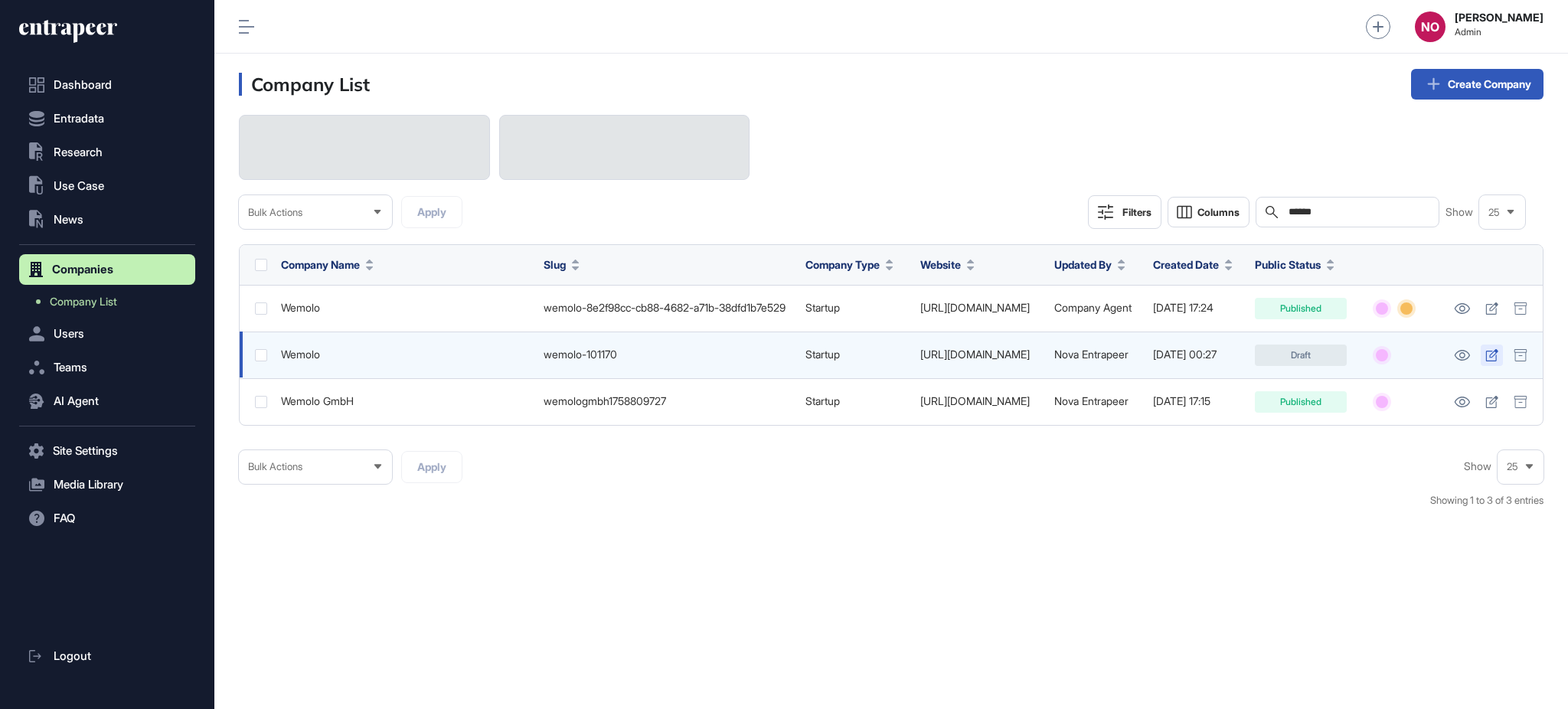
type input "******"
click at [1491, 354] on icon at bounding box center [1491, 355] width 13 height 12
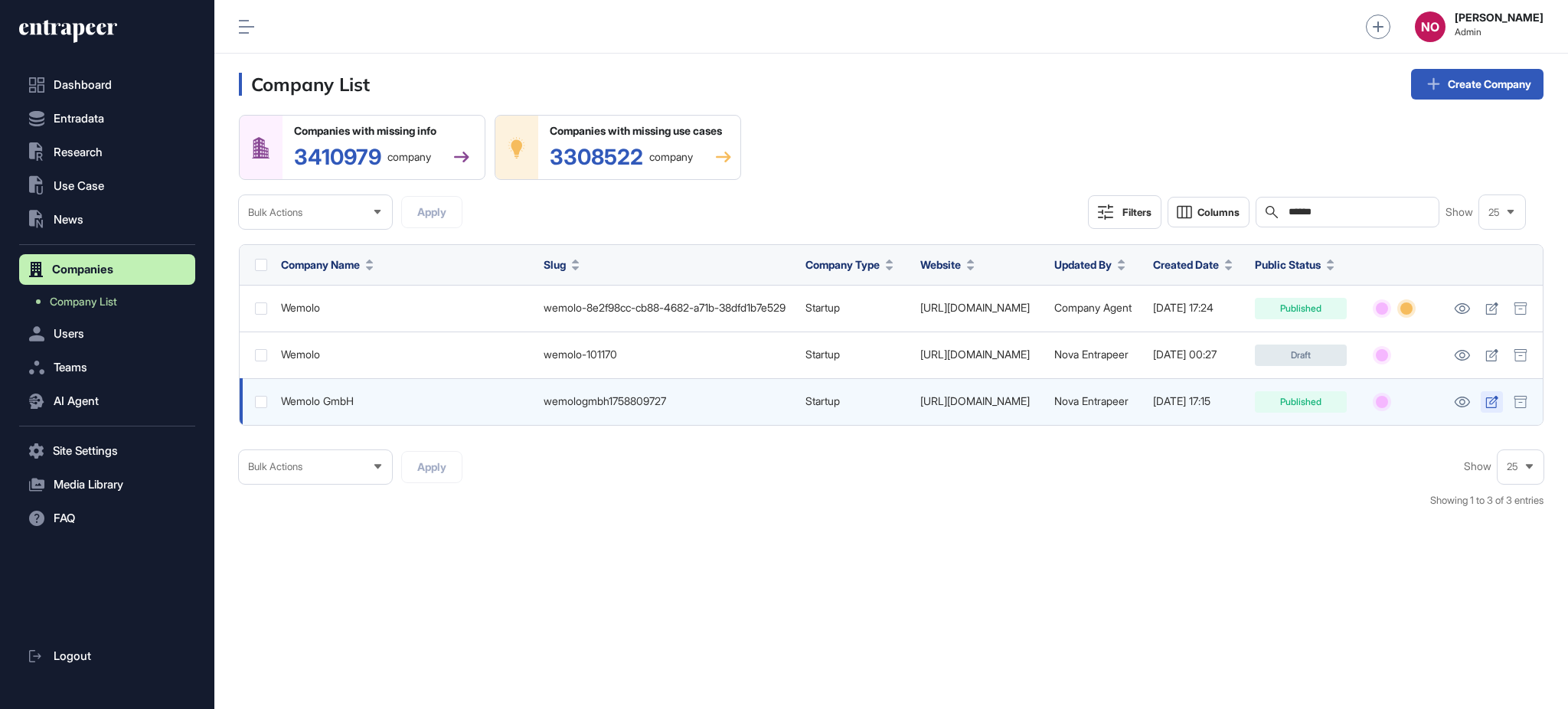
click at [1493, 406] on icon at bounding box center [1491, 402] width 13 height 12
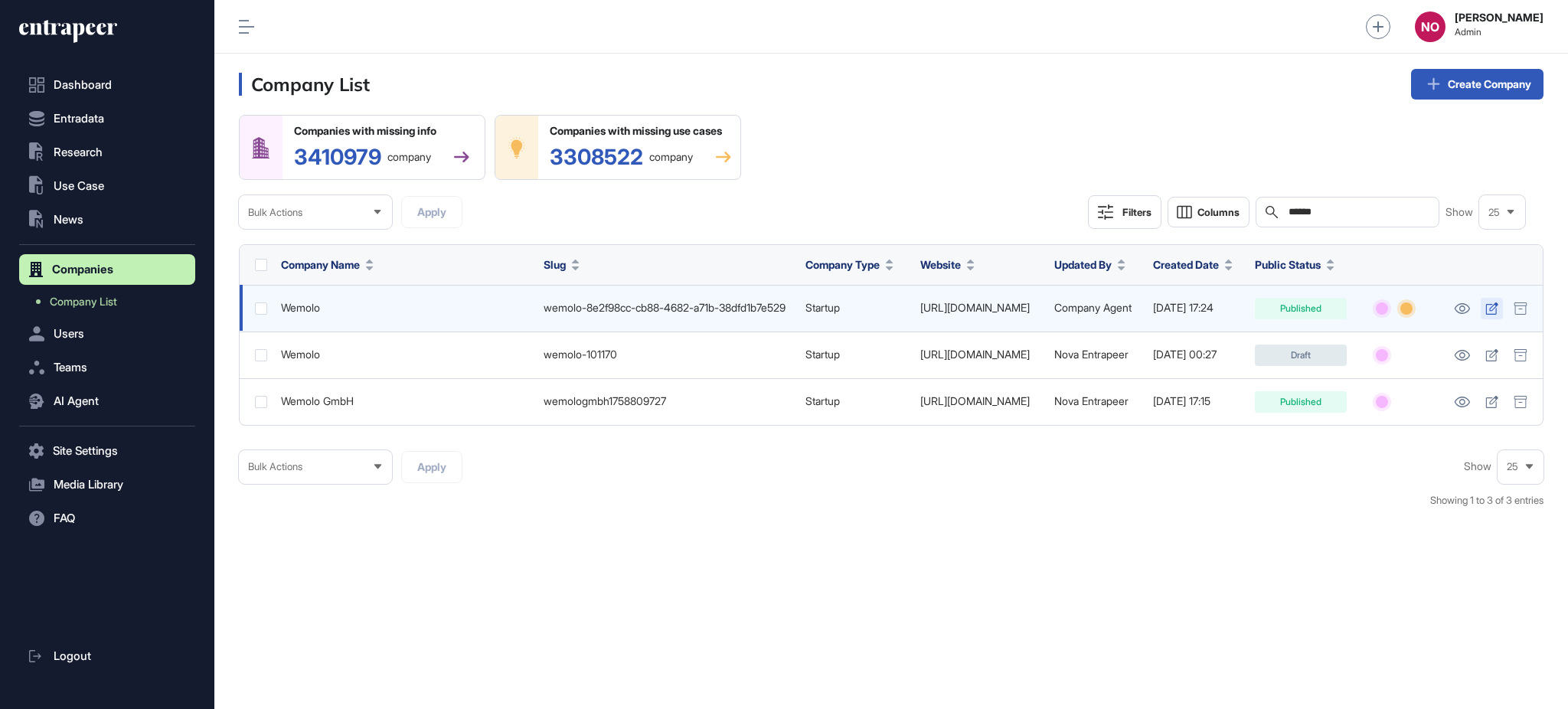
click at [1491, 312] on icon at bounding box center [1491, 308] width 13 height 12
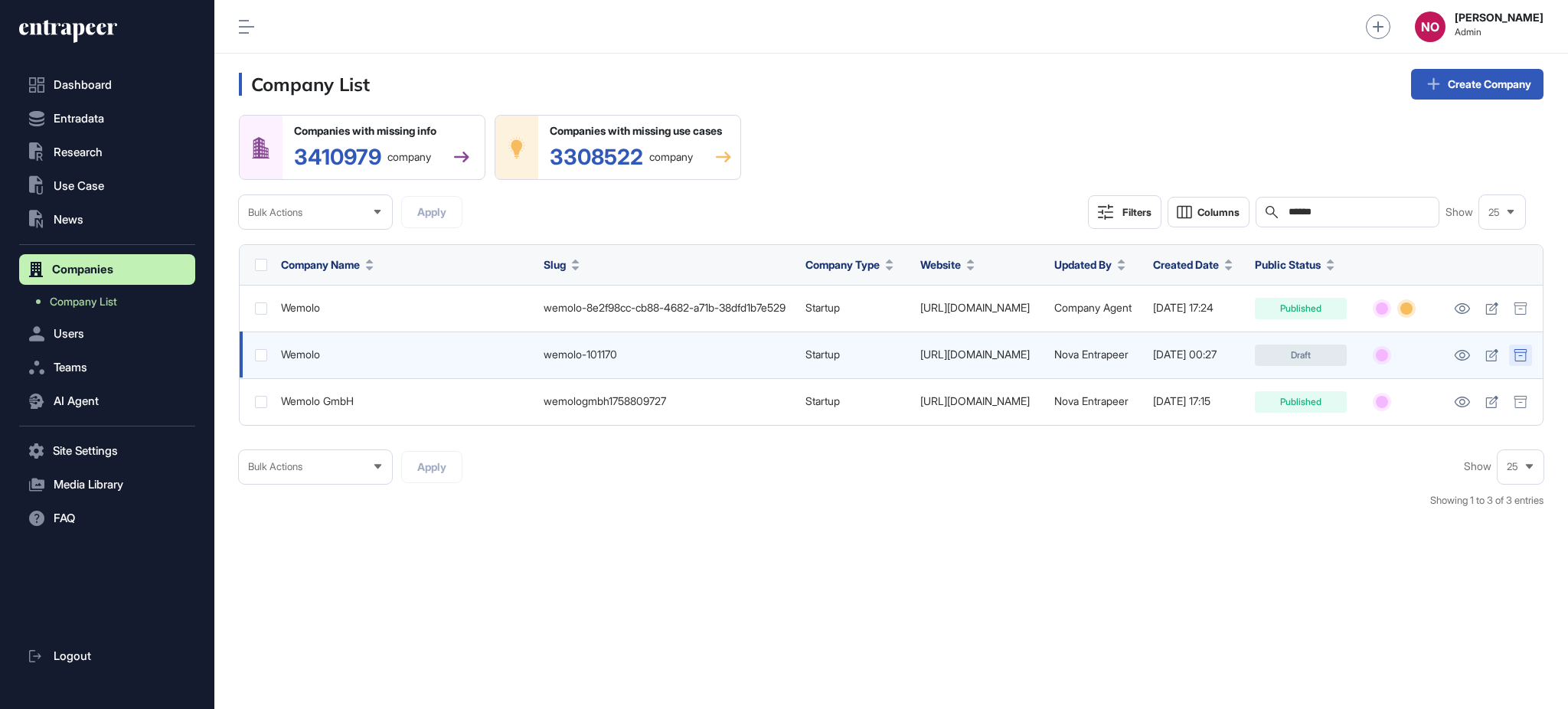
click at [1518, 353] on icon at bounding box center [1521, 355] width 14 height 12
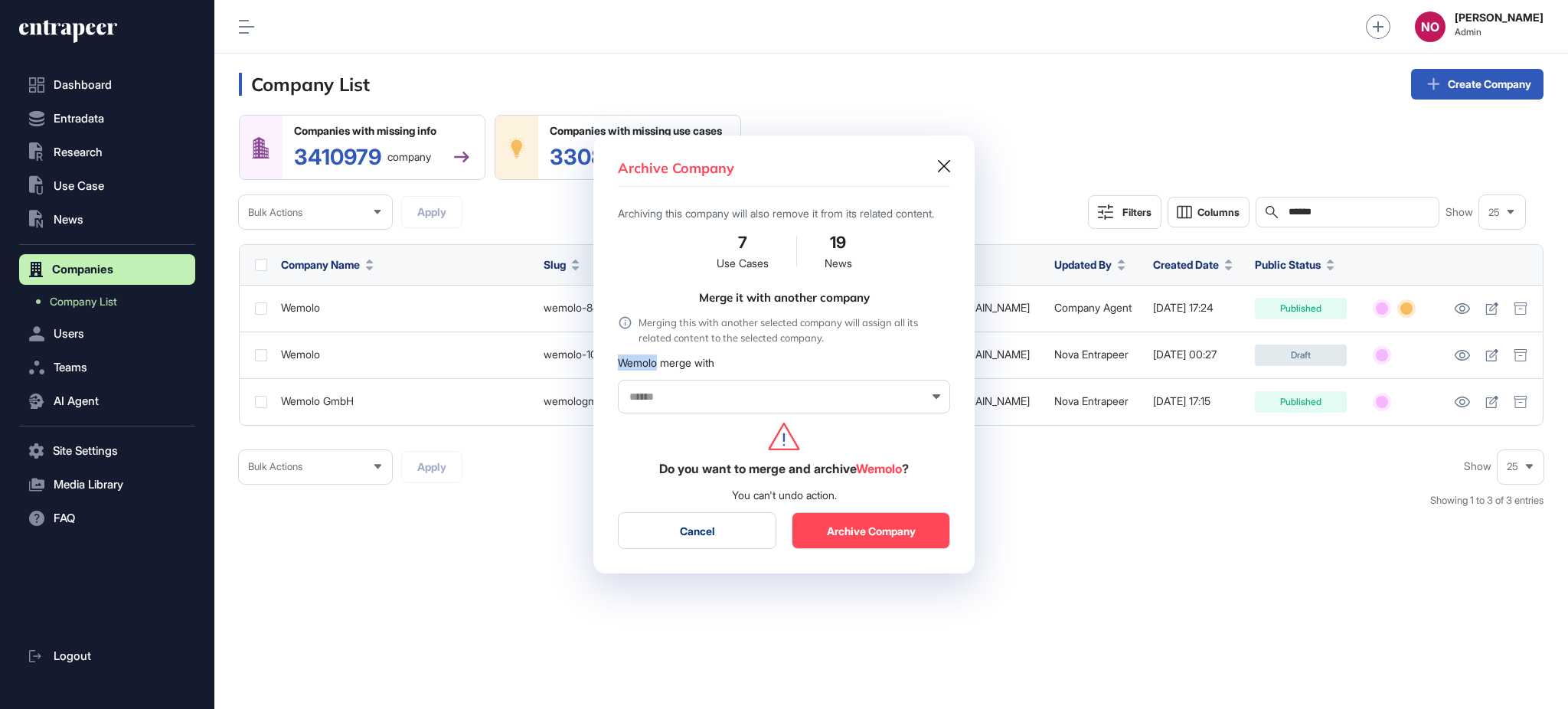
drag, startPoint x: 616, startPoint y: 369, endPoint x: 657, endPoint y: 377, distance: 41.8
click at [657, 377] on div "Archive Company Archiving this company will also remove it from its related con…" at bounding box center [784, 354] width 381 height 438
copy div "Wemolo"
click at [657, 403] on input "text" at bounding box center [774, 396] width 292 height 13
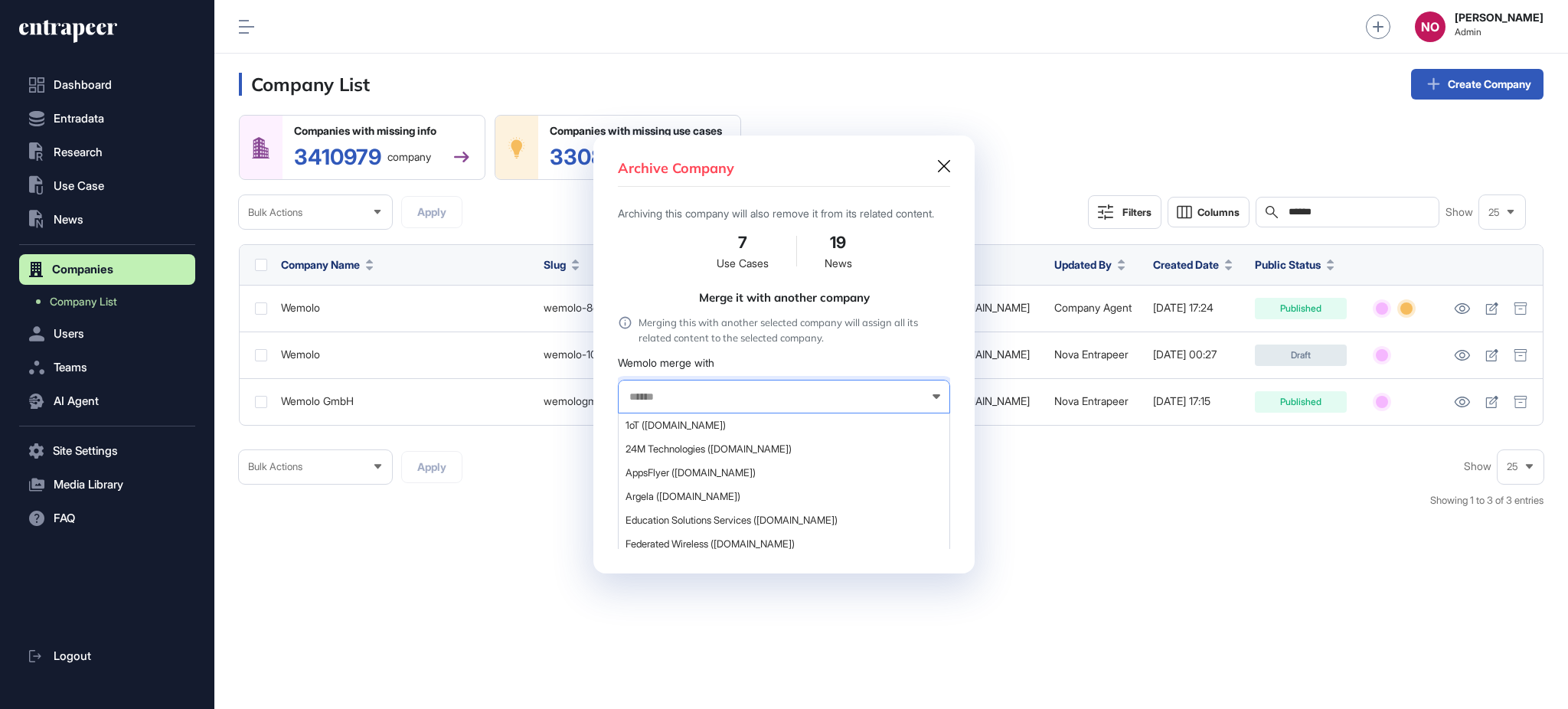
paste input "******"
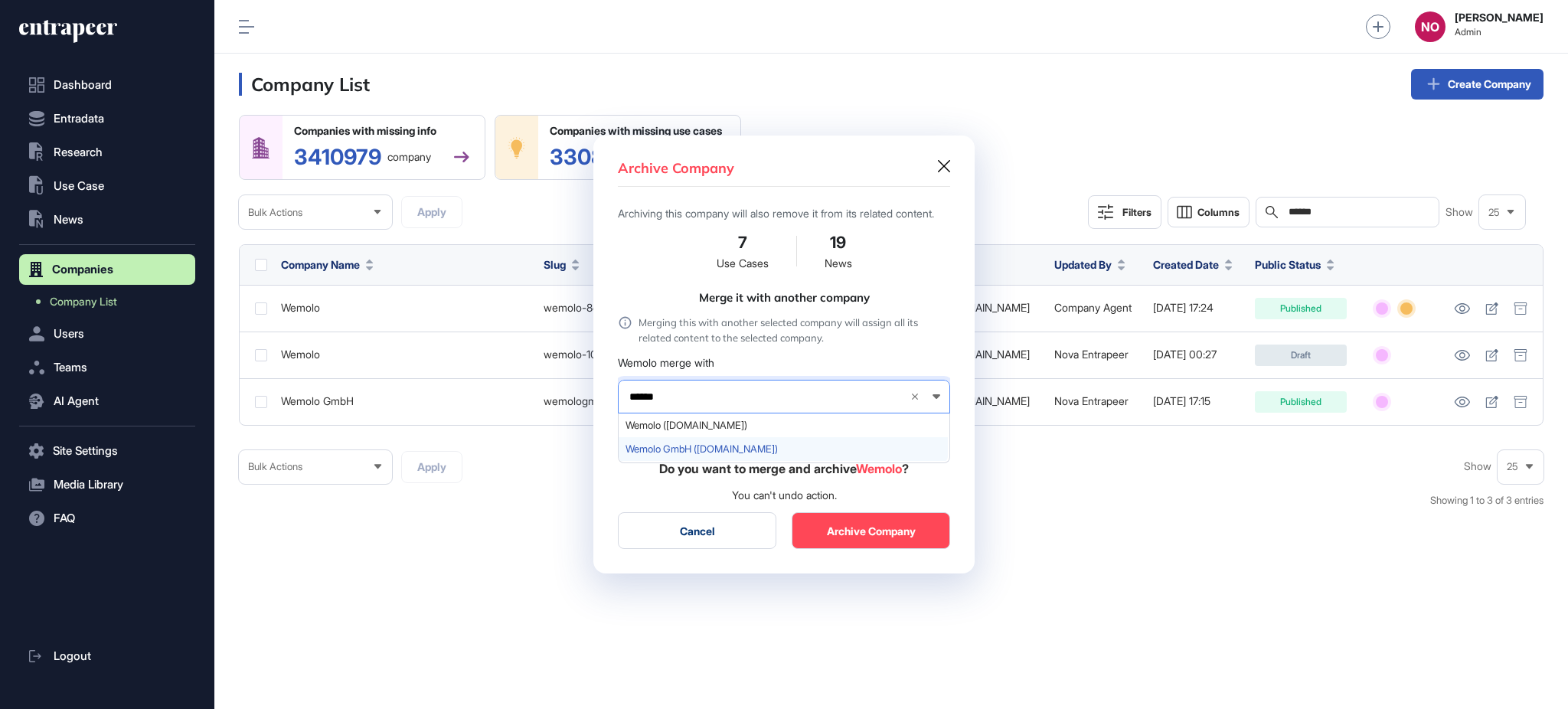
type input "******"
click at [700, 454] on span "Wemolo GmbH (wemolo.com)" at bounding box center [783, 449] width 315 height 12
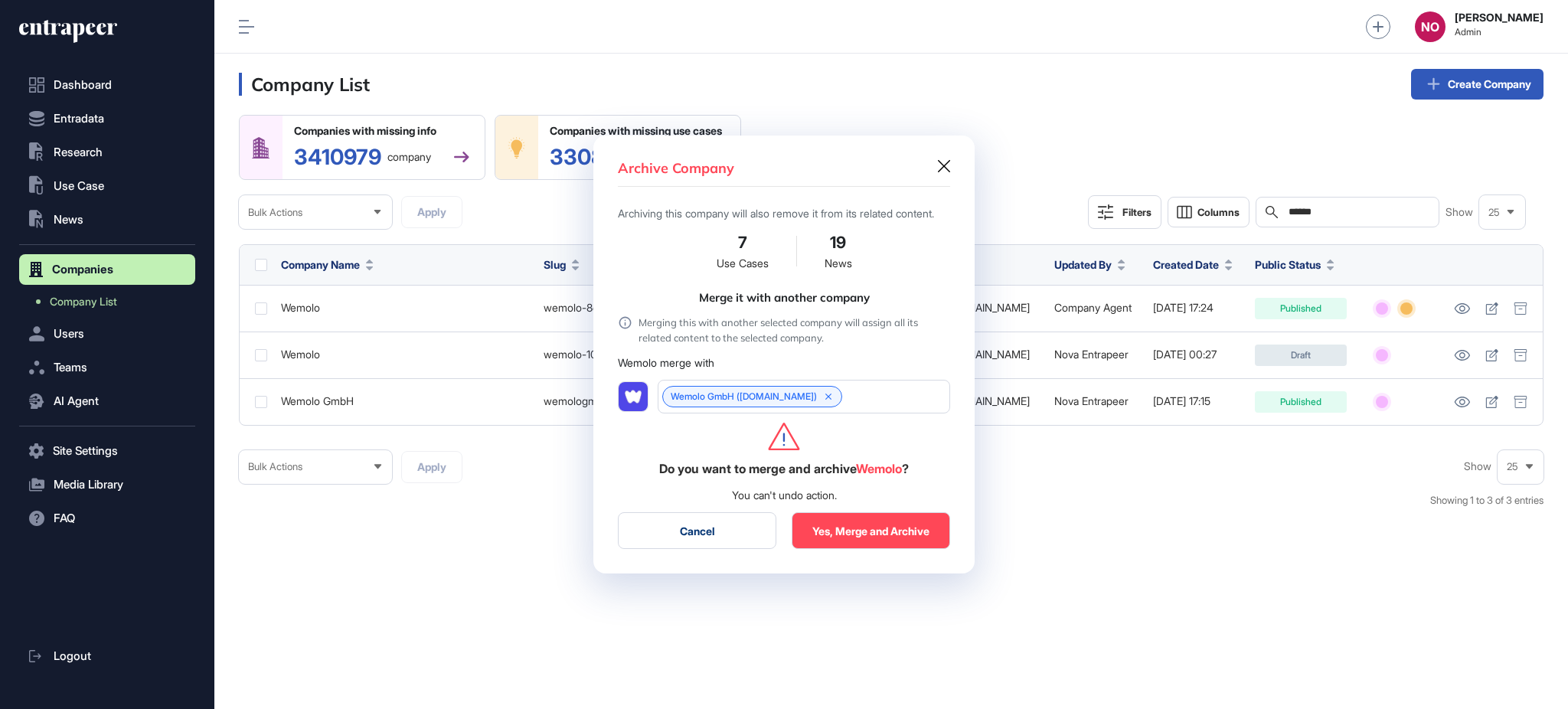
click at [875, 537] on button "Yes, Merge and Archive" at bounding box center [871, 530] width 159 height 37
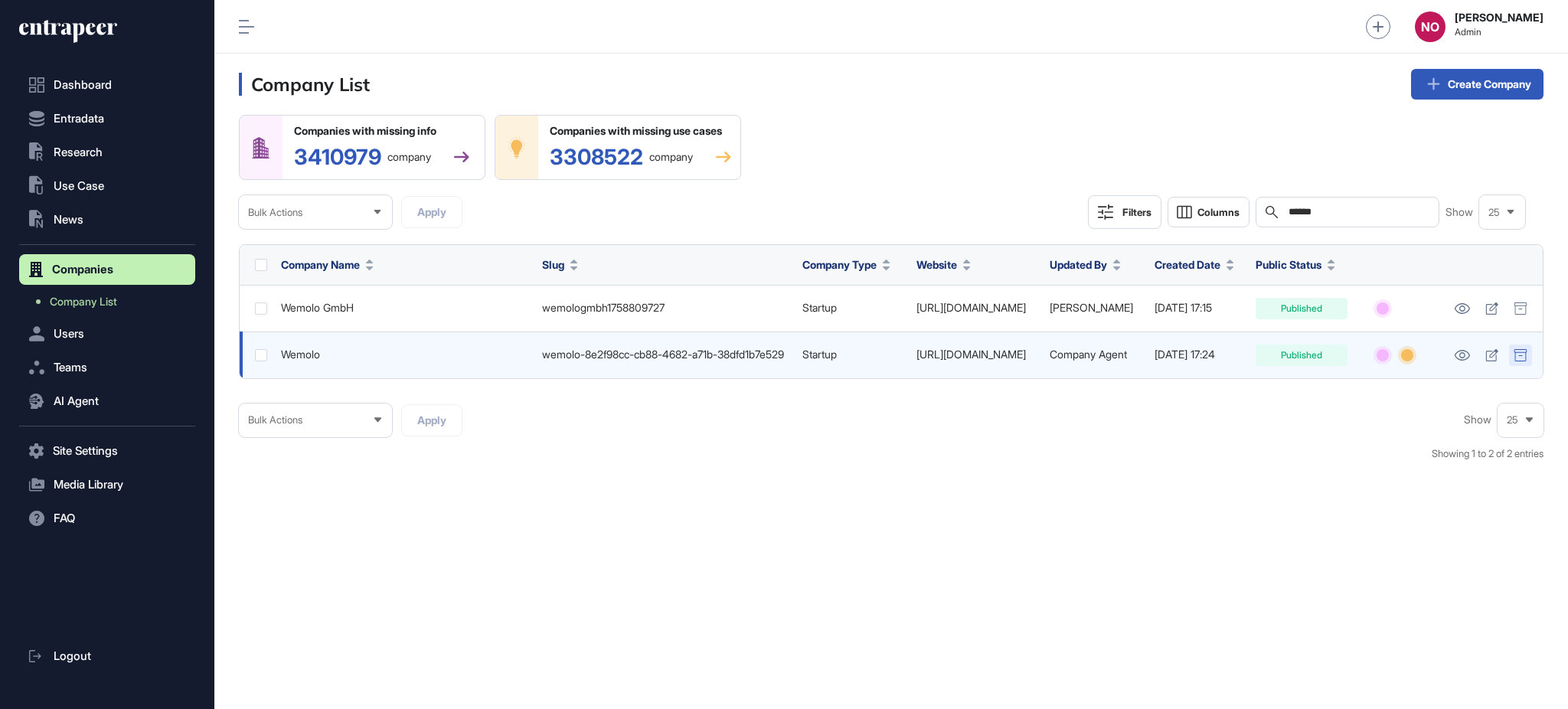
click at [1518, 354] on icon at bounding box center [1521, 355] width 14 height 12
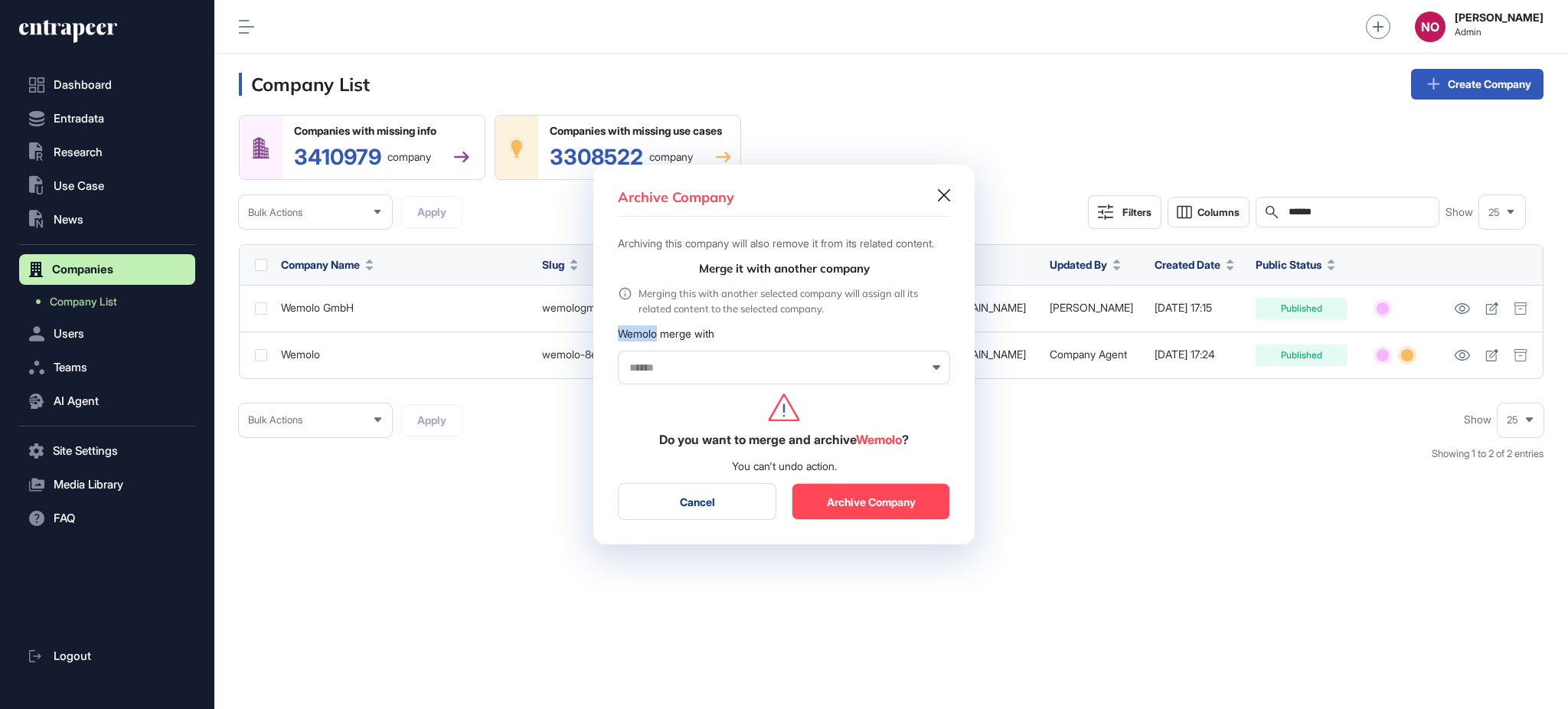
drag, startPoint x: 619, startPoint y: 346, endPoint x: 657, endPoint y: 345, distance: 38.0
click at [657, 342] on div "Wemolo merge with" at bounding box center [784, 334] width 333 height 16
copy div "Wemolo"
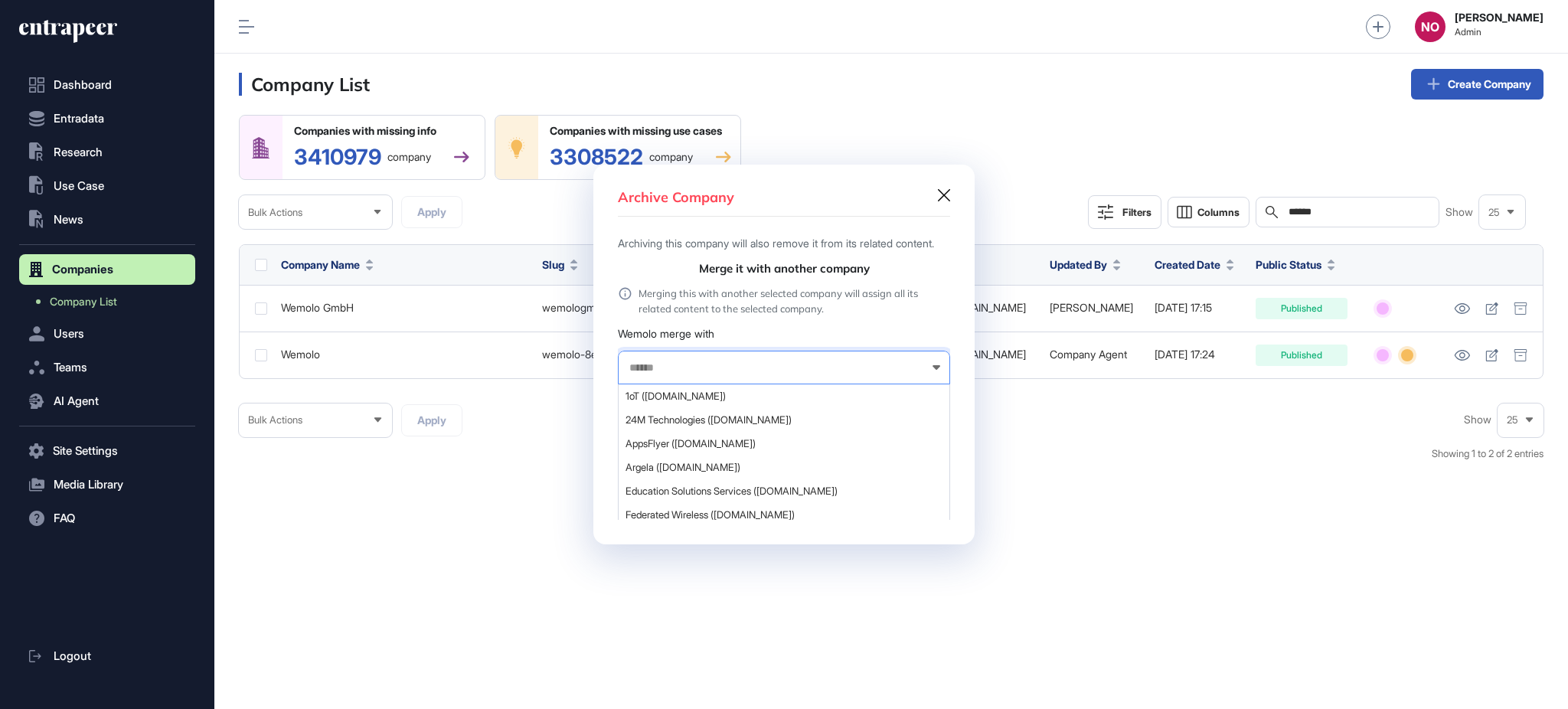
click at [648, 374] on input "text" at bounding box center [774, 367] width 292 height 13
paste input "******"
type input "******"
click at [940, 190] on icon at bounding box center [944, 196] width 12 height 12
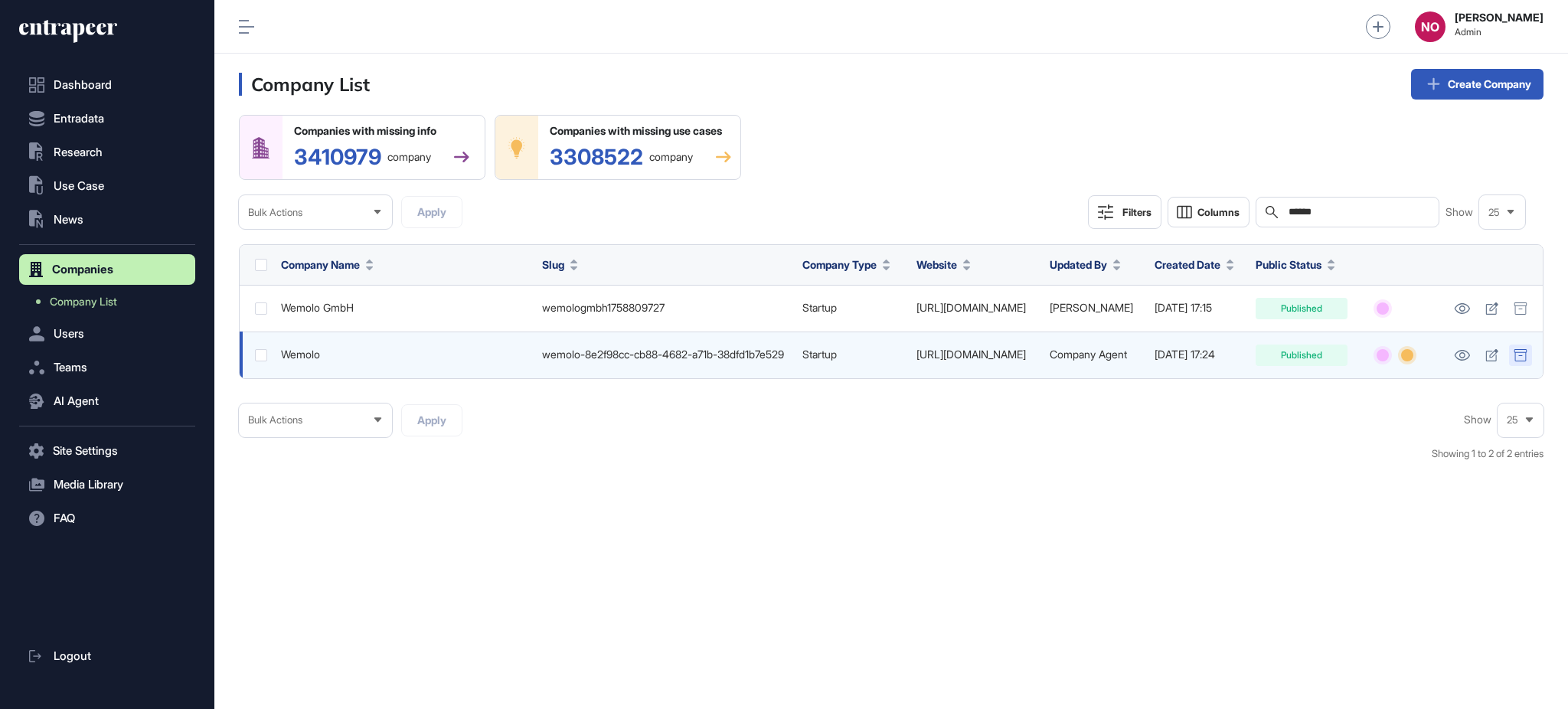
click at [1526, 348] on div at bounding box center [1520, 355] width 23 height 22
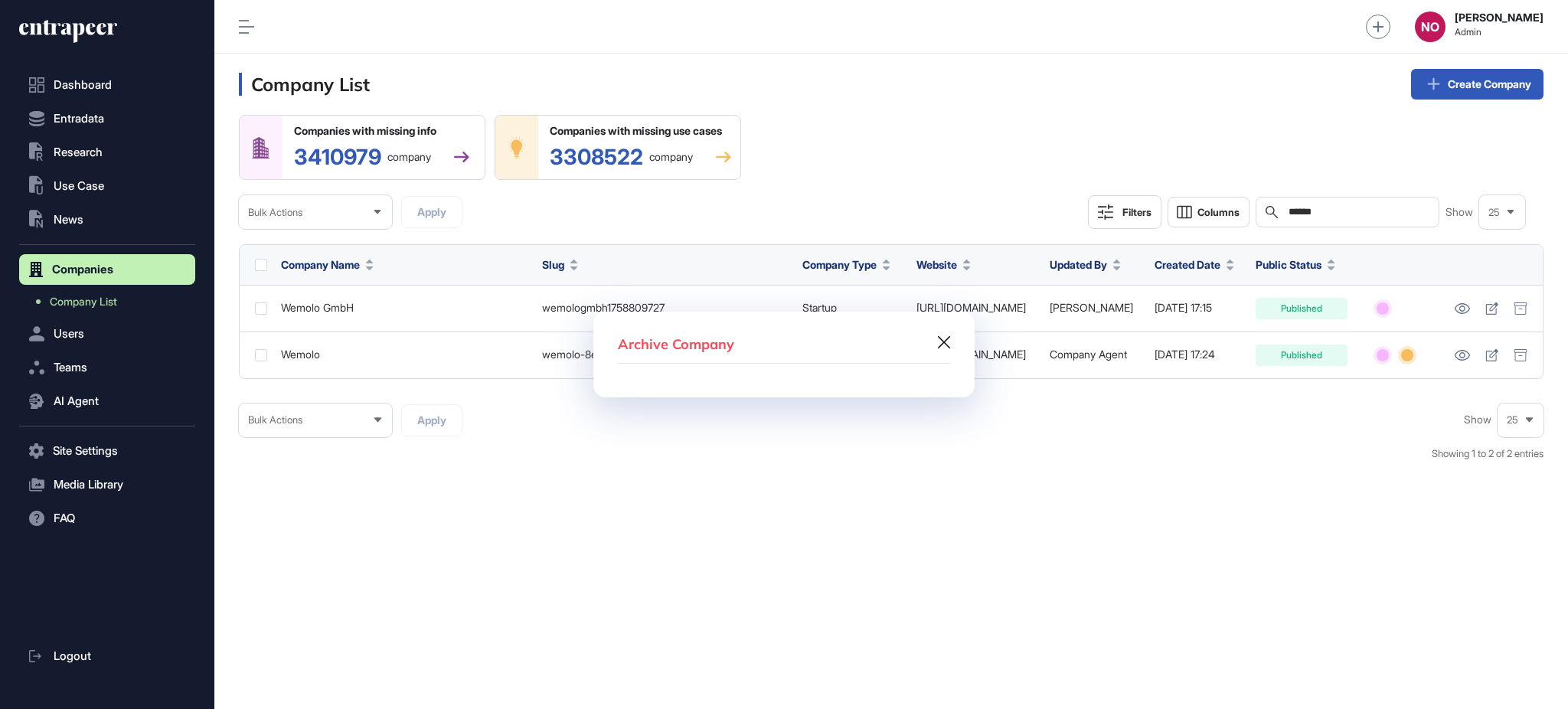
click at [947, 340] on icon at bounding box center [944, 342] width 12 height 12
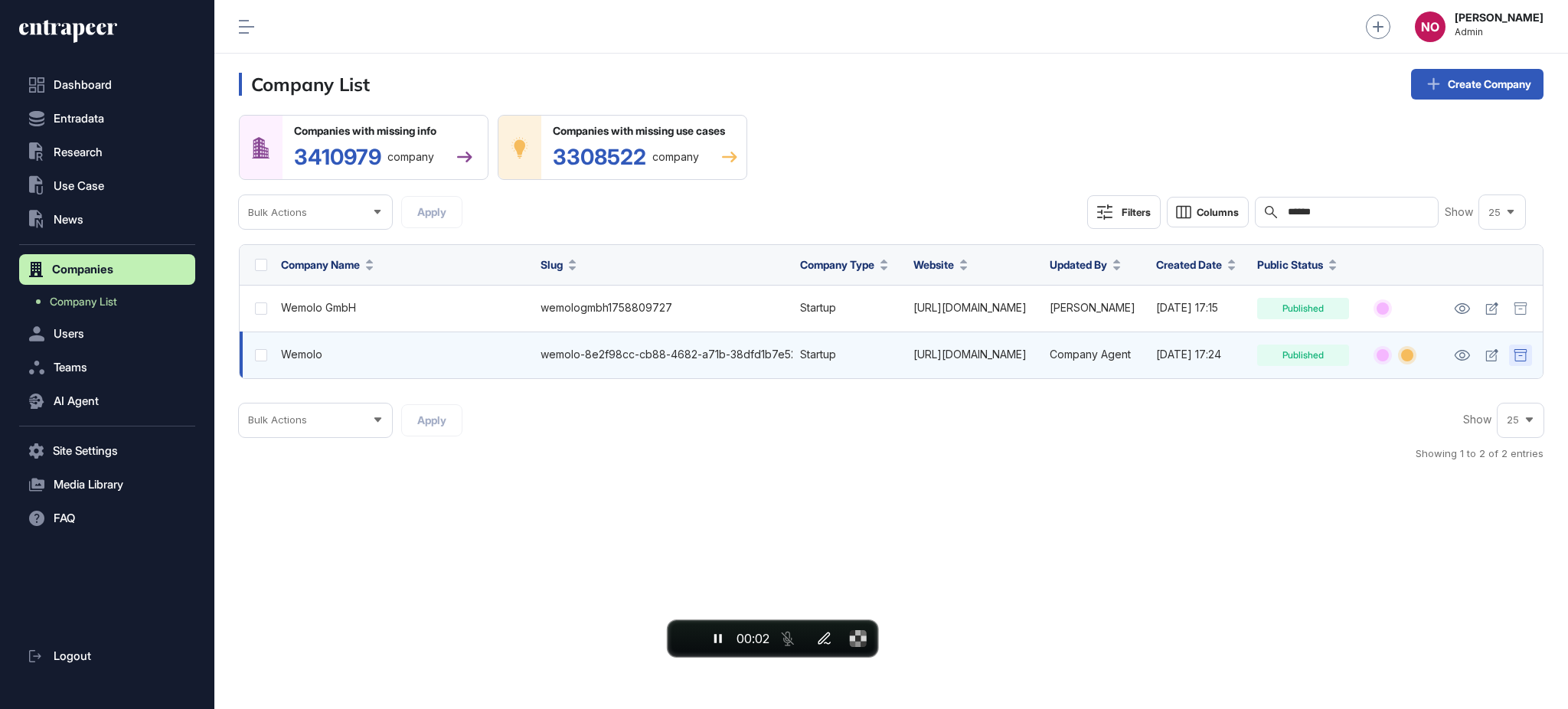
click at [1523, 356] on icon at bounding box center [1521, 355] width 14 height 12
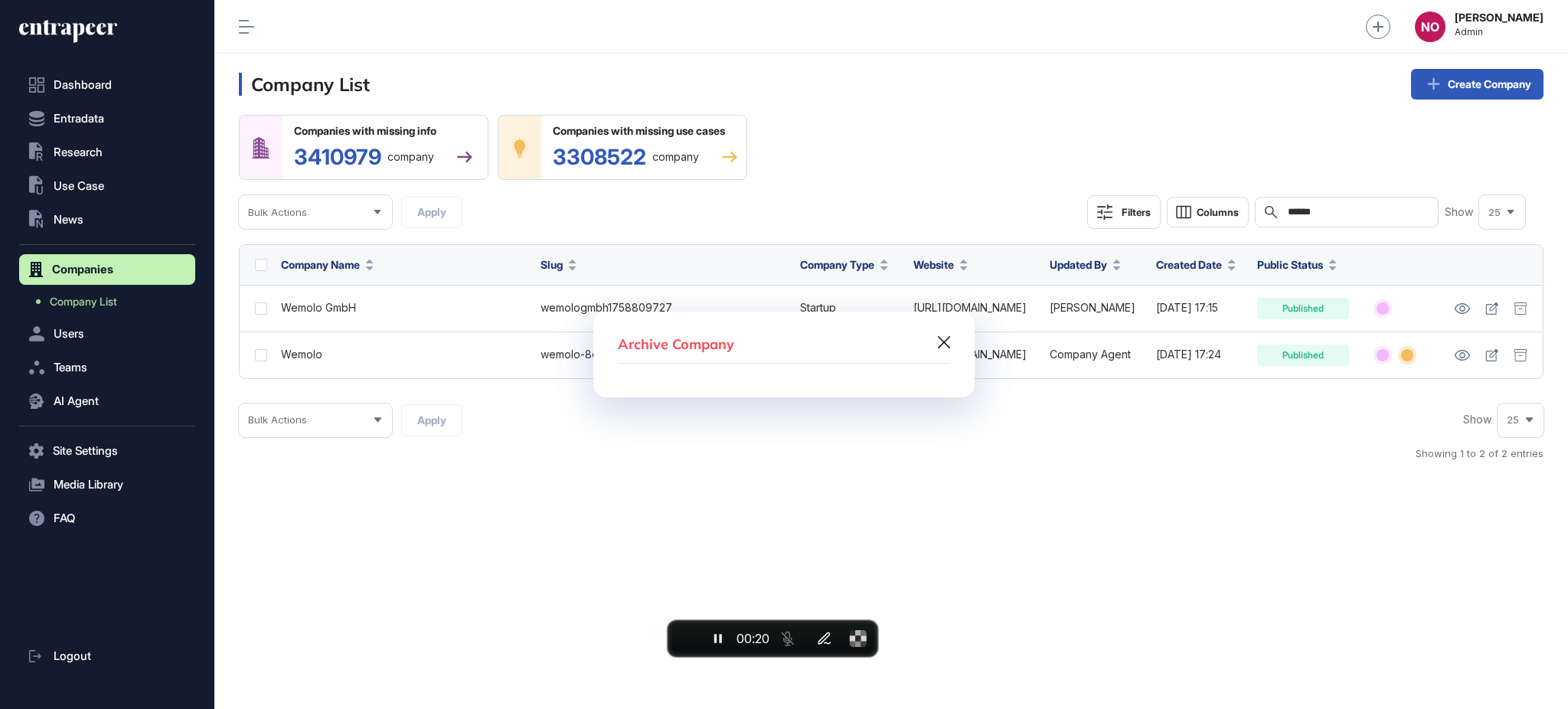
click at [940, 340] on icon at bounding box center [944, 342] width 12 height 12
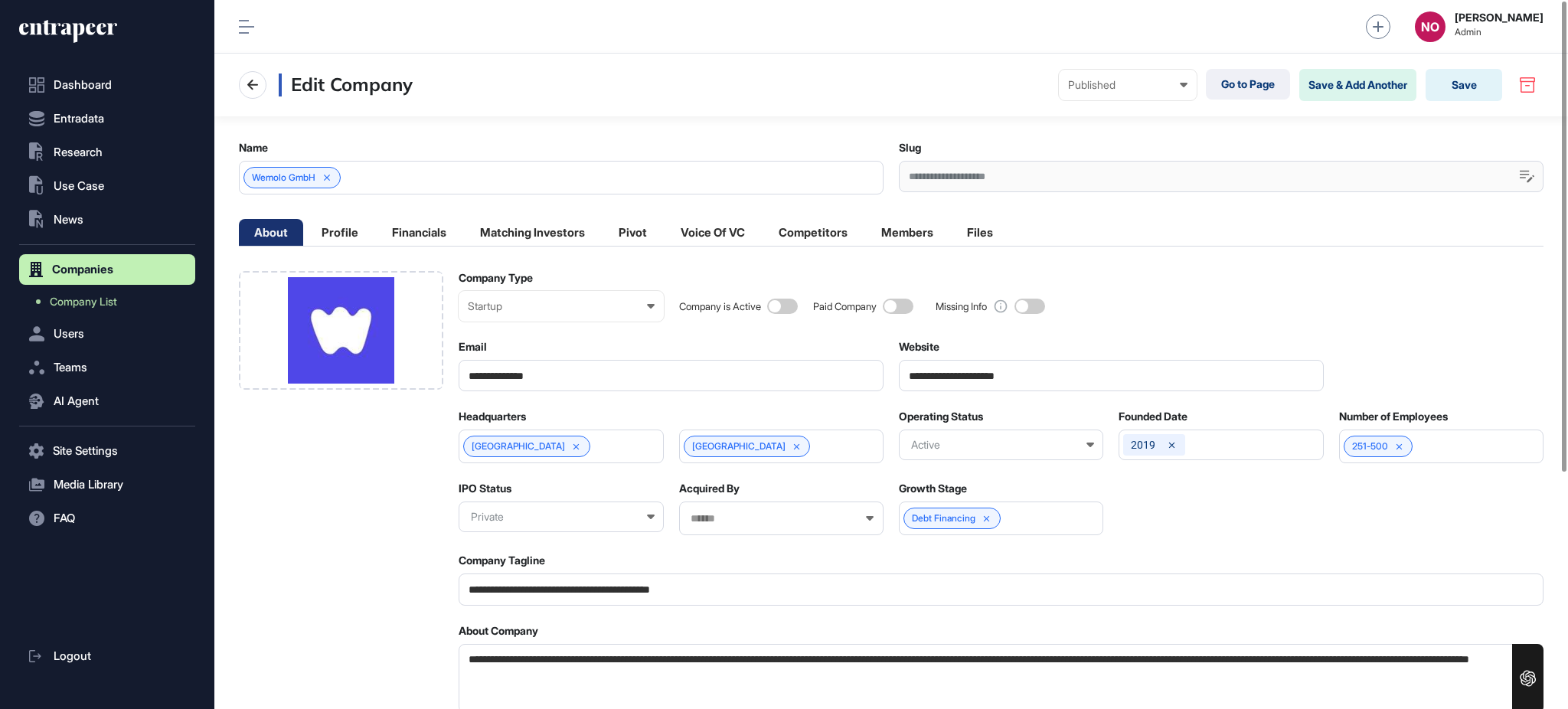
scroll to position [1, 1]
click at [645, 665] on textarea "**********" at bounding box center [1000, 678] width 1085 height 70
click at [684, 586] on input "**********" at bounding box center [1000, 590] width 1085 height 32
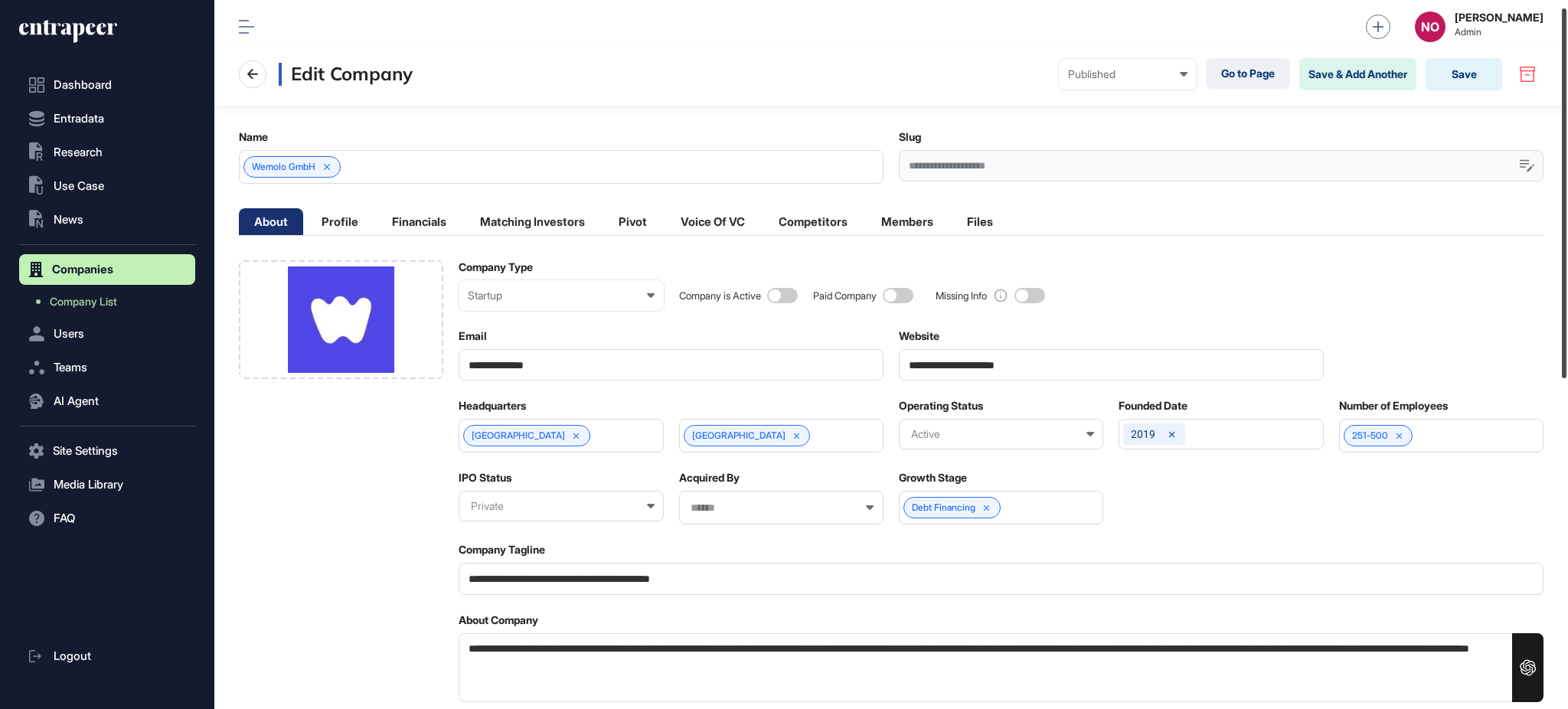
scroll to position [0, 0]
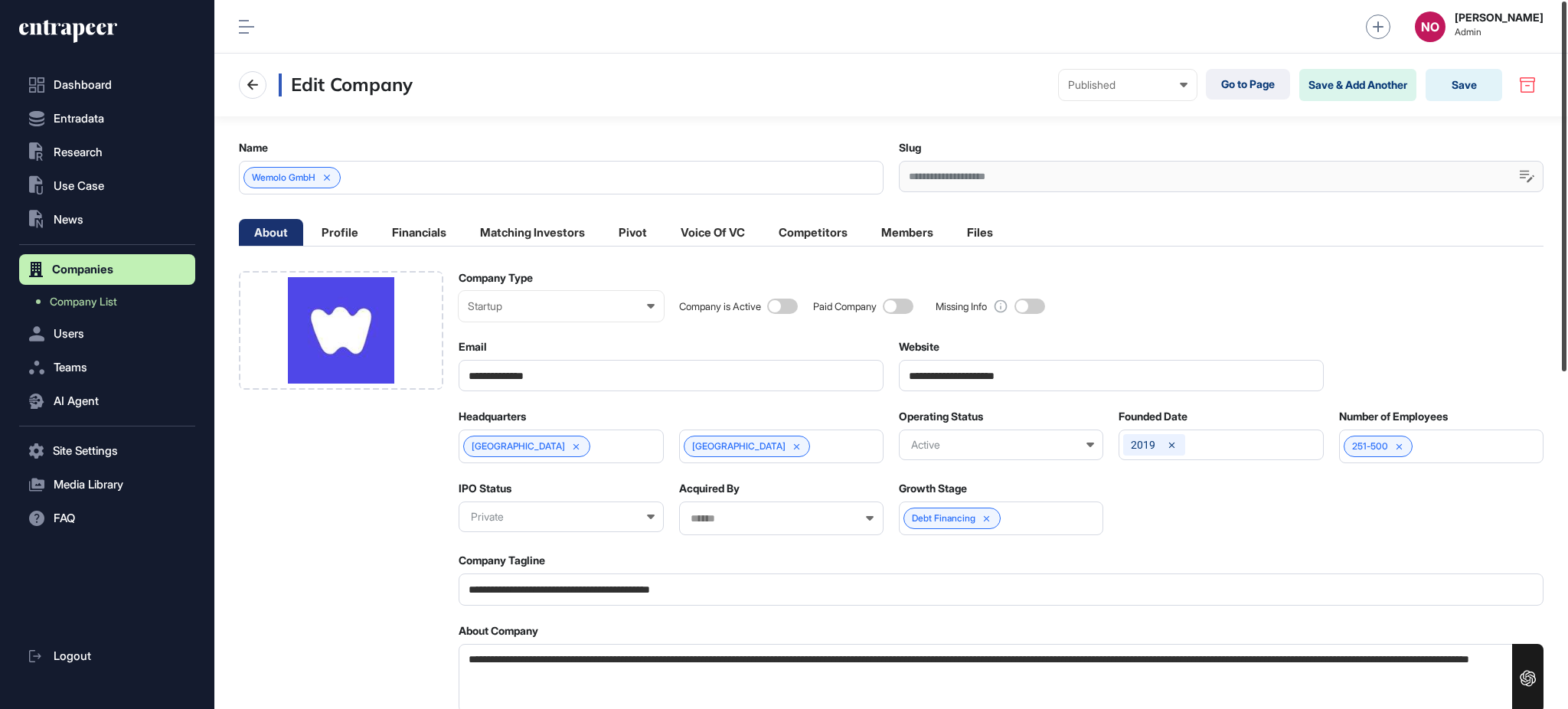
click at [1566, 232] on div at bounding box center [1564, 187] width 5 height 370
click at [329, 234] on li "Profile" at bounding box center [340, 232] width 67 height 27
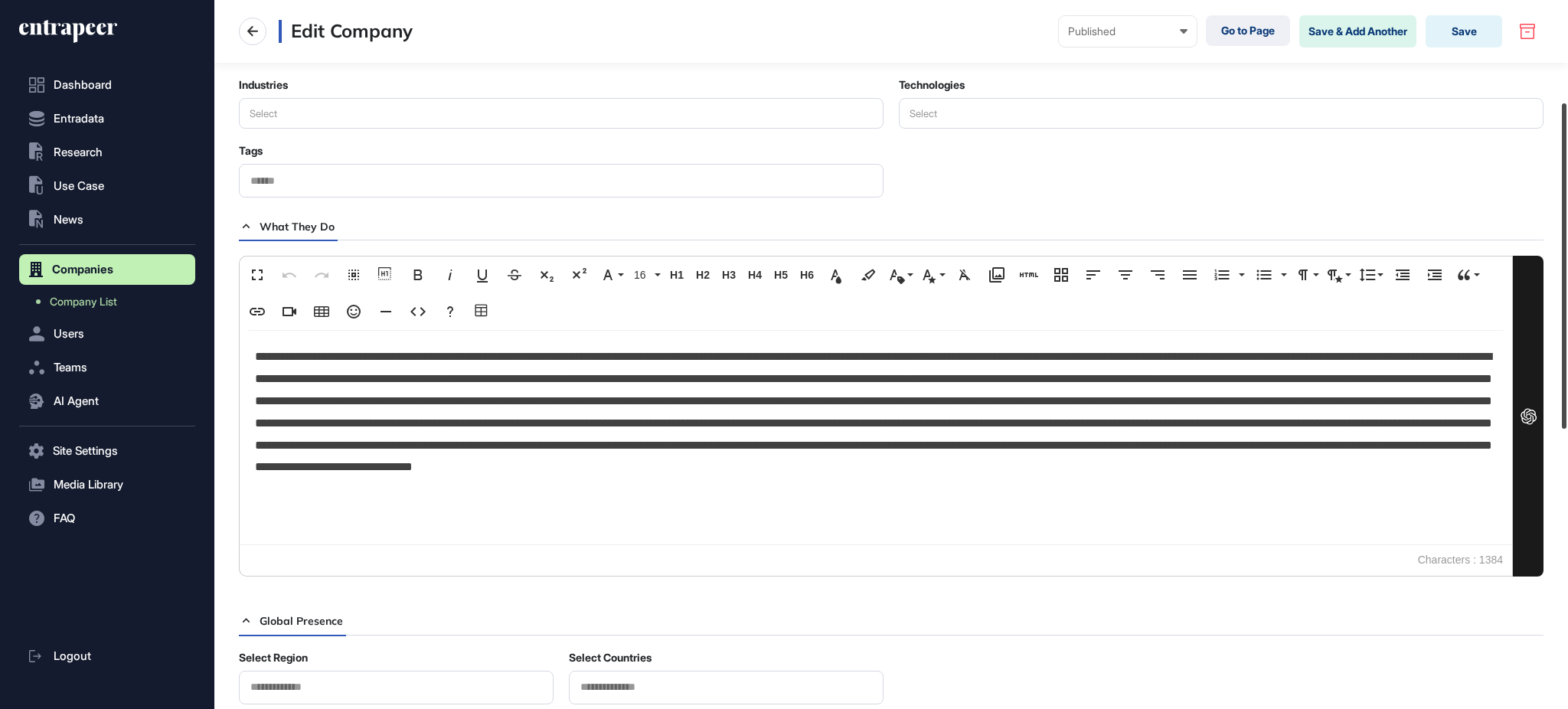
scroll to position [240, 0]
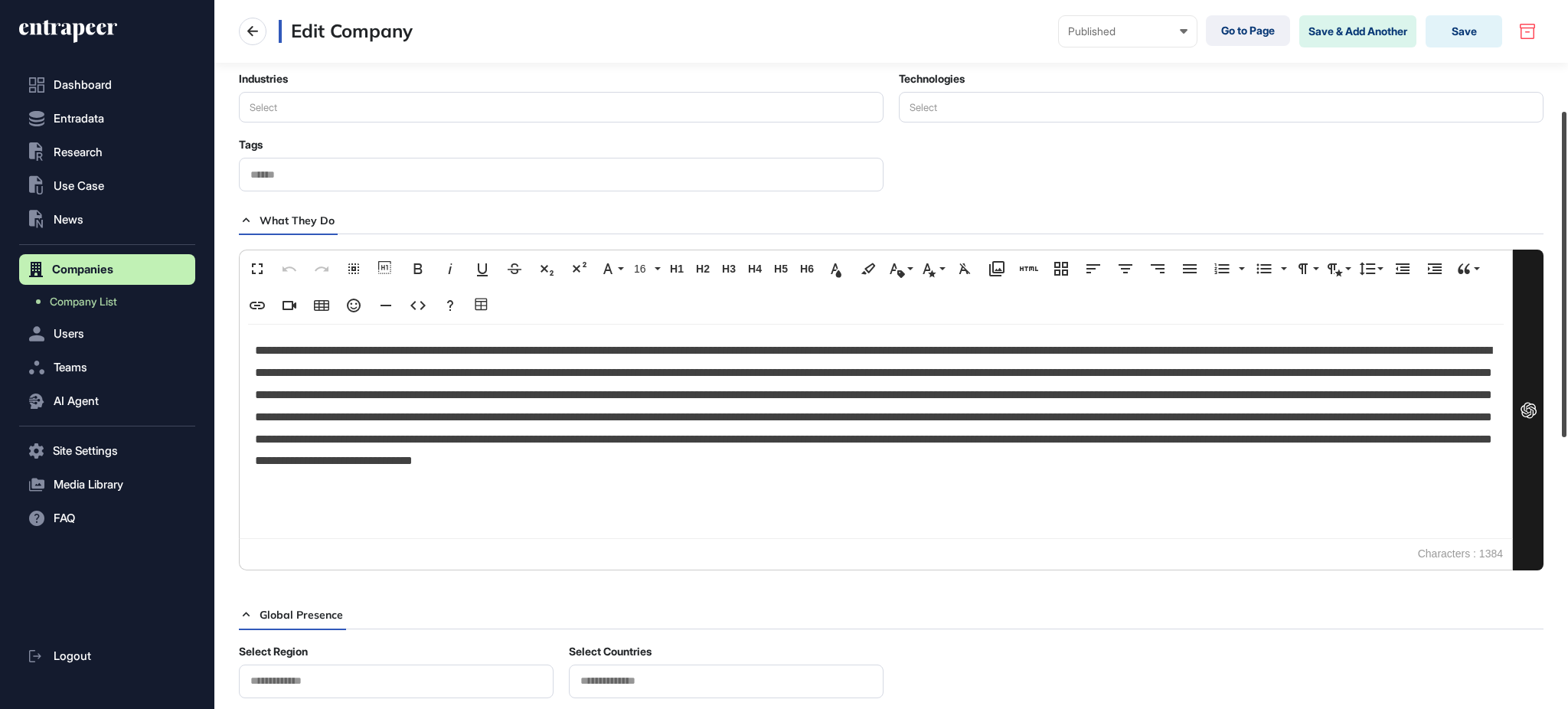
drag, startPoint x: 1566, startPoint y: 248, endPoint x: 1566, endPoint y: 327, distance: 79.0
click at [1566, 327] on div at bounding box center [1564, 275] width 5 height 326
click at [1156, 431] on p at bounding box center [876, 417] width 1242 height 155
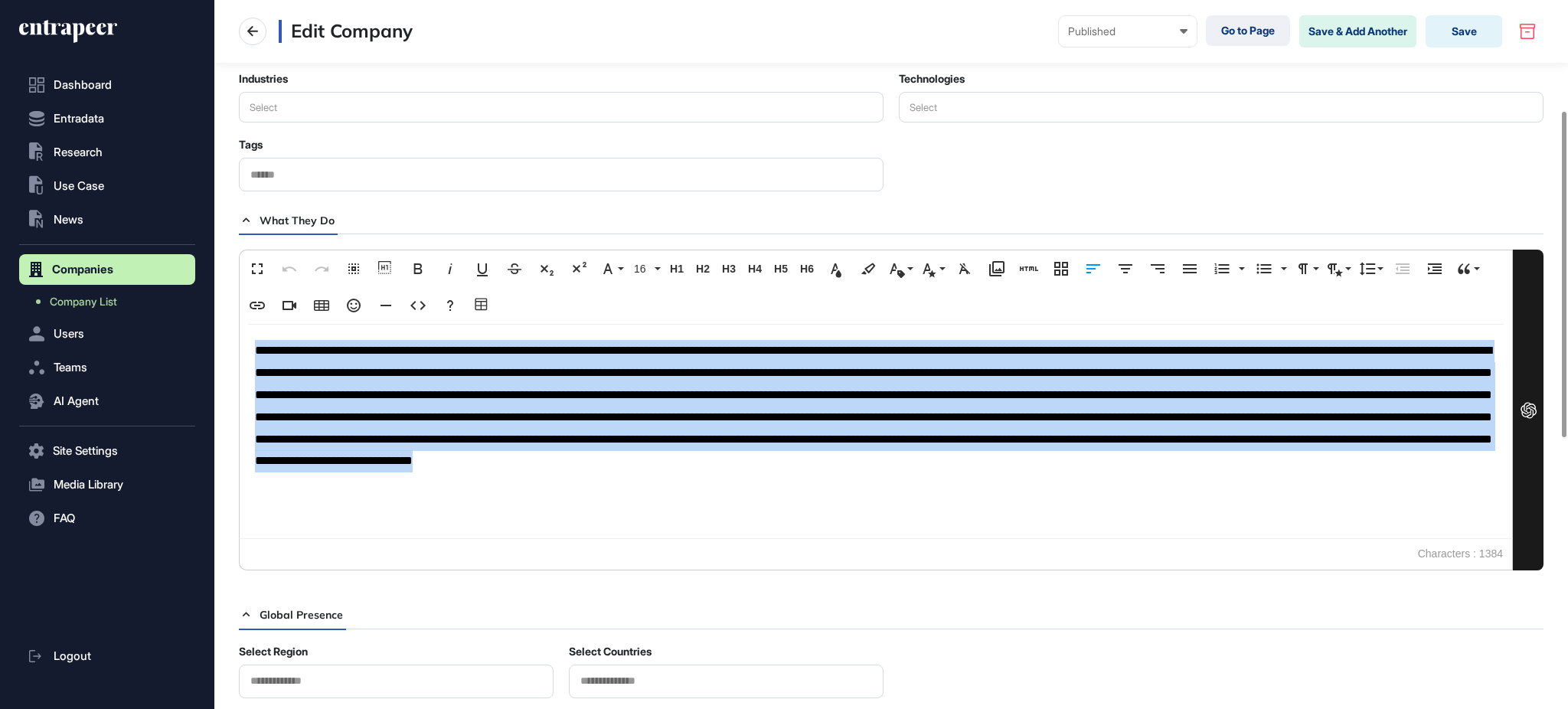
copy p "**********"
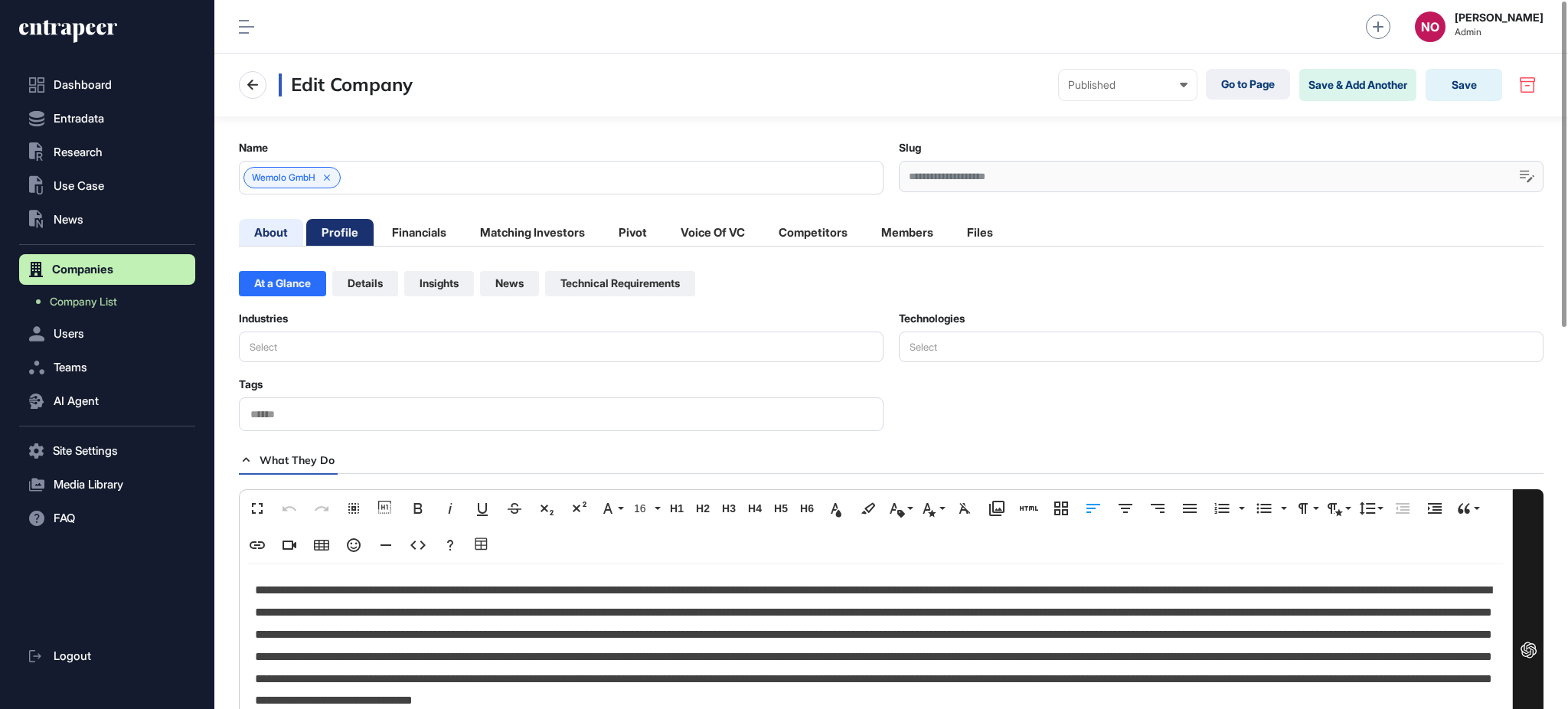
click at [273, 228] on li "About" at bounding box center [271, 232] width 64 height 27
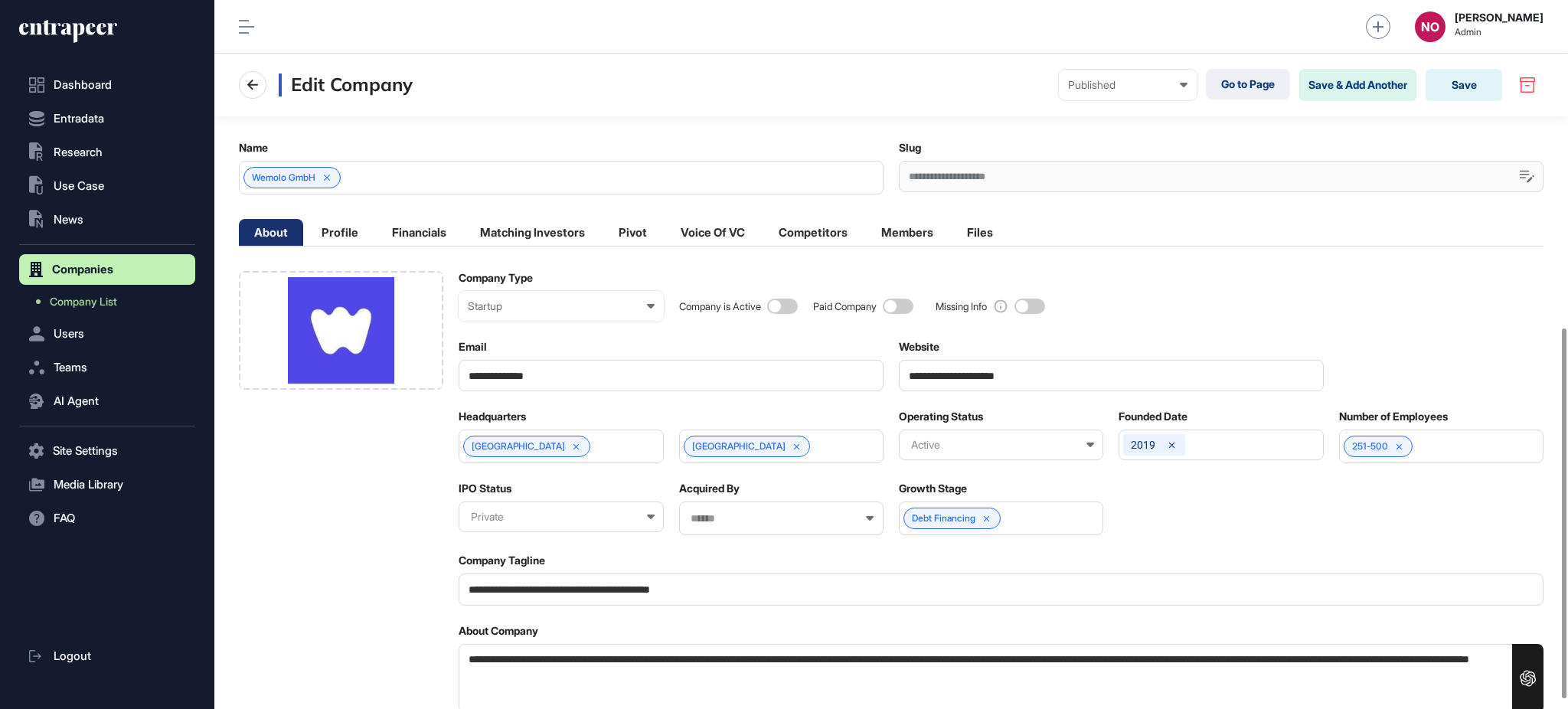
scroll to position [645, 0]
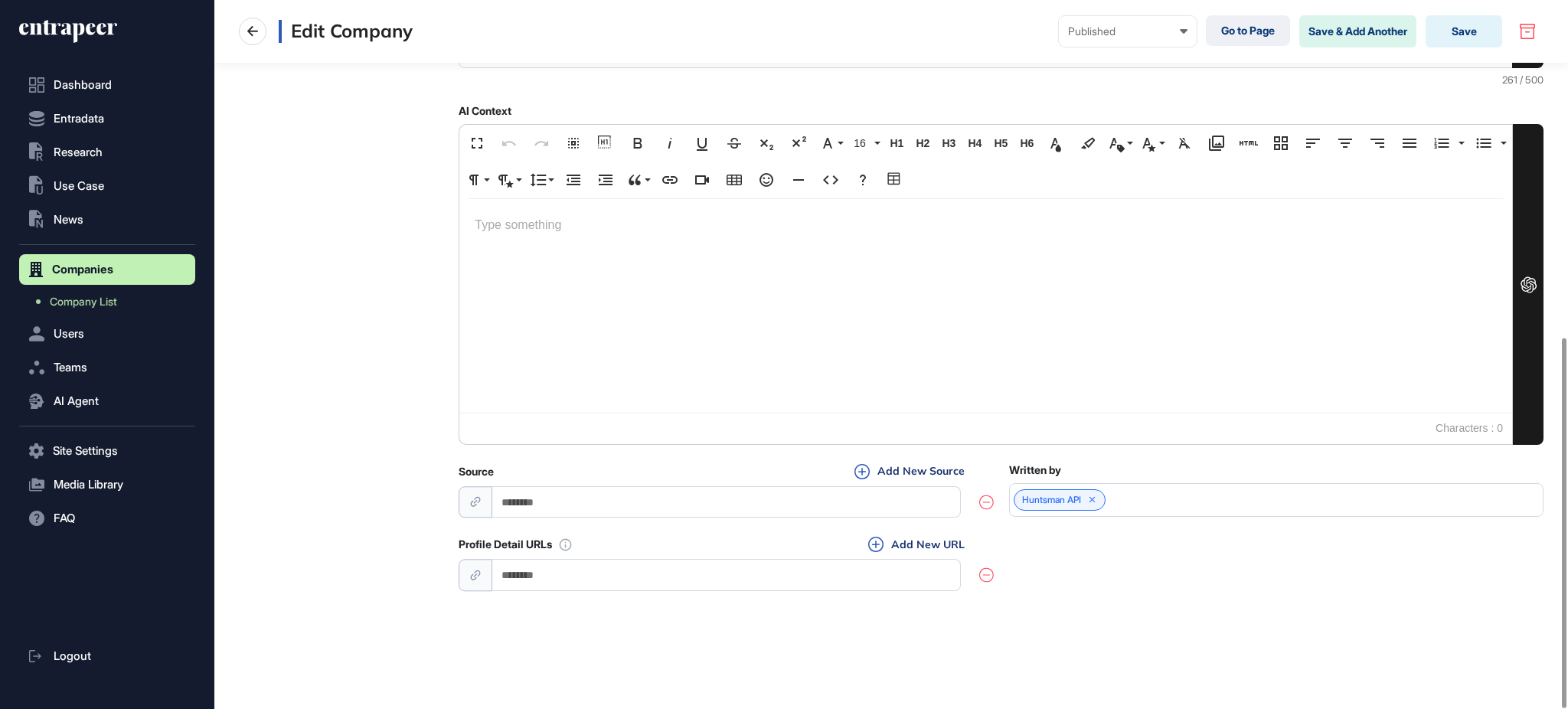
click at [681, 572] on input "url" at bounding box center [727, 575] width 469 height 32
paste input "**********"
type input "**********"
drag, startPoint x: 937, startPoint y: 549, endPoint x: 950, endPoint y: 527, distance: 25.6
click at [939, 549] on button "Add New URL" at bounding box center [916, 544] width 106 height 17
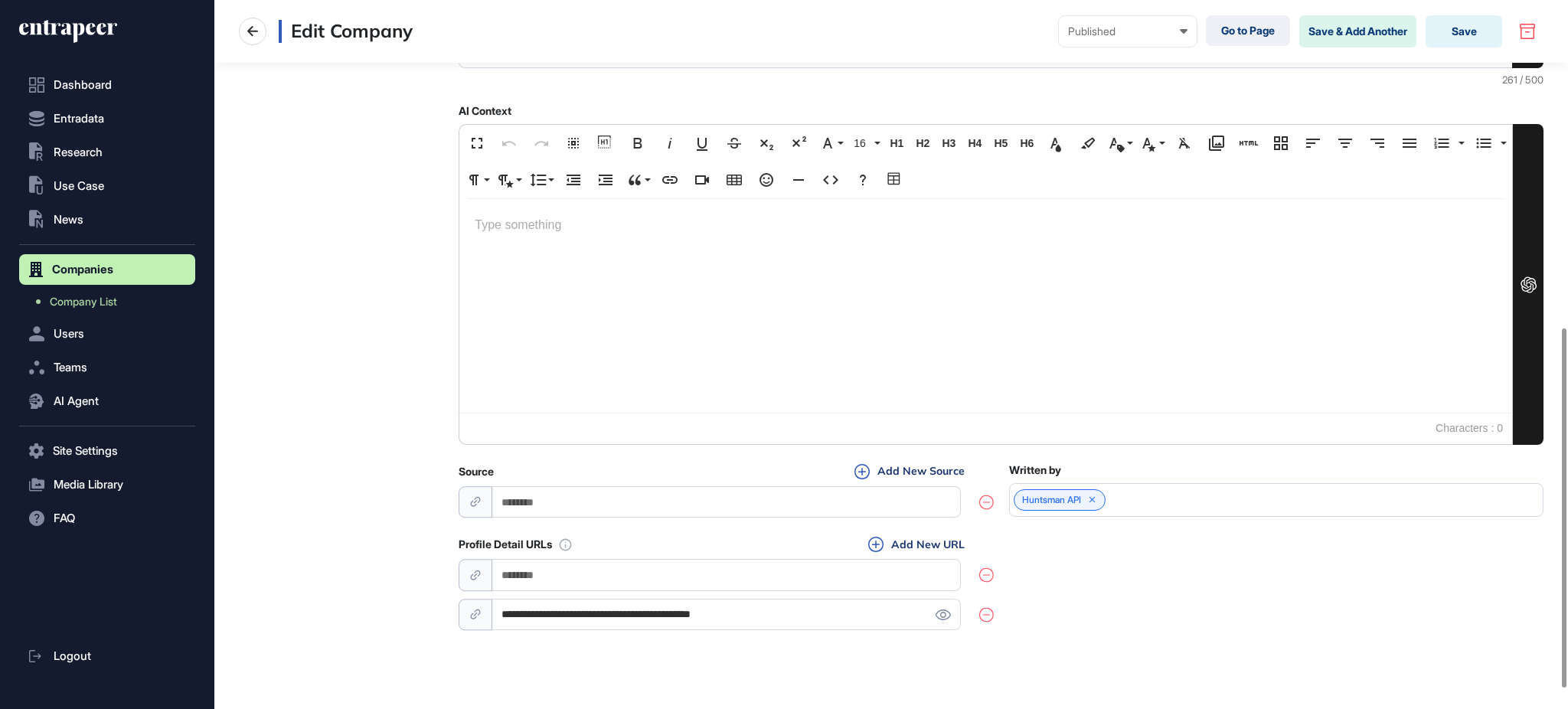
click at [523, 578] on input "url" at bounding box center [727, 575] width 469 height 32
paste input "**********"
type input "**********"
click at [1107, 589] on div "**********" at bounding box center [1000, 585] width 1085 height 97
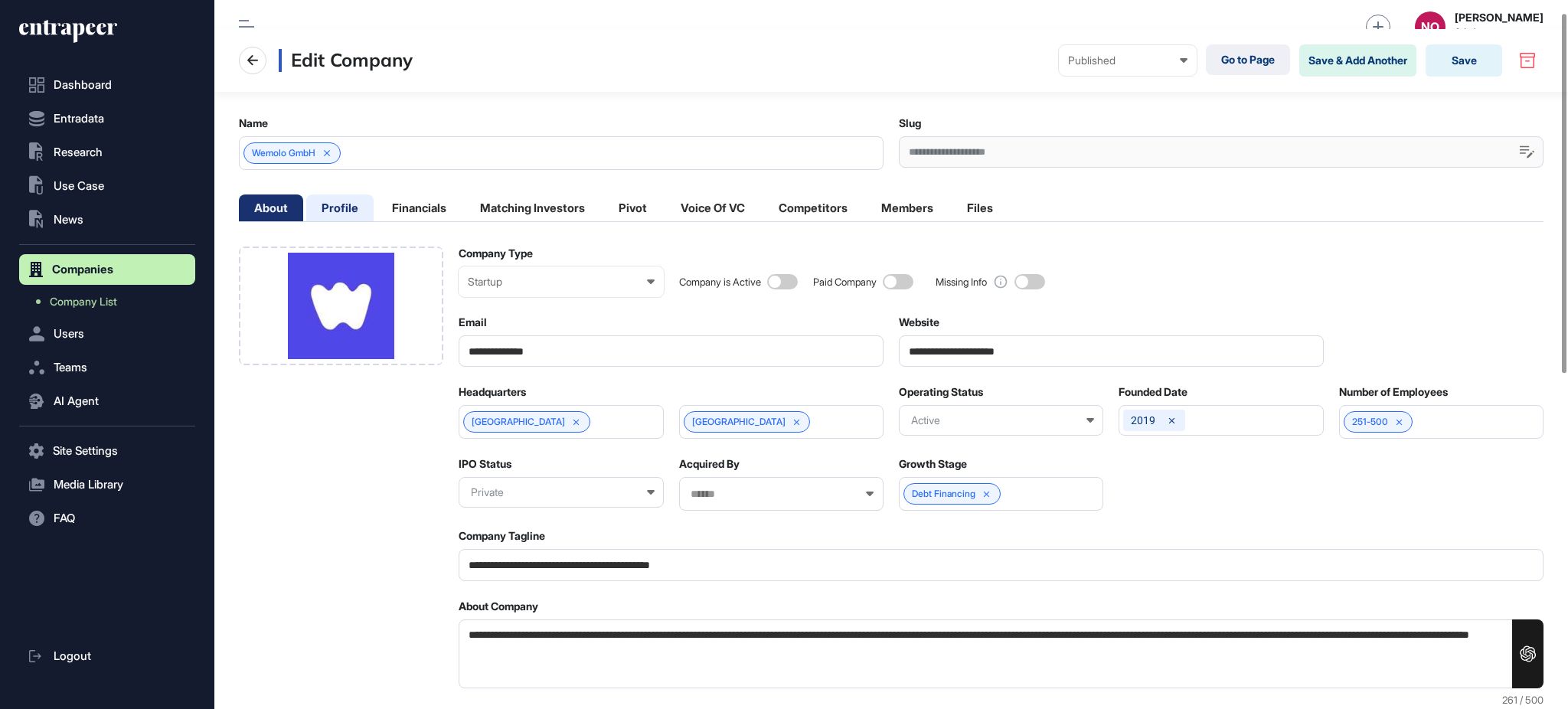
click at [322, 201] on li "Profile" at bounding box center [340, 207] width 67 height 27
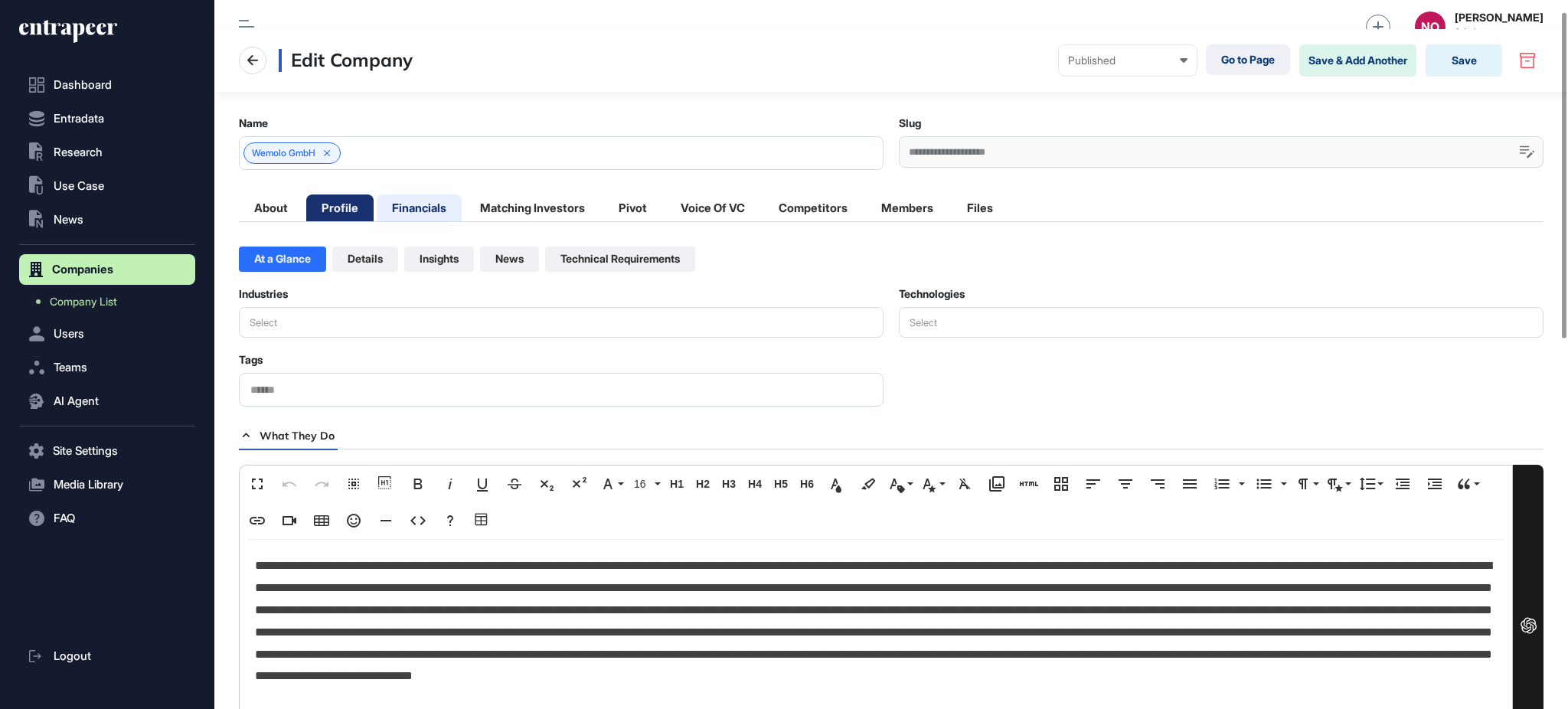
click at [420, 207] on li "Financials" at bounding box center [420, 207] width 85 height 27
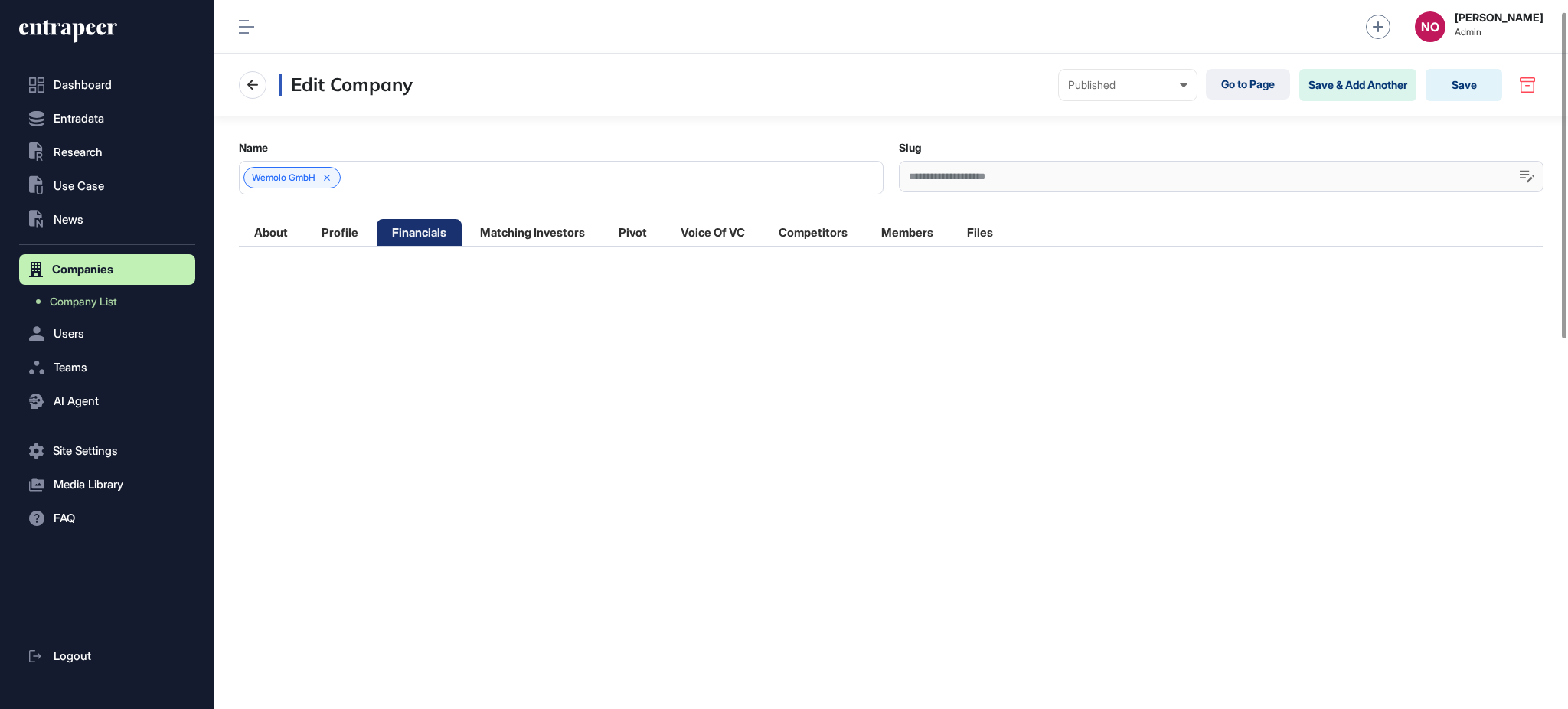
scroll to position [0, 0]
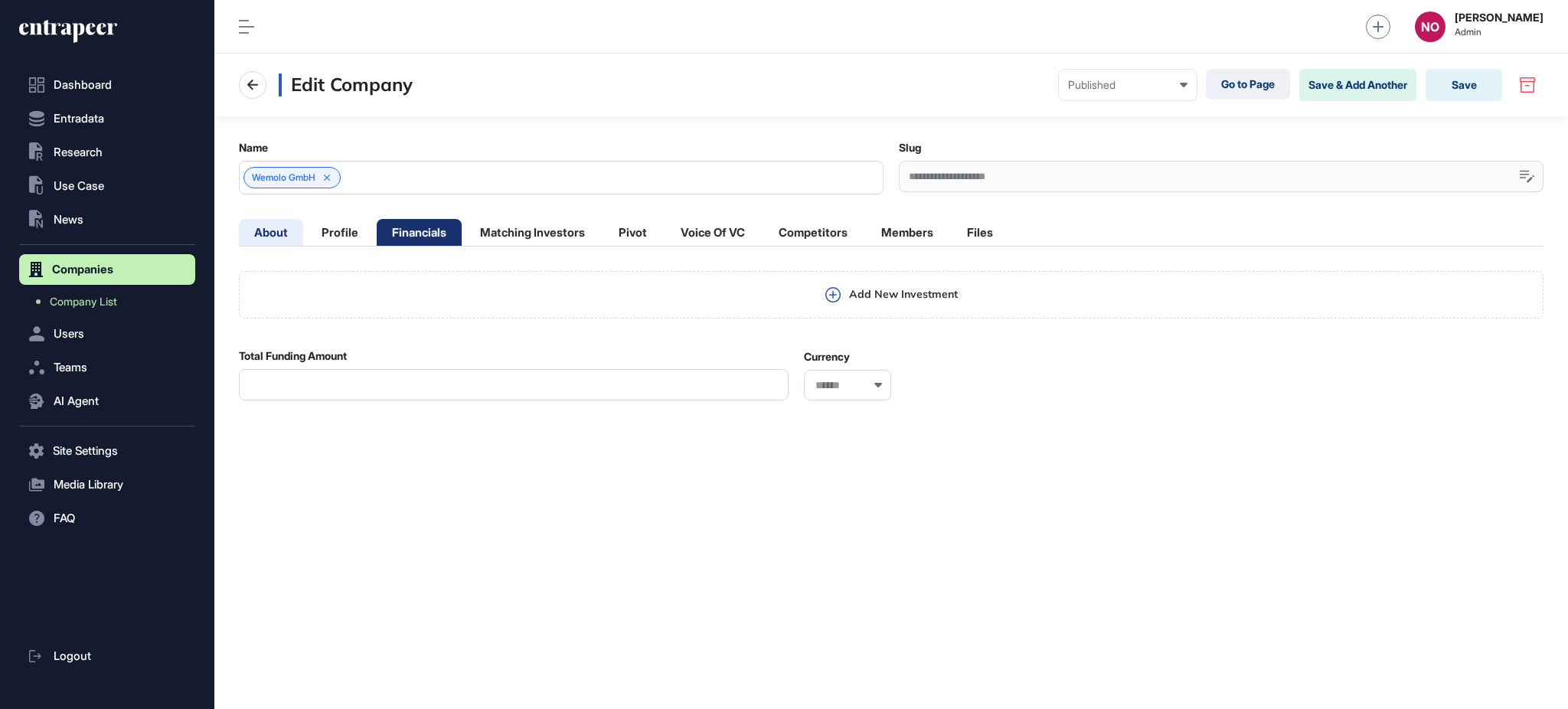
click at [277, 237] on li "About" at bounding box center [271, 232] width 64 height 27
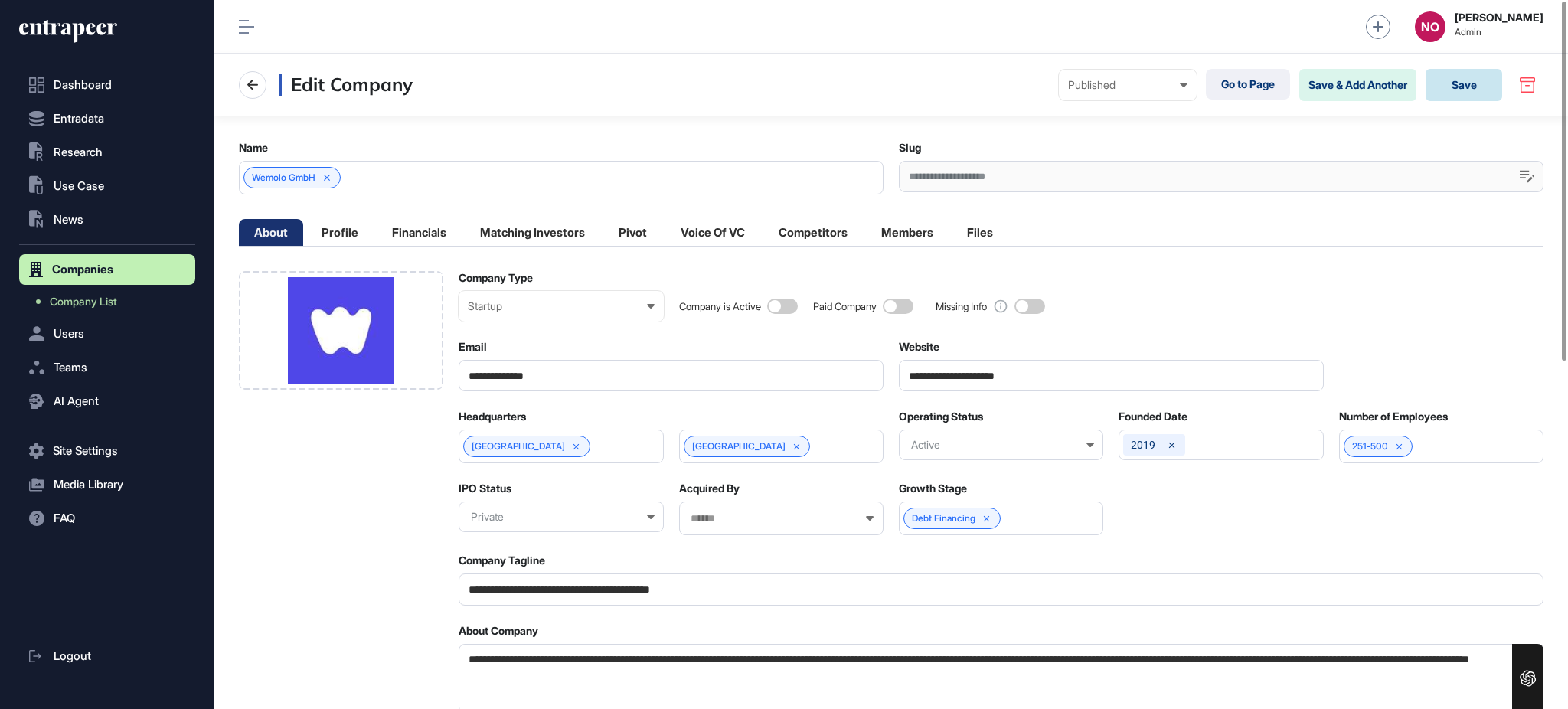
click at [1478, 84] on button "Save" at bounding box center [1464, 85] width 77 height 33
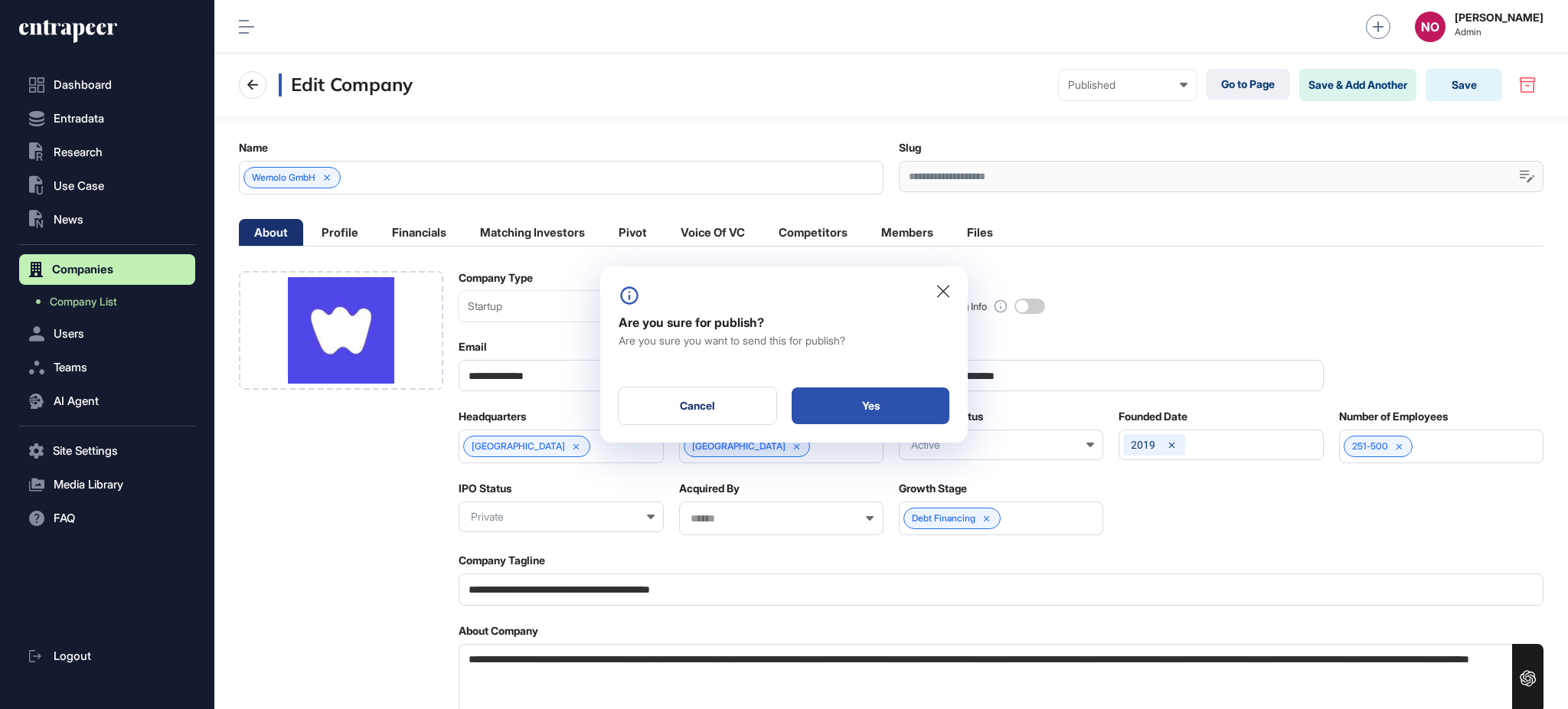
click at [870, 408] on div "Yes" at bounding box center [871, 405] width 158 height 37
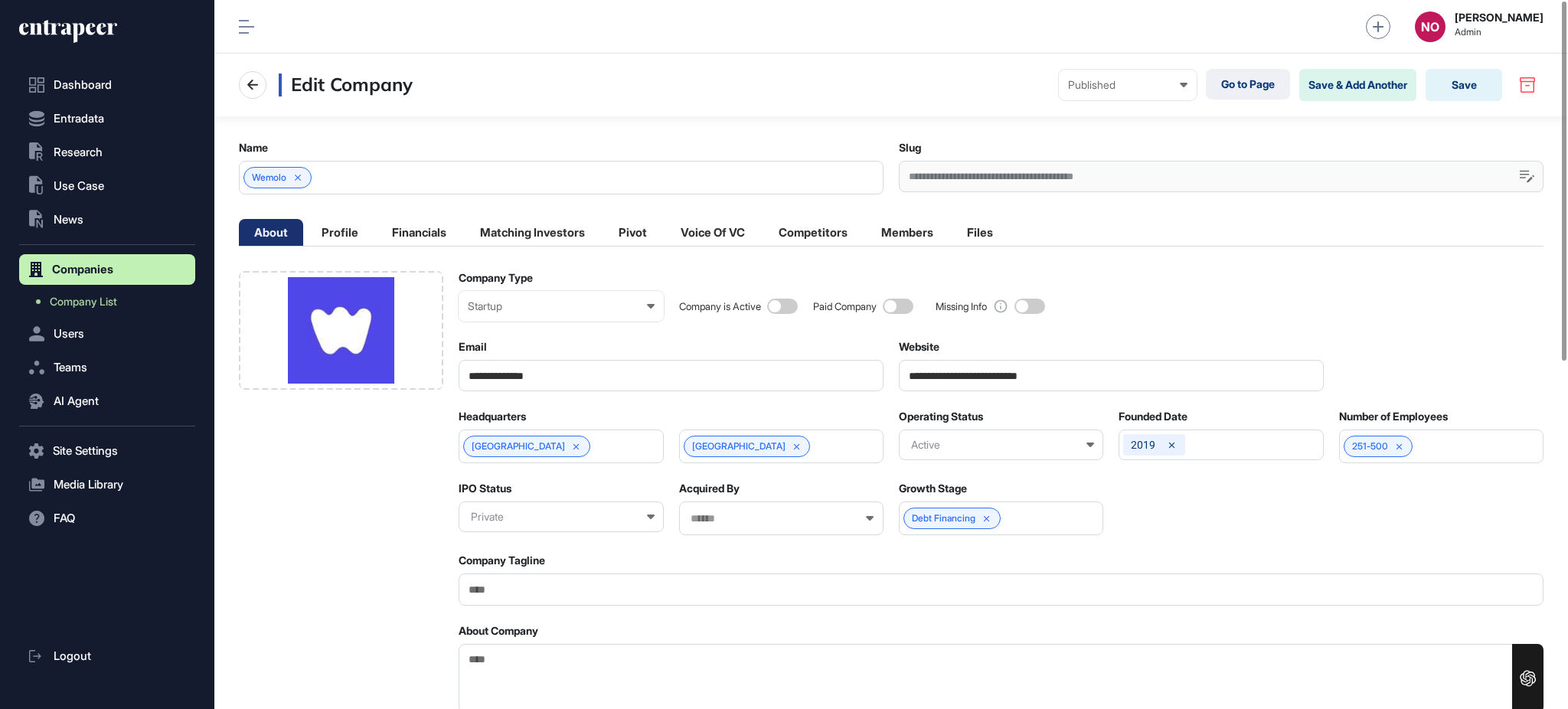
click at [578, 680] on textarea "About Company" at bounding box center [1000, 678] width 1085 height 70
paste textarea "**********"
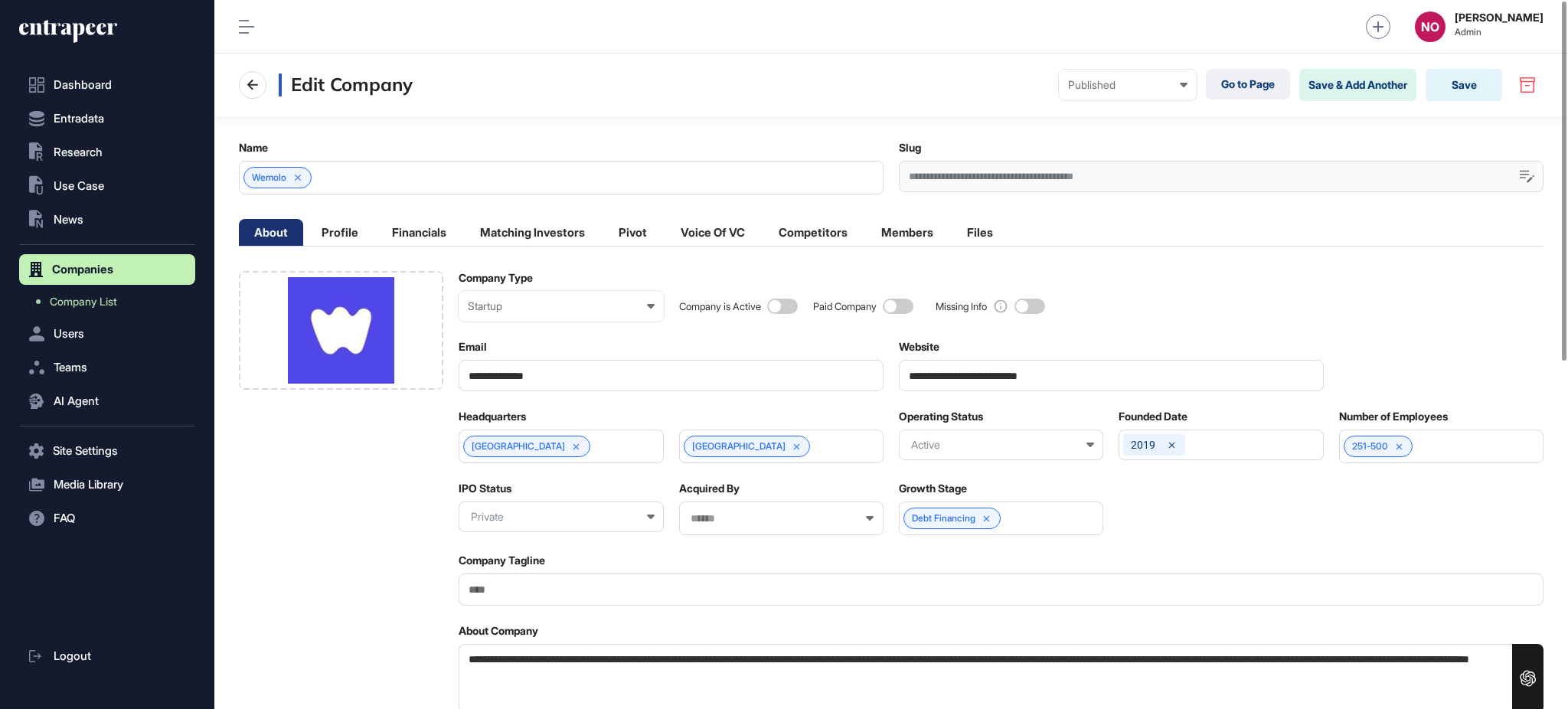
type textarea "**********"
click at [775, 308] on span at bounding box center [782, 306] width 31 height 16
click at [643, 596] on input "Company Tagline" at bounding box center [1000, 590] width 1085 height 32
paste input "**********"
type input "**********"
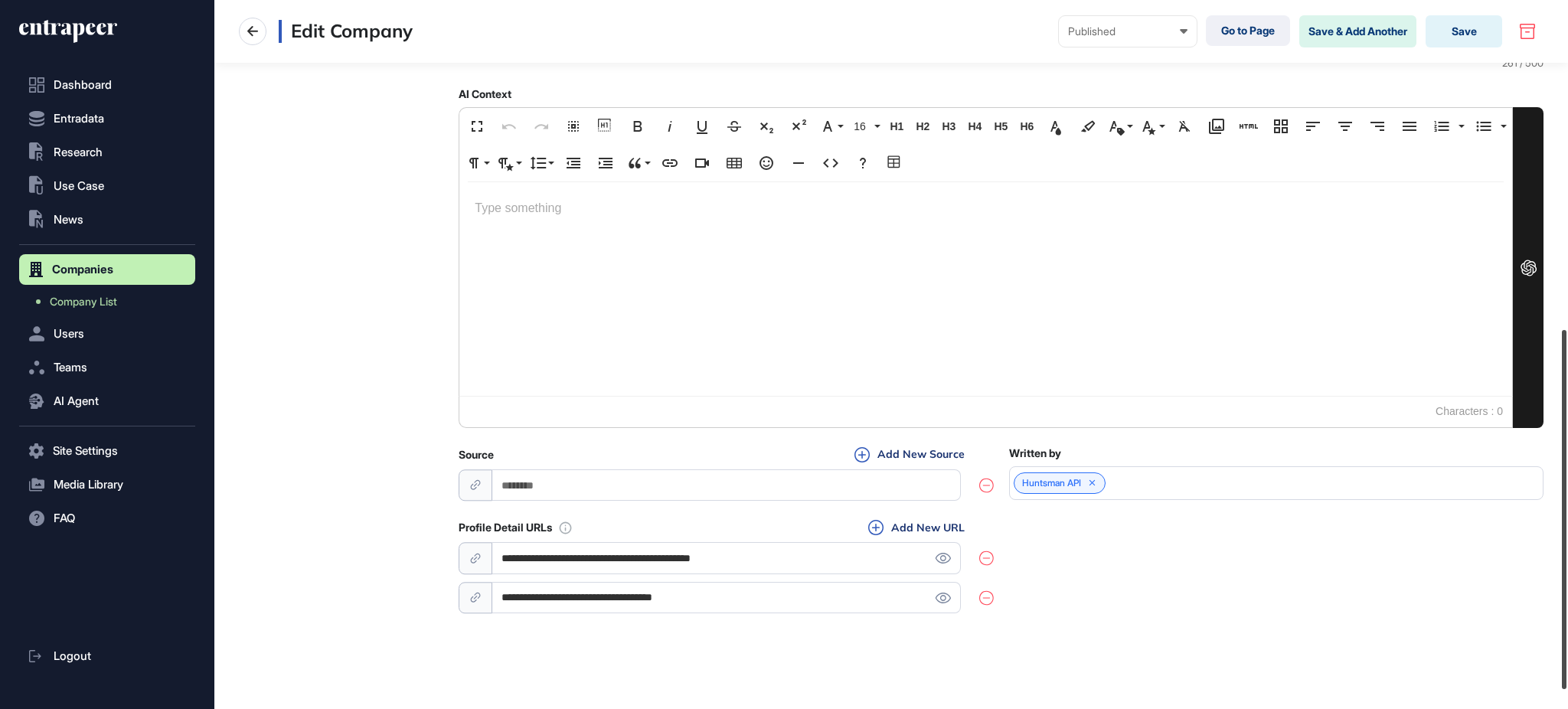
scroll to position [669, 0]
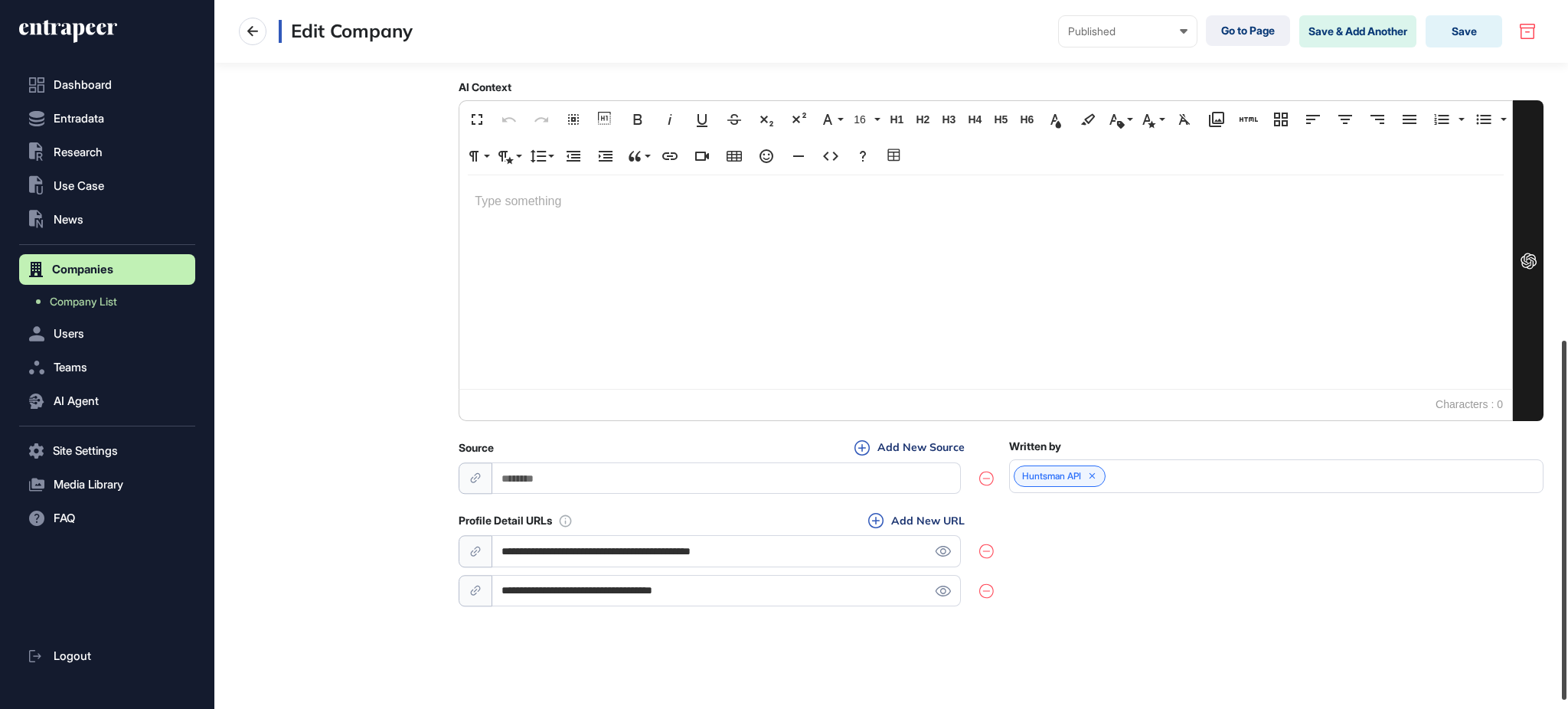
drag, startPoint x: 1566, startPoint y: 234, endPoint x: 1566, endPoint y: 574, distance: 340.0
click at [1566, 574] on div at bounding box center [1564, 520] width 5 height 359
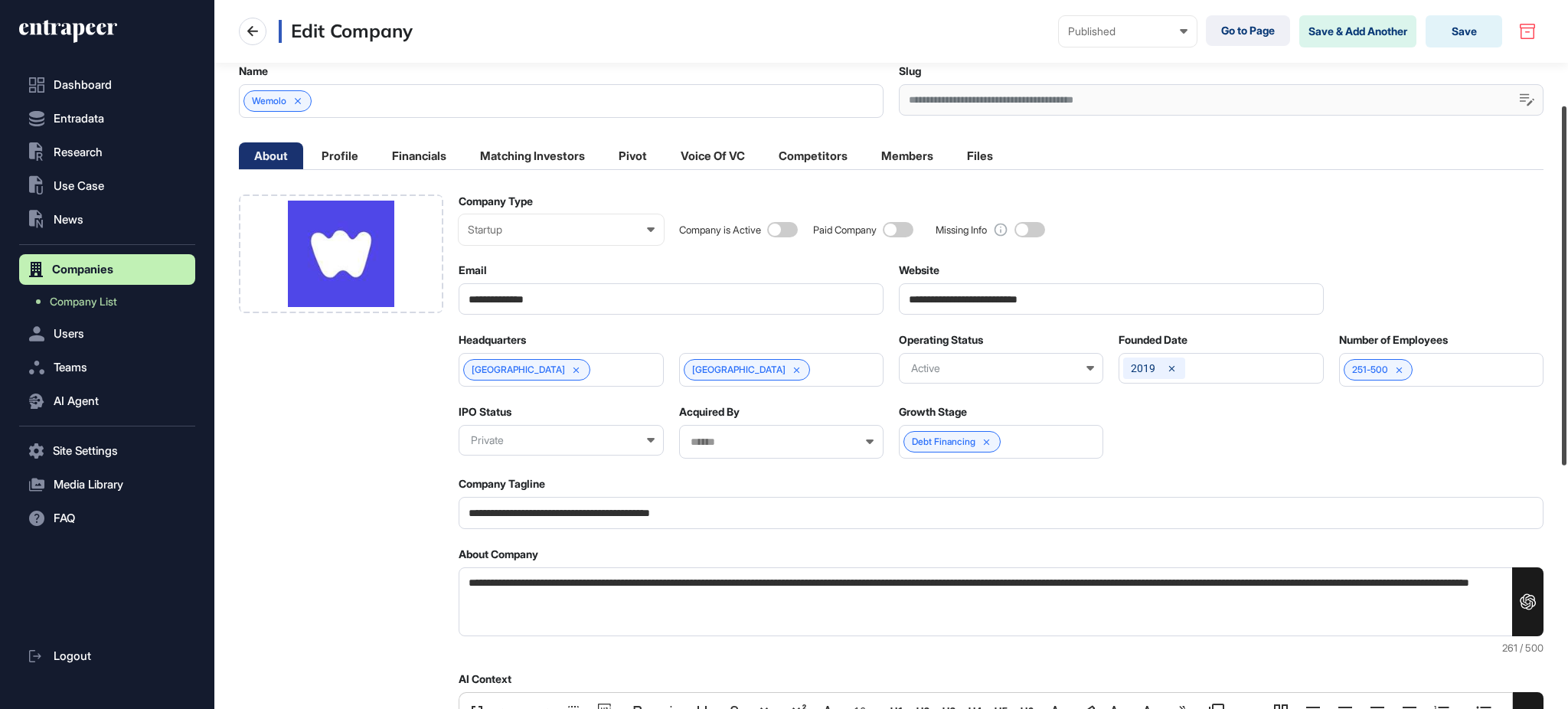
scroll to position [42, 0]
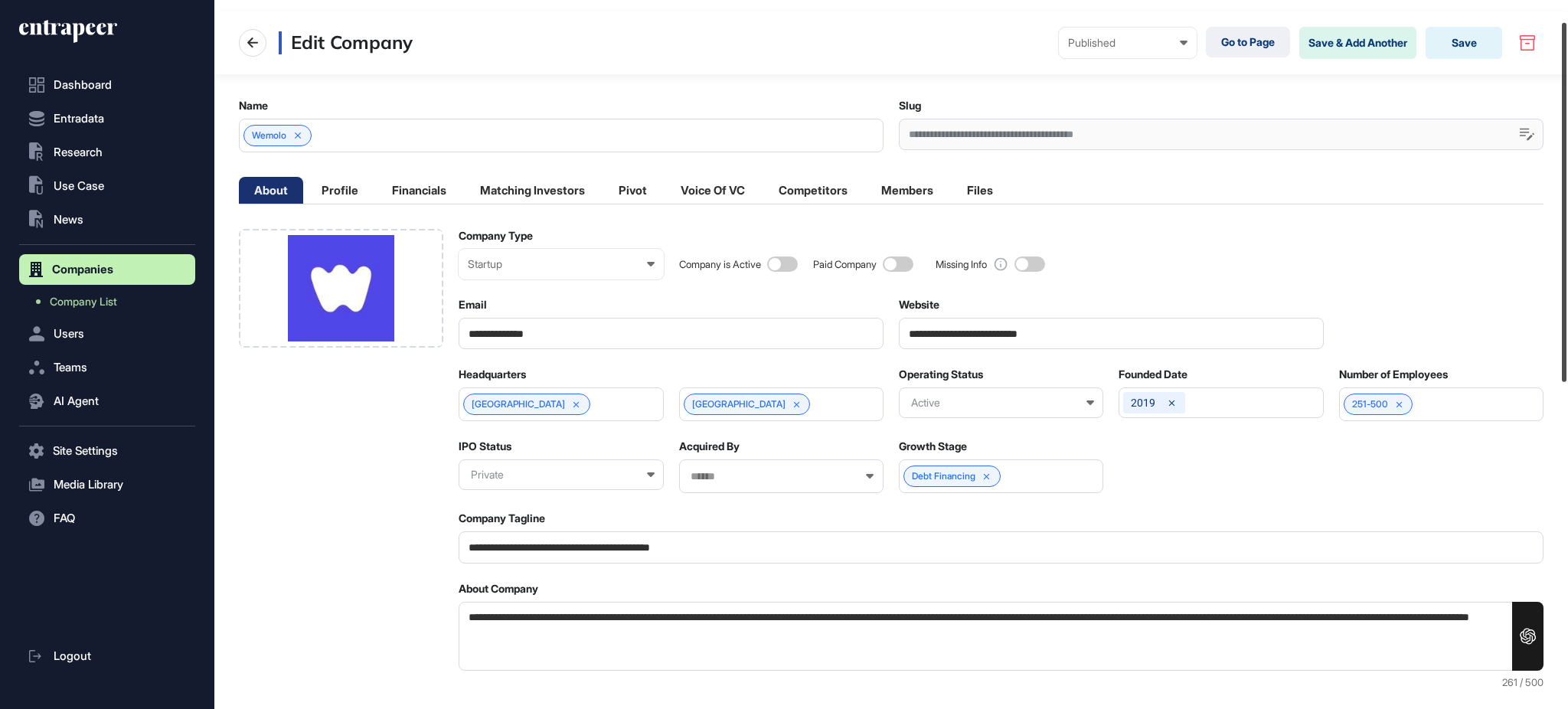
drag, startPoint x: 1566, startPoint y: 433, endPoint x: 1566, endPoint y: 116, distance: 317.0
click at [1566, 116] on div at bounding box center [1564, 202] width 5 height 359
click at [348, 196] on li "Profile" at bounding box center [340, 190] width 67 height 27
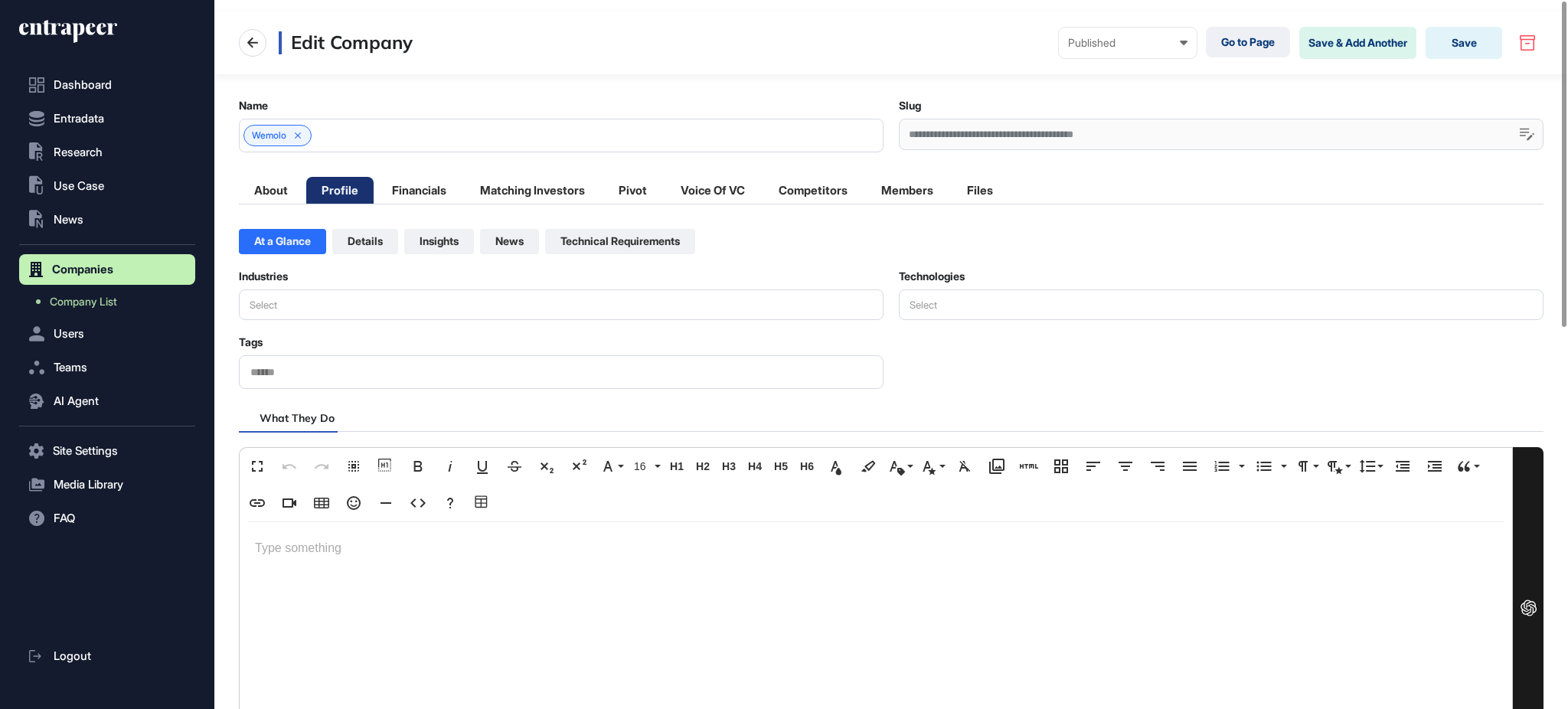
scroll to position [0, 0]
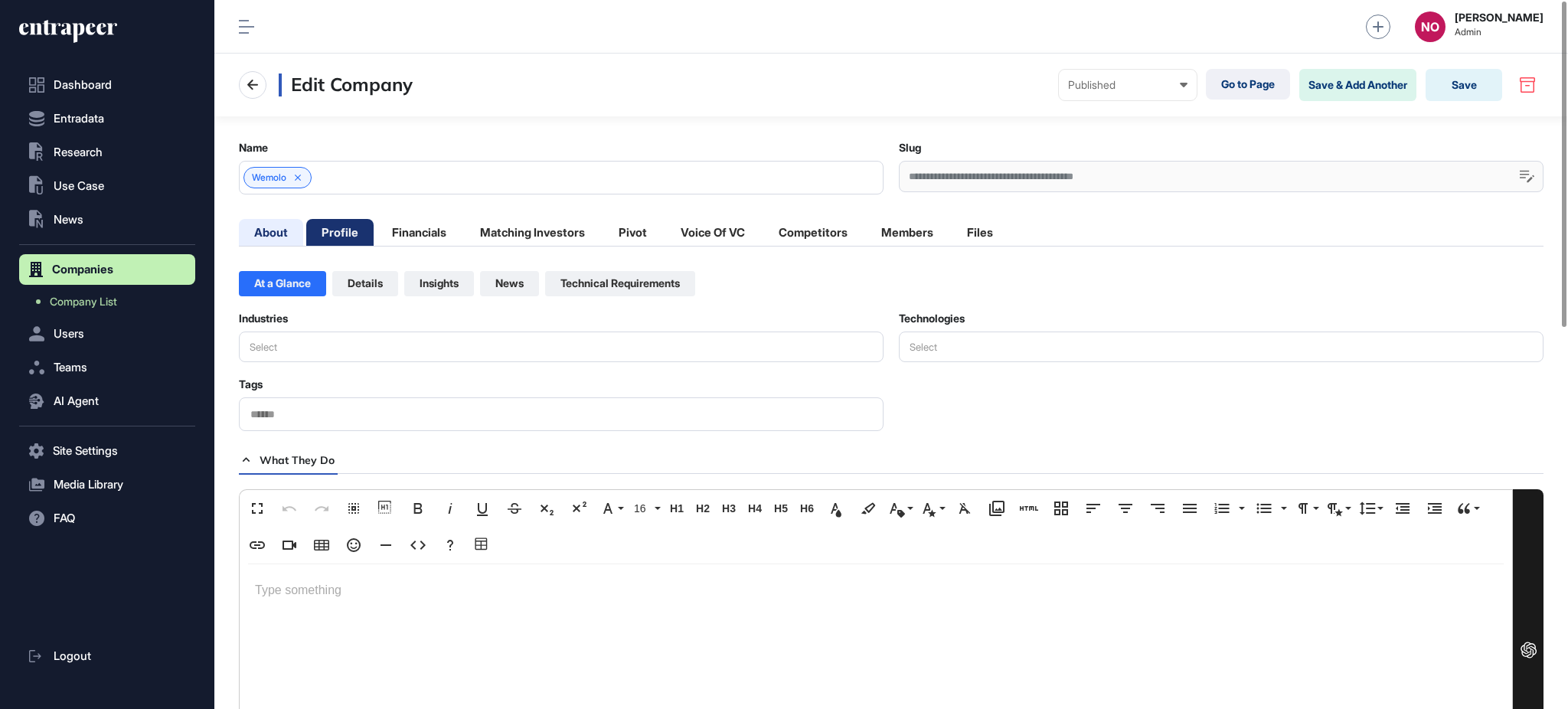
click at [273, 228] on li "About" at bounding box center [271, 232] width 64 height 27
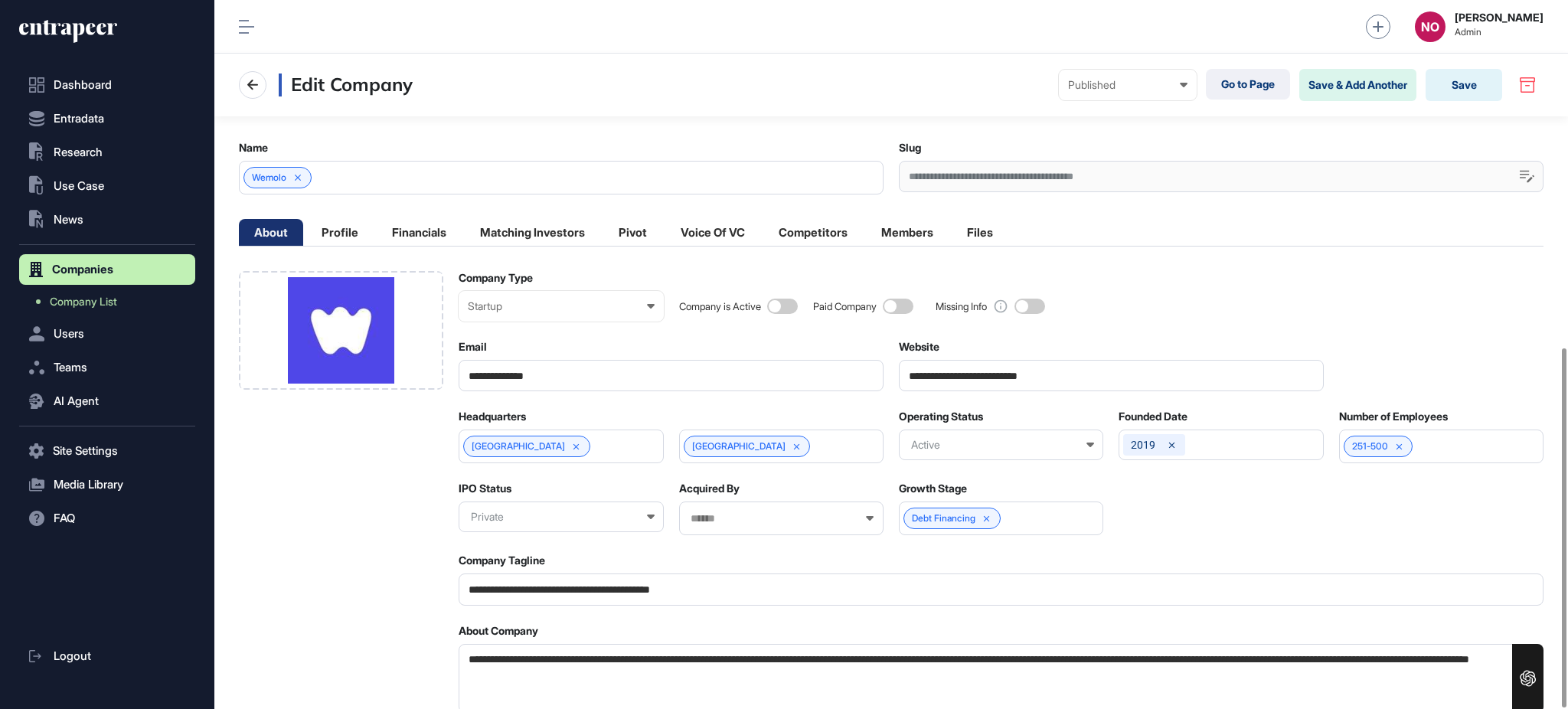
scroll to position [683, 0]
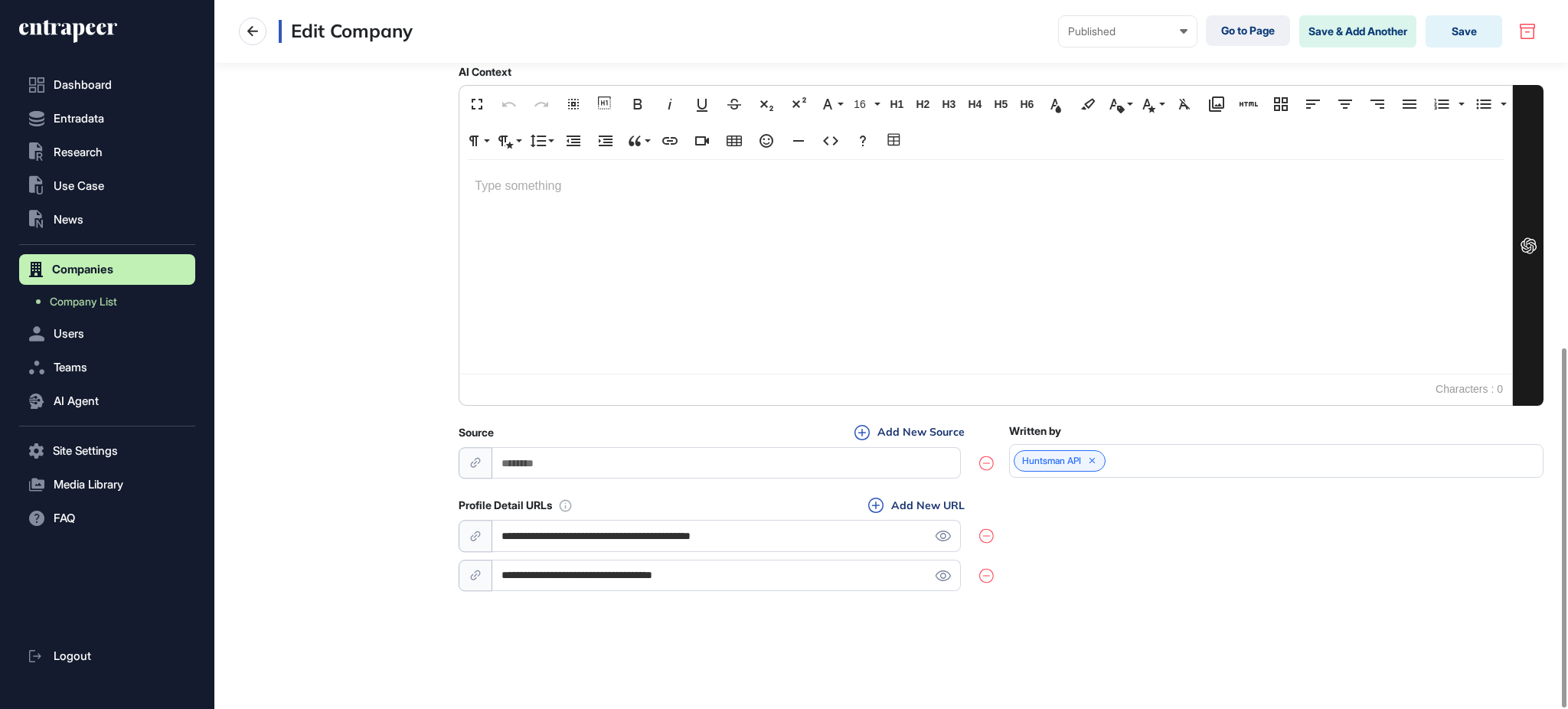
click at [669, 536] on input "**********" at bounding box center [727, 536] width 469 height 32
click at [721, 573] on input "**********" at bounding box center [727, 576] width 469 height 32
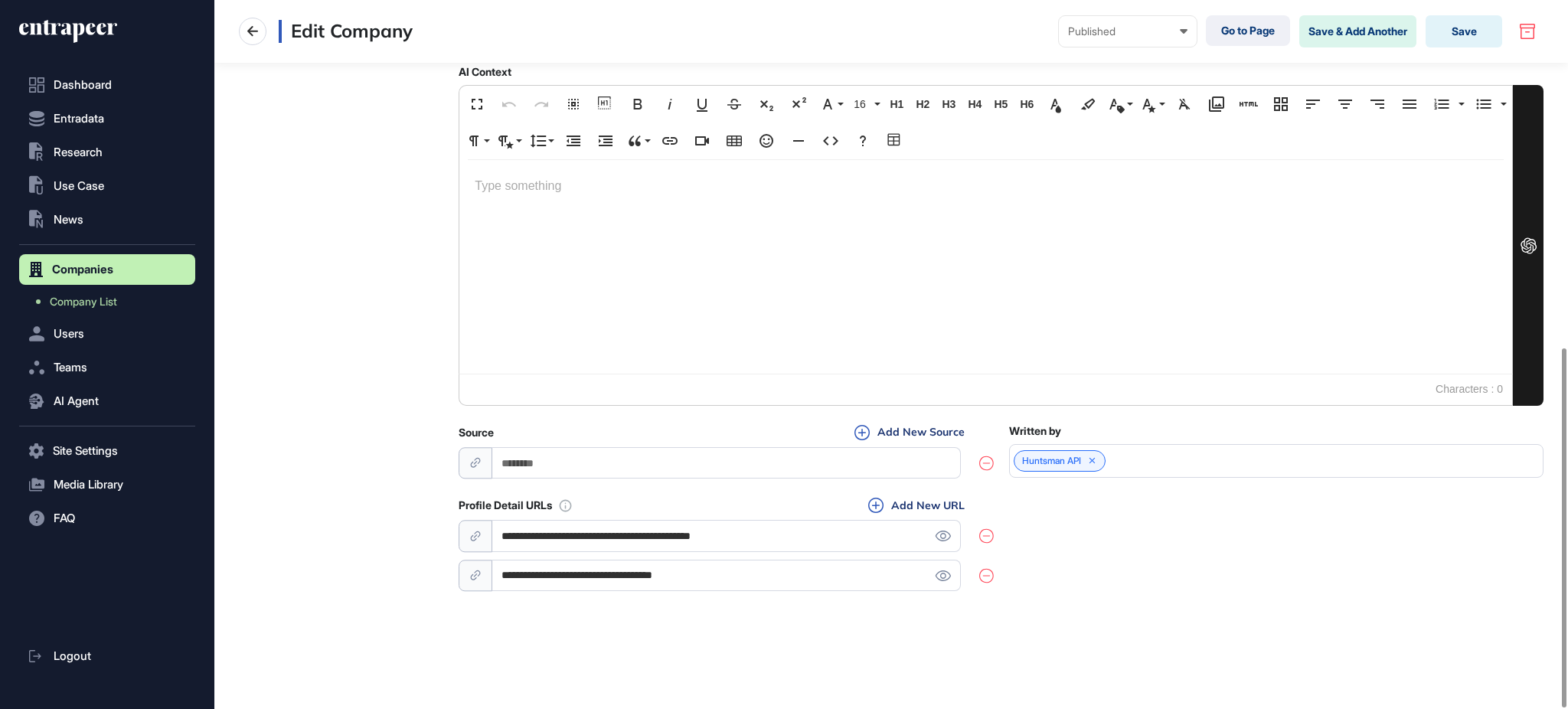
click at [721, 573] on input "**********" at bounding box center [727, 576] width 469 height 32
click at [1154, 563] on div "**********" at bounding box center [1000, 545] width 1085 height 97
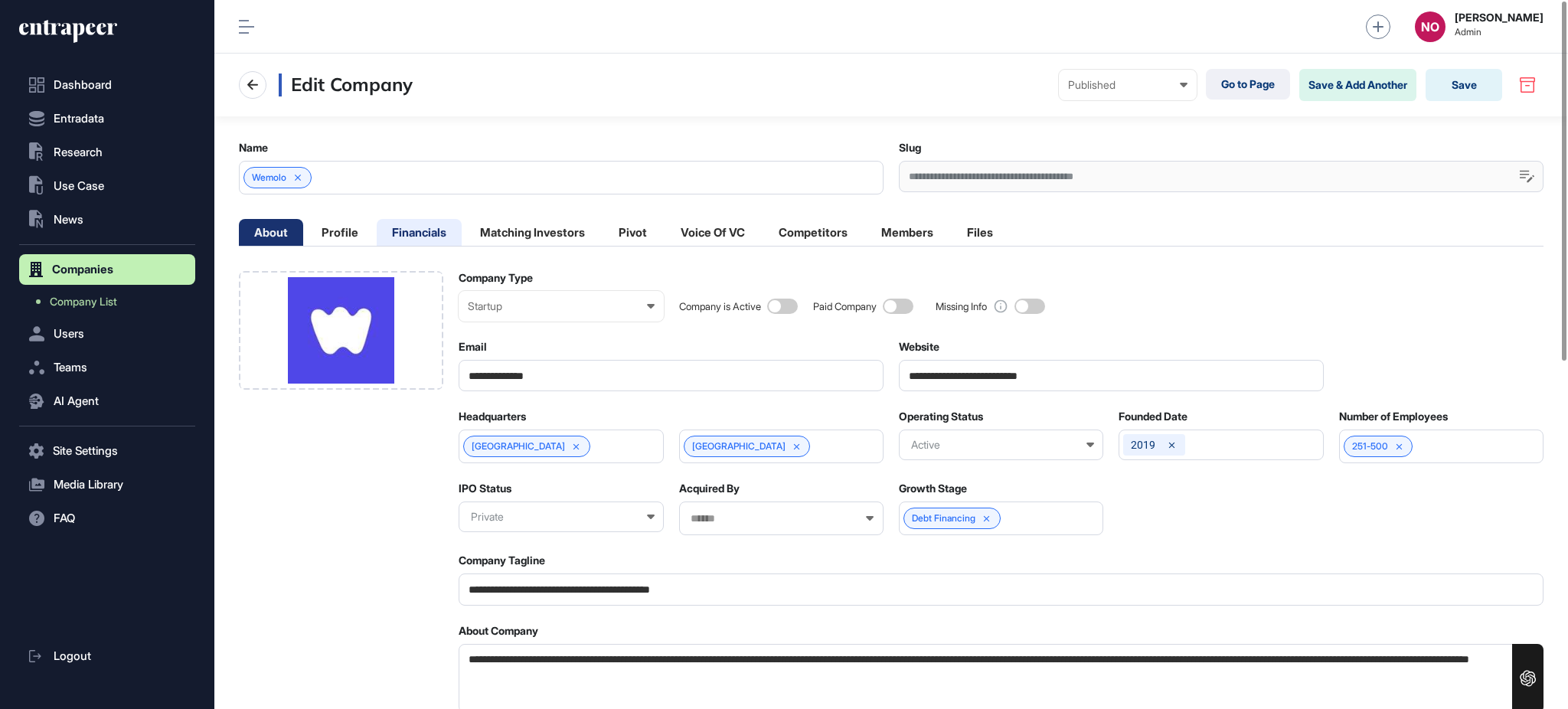
click at [435, 233] on li "Financials" at bounding box center [420, 232] width 85 height 27
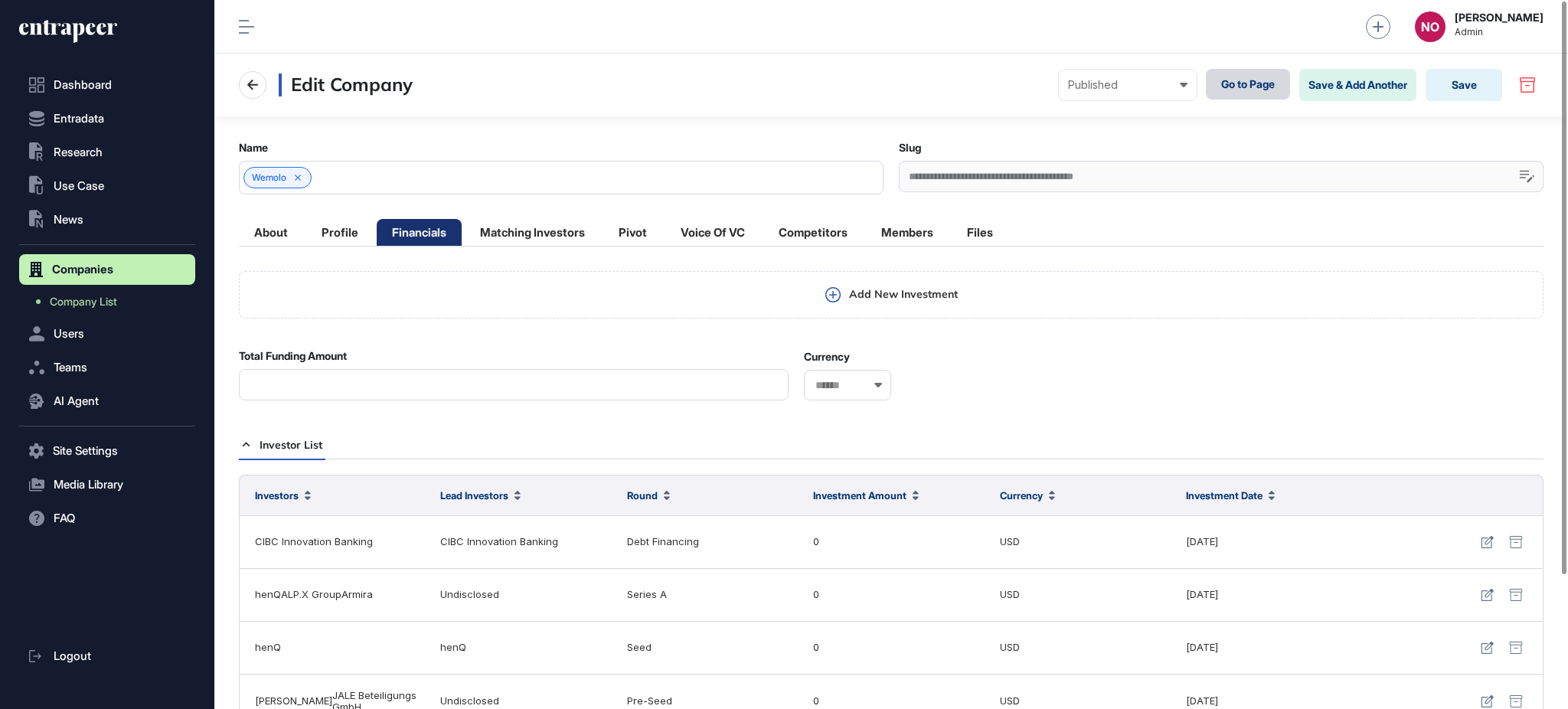
click at [1228, 78] on link "Go to Page" at bounding box center [1247, 84] width 84 height 31
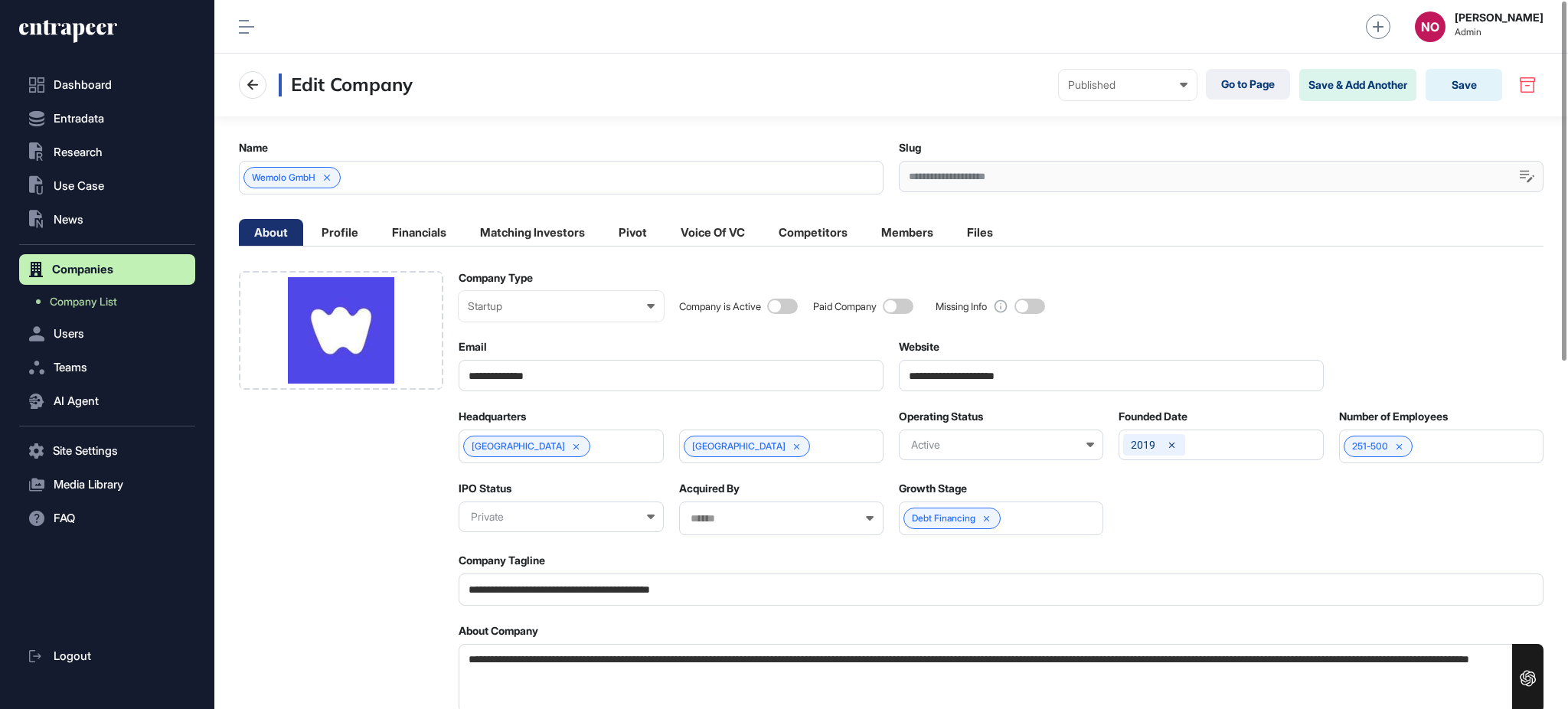
scroll to position [1, 1]
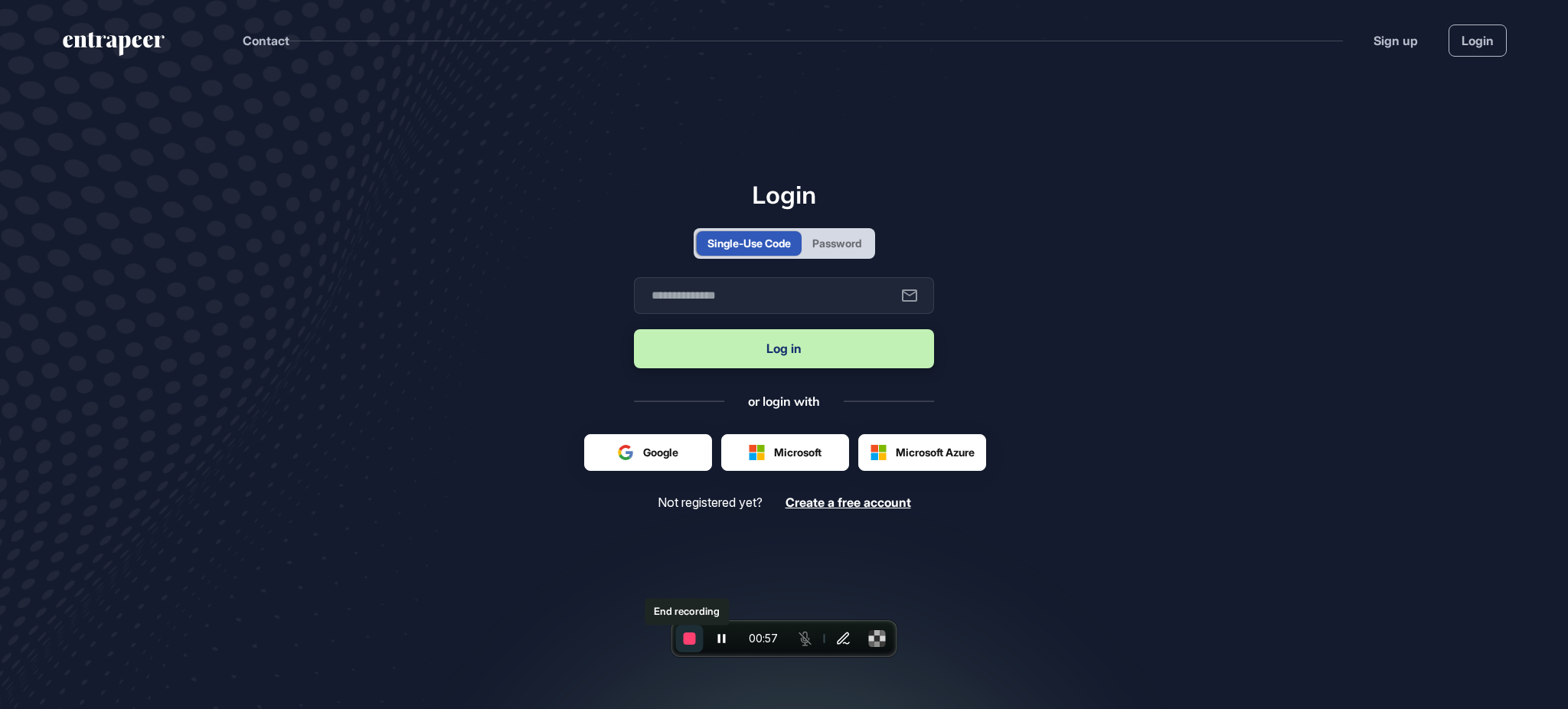
click at [691, 643] on span "End recording" at bounding box center [689, 638] width 12 height 12
click at [834, 244] on div "Password" at bounding box center [837, 243] width 49 height 16
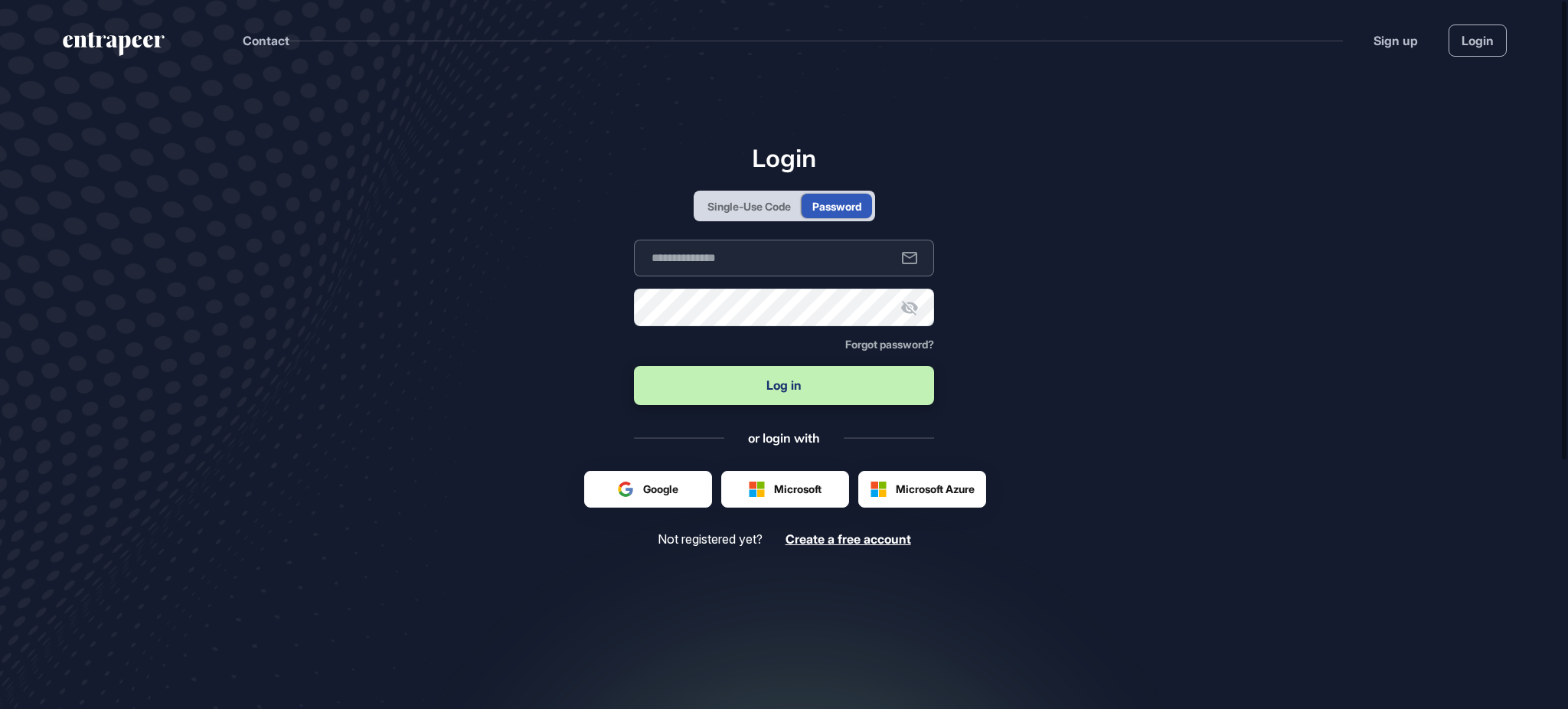
click at [820, 262] on input "text" at bounding box center [784, 258] width 300 height 37
type input "**********"
click at [634, 366] on button "Log in" at bounding box center [784, 386] width 300 height 39
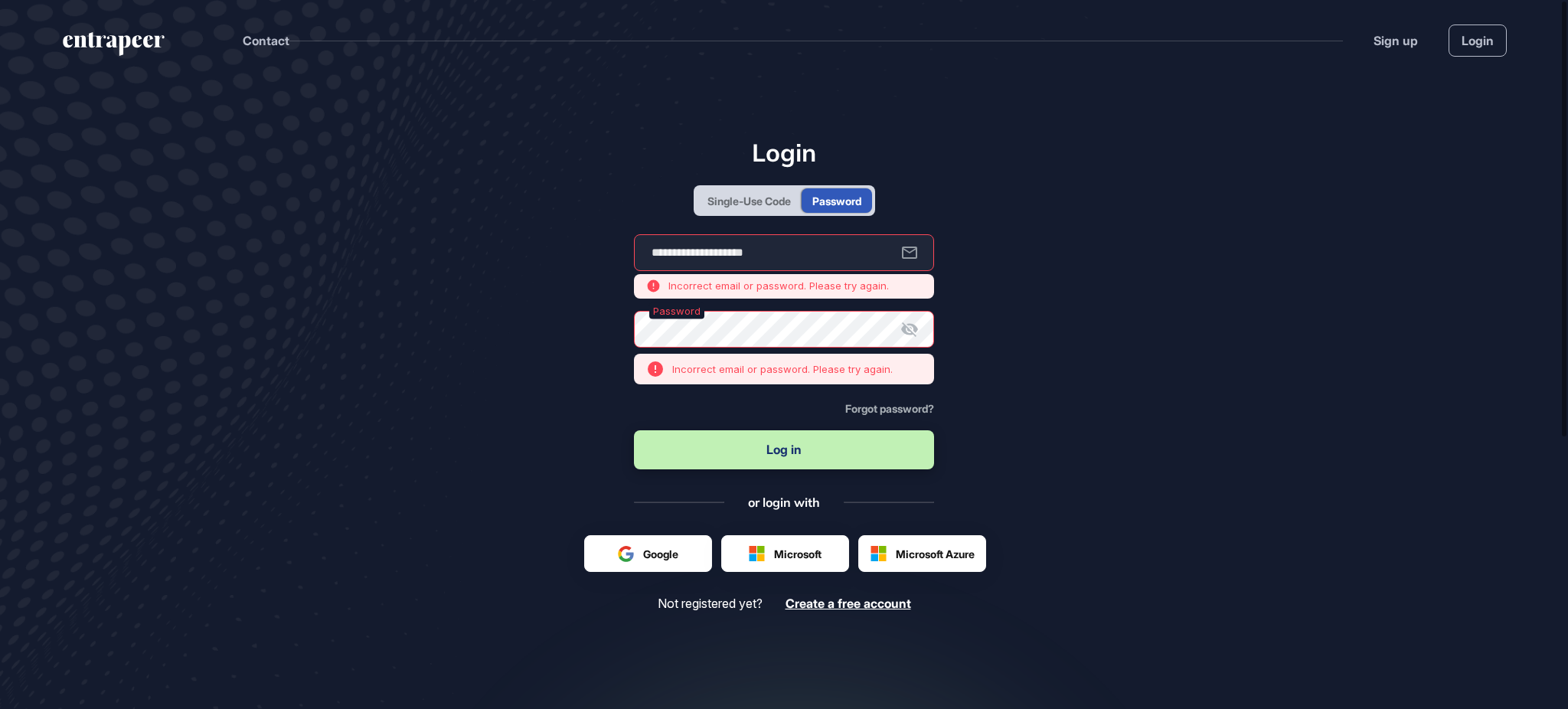
click at [896, 331] on div "Password" at bounding box center [784, 329] width 300 height 37
click at [912, 325] on icon at bounding box center [909, 329] width 17 height 15
click at [537, 318] on main "**********" at bounding box center [784, 440] width 1568 height 722
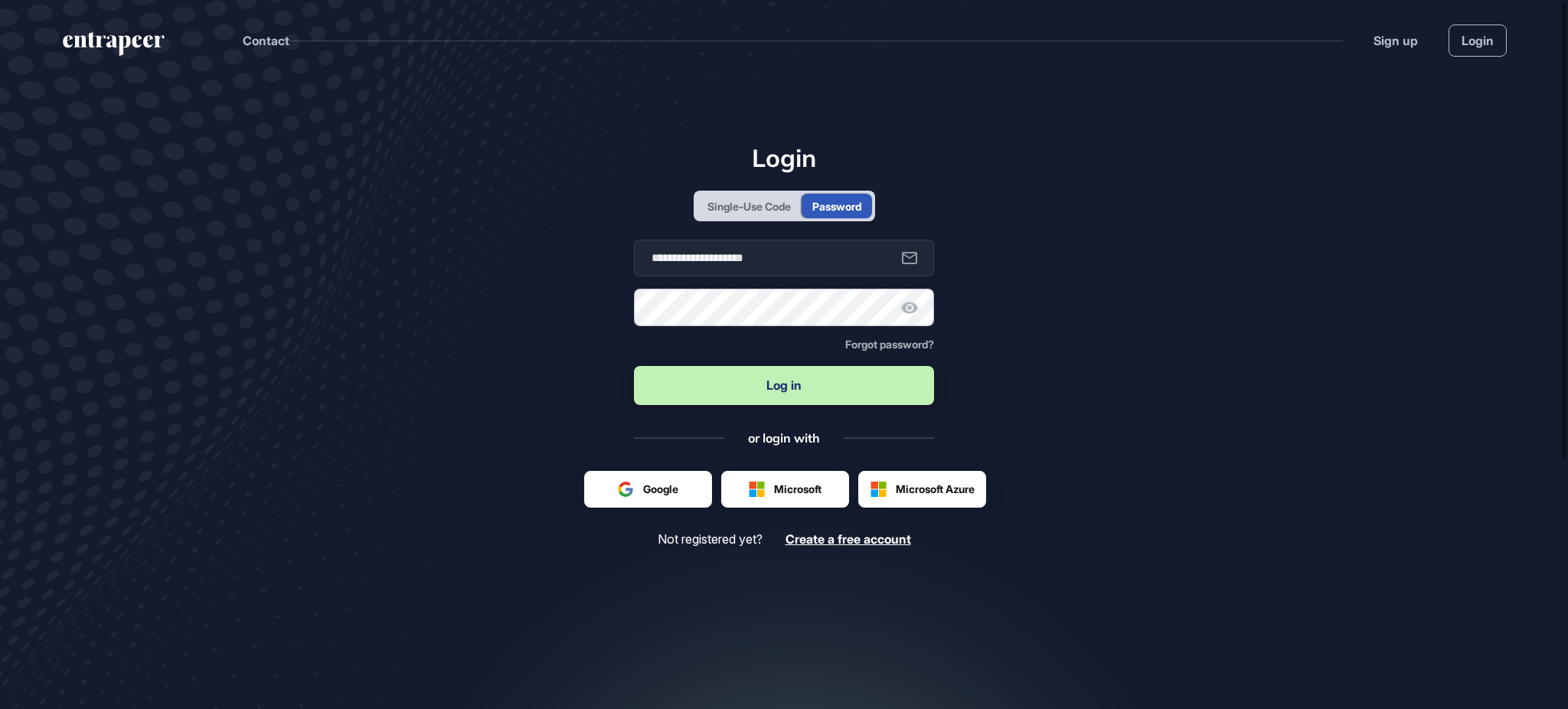
click at [634, 366] on button "Log in" at bounding box center [784, 386] width 300 height 39
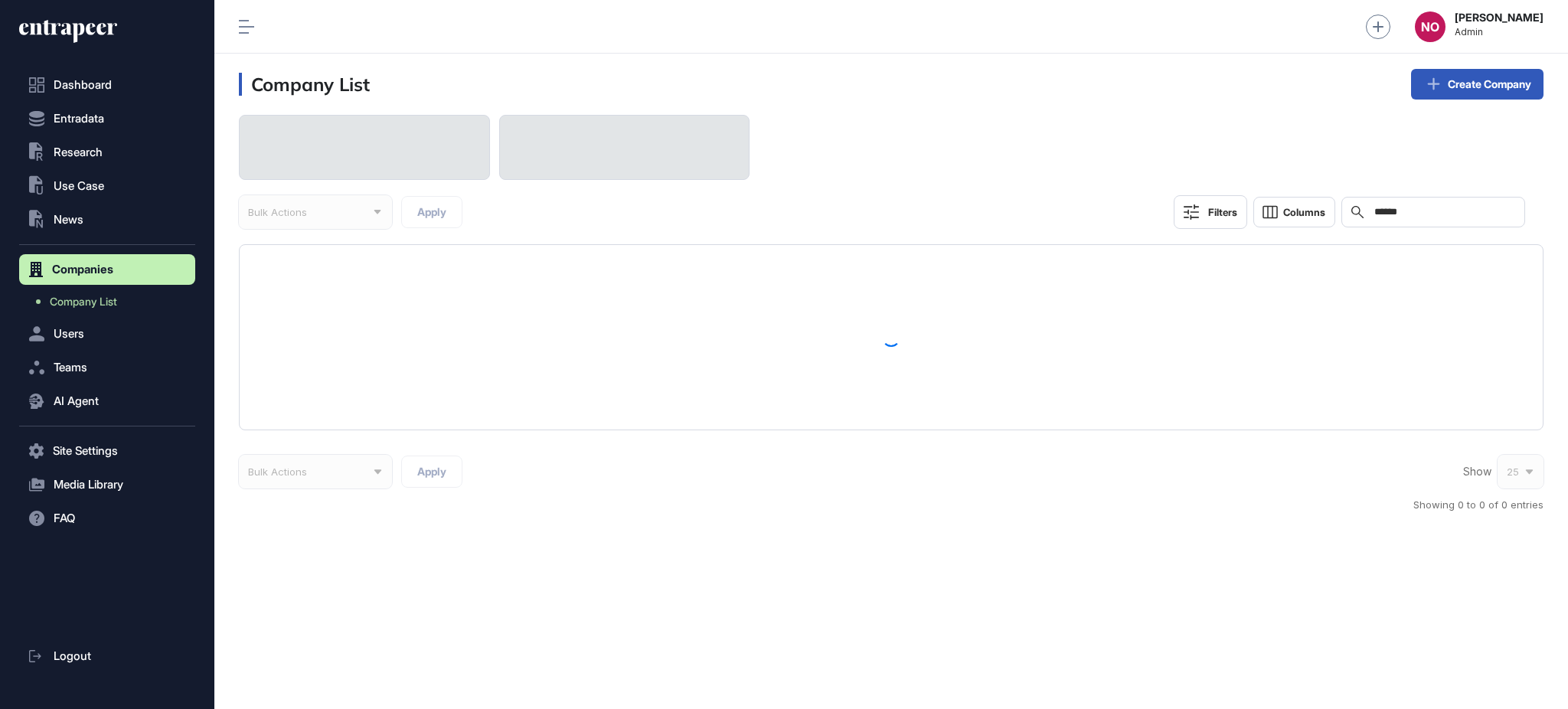
scroll to position [1, 1]
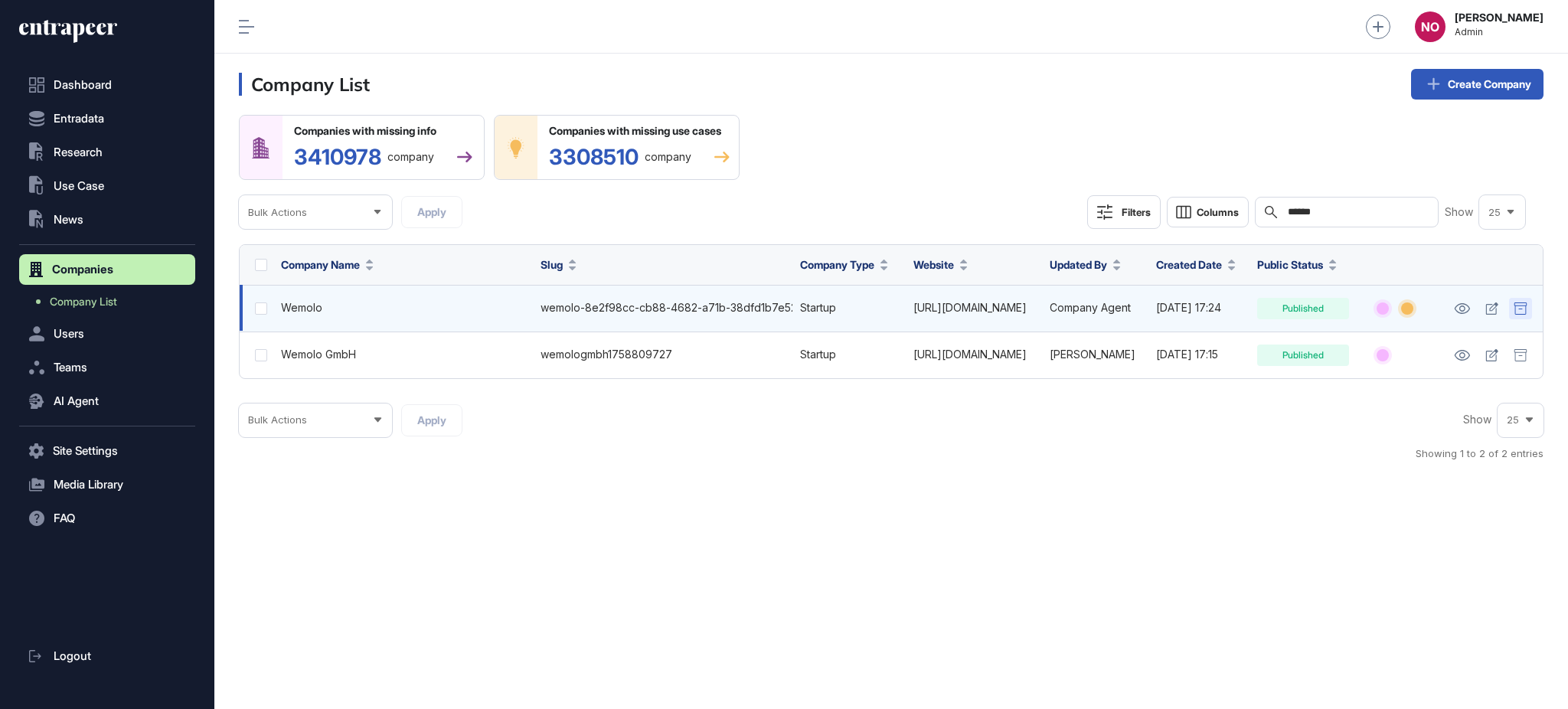
click at [1519, 312] on icon at bounding box center [1521, 308] width 14 height 12
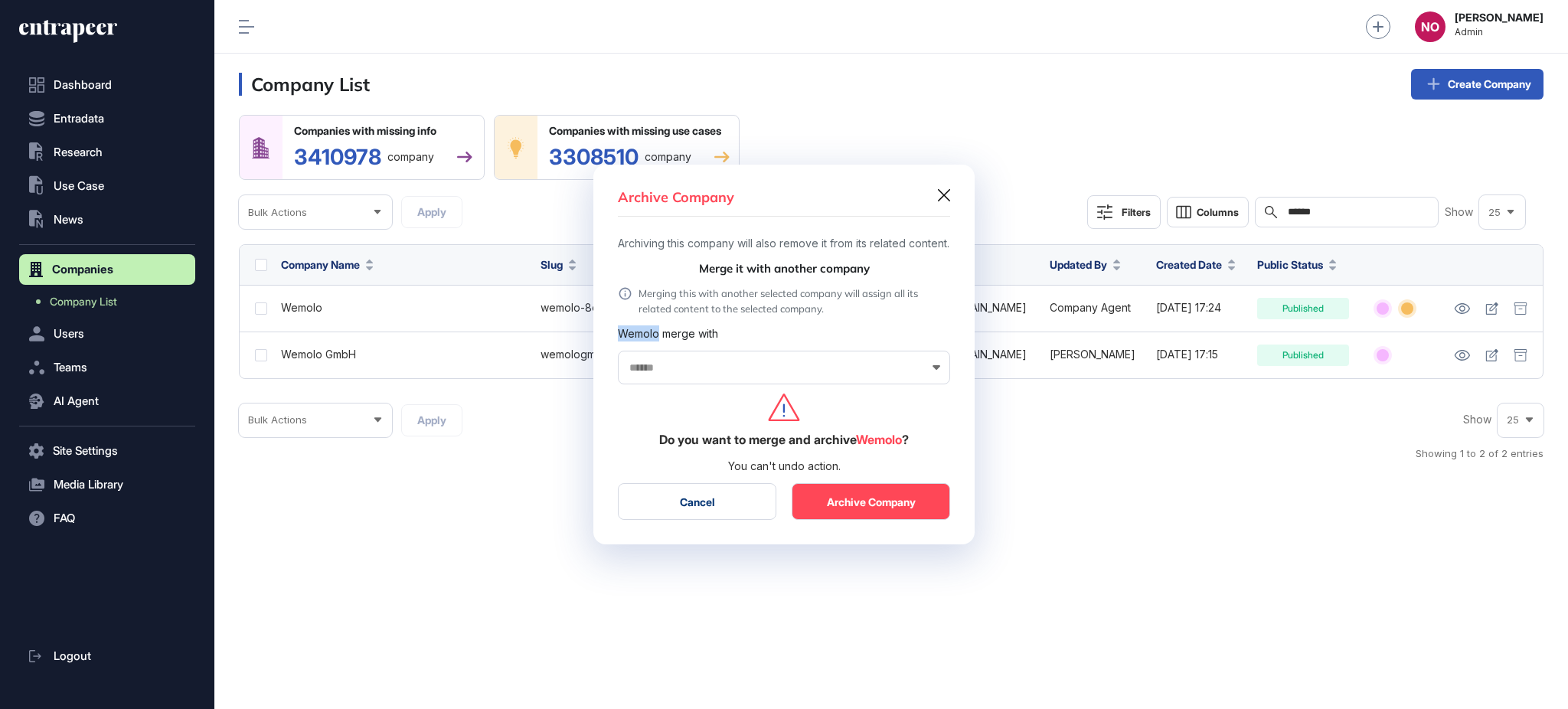
drag, startPoint x: 618, startPoint y: 343, endPoint x: 657, endPoint y: 347, distance: 39.2
click at [657, 342] on div "Wemolo merge with" at bounding box center [784, 334] width 333 height 16
copy div "Wemolo"
click at [664, 371] on input "text" at bounding box center [774, 367] width 292 height 13
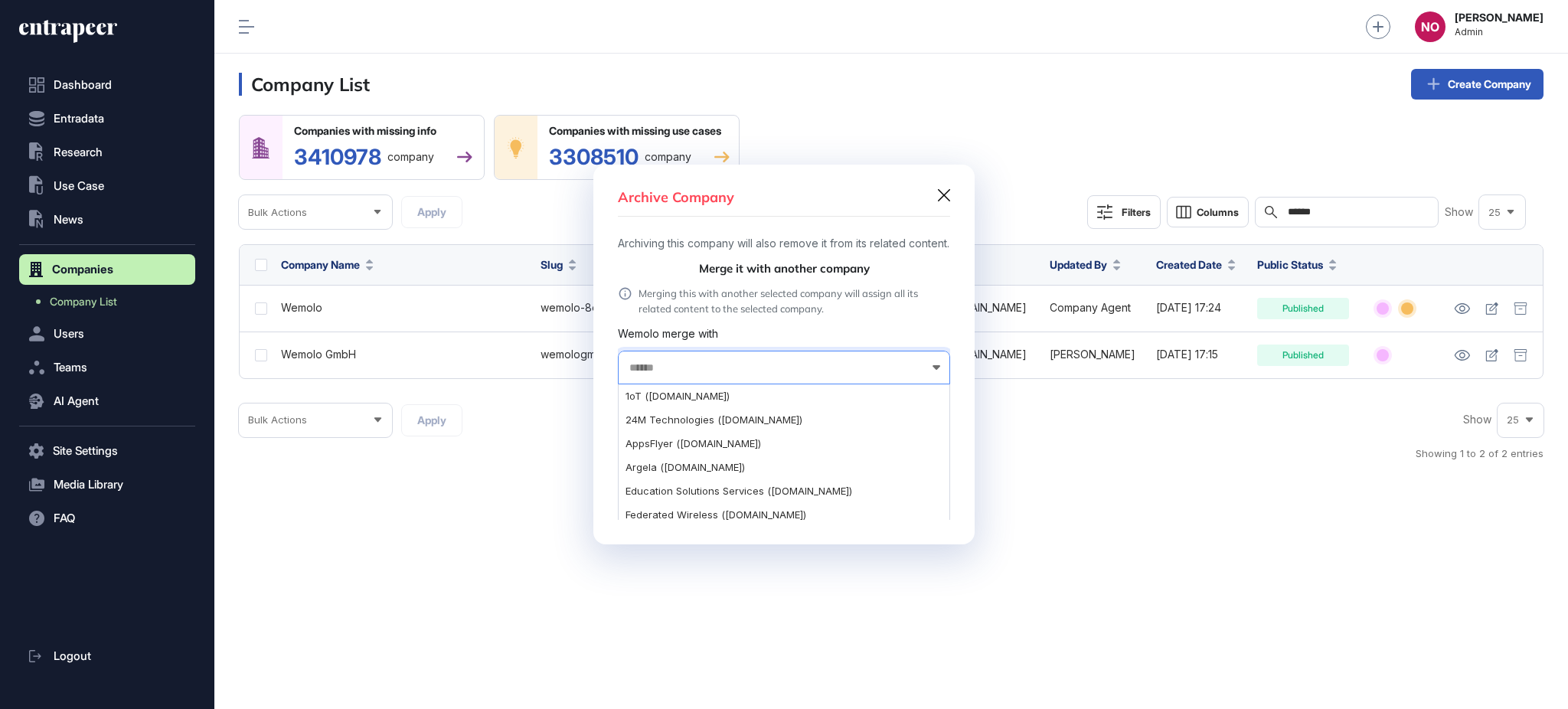
paste input "******"
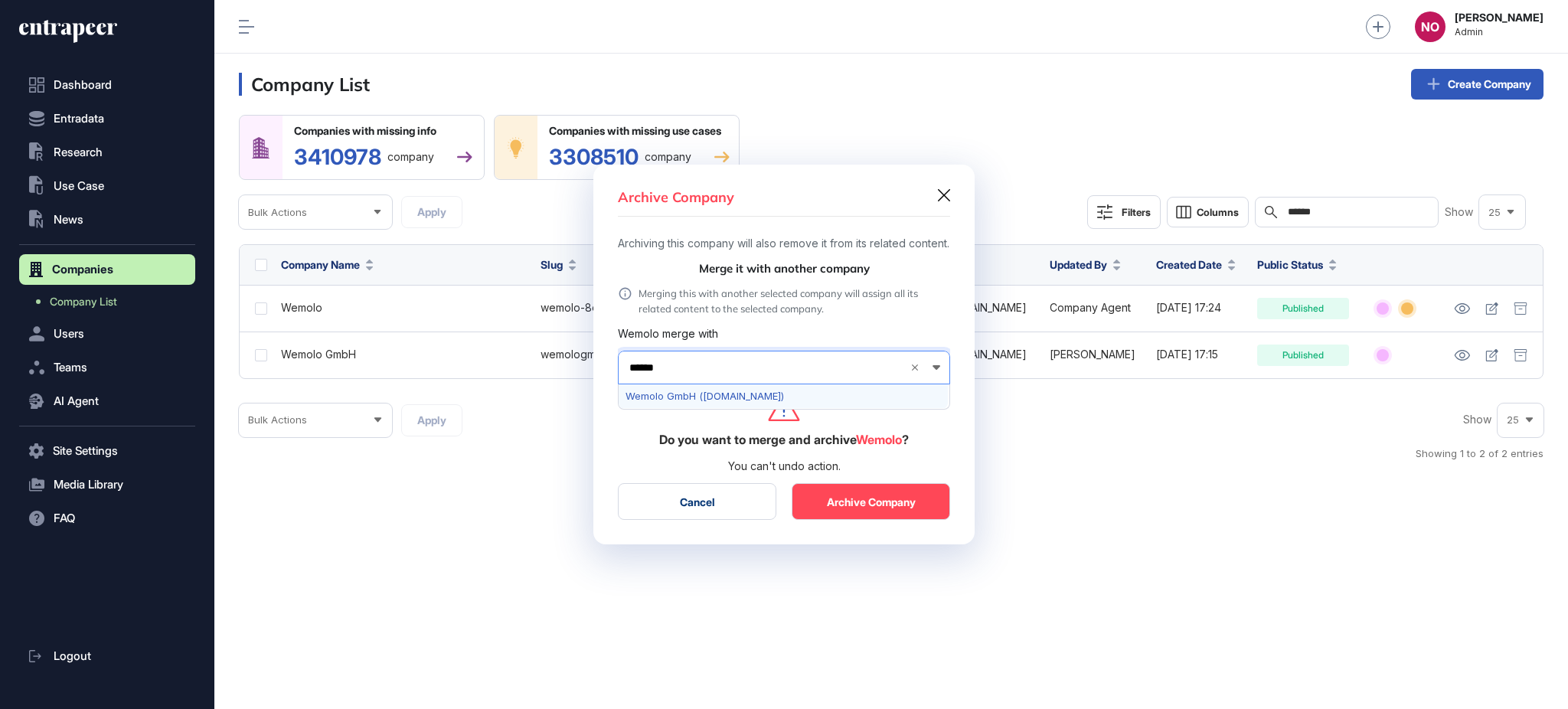
type input "******"
click at [709, 402] on span "Wemolo GmbH (wemolo.com)" at bounding box center [783, 396] width 315 height 12
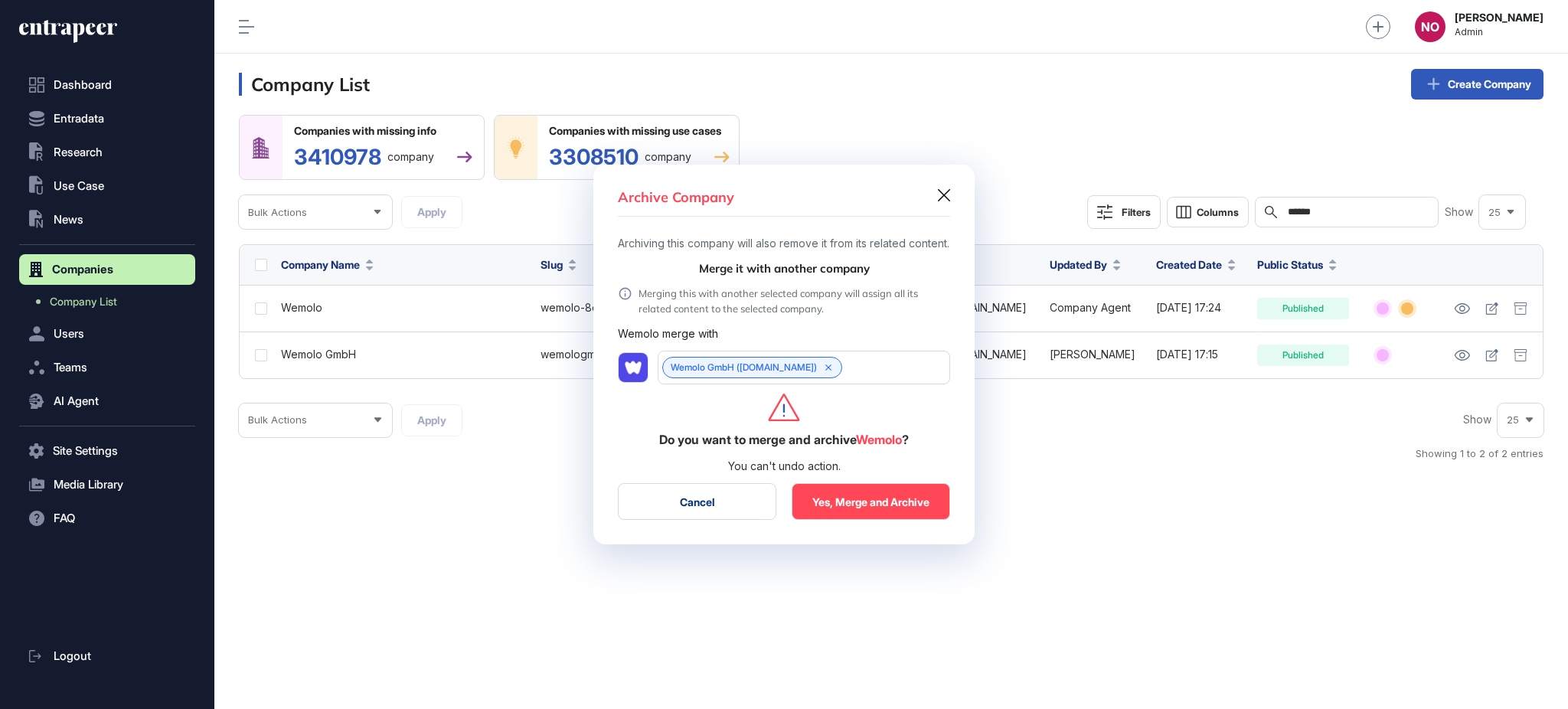
click at [890, 511] on button "Yes, Merge and Archive" at bounding box center [871, 501] width 159 height 37
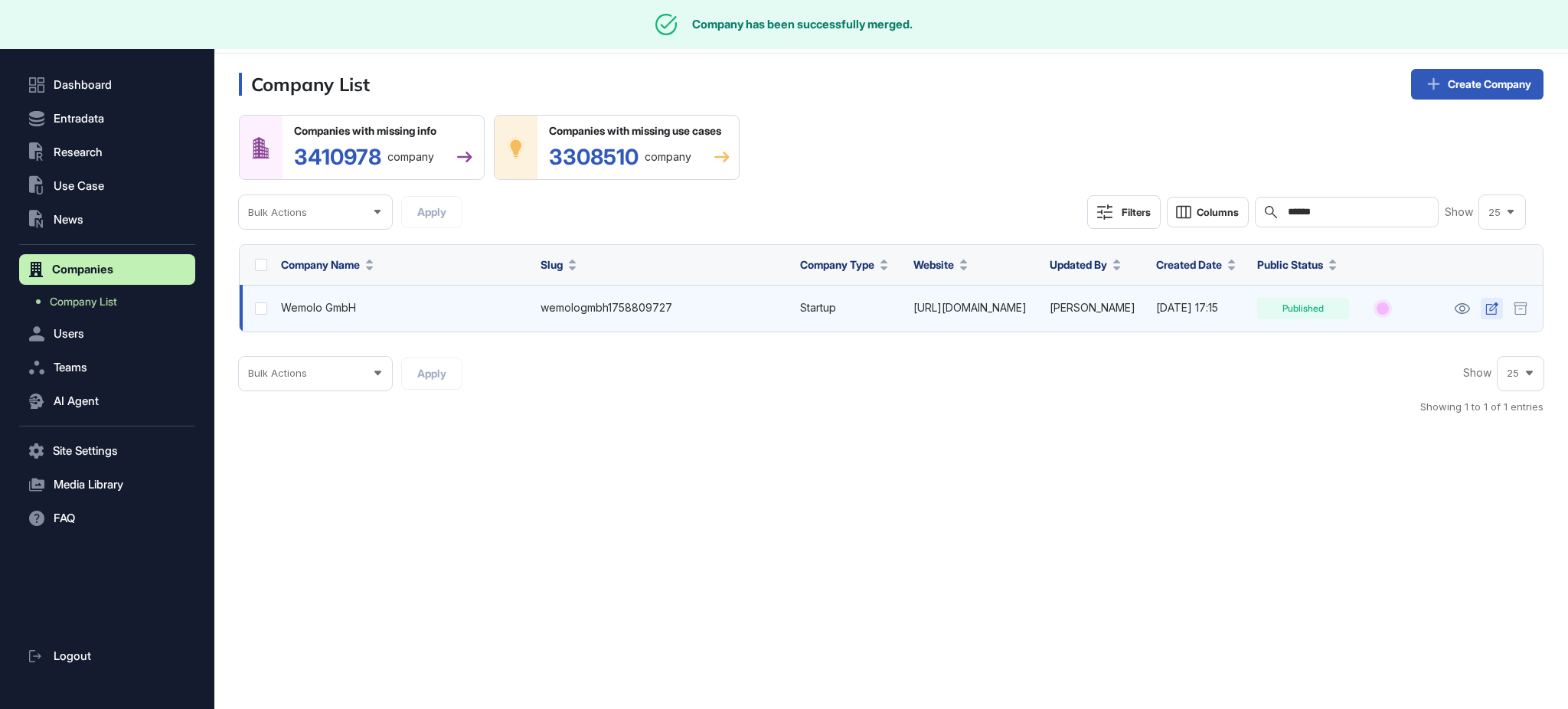
click at [1485, 313] on icon at bounding box center [1491, 308] width 12 height 12
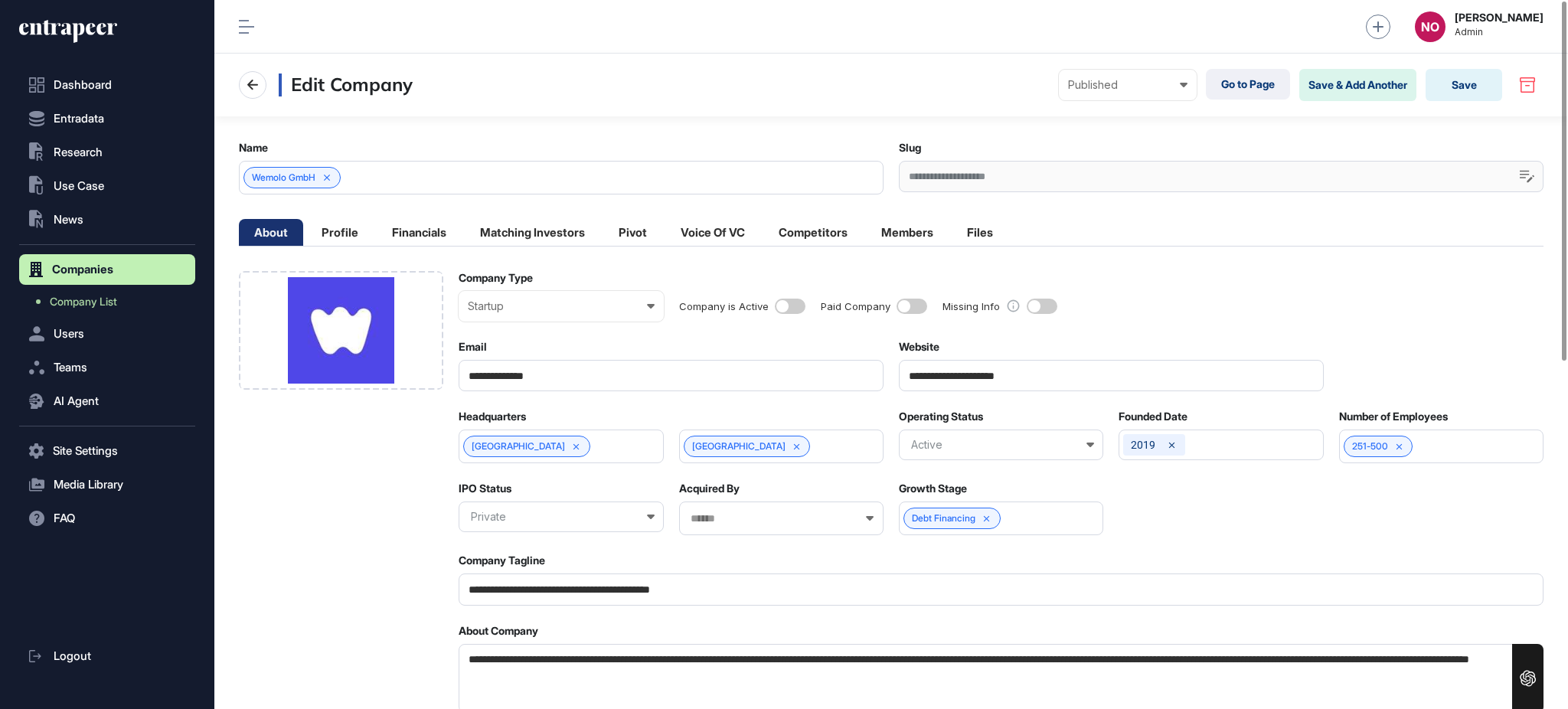
click at [794, 306] on span at bounding box center [790, 306] width 31 height 16
click at [1466, 79] on button "Save" at bounding box center [1464, 85] width 77 height 33
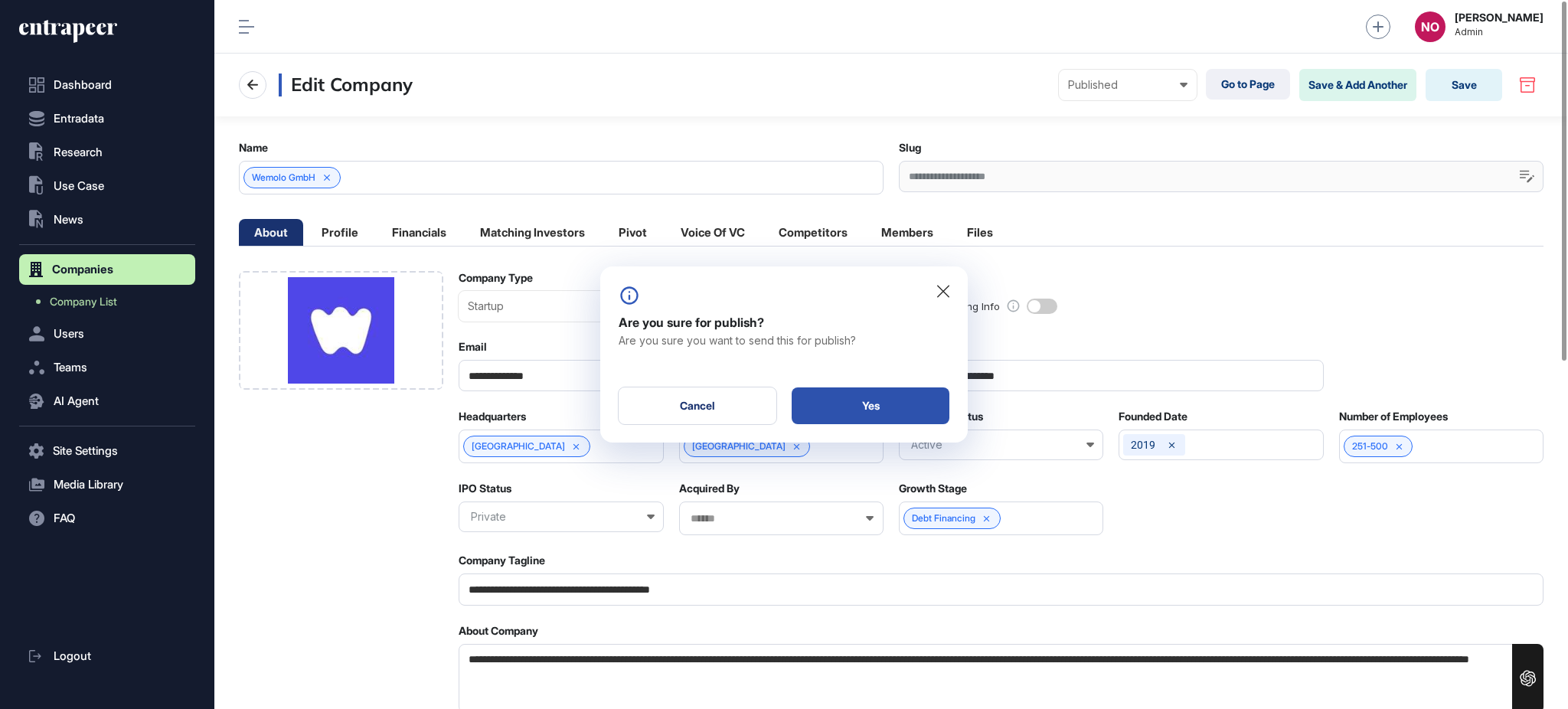
click at [916, 397] on div "Yes" at bounding box center [871, 405] width 158 height 37
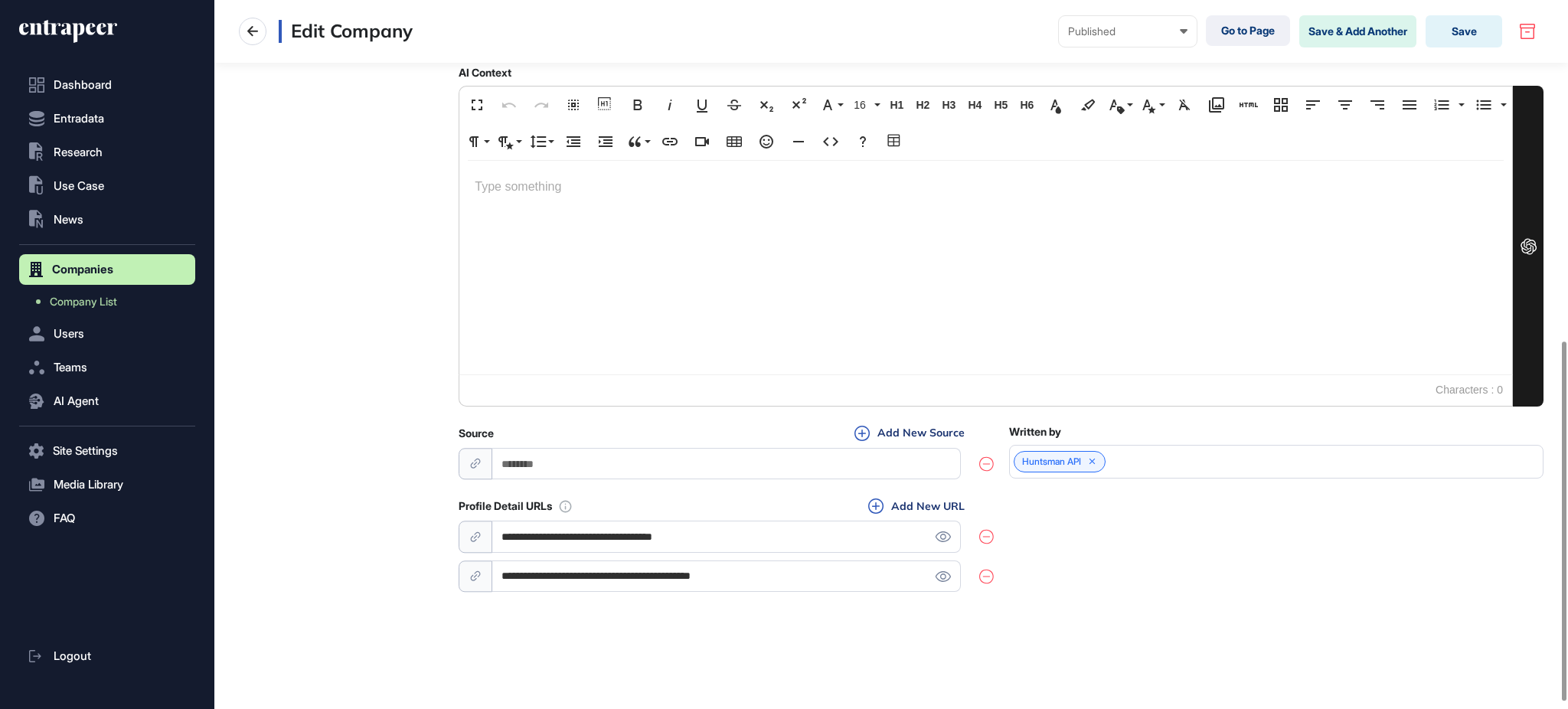
scroll to position [683, 0]
click at [719, 581] on input "**********" at bounding box center [727, 576] width 469 height 32
click at [108, 297] on span "Company List" at bounding box center [83, 301] width 67 height 12
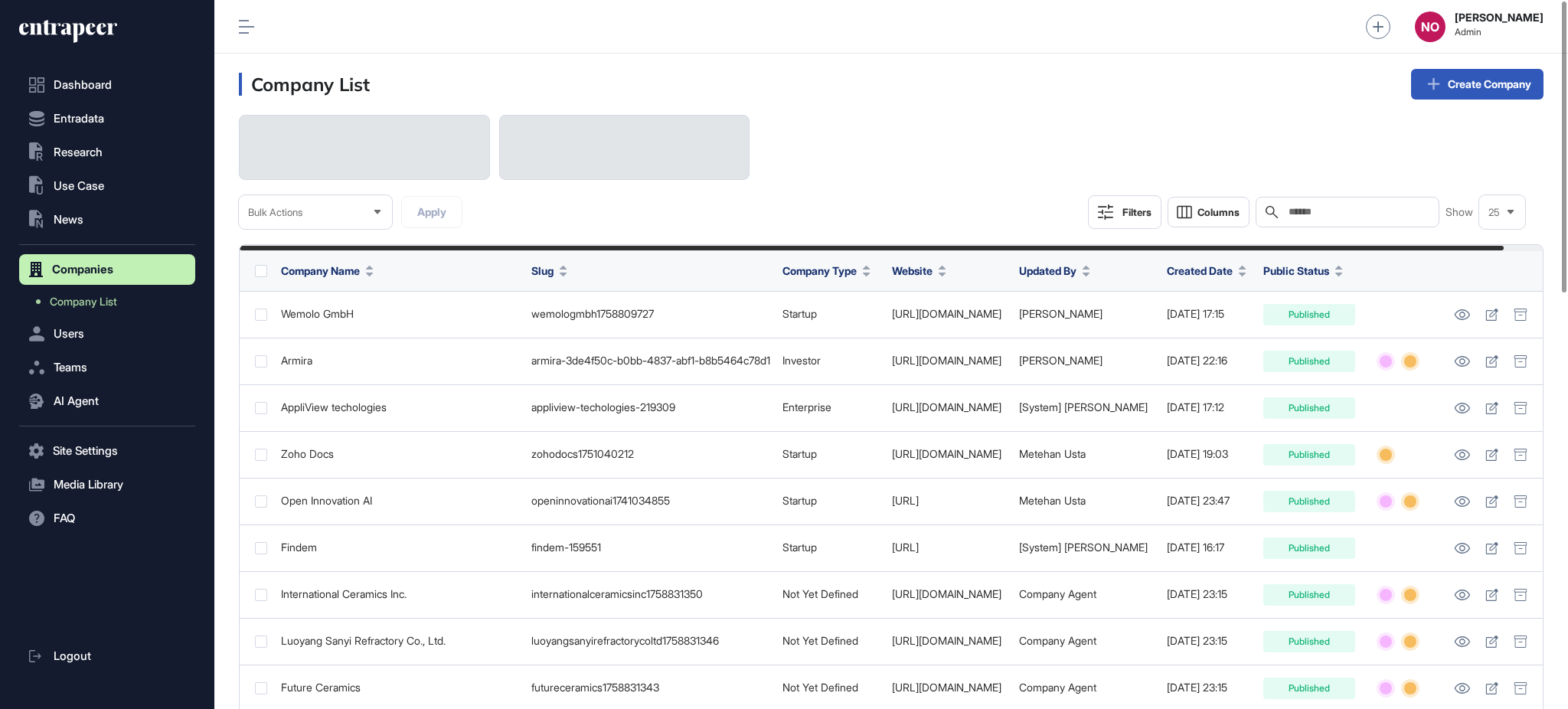
click at [1393, 213] on input "text" at bounding box center [1358, 212] width 142 height 12
paste input "**********"
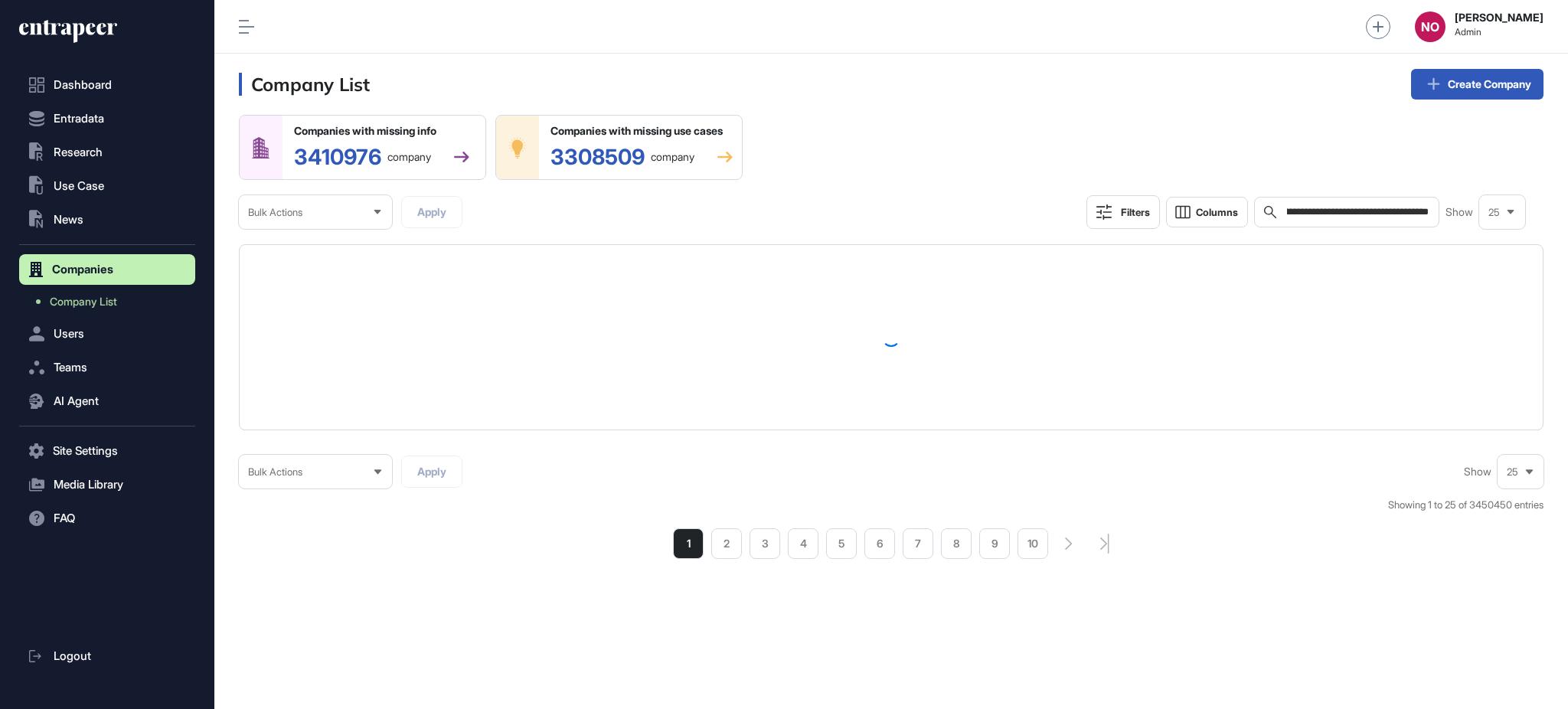
type input "**********"
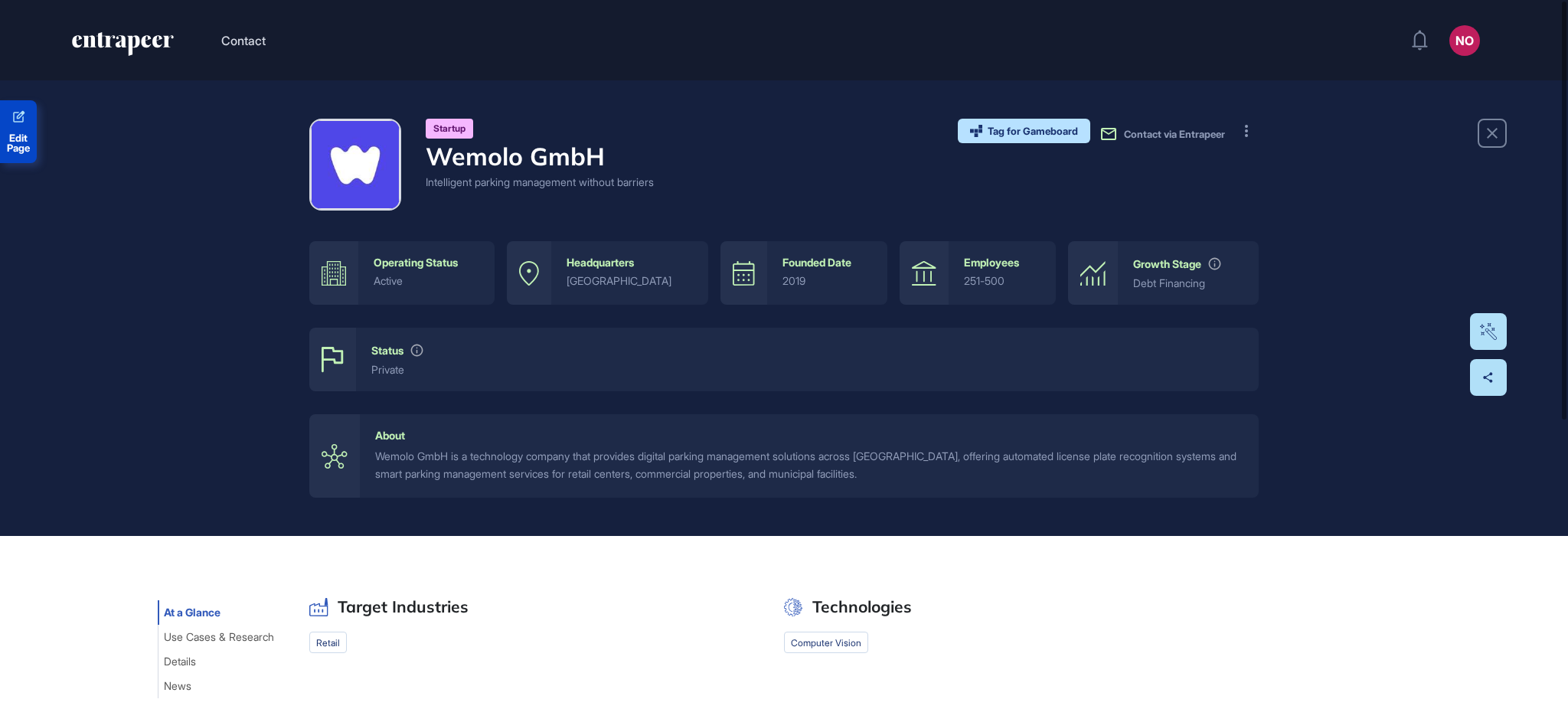
click at [19, 141] on span "Edit Page" at bounding box center [18, 143] width 37 height 20
drag, startPoint x: 431, startPoint y: 161, endPoint x: 520, endPoint y: 165, distance: 89.1
click at [520, 165] on h4 "Wemolo GmbH" at bounding box center [539, 155] width 228 height 29
copy h4 "Wemolo"
click at [4, 142] on span "Edit Page" at bounding box center [18, 143] width 37 height 20
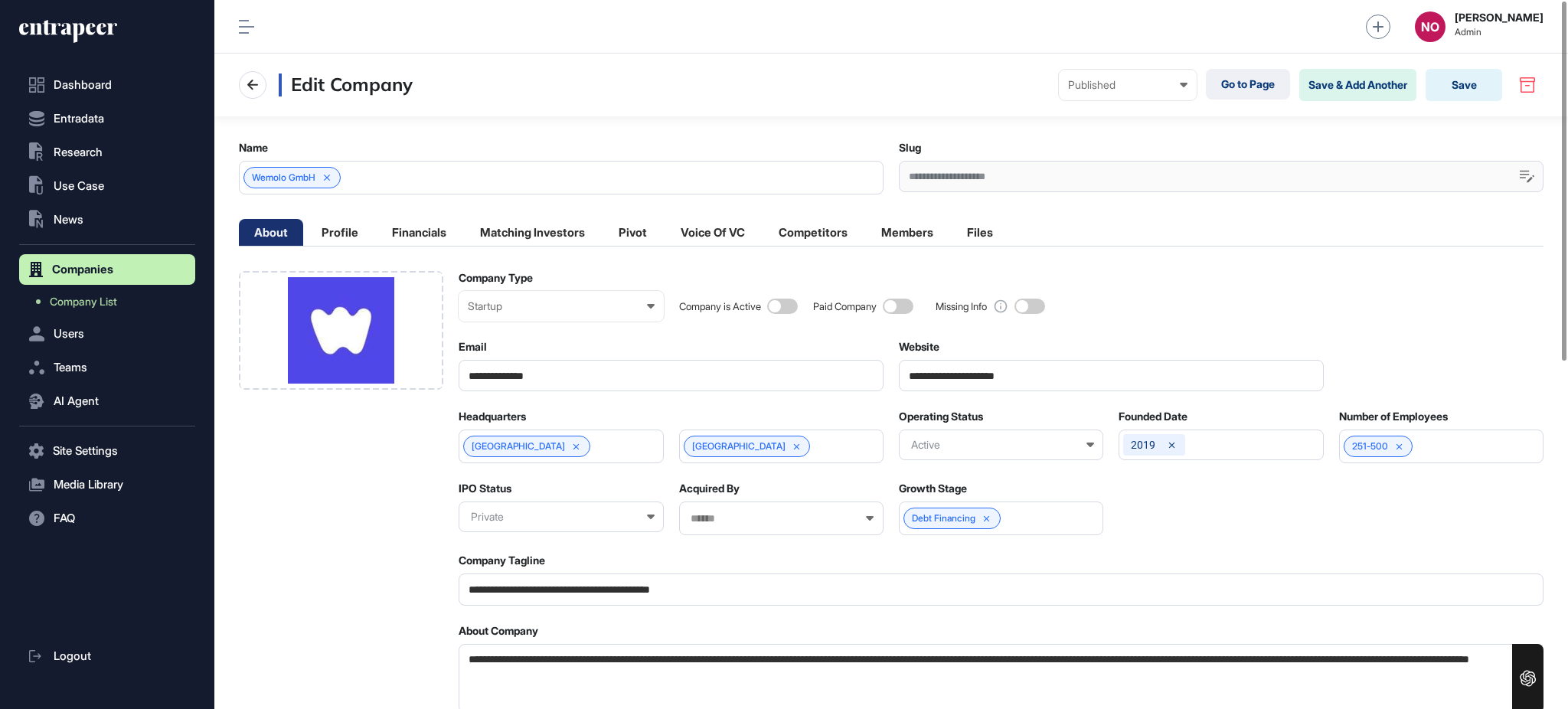
click at [519, 183] on div "Wemolo GmbH" at bounding box center [561, 178] width 645 height 34
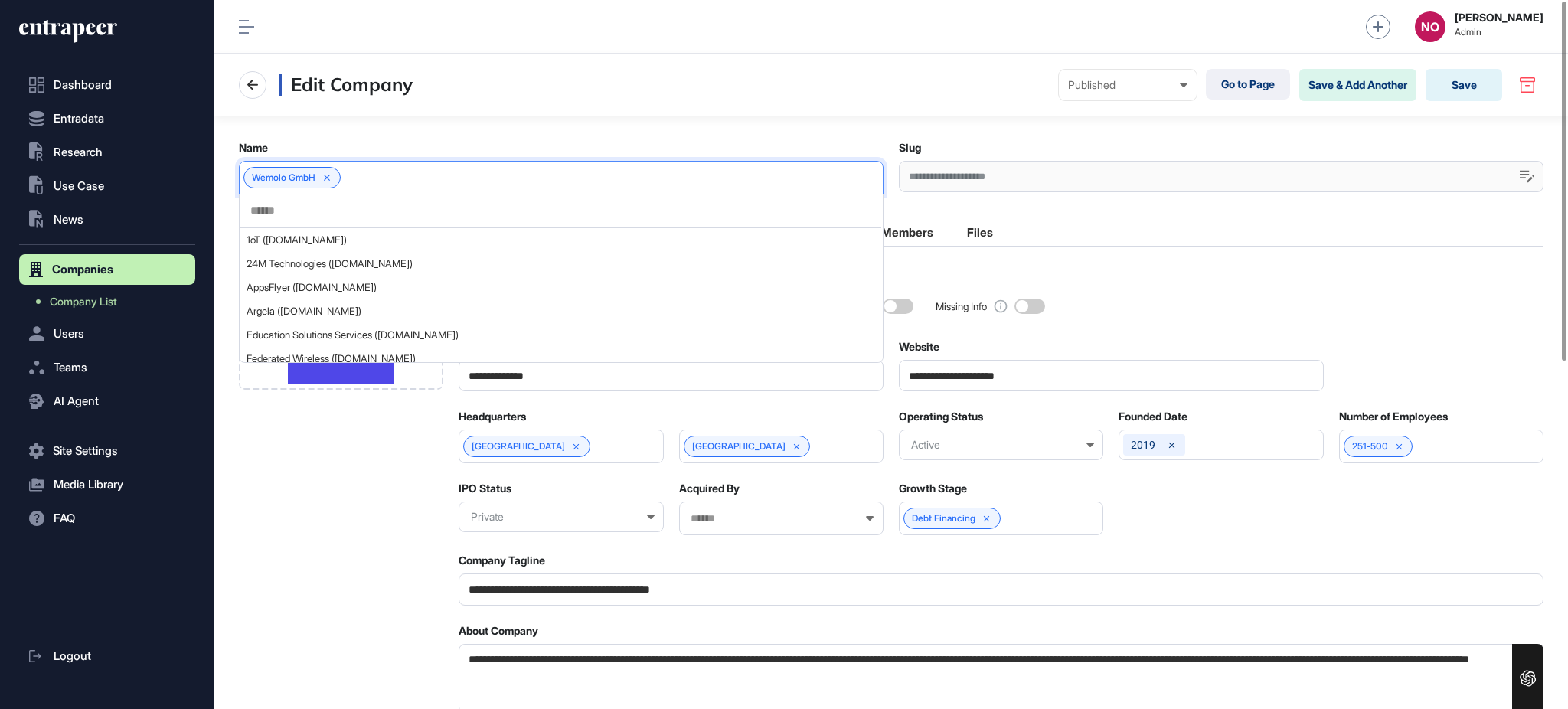
click at [363, 213] on input "text" at bounding box center [560, 210] width 623 height 13
paste input "******"
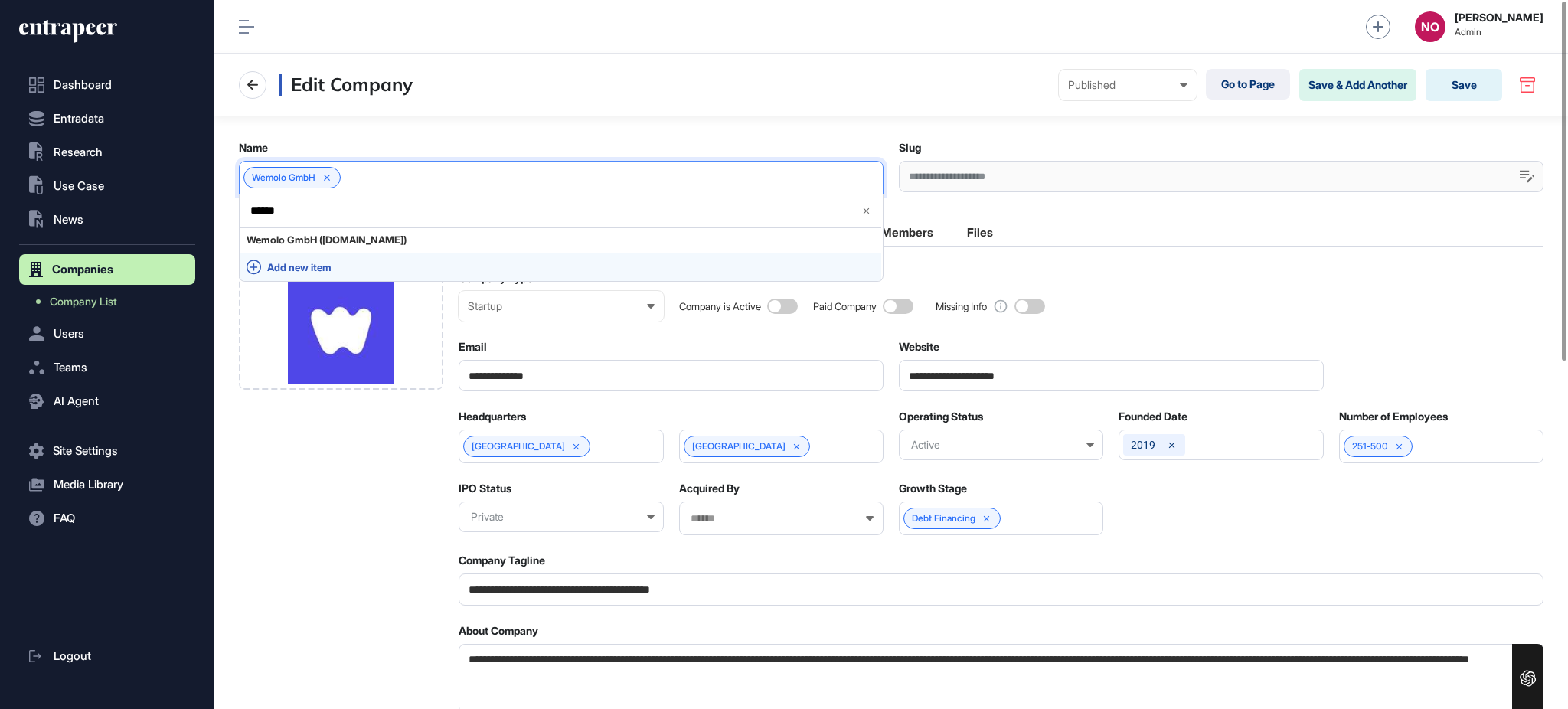
type input "******"
click at [331, 265] on span "Add new item" at bounding box center [571, 268] width 607 height 12
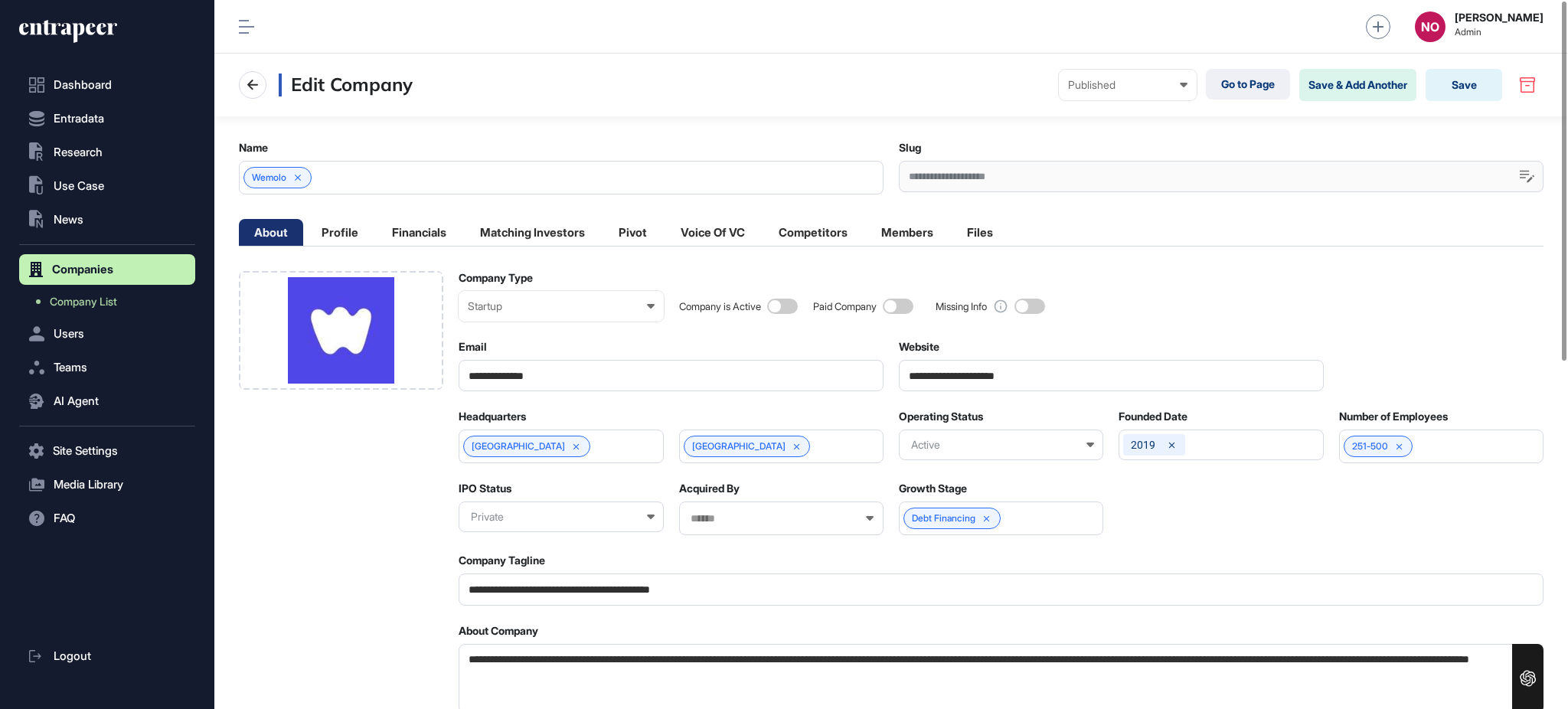
drag, startPoint x: 542, startPoint y: 660, endPoint x: 516, endPoint y: 658, distance: 26.1
click at [516, 658] on textarea "**********" at bounding box center [1000, 678] width 1085 height 70
click at [418, 348] on div at bounding box center [341, 330] width 204 height 118
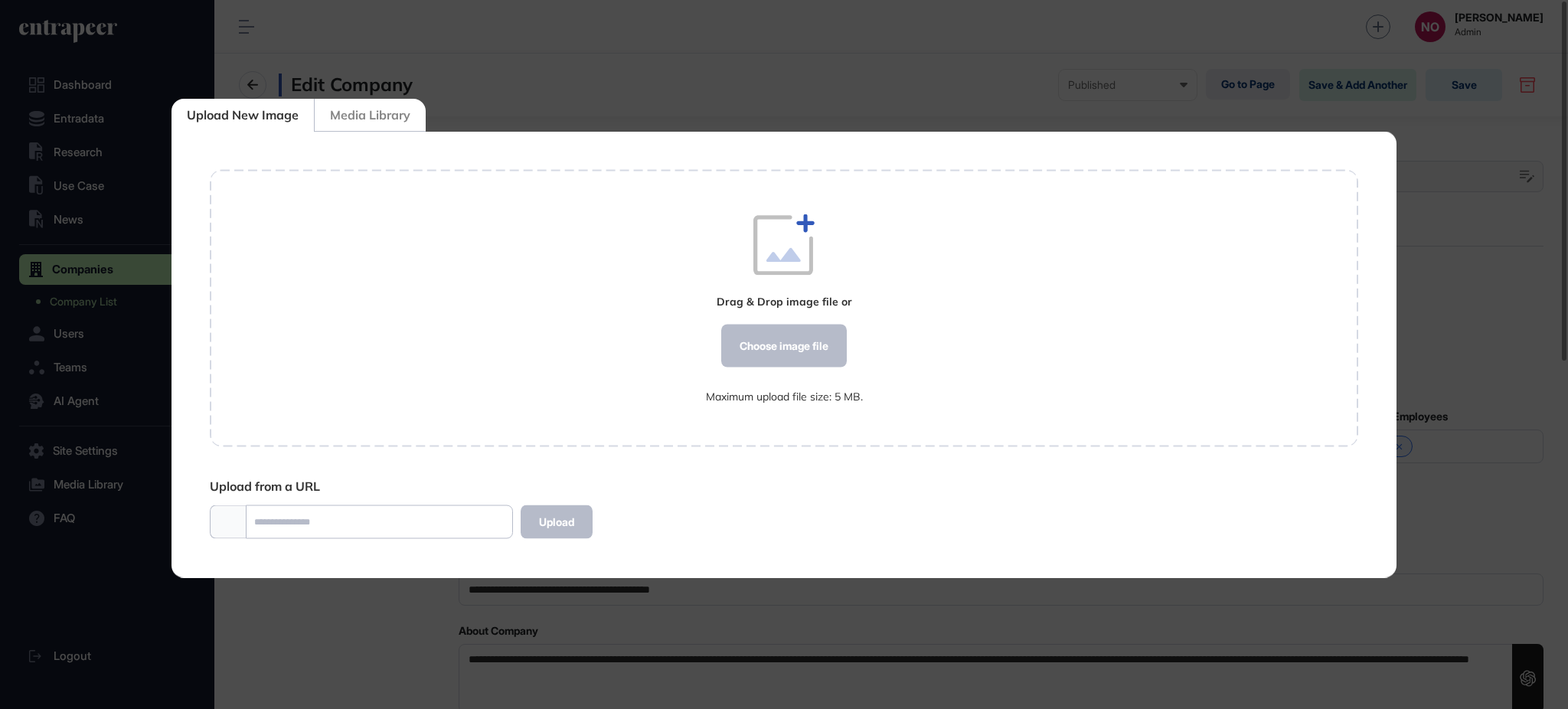
scroll to position [1, 1]
click at [1432, 127] on icon at bounding box center [1424, 127] width 31 height 31
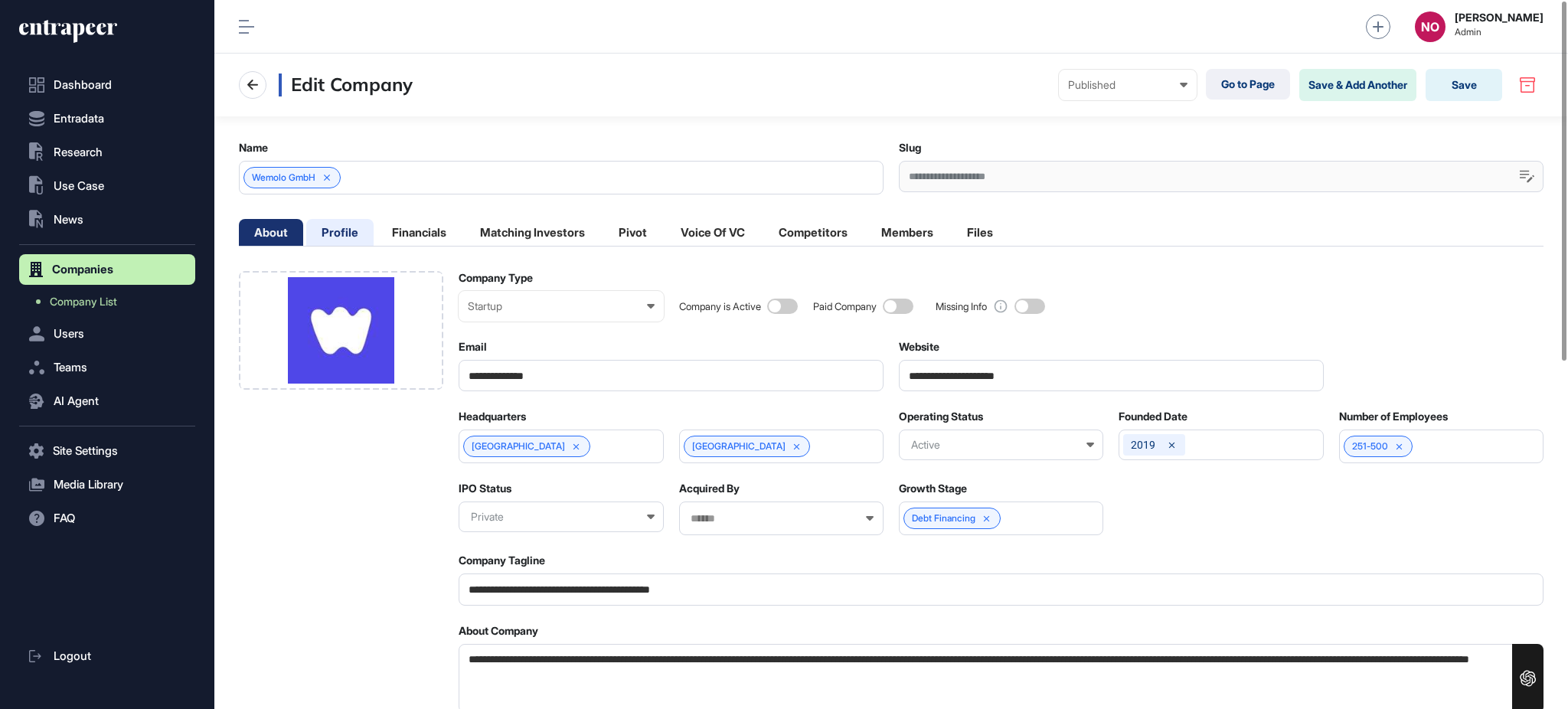
click at [349, 224] on li "Profile" at bounding box center [340, 232] width 67 height 27
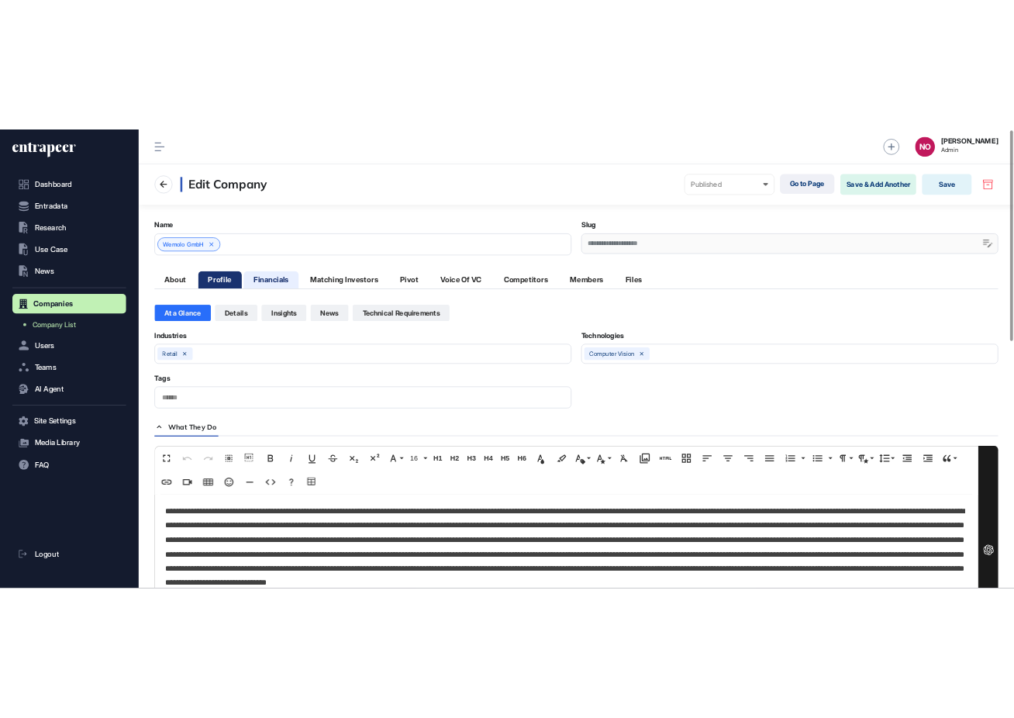
scroll to position [1, 6]
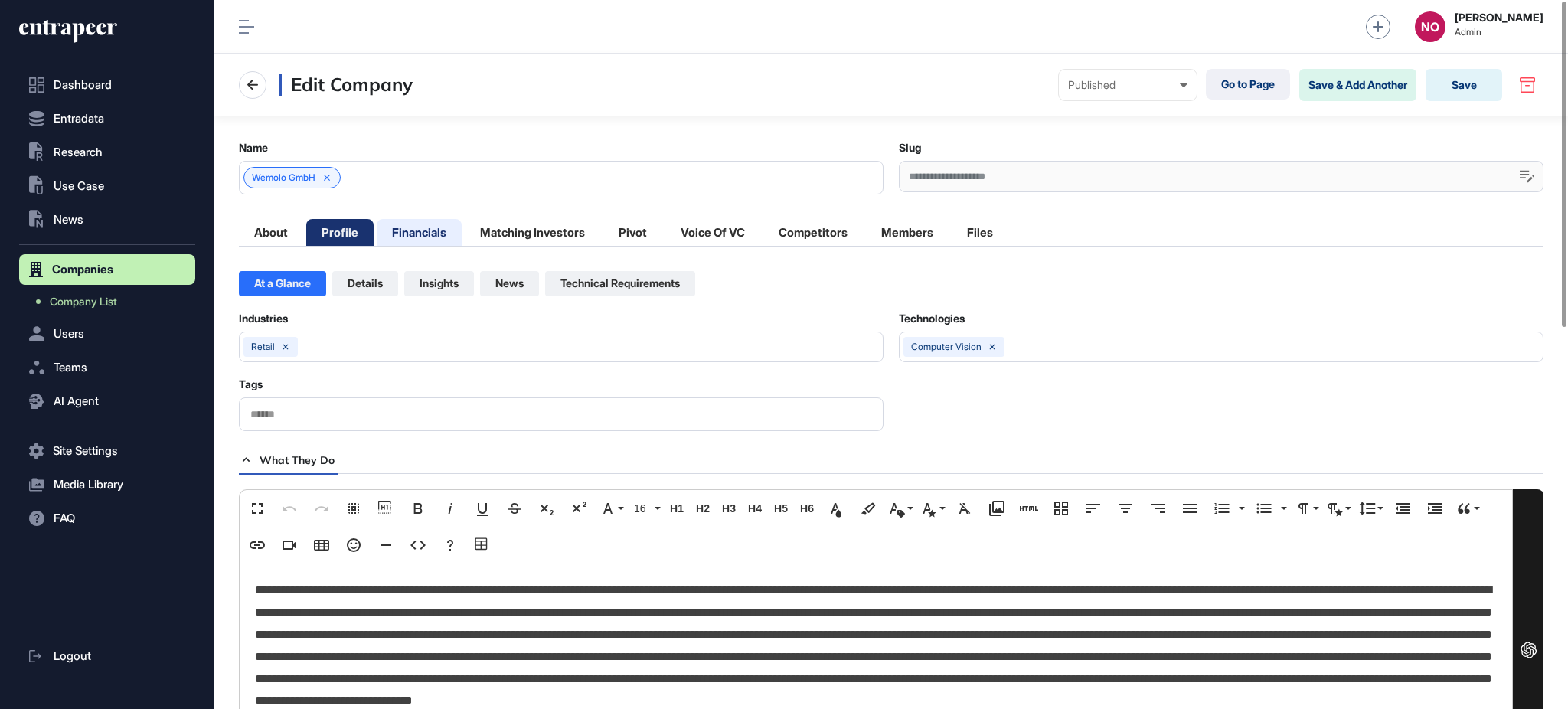
click at [404, 231] on li "Financials" at bounding box center [420, 232] width 85 height 27
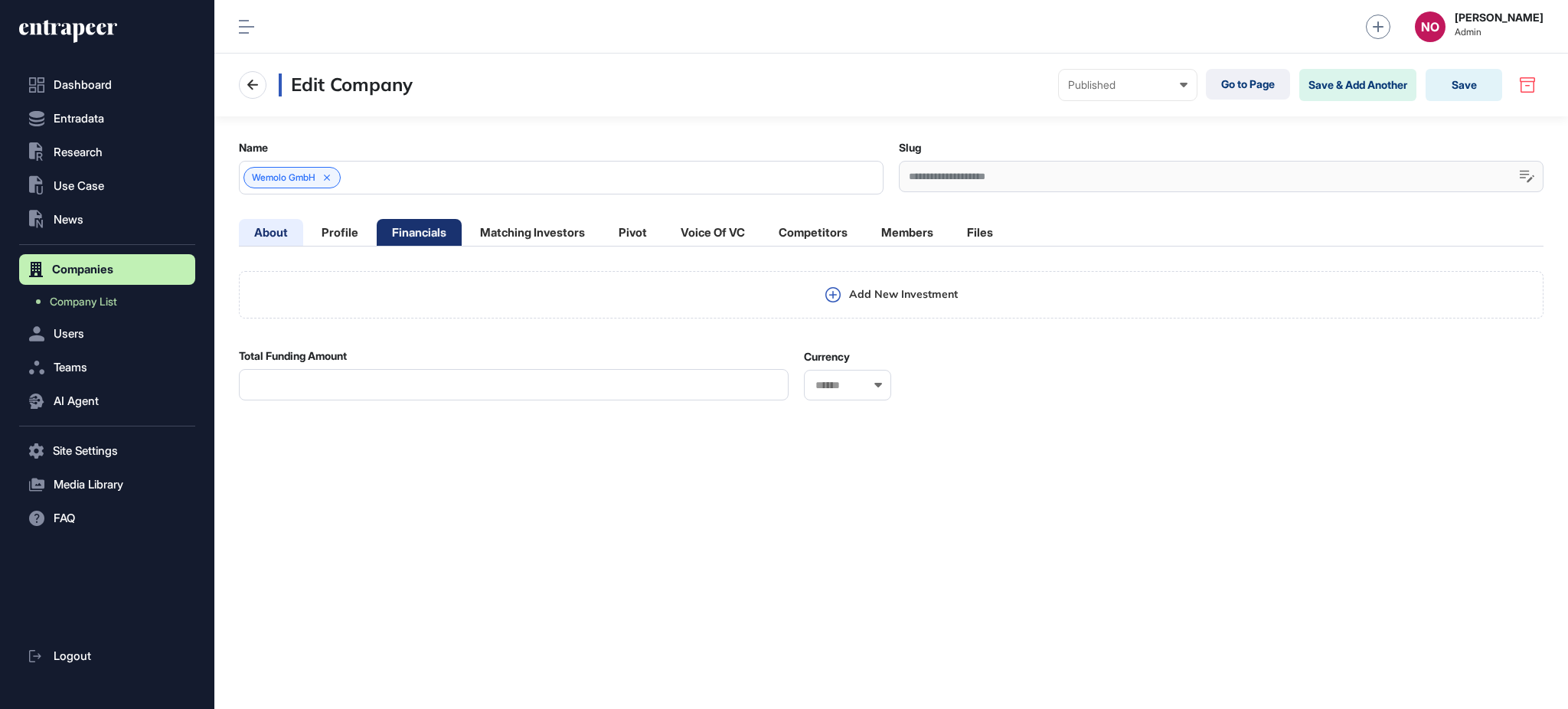
click at [271, 239] on li "About" at bounding box center [271, 232] width 64 height 27
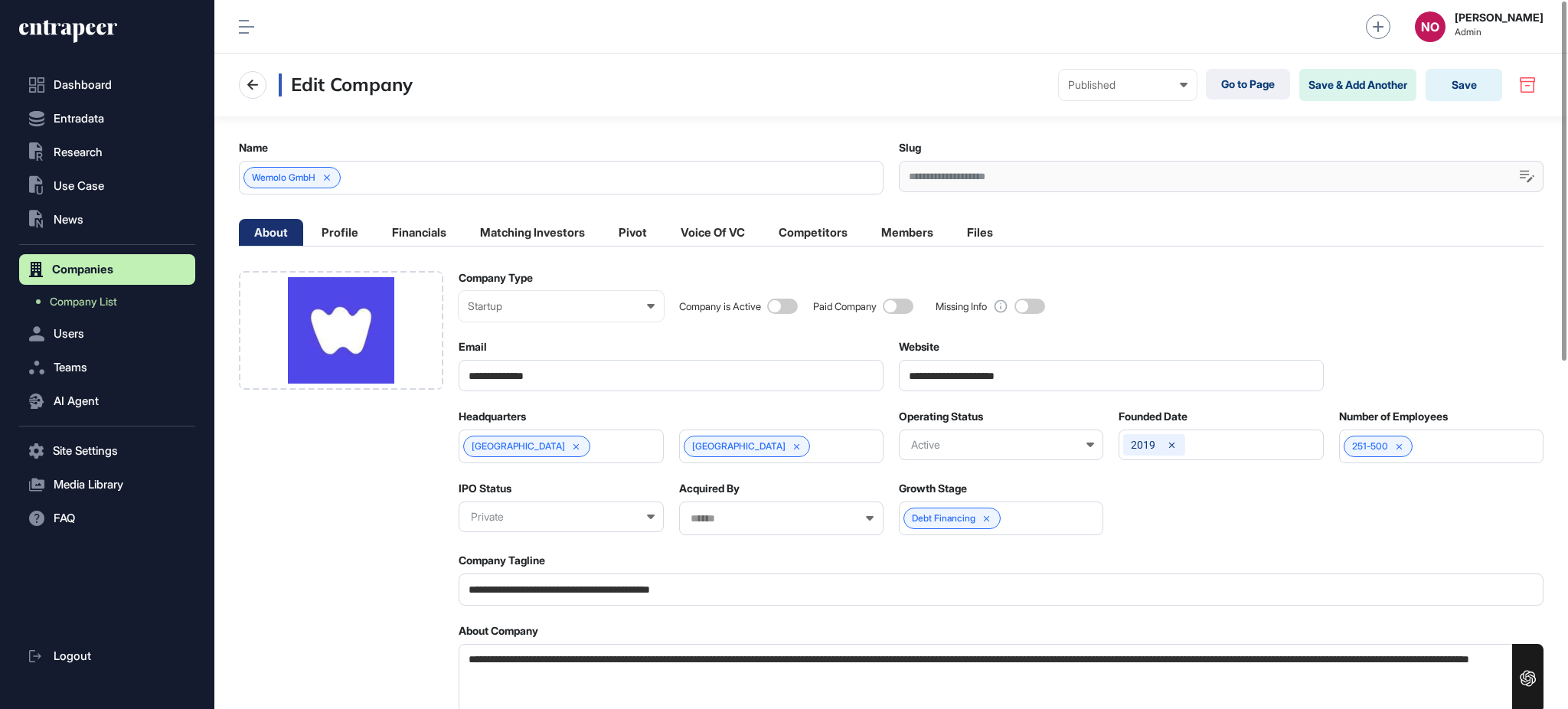
drag, startPoint x: 504, startPoint y: 660, endPoint x: 463, endPoint y: 657, distance: 41.1
click at [463, 657] on textarea "**********" at bounding box center [1000, 678] width 1085 height 70
drag, startPoint x: 507, startPoint y: 661, endPoint x: 468, endPoint y: 658, distance: 39.1
click at [468, 658] on textarea "**********" at bounding box center [1000, 678] width 1085 height 70
drag, startPoint x: 364, startPoint y: 177, endPoint x: 361, endPoint y: 185, distance: 8.5
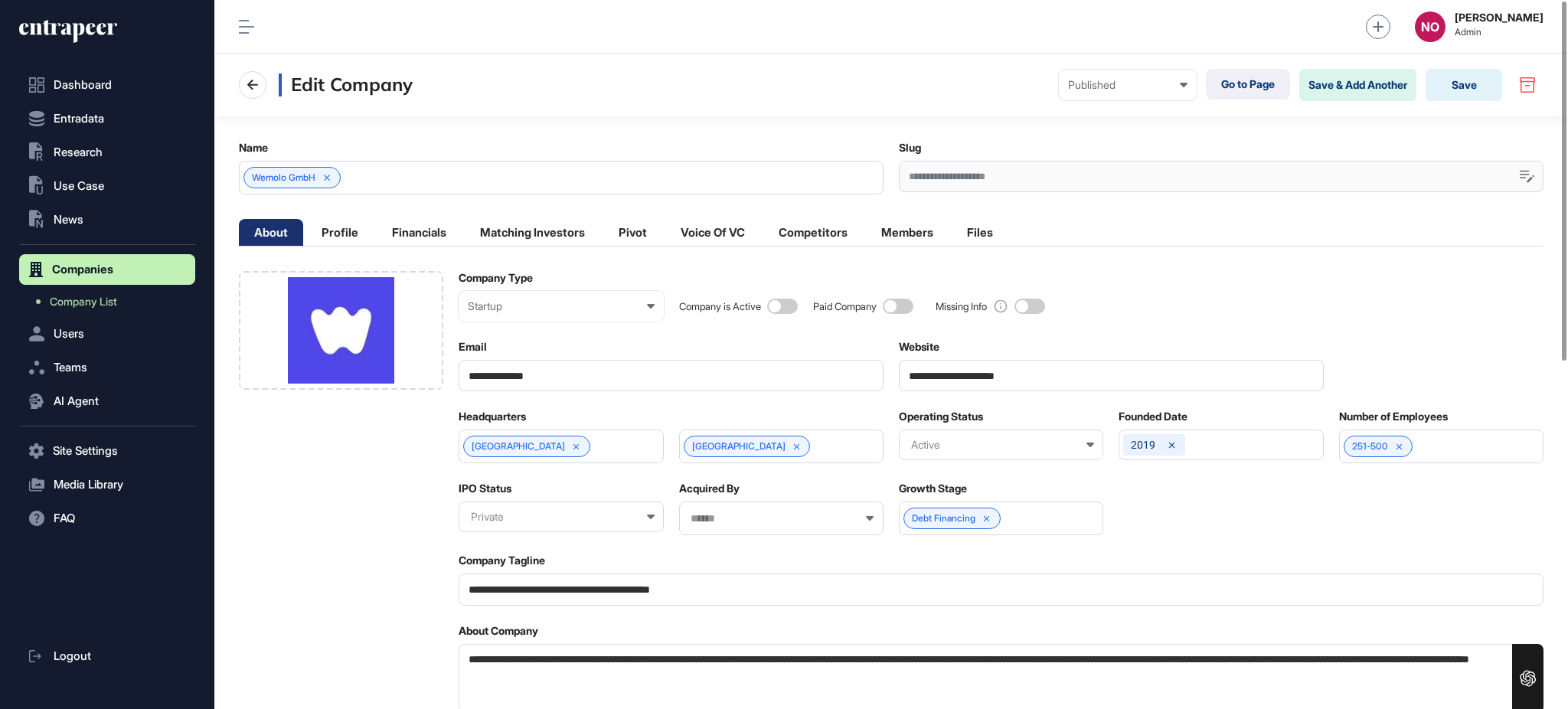
click at [361, 185] on div "Wemolo GmbH" at bounding box center [561, 178] width 645 height 34
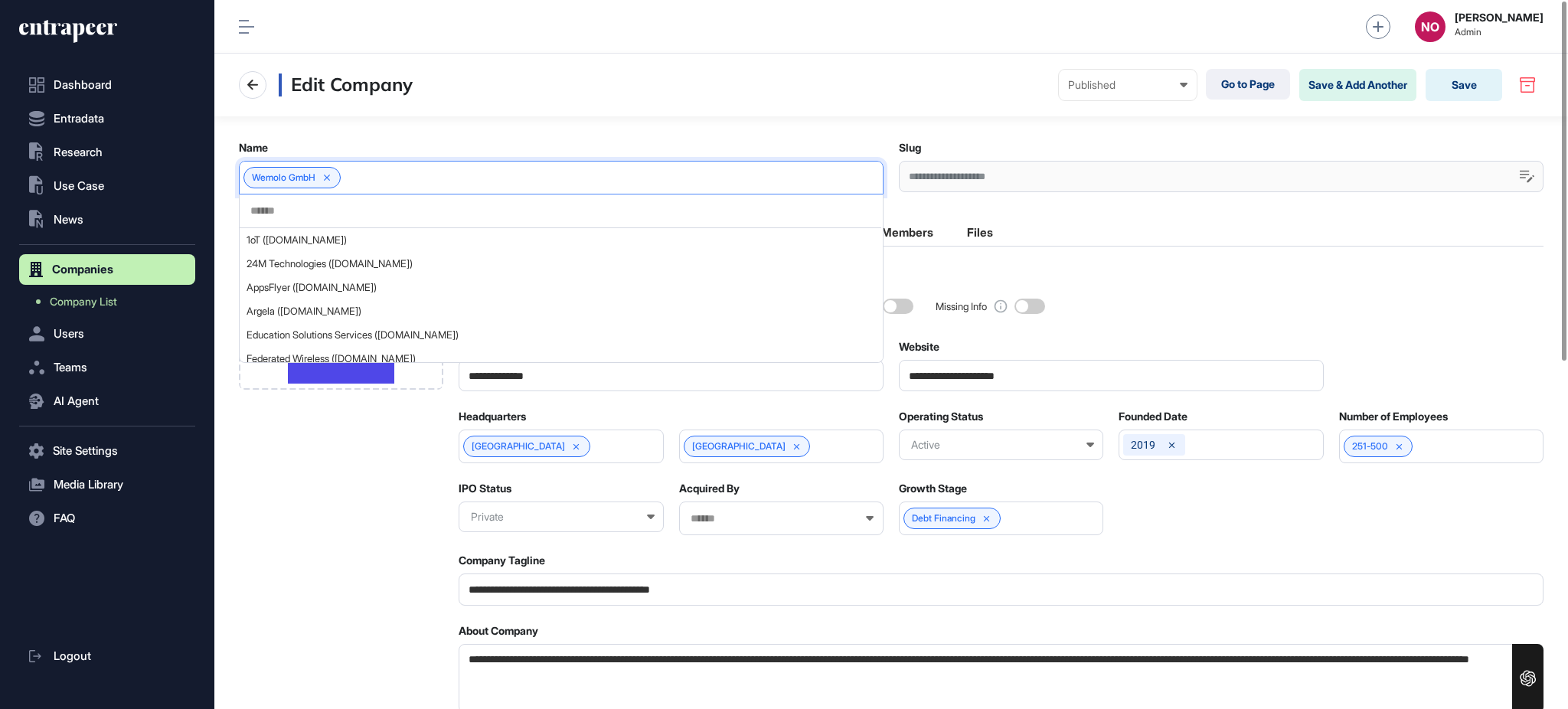
click at [334, 215] on input "text" at bounding box center [560, 210] width 623 height 13
paste input "******"
type input "******"
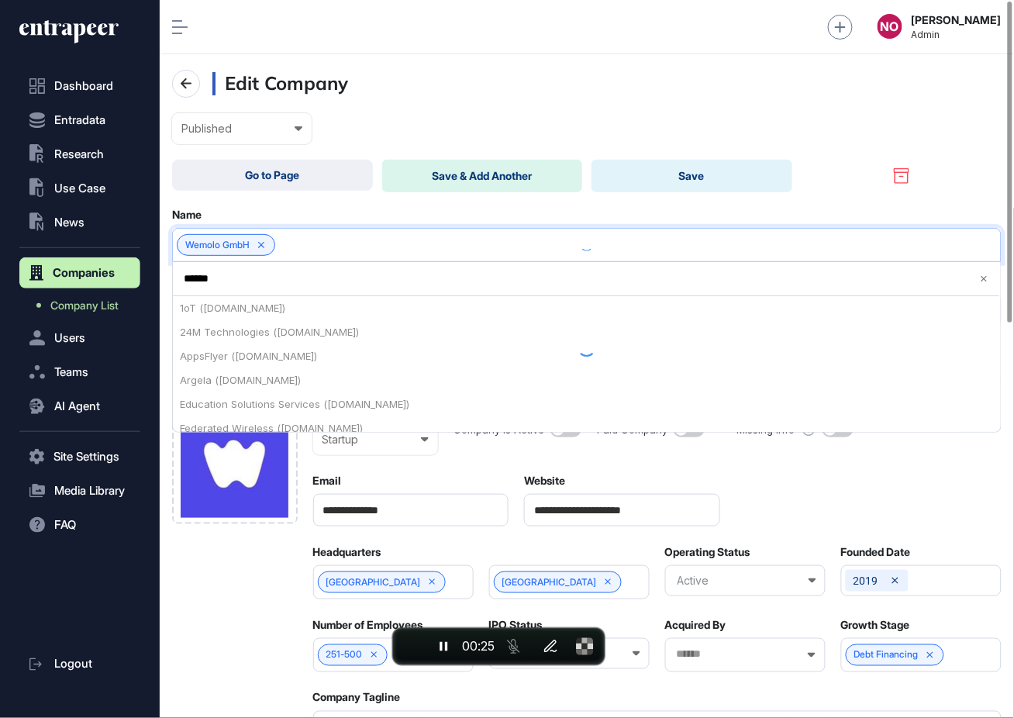
scroll to position [718, 854]
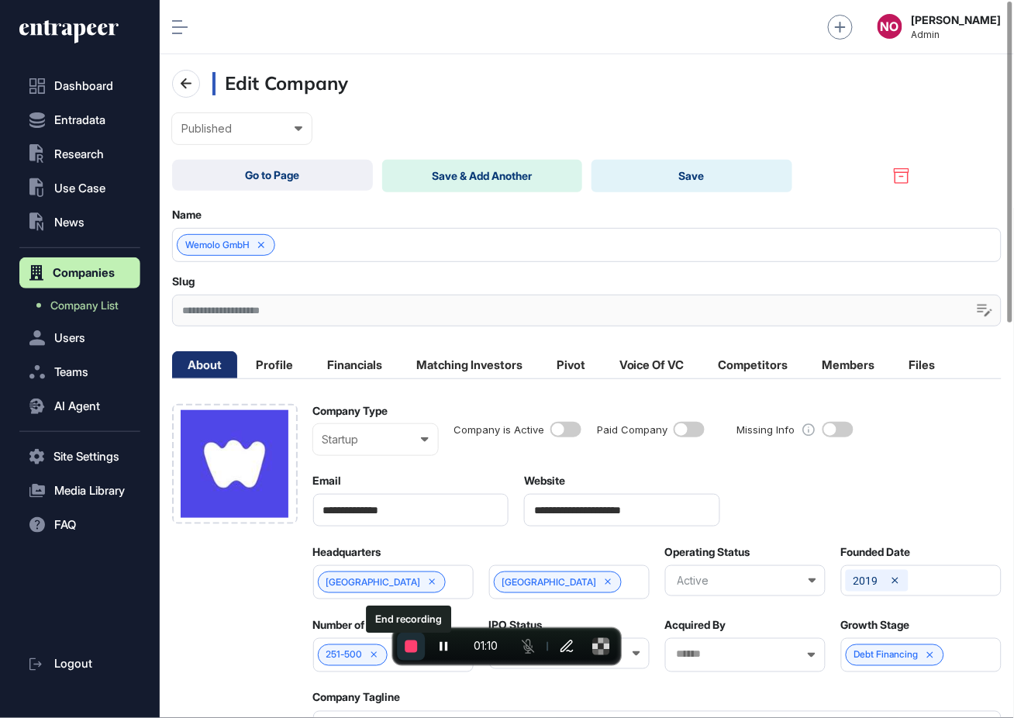
click at [409, 647] on span "End recording" at bounding box center [412, 646] width 12 height 12
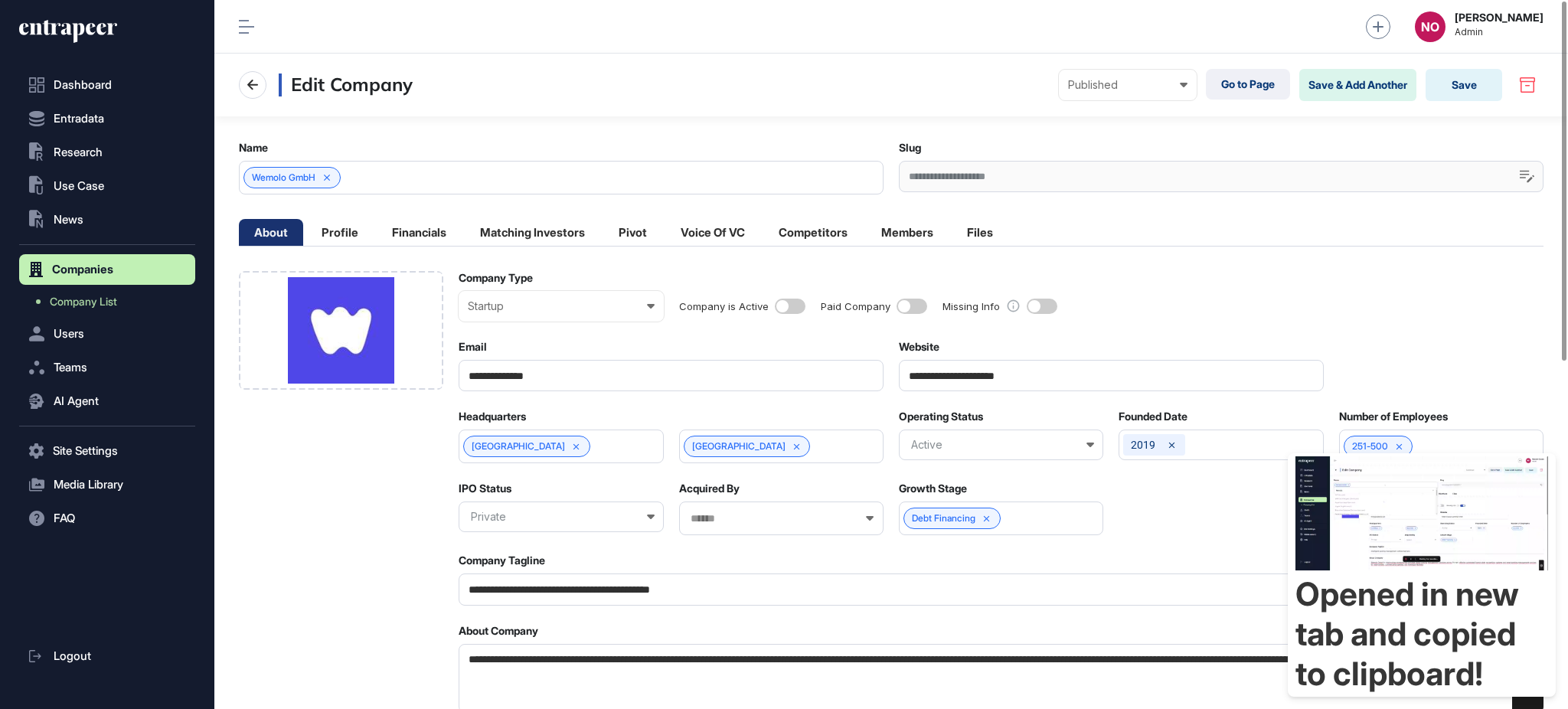
scroll to position [709, 1353]
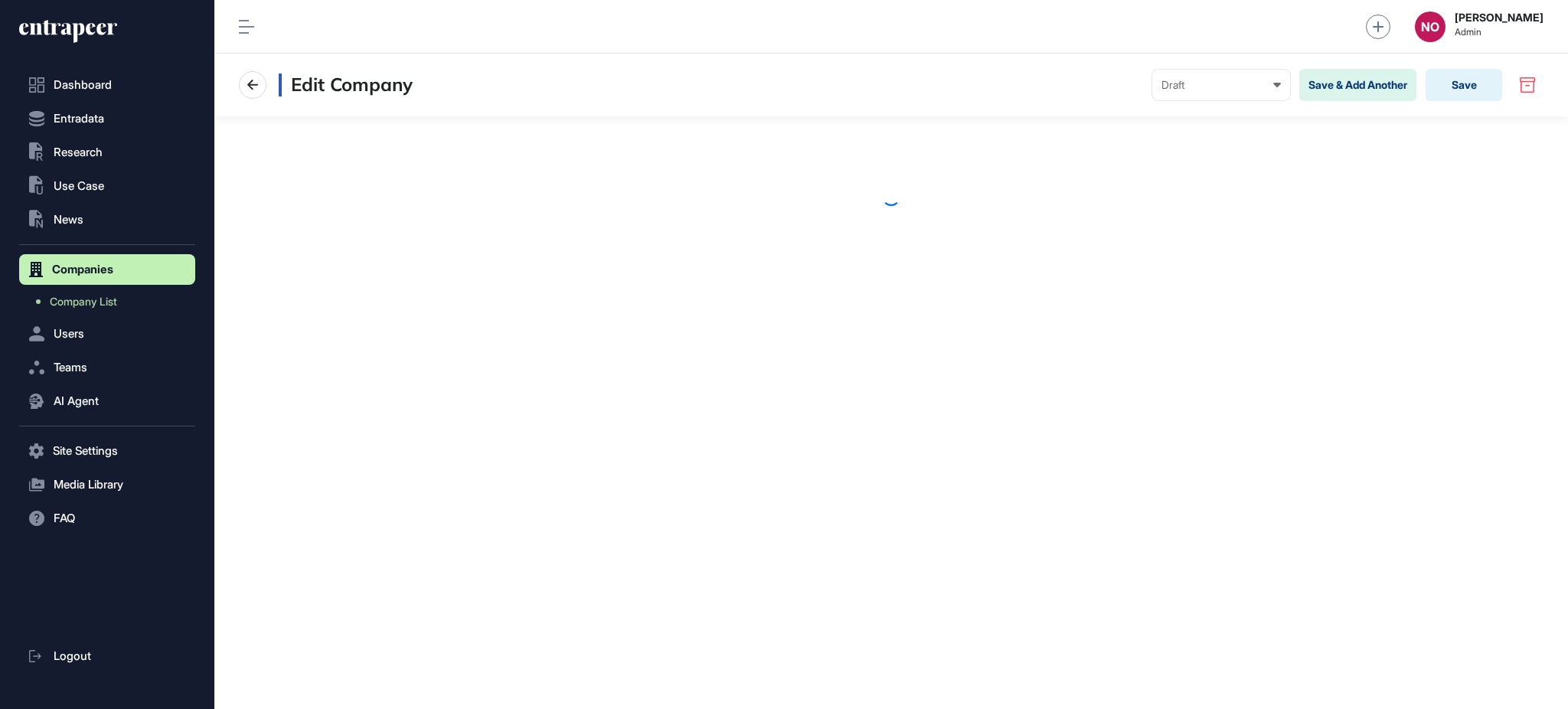
scroll to position [1, 1]
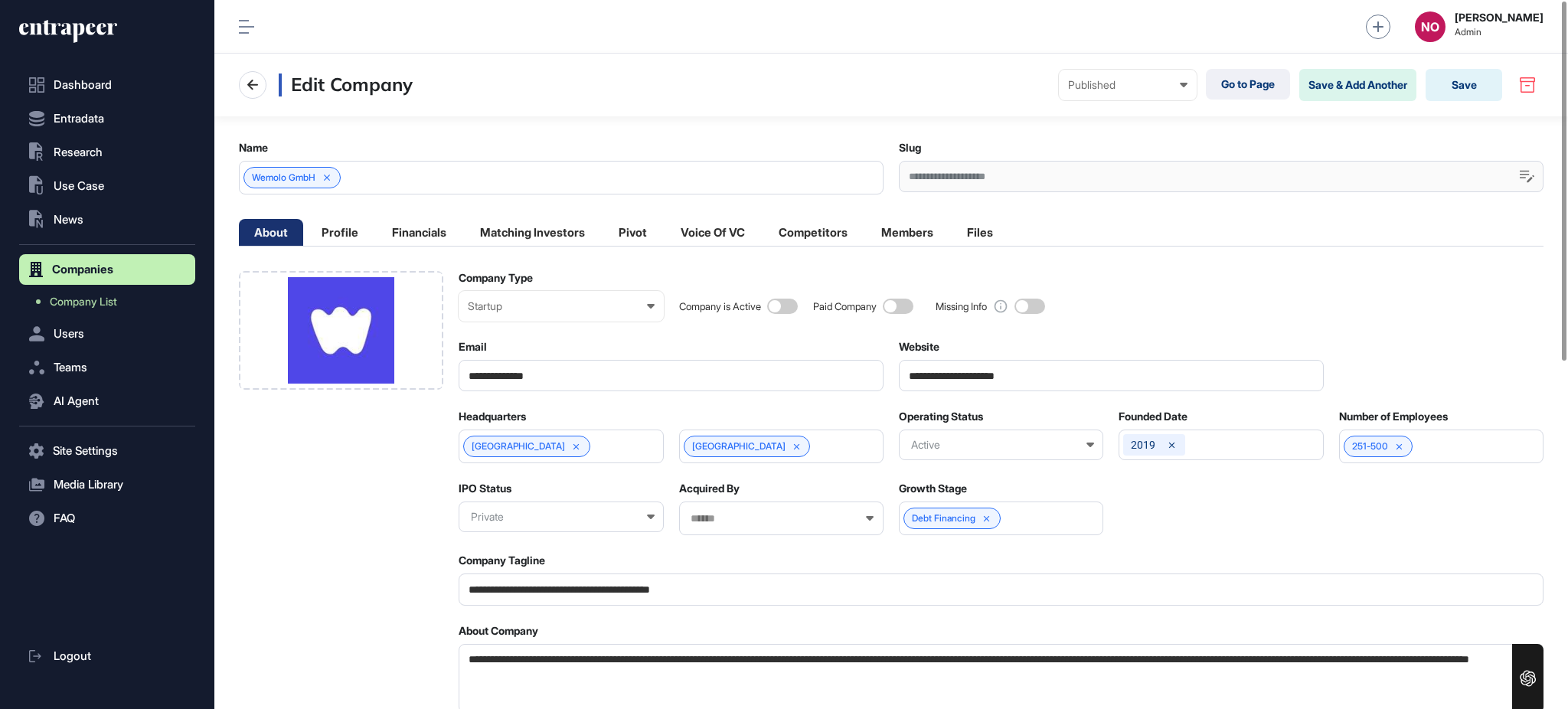
drag, startPoint x: 507, startPoint y: 654, endPoint x: 454, endPoint y: 653, distance: 53.0
click at [384, 169] on div "Wemolo GmbH" at bounding box center [561, 178] width 645 height 34
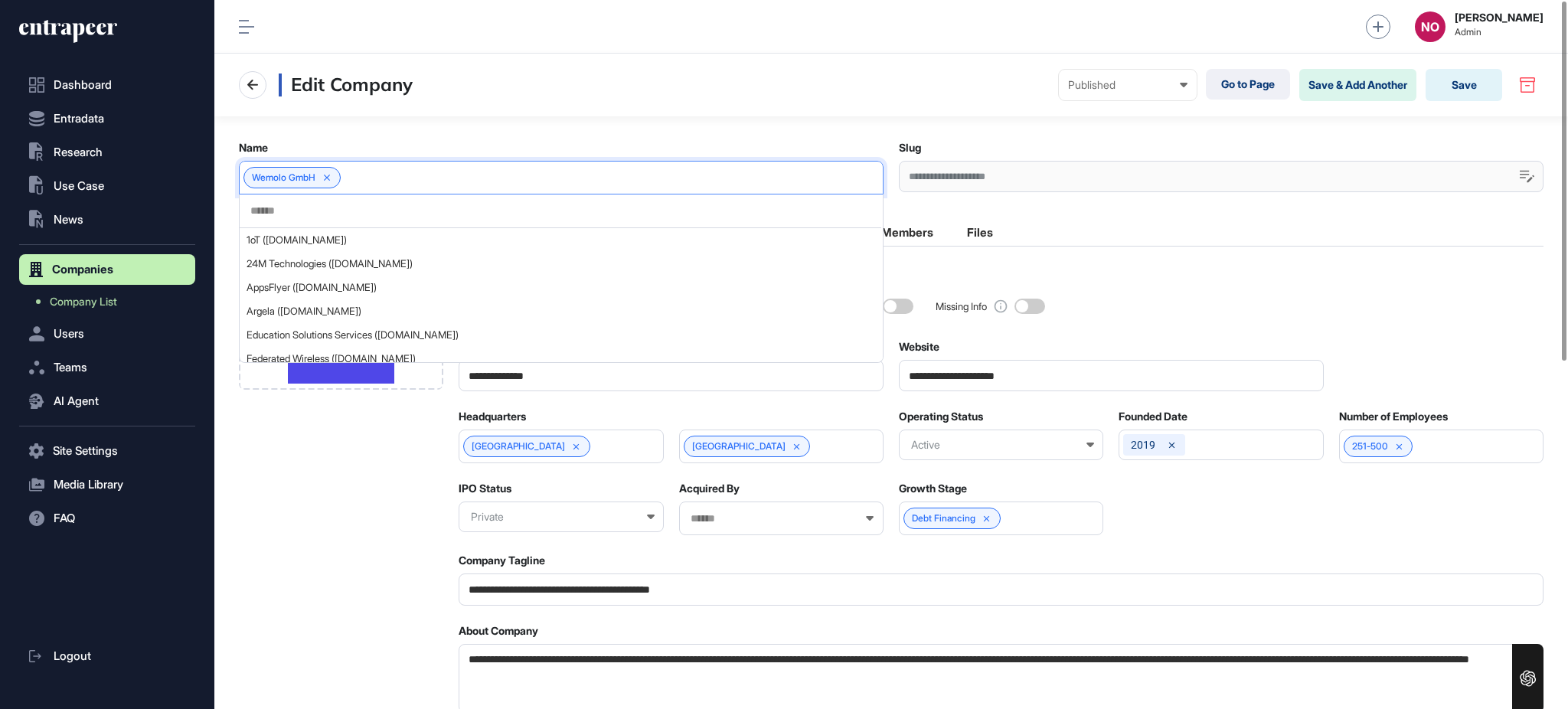
click at [335, 207] on input "text" at bounding box center [560, 210] width 623 height 13
paste input "******"
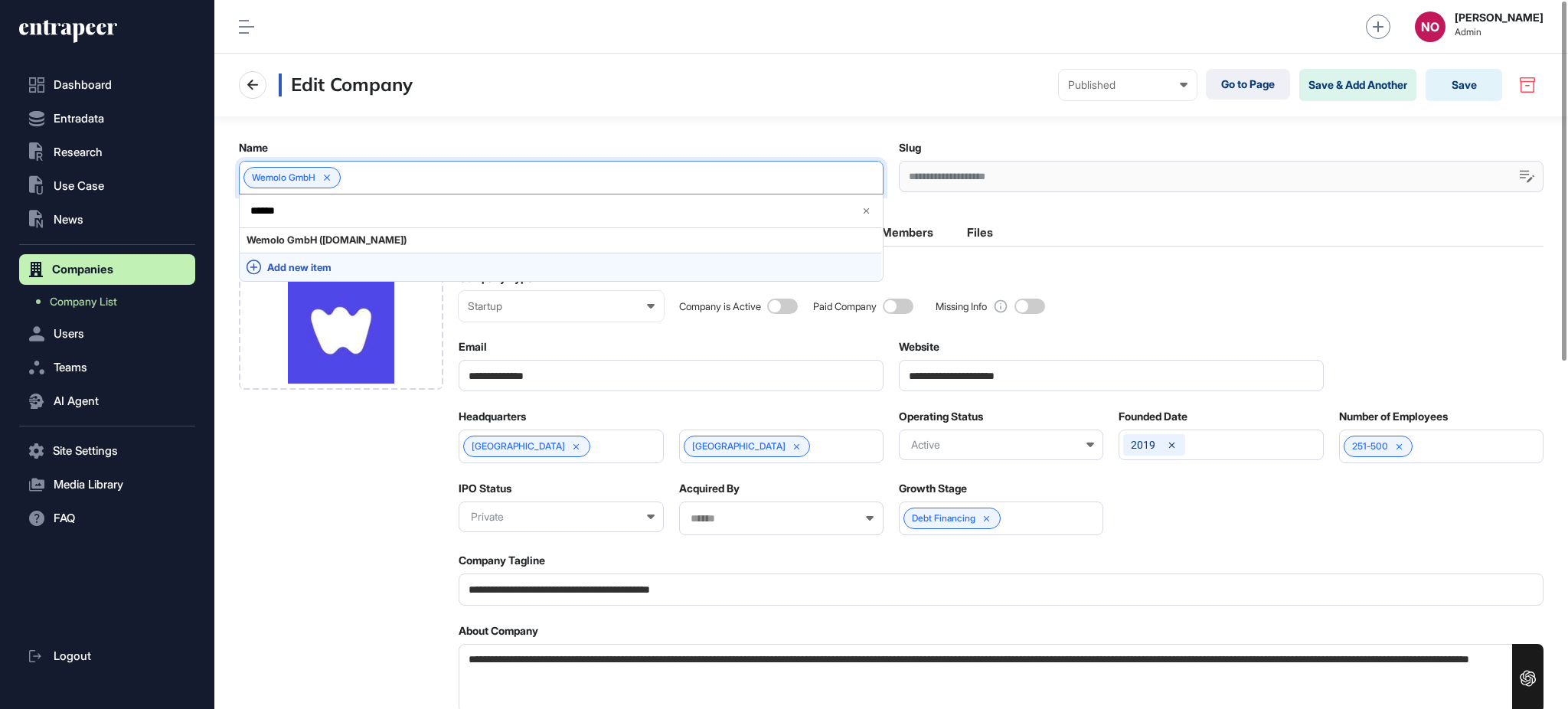
type input "******"
click at [322, 262] on span "Add new item" at bounding box center [571, 268] width 607 height 12
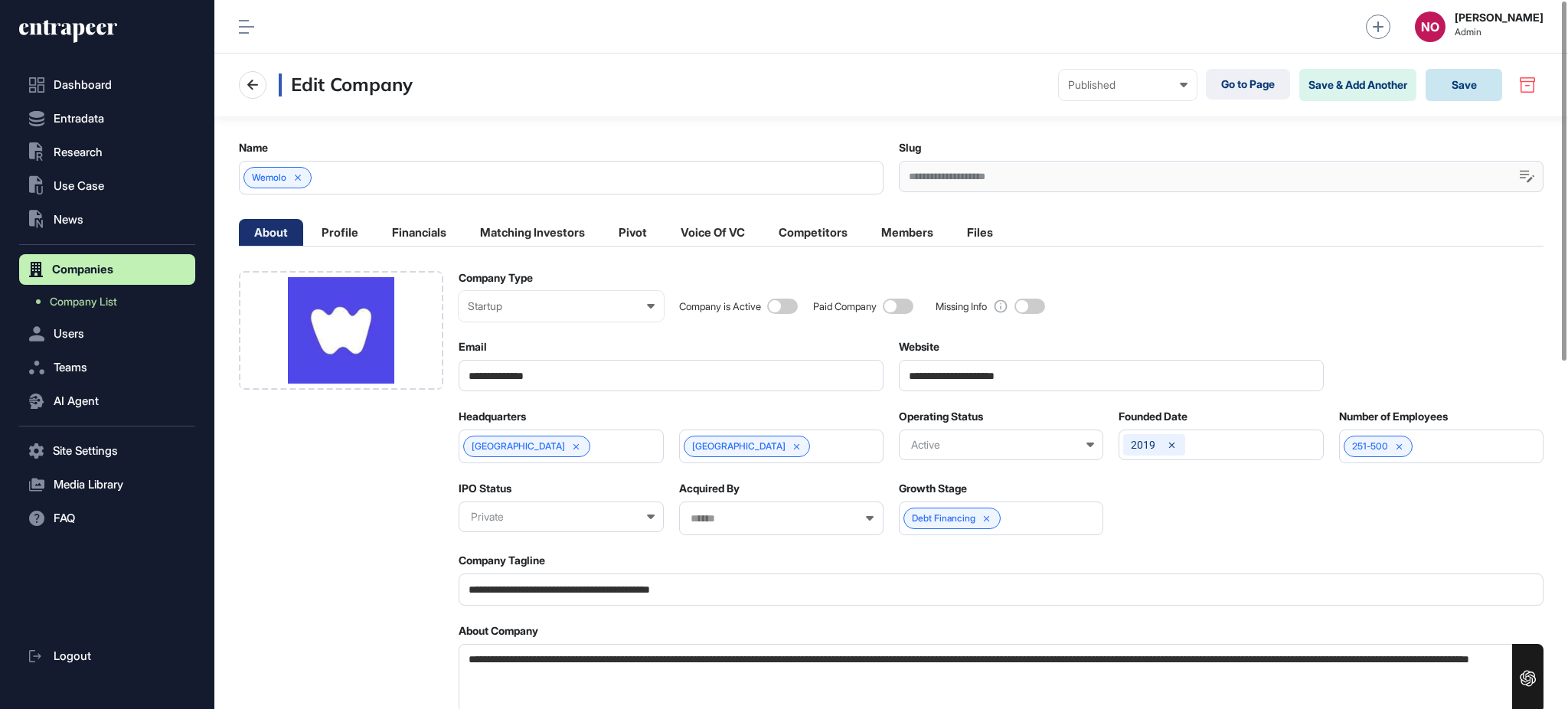
click at [1478, 89] on button "Save" at bounding box center [1464, 85] width 77 height 33
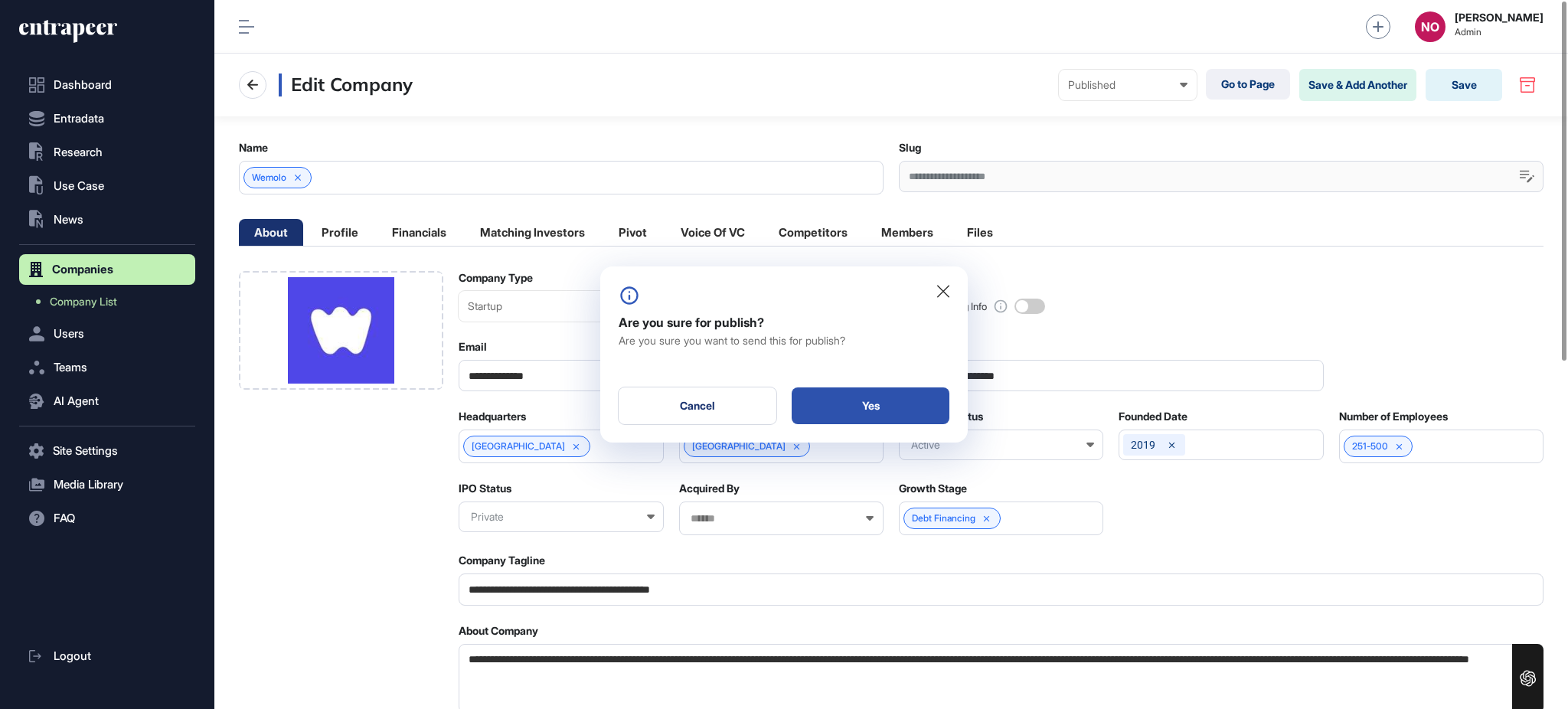
click at [922, 410] on div "Yes" at bounding box center [871, 405] width 158 height 37
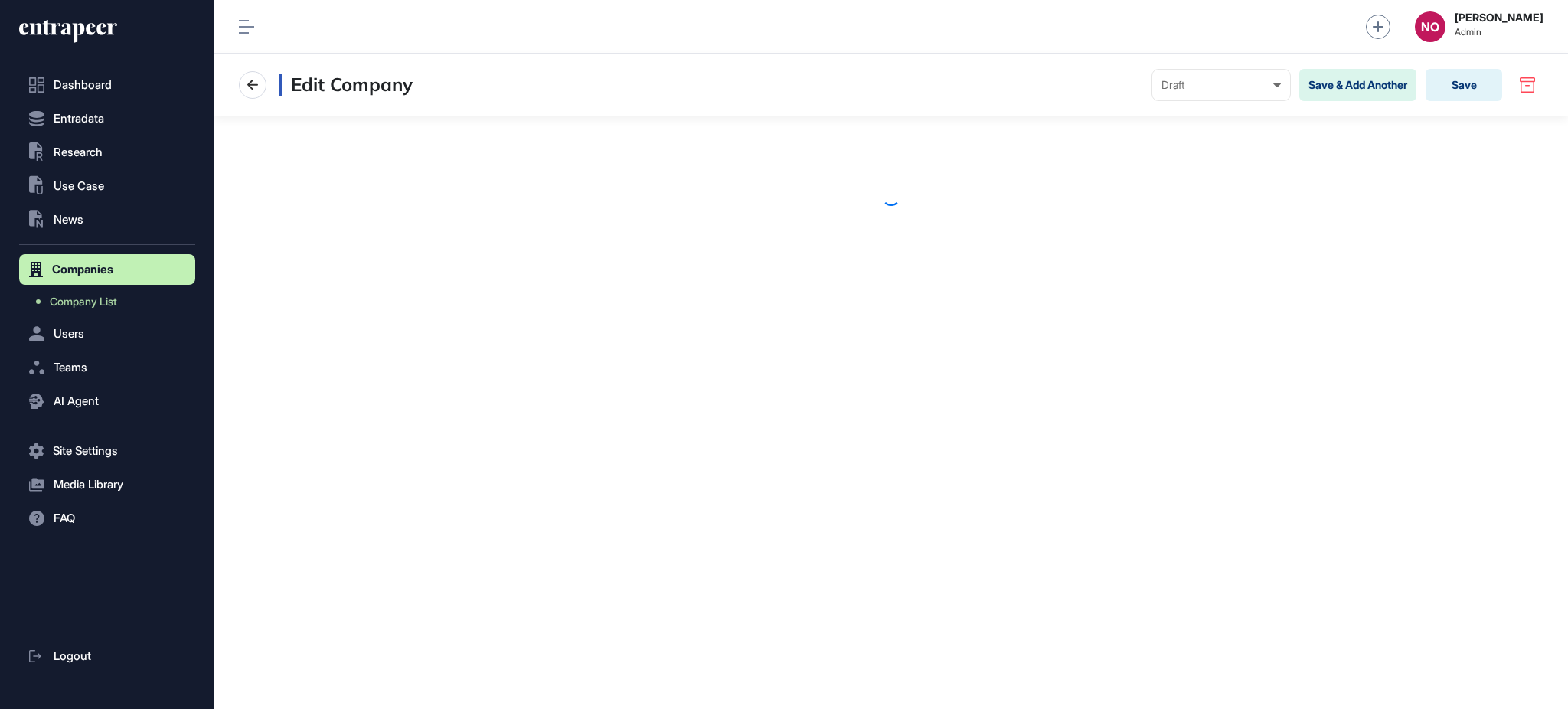
scroll to position [1, 1]
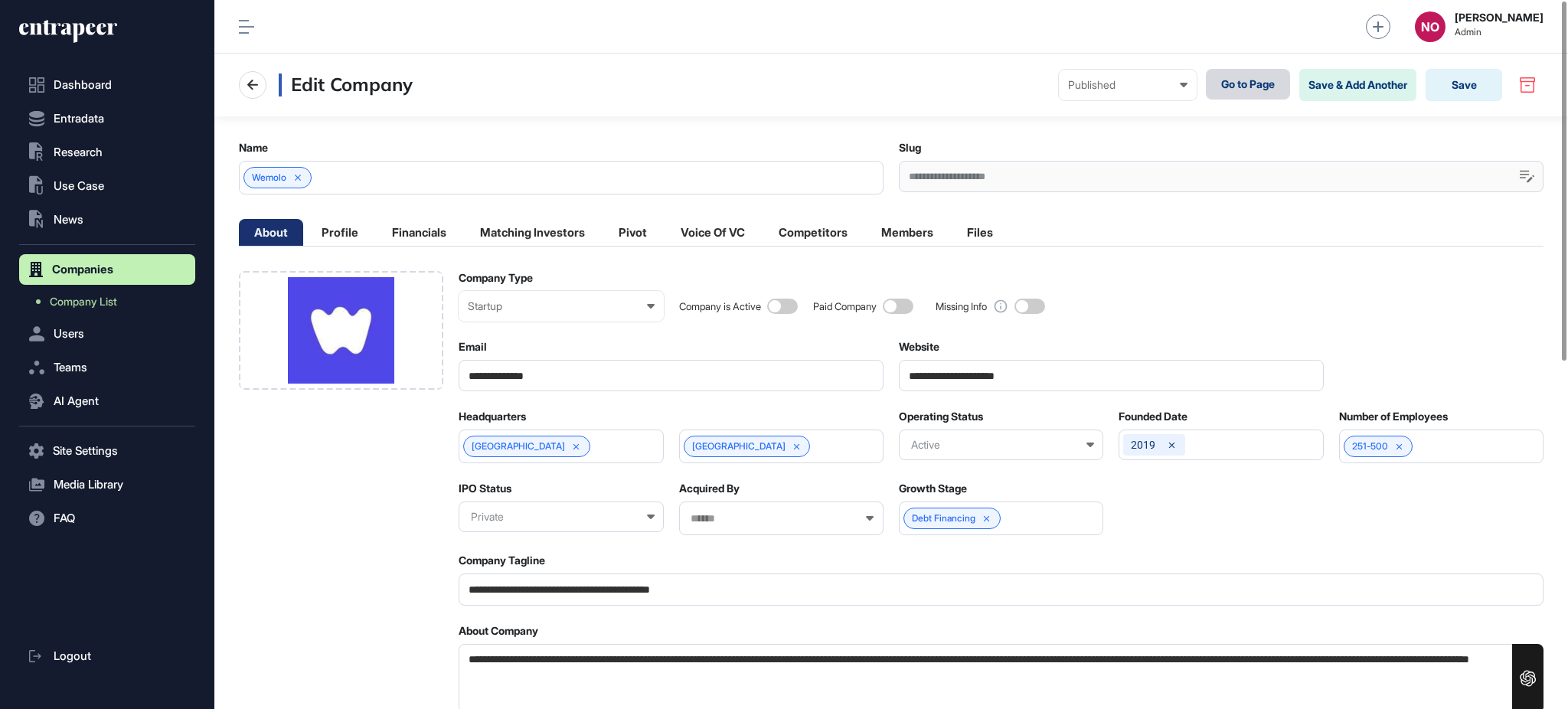
click at [1239, 82] on link "Go to Page" at bounding box center [1247, 84] width 84 height 31
click at [343, 233] on li "Profile" at bounding box center [340, 232] width 67 height 27
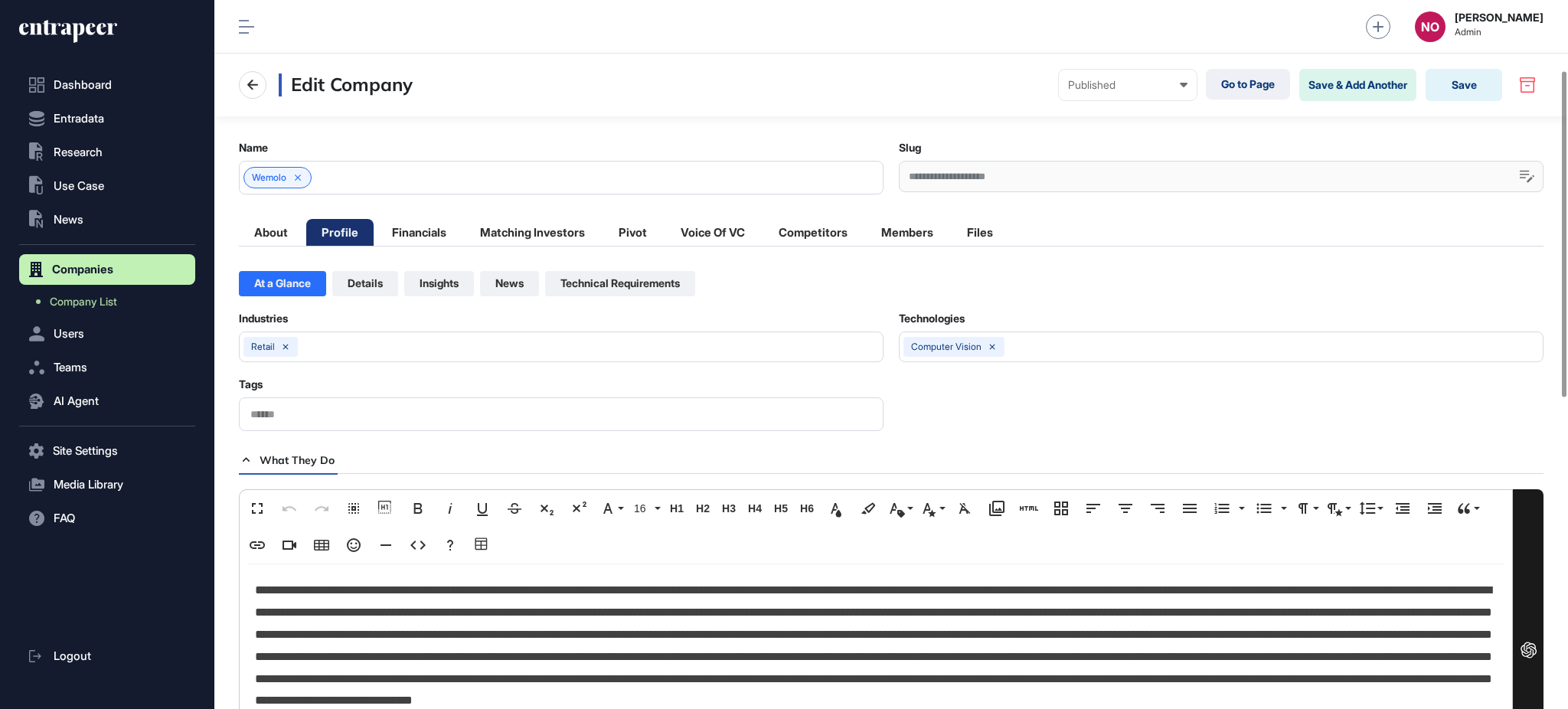
scroll to position [620, 0]
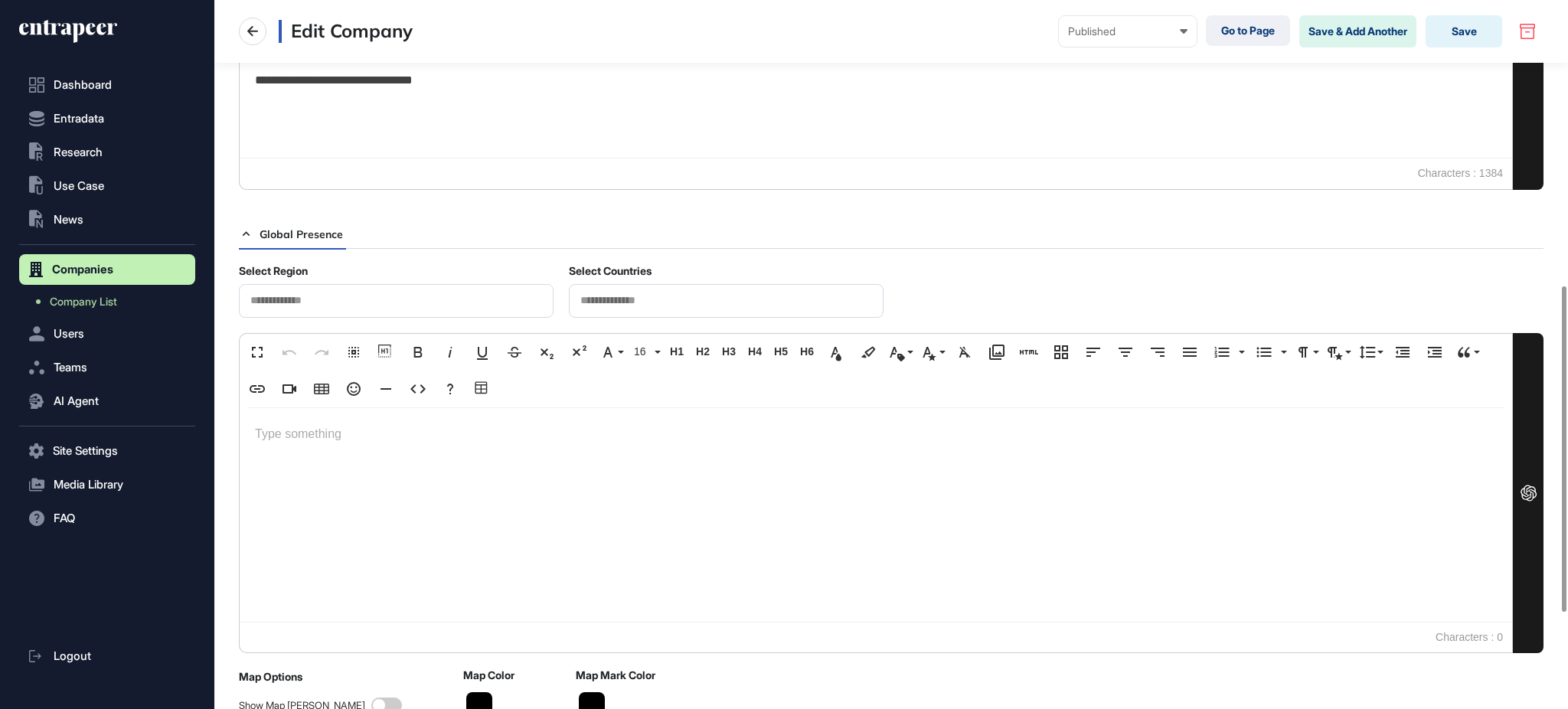
click at [643, 298] on input "text" at bounding box center [726, 300] width 295 height 13
type input "****"
click at [629, 335] on span "[GEOGRAPHIC_DATA]" at bounding box center [726, 330] width 298 height 12
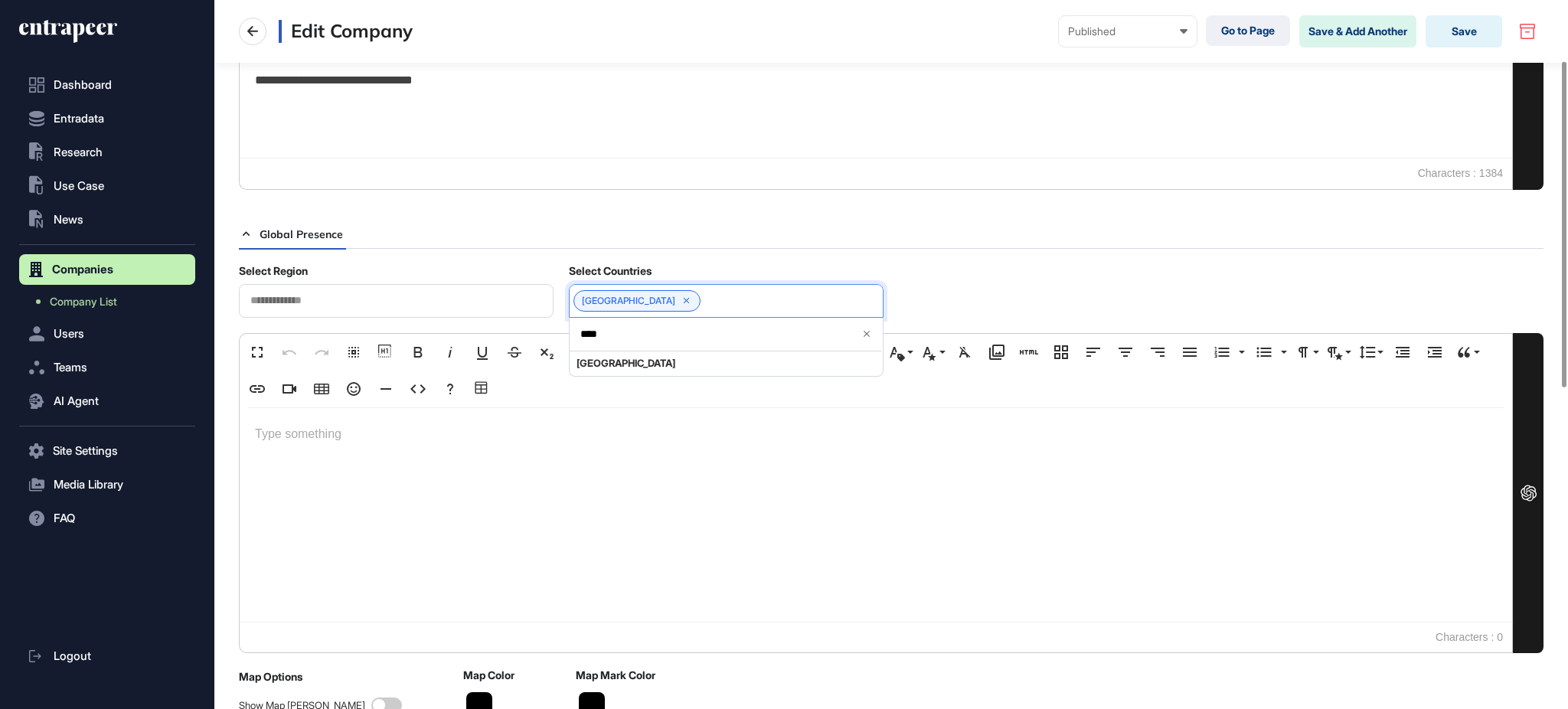
scroll to position [0, 0]
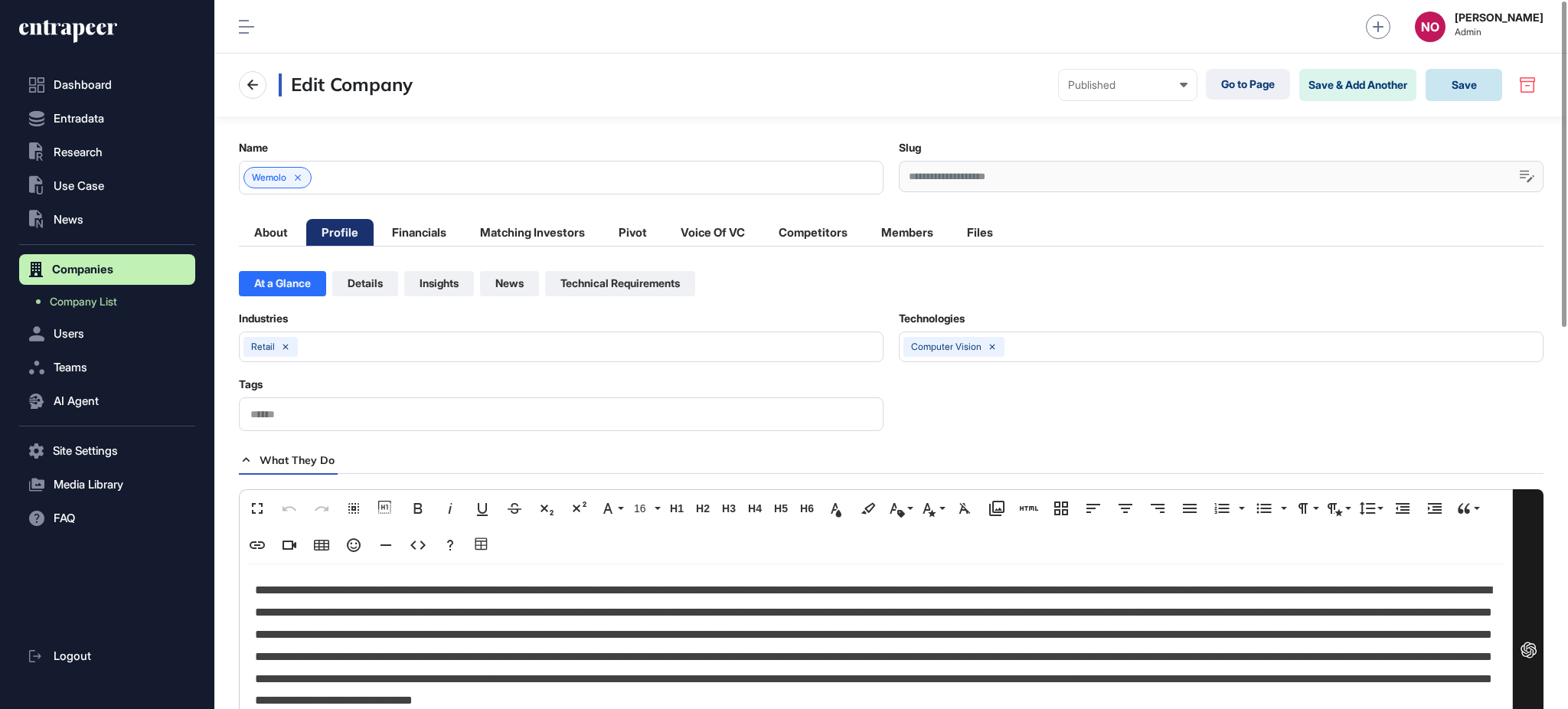
click at [1457, 94] on button "Save" at bounding box center [1464, 85] width 77 height 33
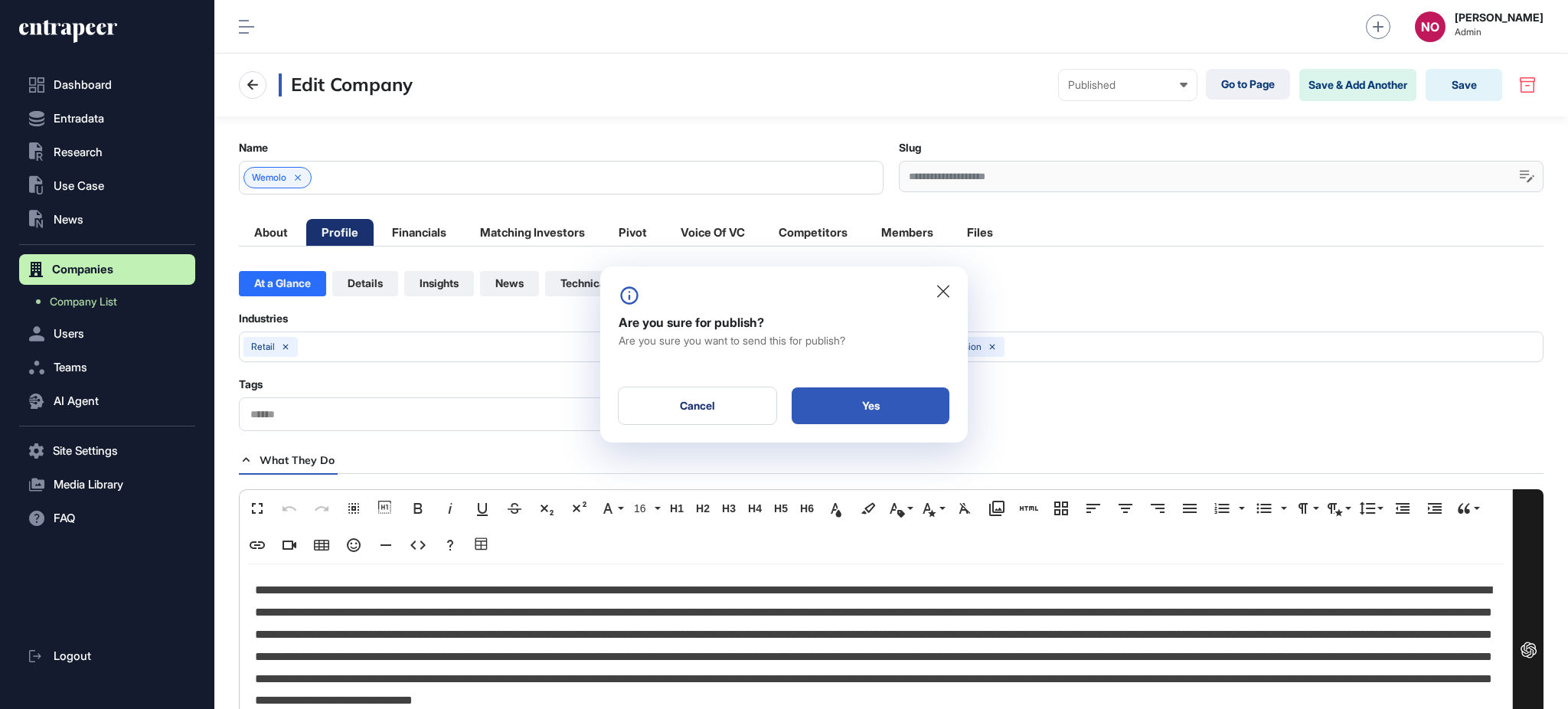
drag, startPoint x: 911, startPoint y: 406, endPoint x: 868, endPoint y: 298, distance: 116.2
click at [909, 406] on div "Yes" at bounding box center [871, 405] width 158 height 37
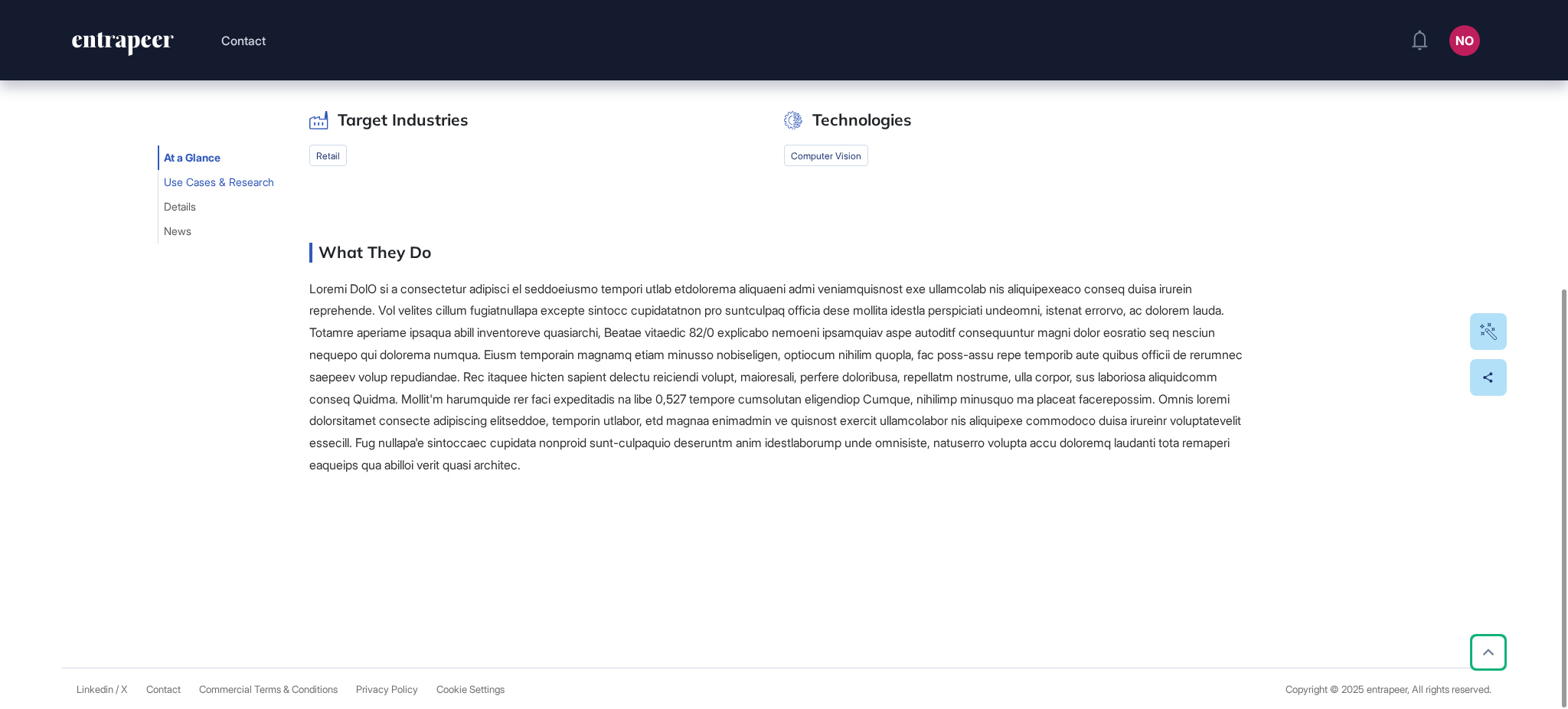
click at [187, 183] on span "Use Cases & Research" at bounding box center [219, 182] width 111 height 12
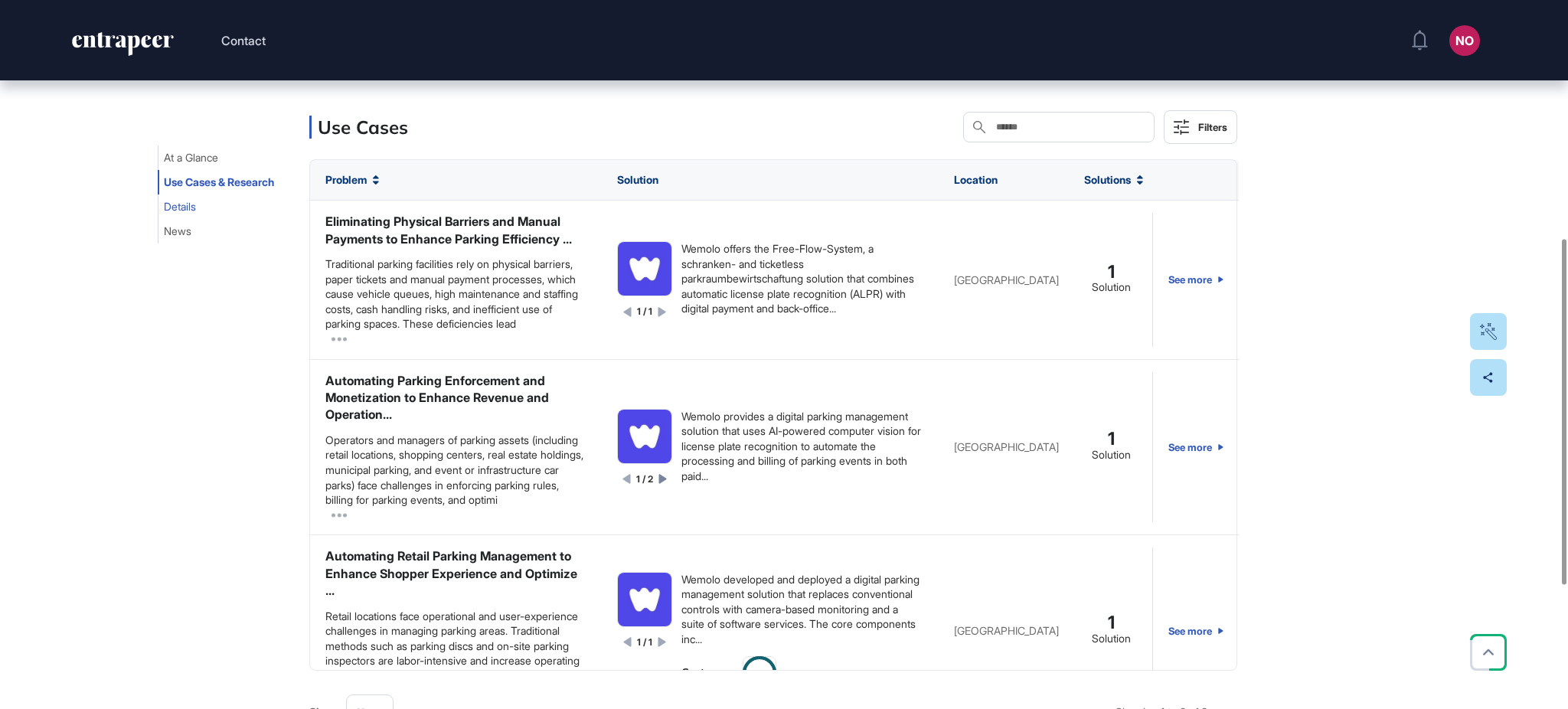
click at [183, 206] on span "Details" at bounding box center [180, 206] width 33 height 12
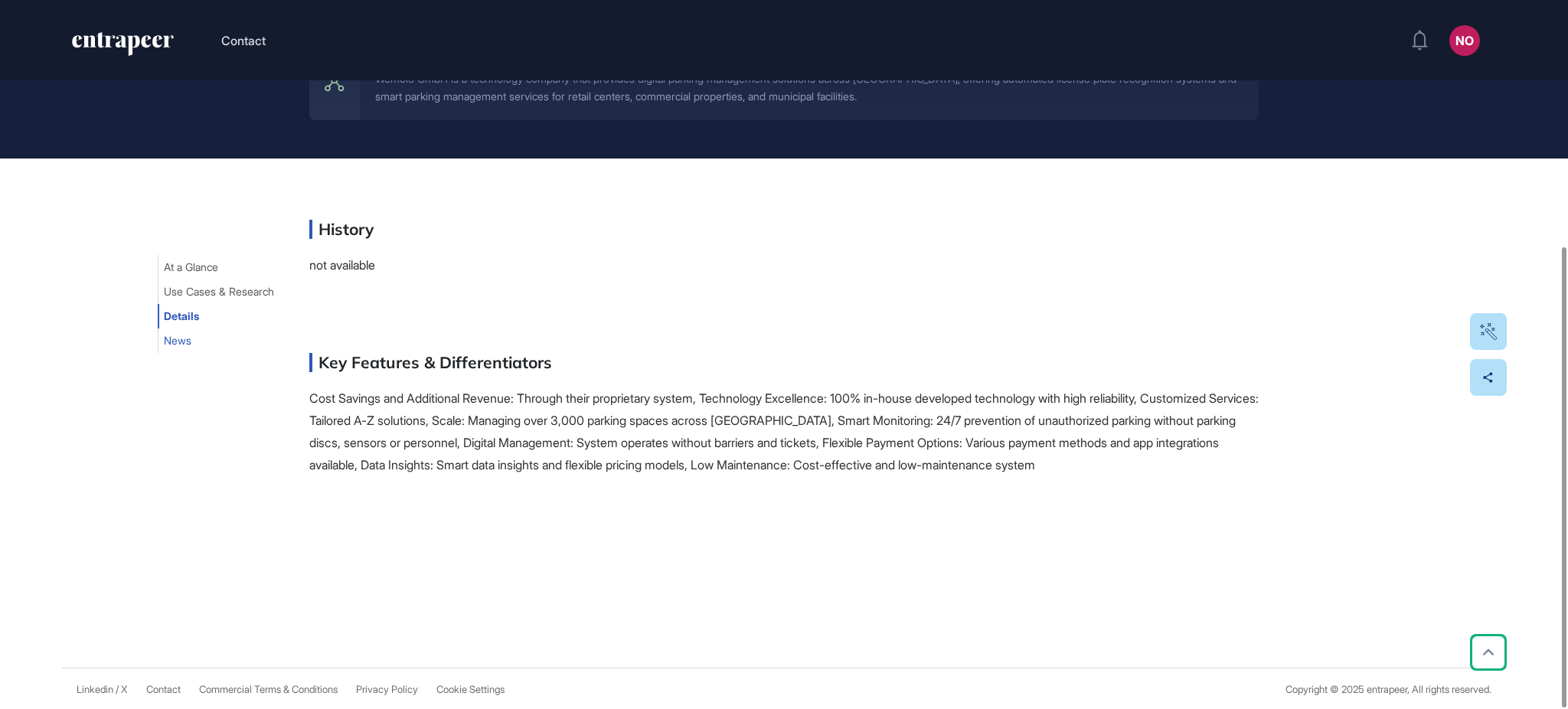
click at [168, 338] on span "News" at bounding box center [178, 341] width 28 height 12
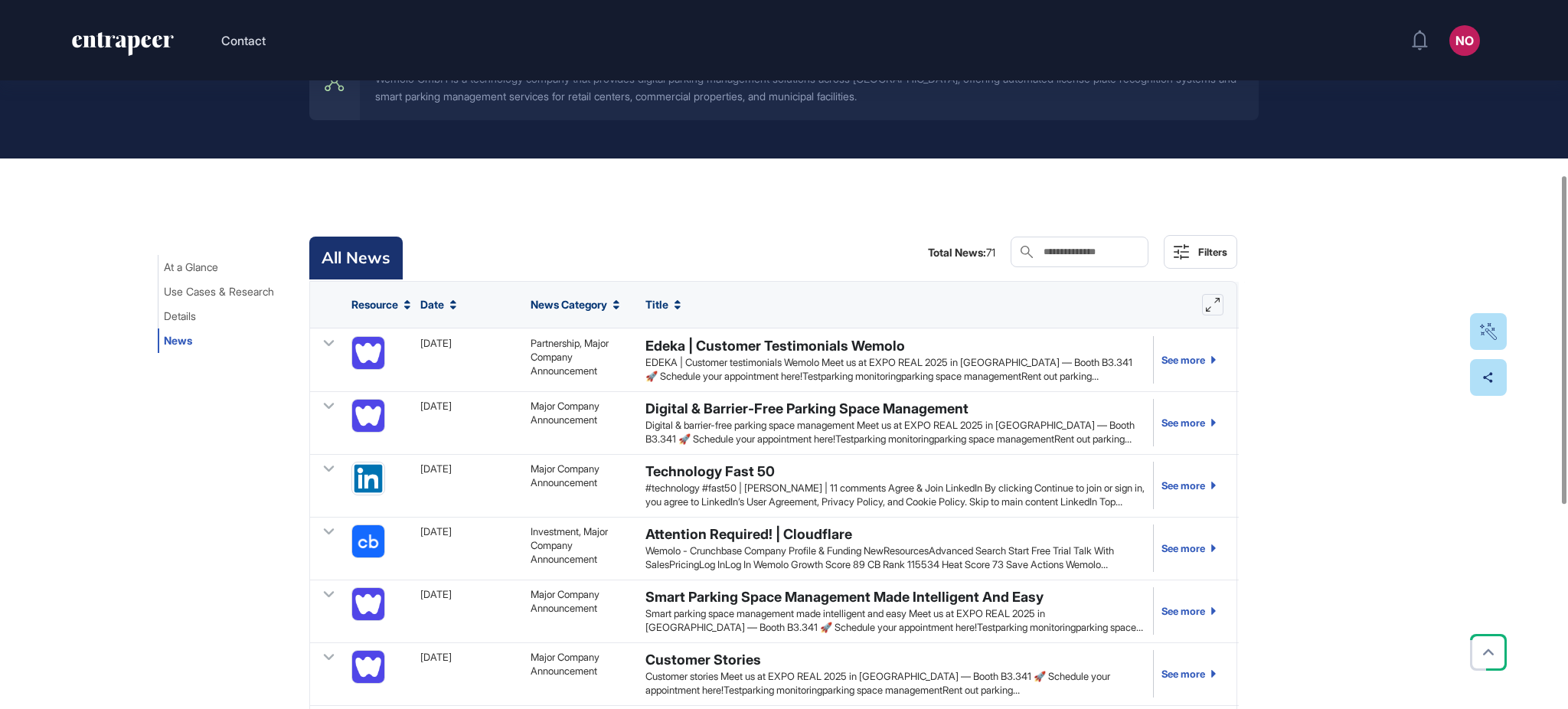
scroll to position [0, 0]
